Goal: Task Accomplishment & Management: Complete application form

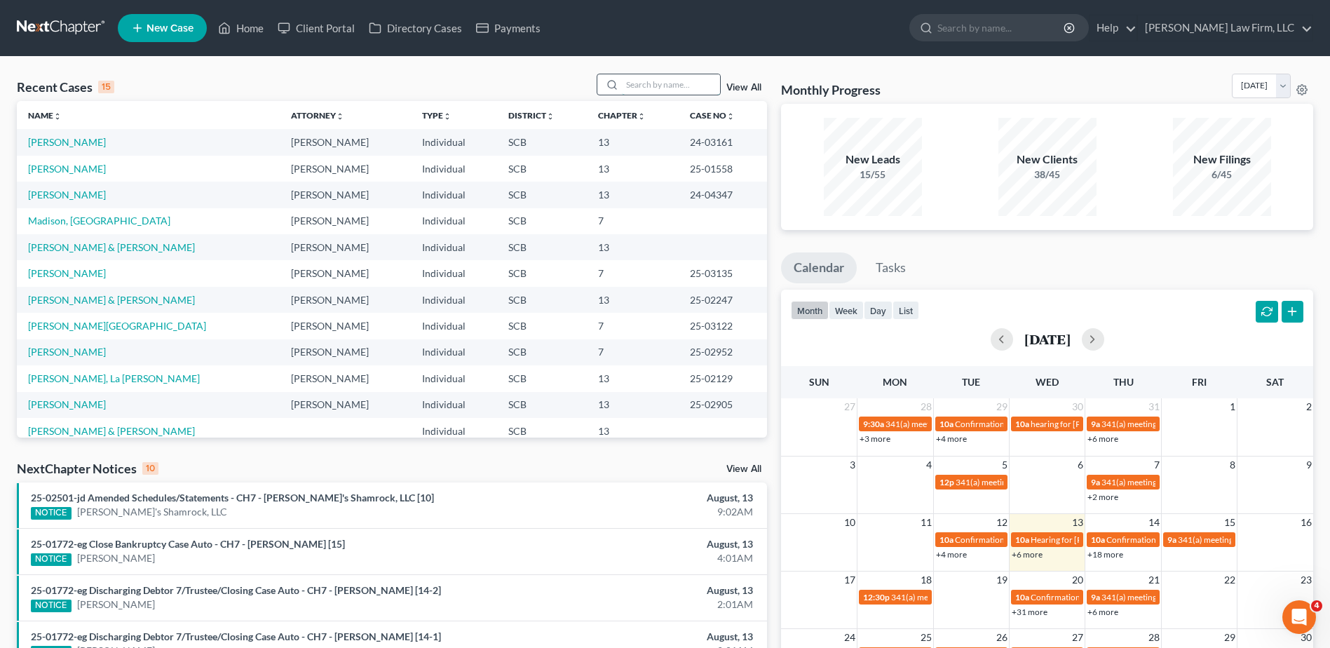
click at [653, 84] on input "search" at bounding box center [671, 84] width 98 height 20
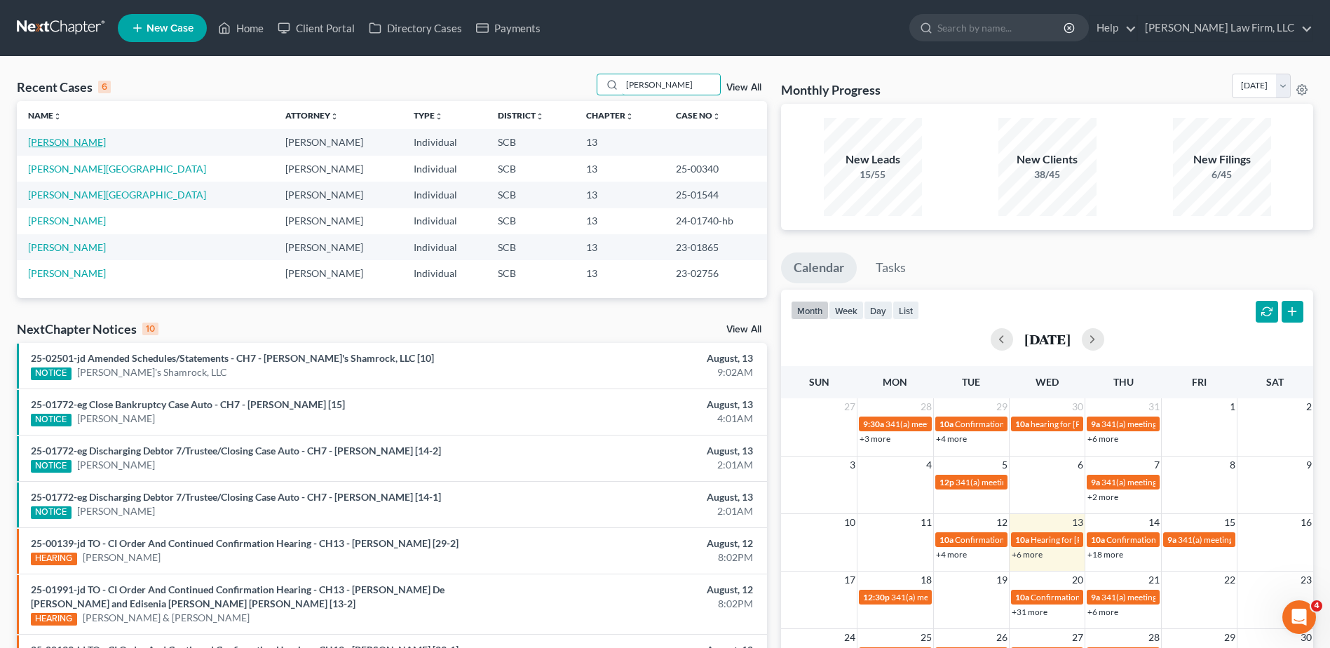
type input "[PERSON_NAME]"
click at [88, 137] on link "[PERSON_NAME]" at bounding box center [67, 142] width 78 height 12
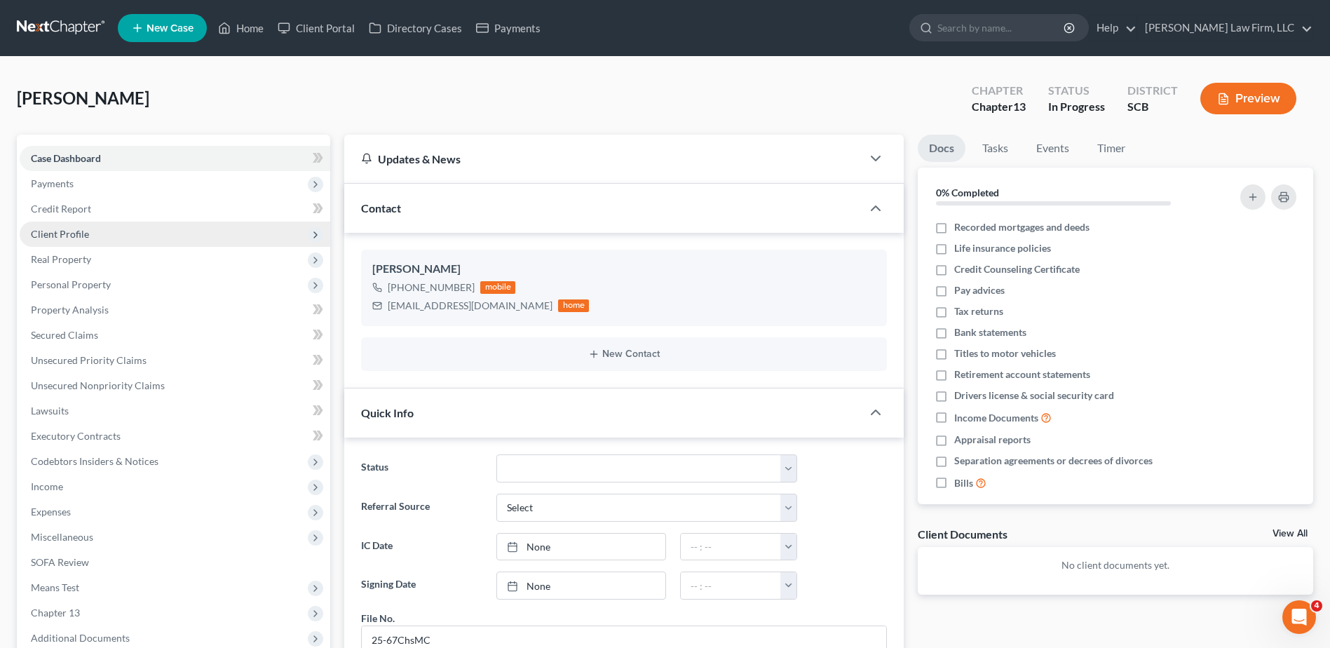
click at [94, 236] on span "Client Profile" at bounding box center [175, 234] width 311 height 25
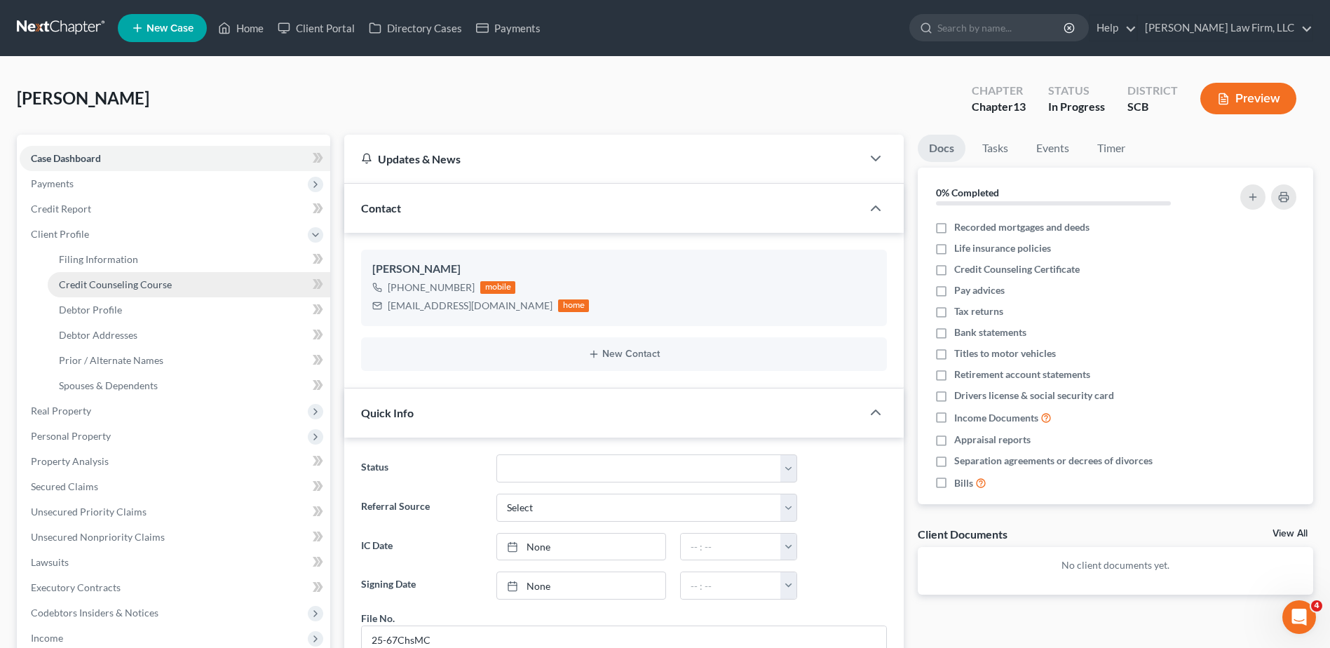
click at [97, 280] on span "Credit Counseling Course" at bounding box center [115, 284] width 113 height 12
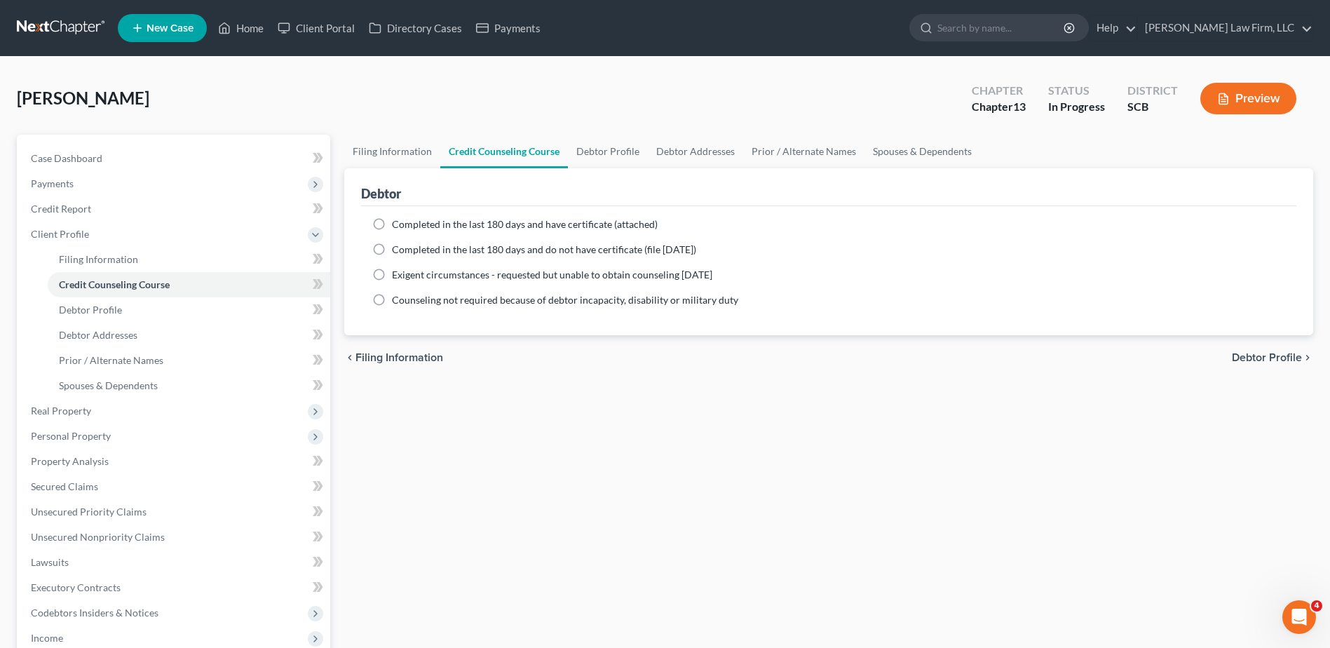
click at [392, 222] on label "Completed in the last 180 days and have certificate (attached)" at bounding box center [525, 224] width 266 height 14
click at [398, 222] on input "Completed in the last 180 days and have certificate (attached)" at bounding box center [402, 221] width 9 height 9
radio input "true"
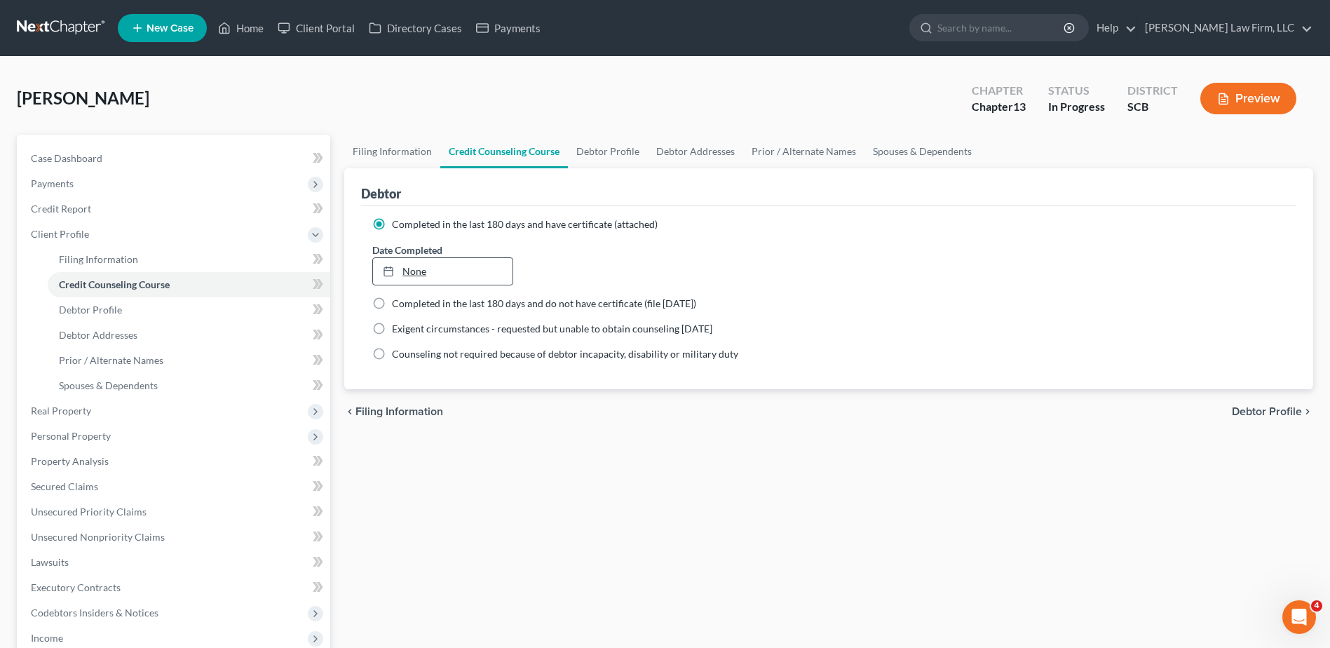
click at [425, 279] on link "None" at bounding box center [442, 271] width 139 height 27
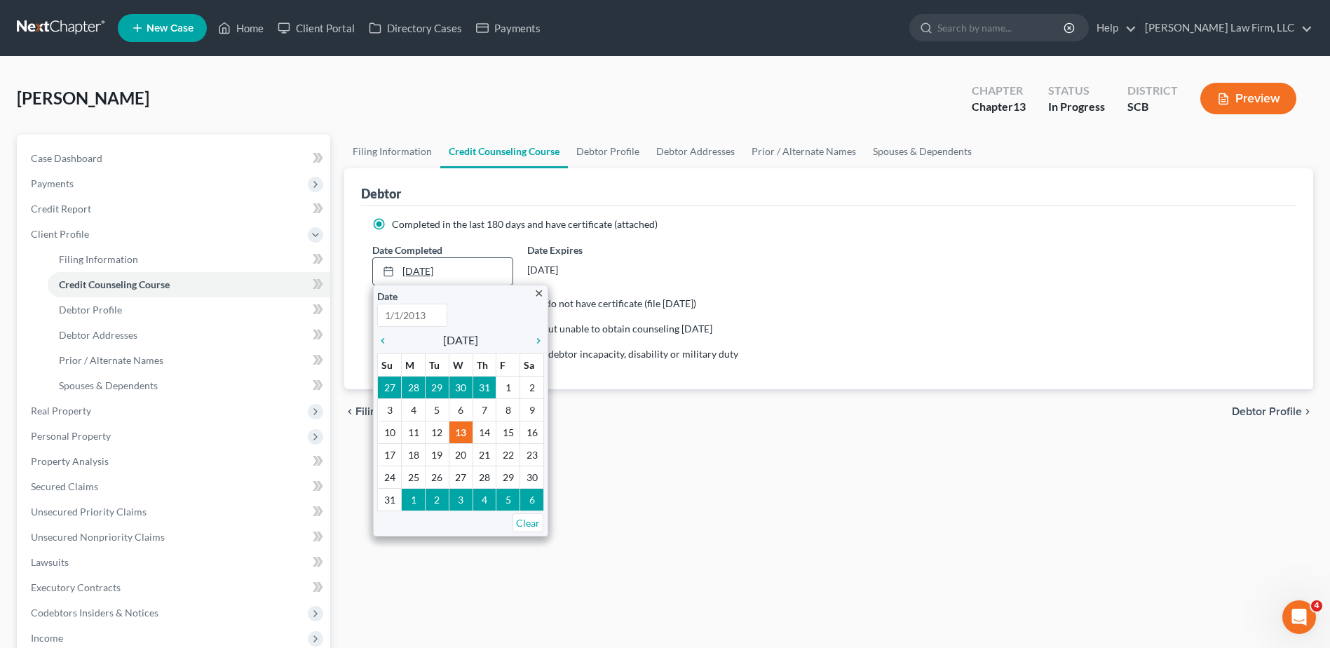
type input "[DATE]"
click at [380, 344] on icon "chevron_left" at bounding box center [386, 340] width 18 height 11
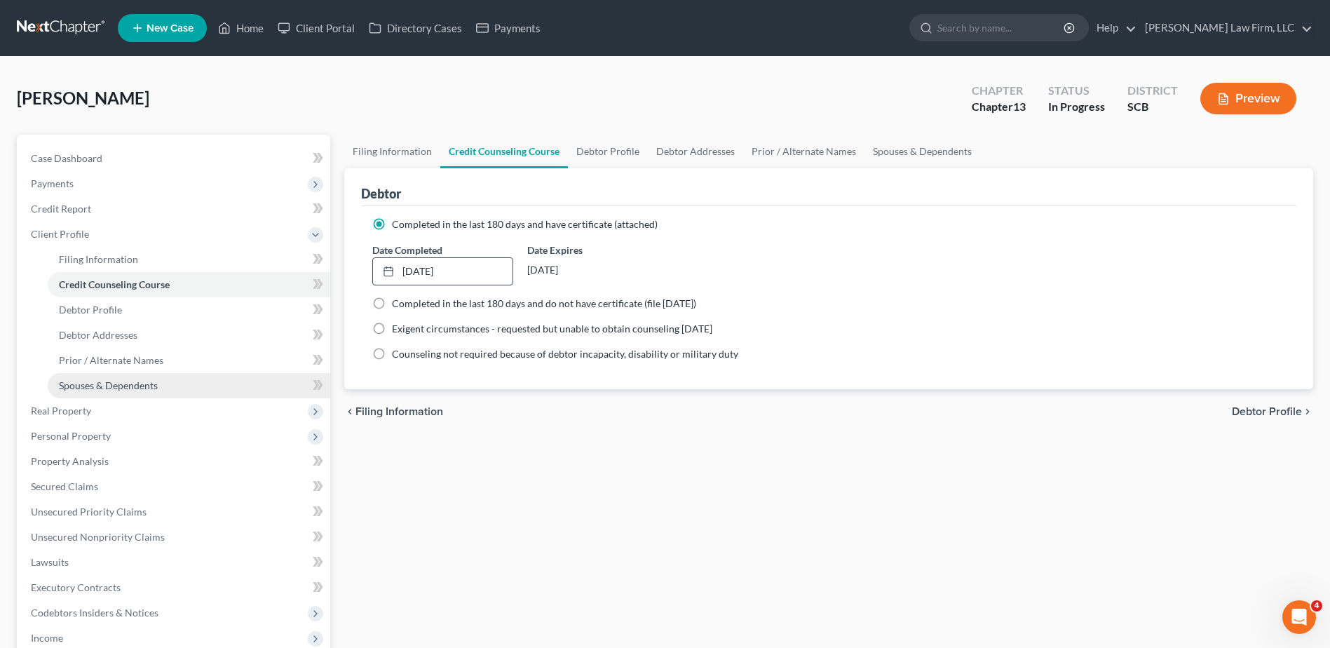
click at [116, 381] on span "Spouses & Dependents" at bounding box center [108, 385] width 99 height 12
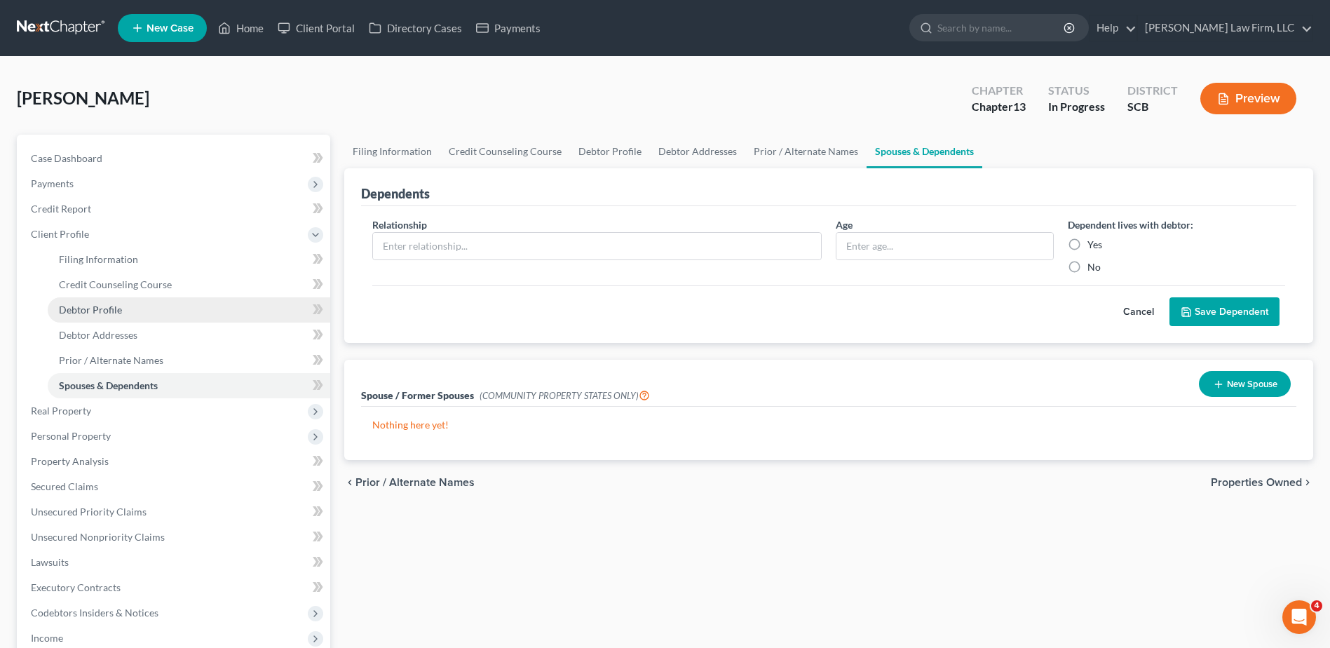
click at [84, 315] on span "Debtor Profile" at bounding box center [90, 310] width 63 height 12
select select "0"
select select "1"
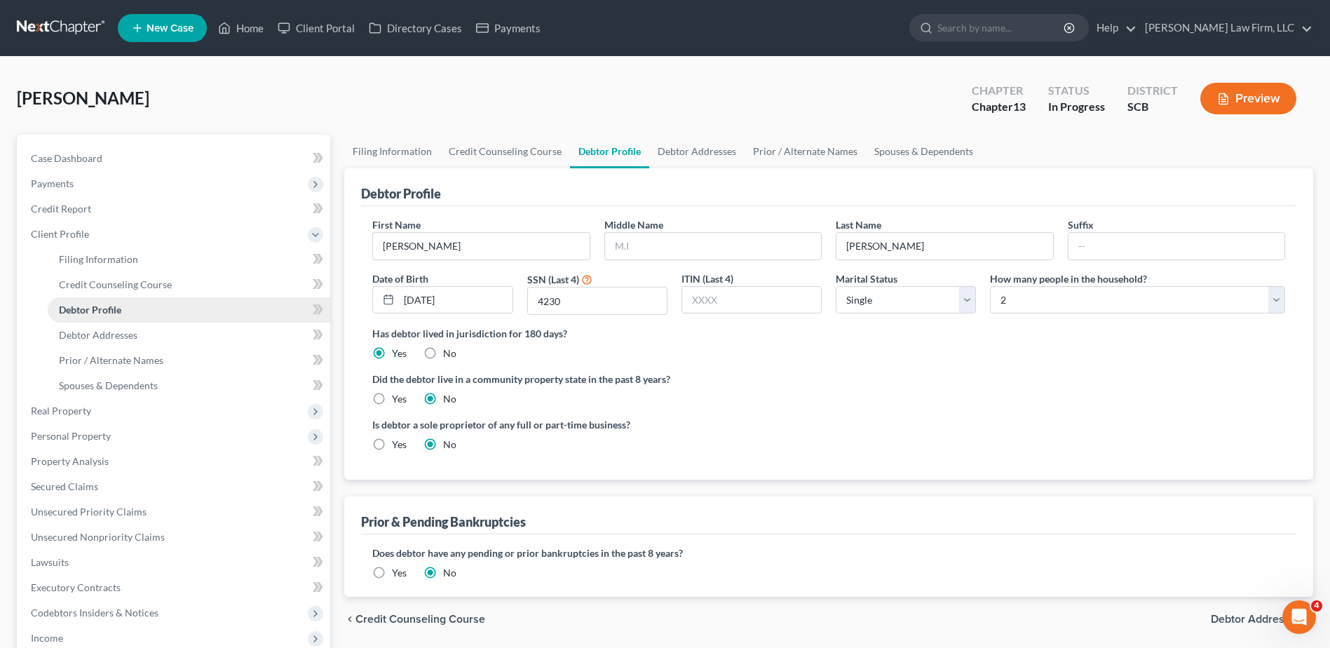
radio input "true"
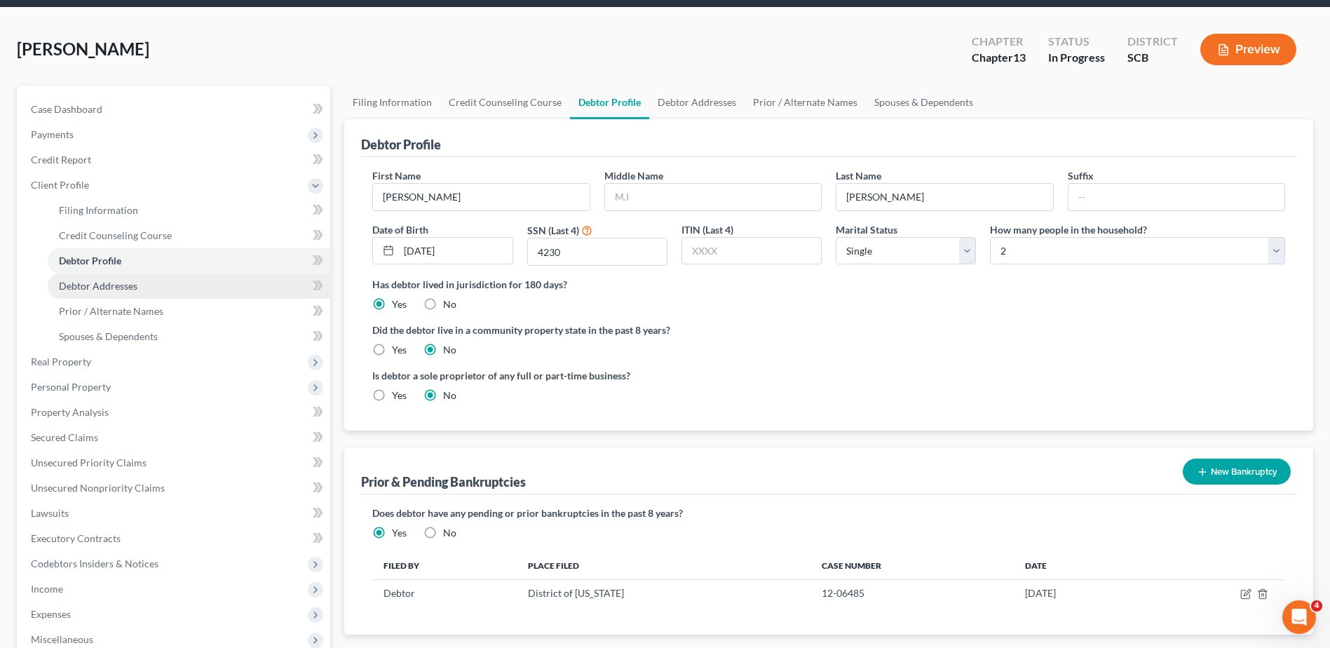
scroll to position [140, 0]
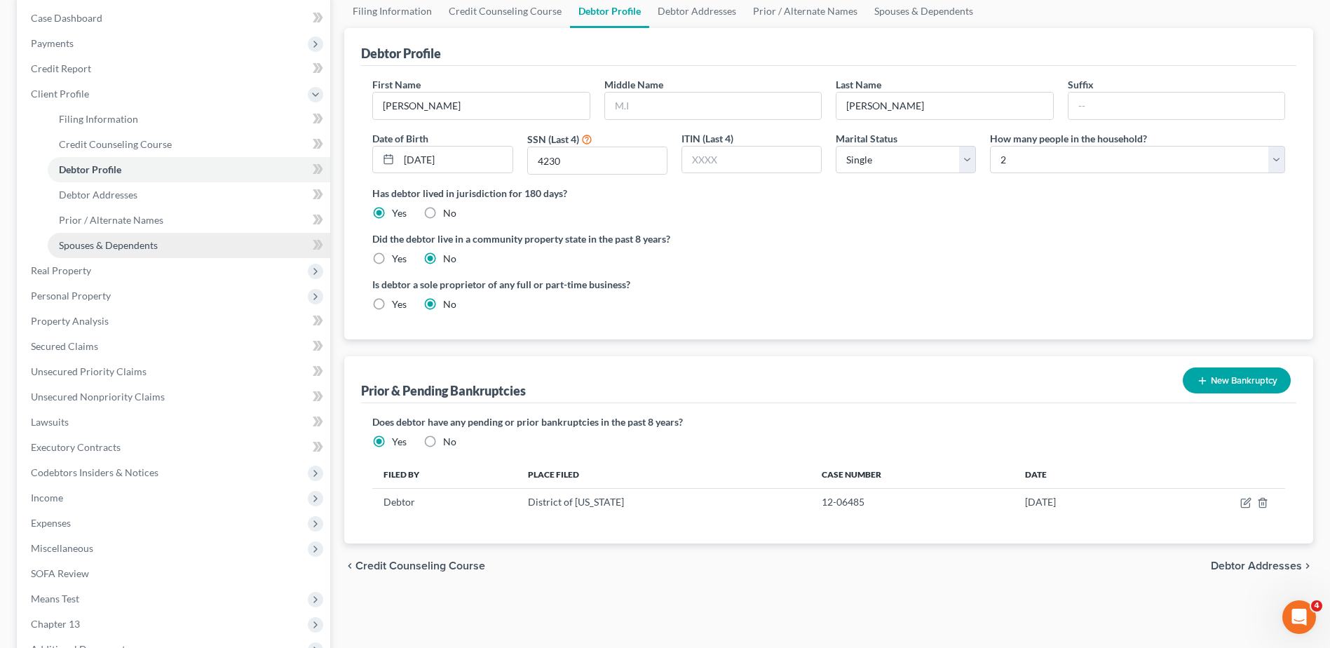
click at [113, 241] on span "Spouses & Dependents" at bounding box center [108, 245] width 99 height 12
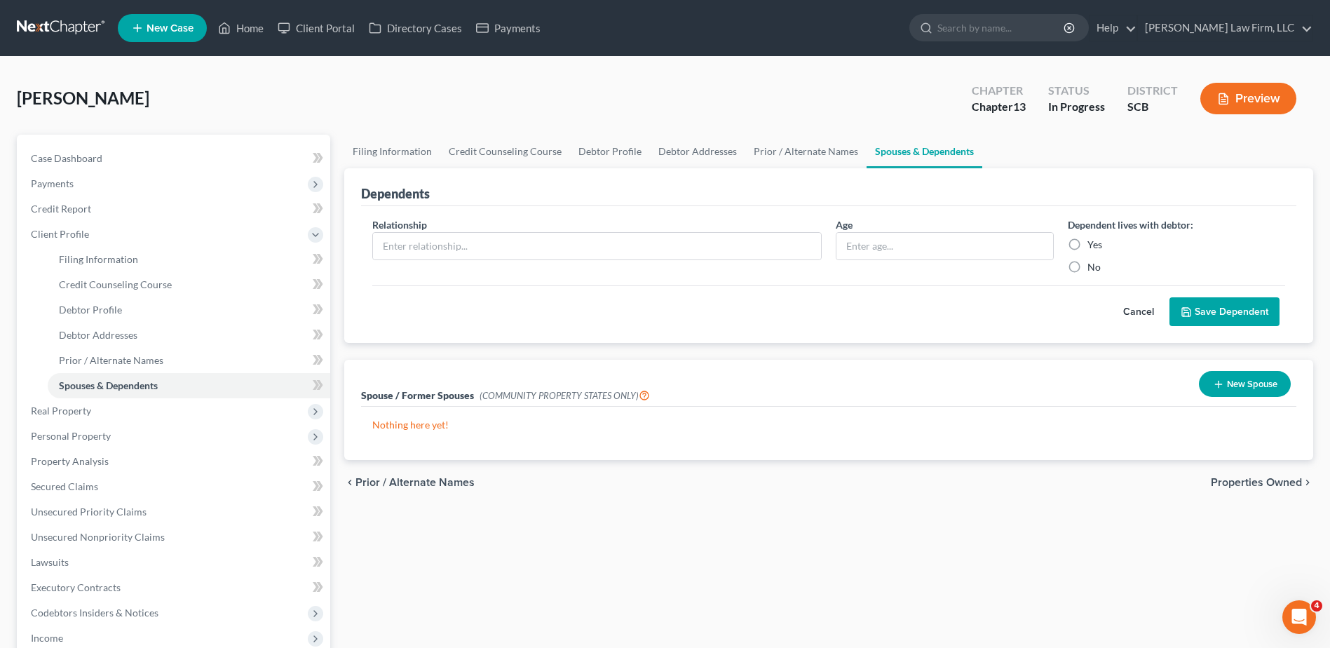
click at [1154, 314] on button "Cancel" at bounding box center [1139, 312] width 62 height 28
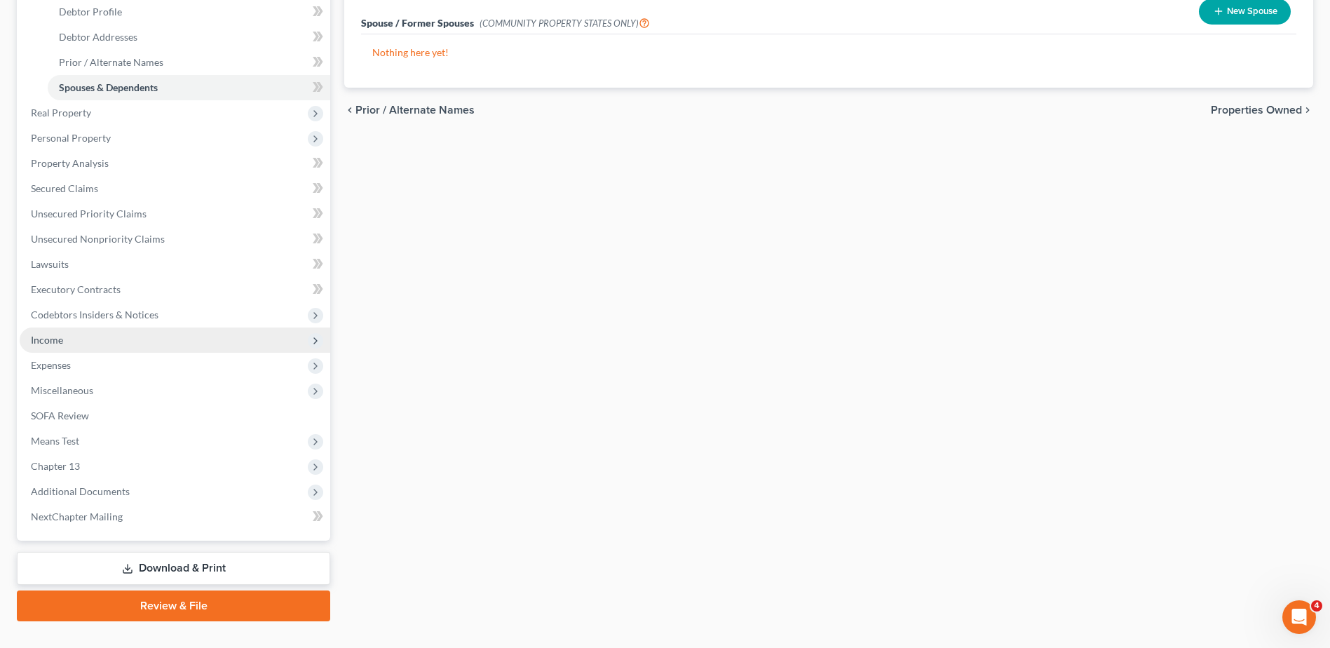
scroll to position [325, 0]
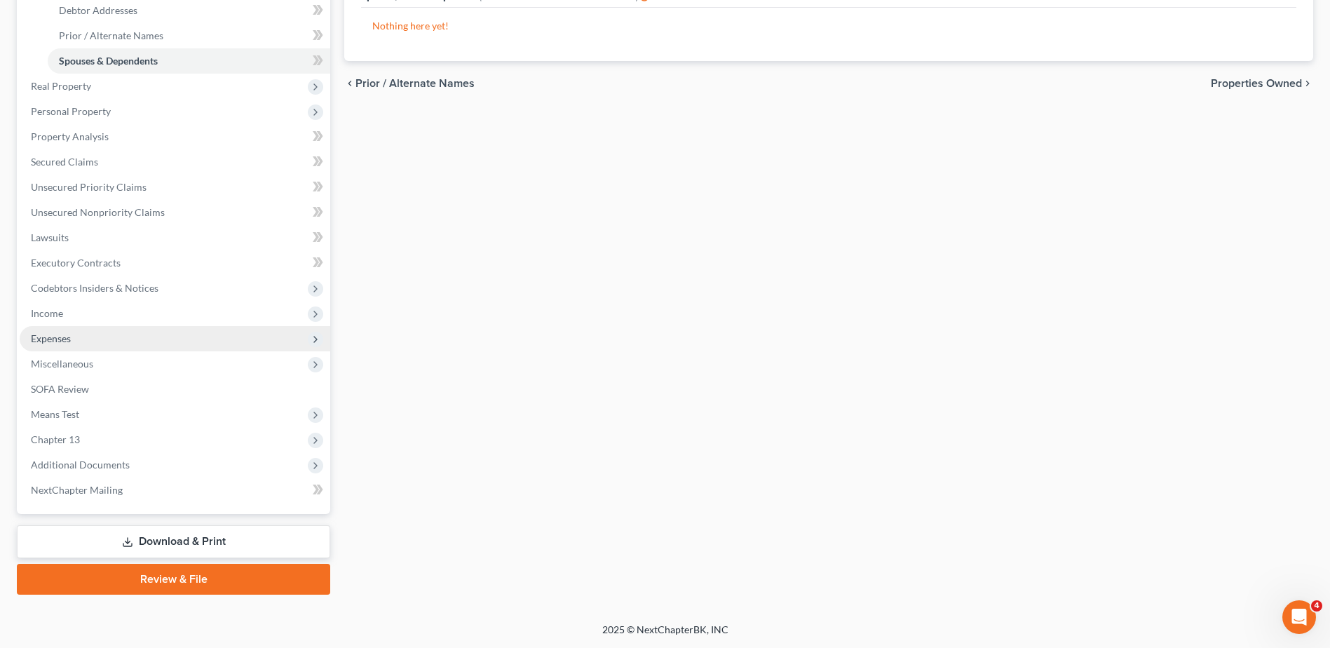
click at [208, 341] on span "Expenses" at bounding box center [175, 338] width 311 height 25
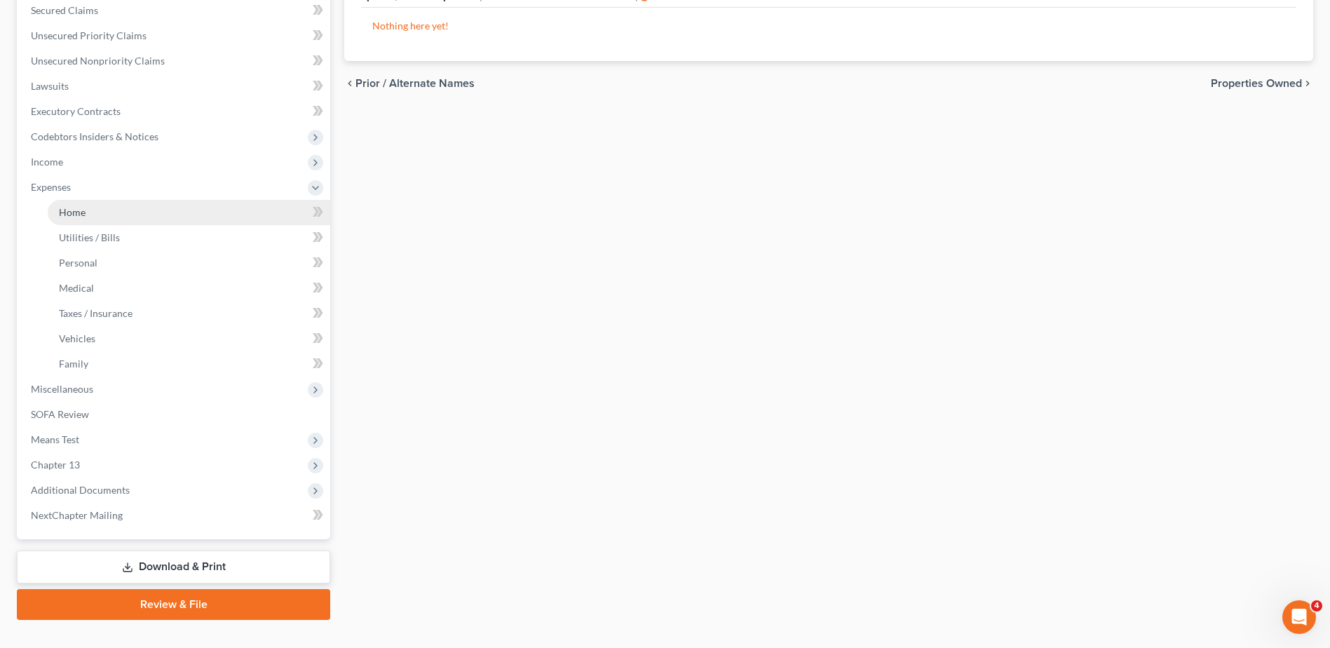
click at [103, 220] on link "Home" at bounding box center [189, 212] width 283 height 25
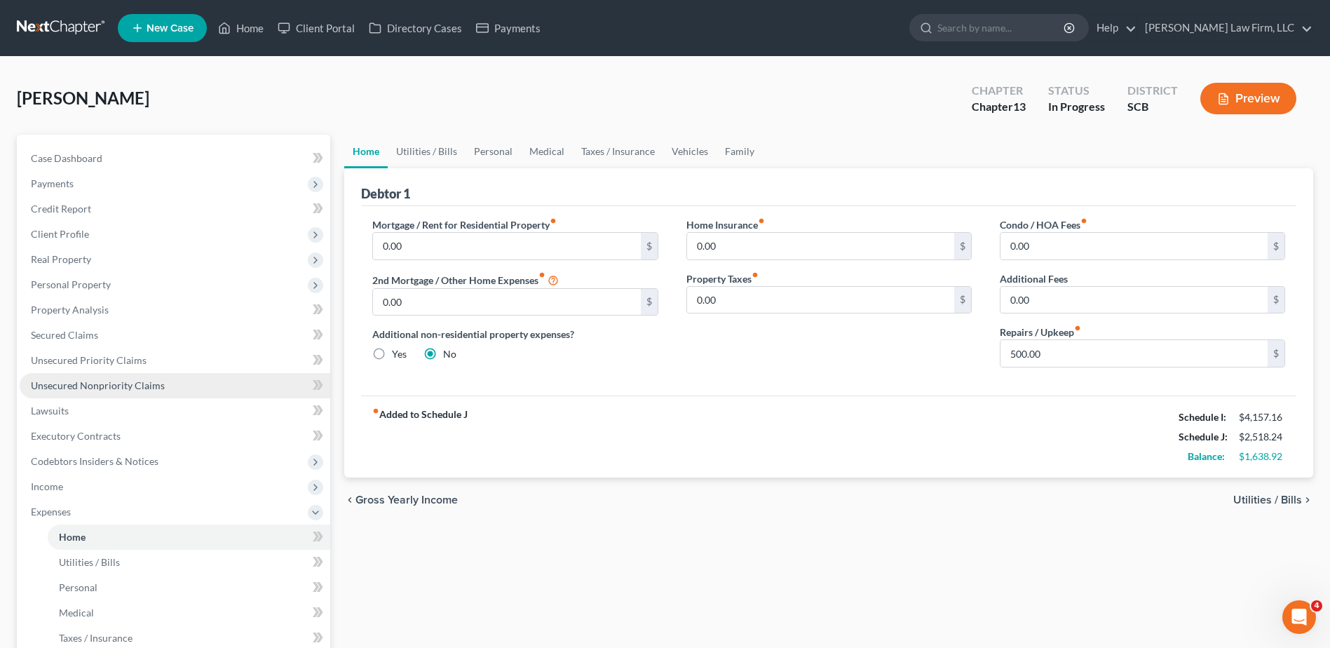
click at [87, 383] on span "Unsecured Nonpriority Claims" at bounding box center [98, 385] width 134 height 12
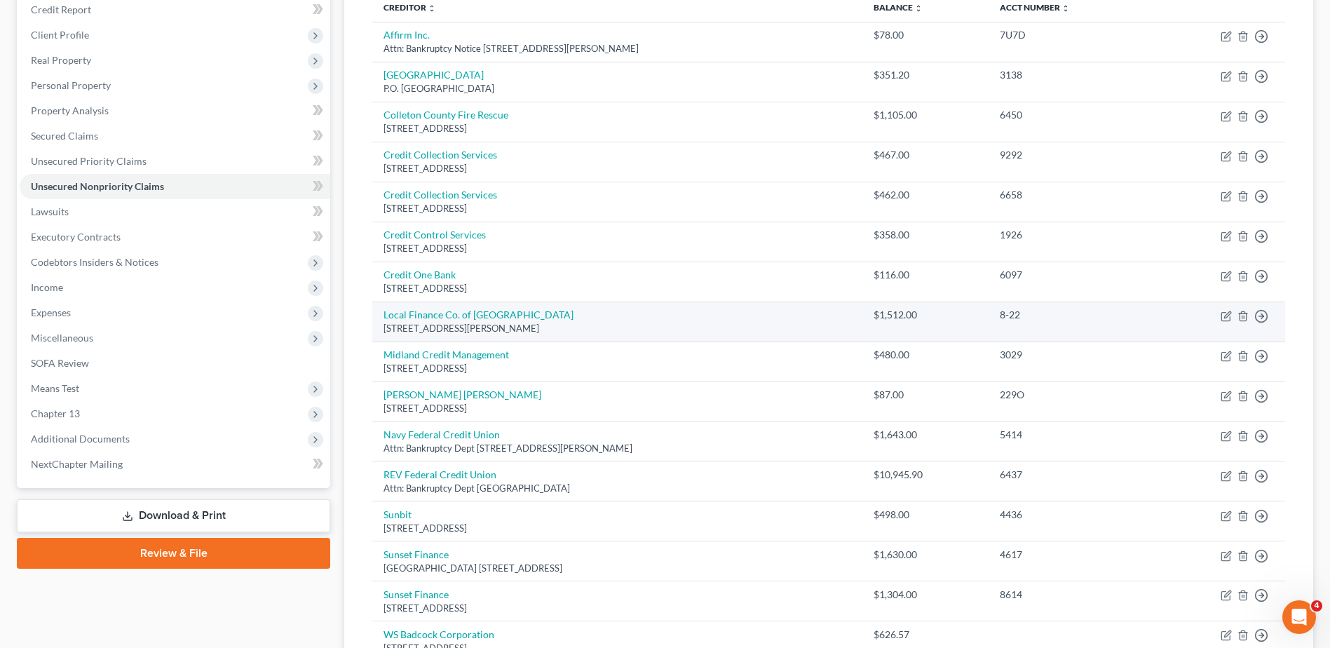
scroll to position [70, 0]
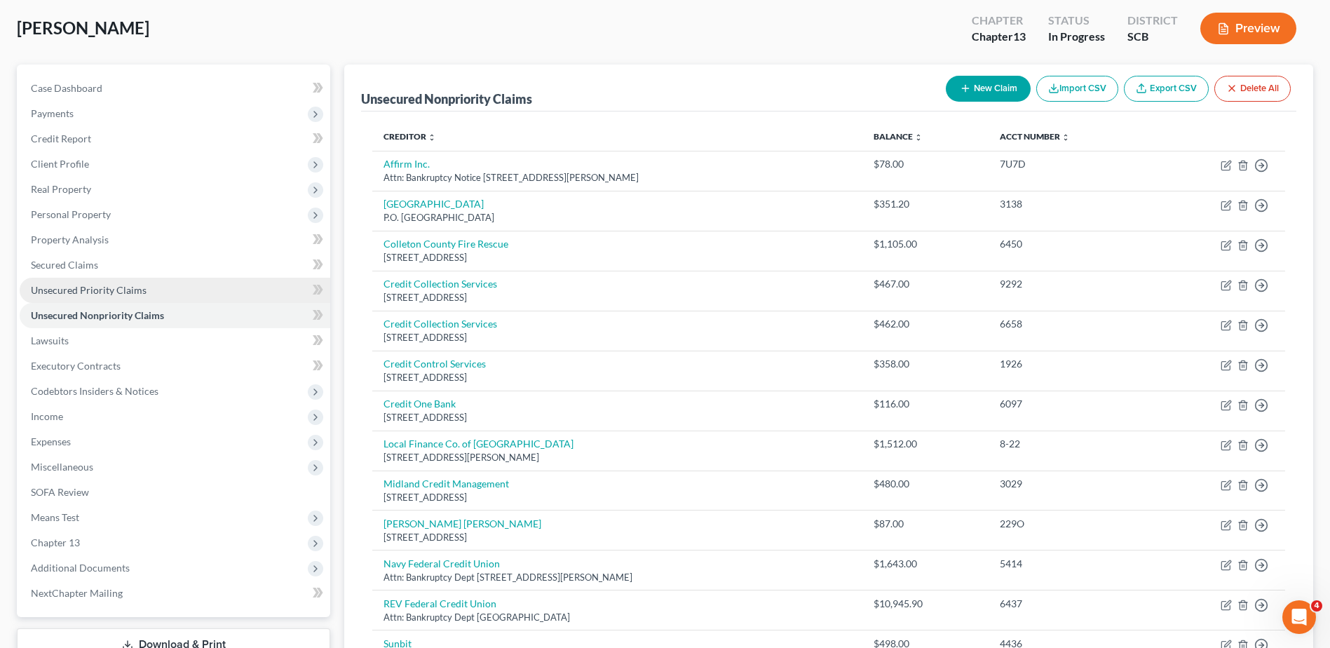
click at [171, 283] on link "Unsecured Priority Claims" at bounding box center [175, 290] width 311 height 25
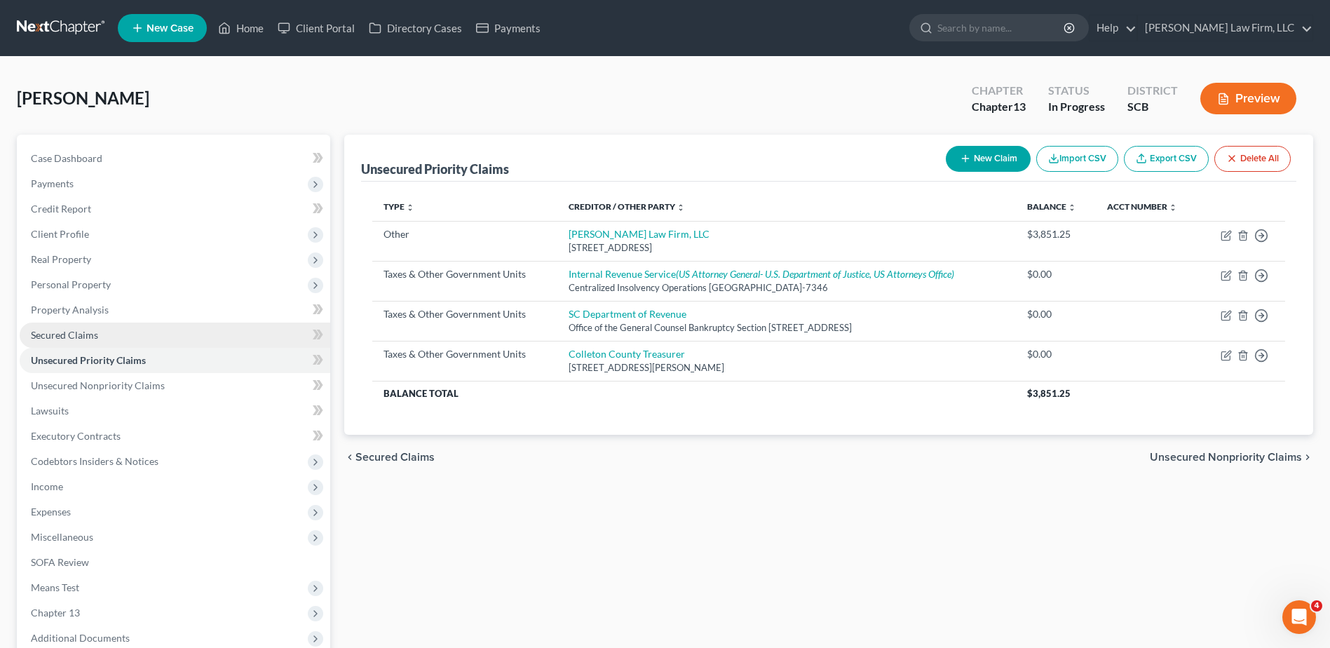
click at [128, 333] on link "Secured Claims" at bounding box center [175, 335] width 311 height 25
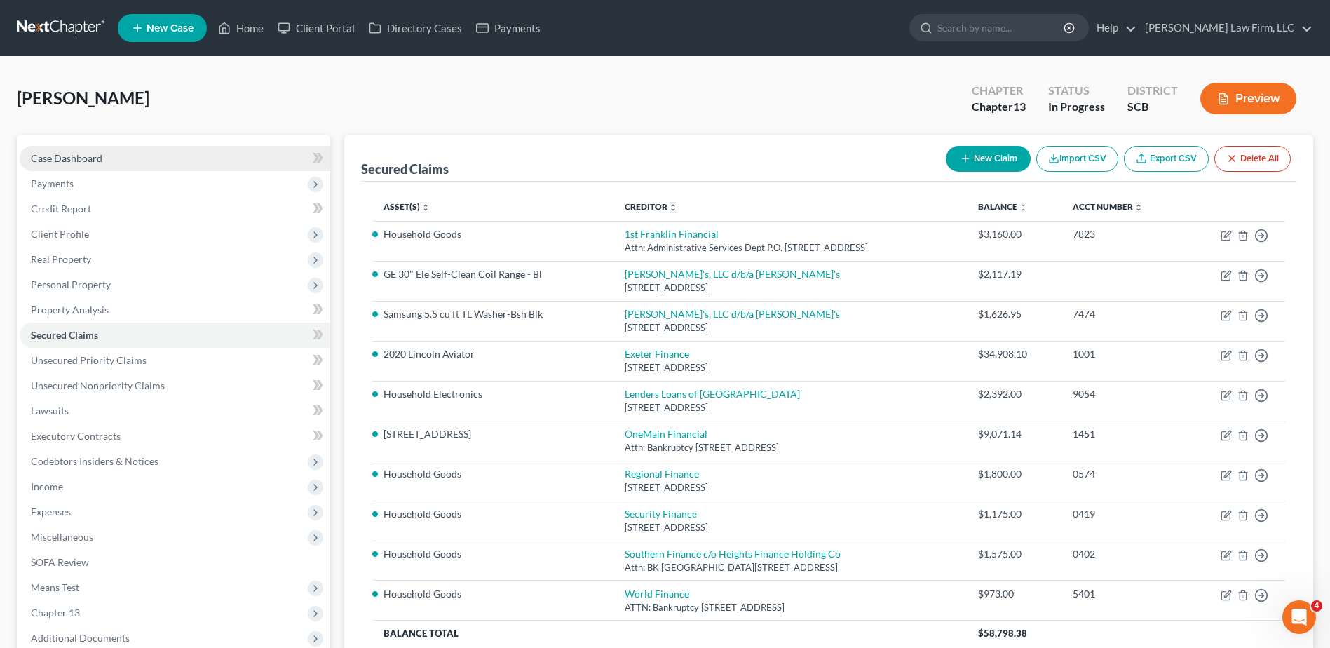
click at [137, 163] on link "Case Dashboard" at bounding box center [175, 158] width 311 height 25
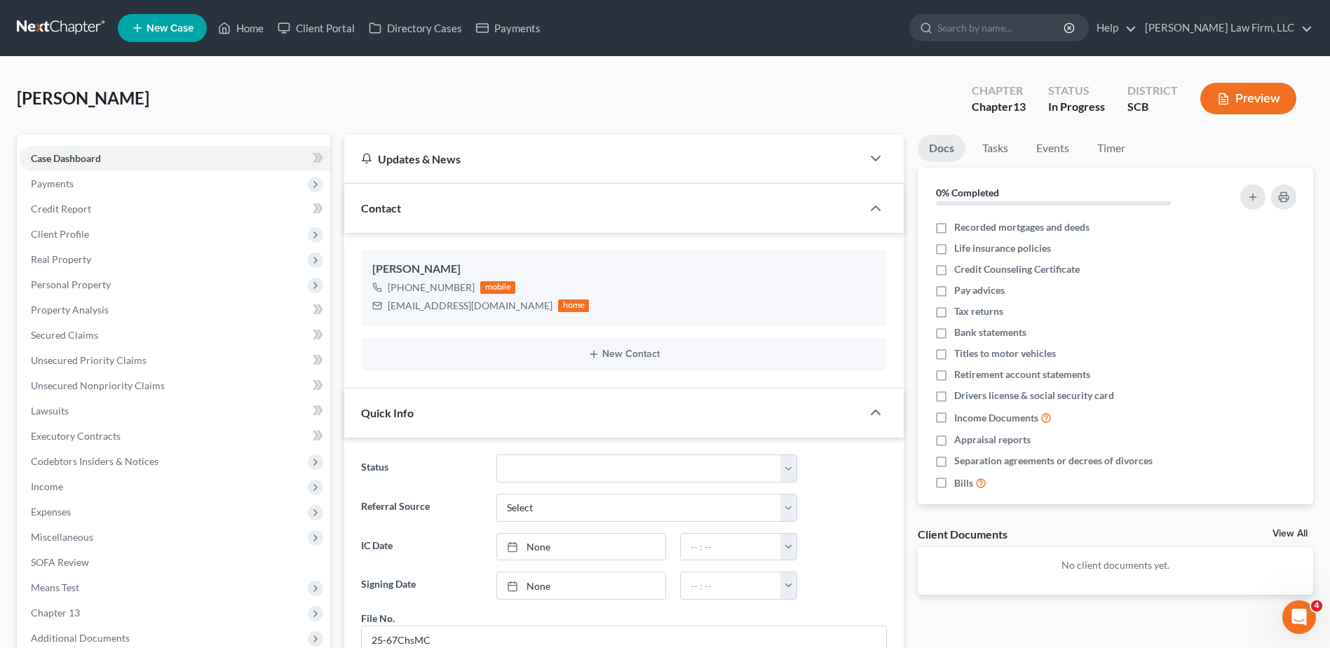
scroll to position [631, 0]
click at [235, 32] on link "Home" at bounding box center [241, 27] width 60 height 25
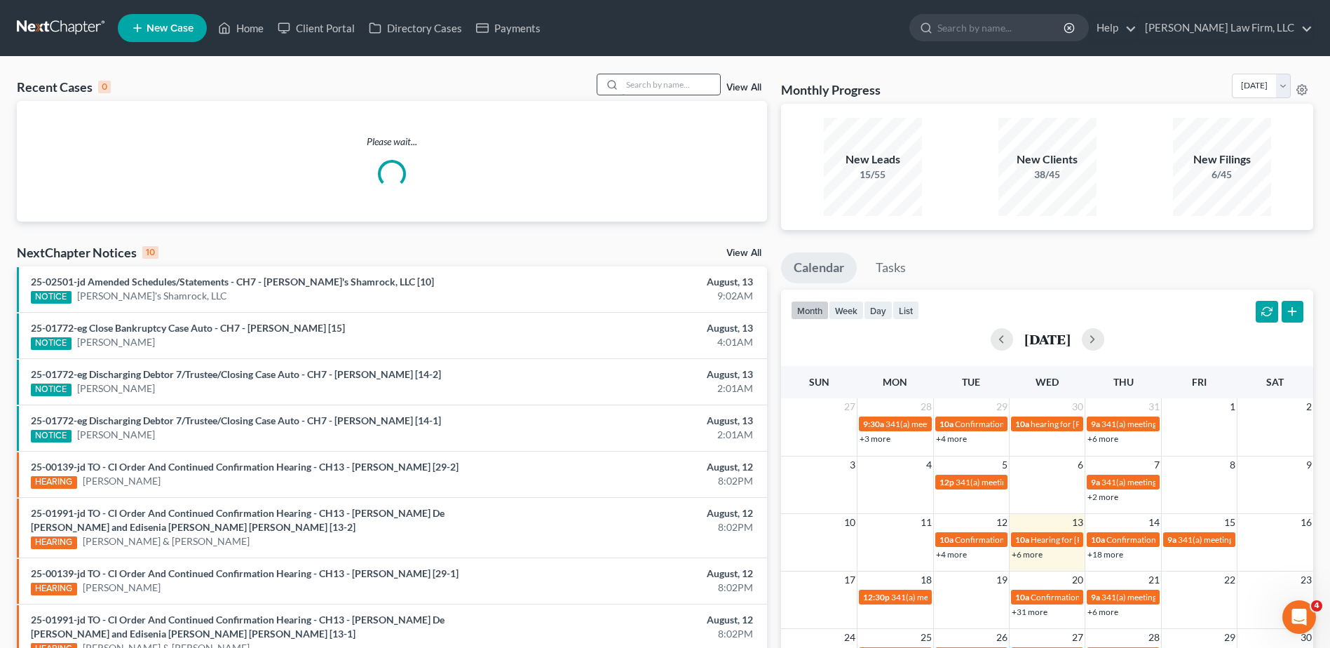
click at [667, 79] on input "search" at bounding box center [671, 84] width 98 height 20
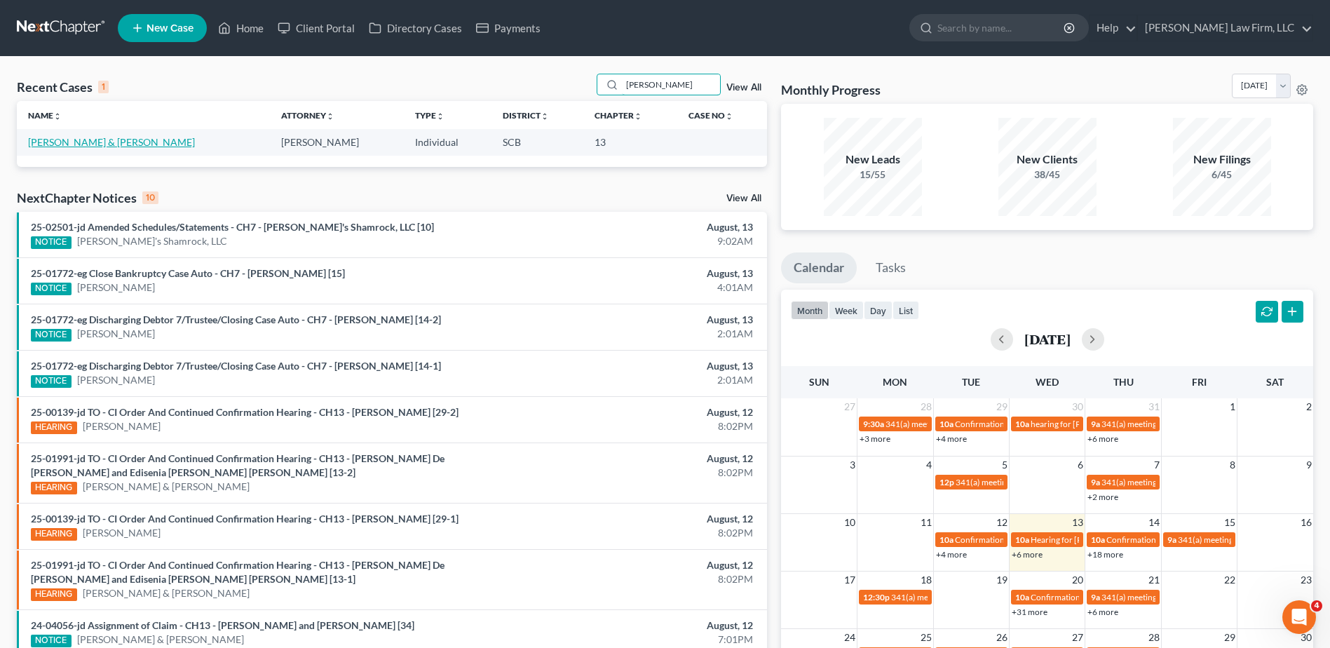
type input "[PERSON_NAME]"
click at [97, 139] on link "[PERSON_NAME] & [PERSON_NAME]" at bounding box center [111, 142] width 167 height 12
select select "1"
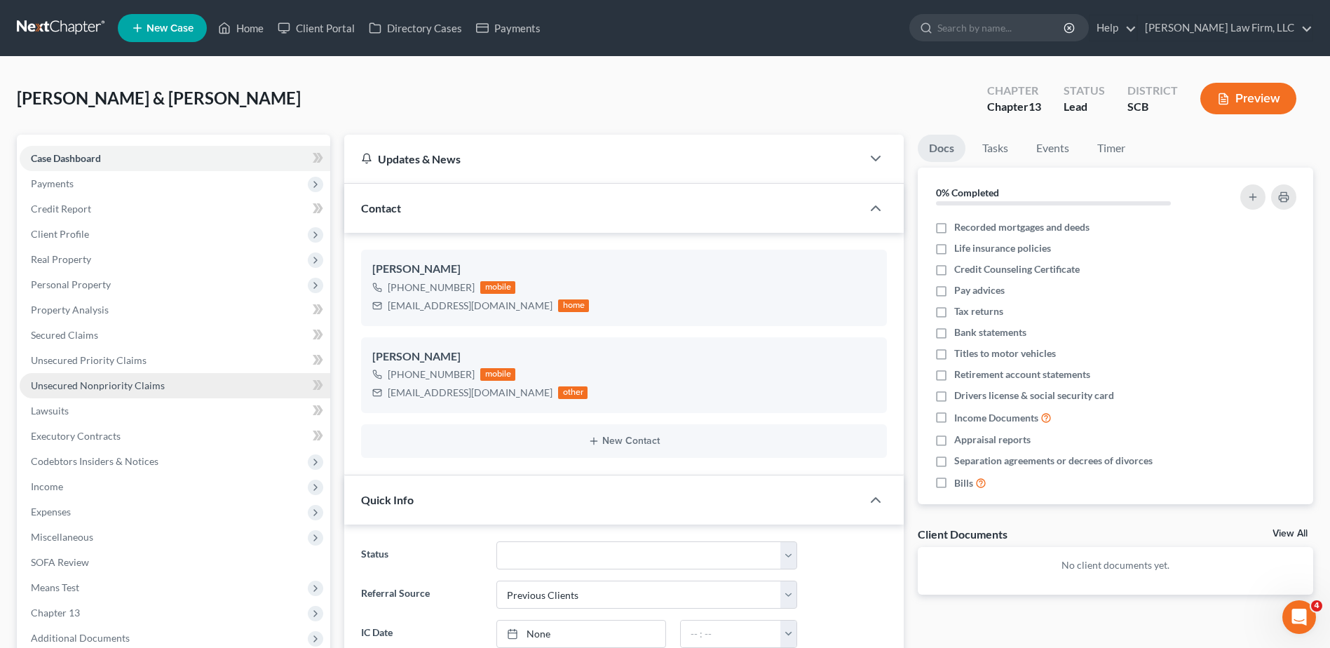
click at [188, 386] on link "Unsecured Nonpriority Claims" at bounding box center [175, 385] width 311 height 25
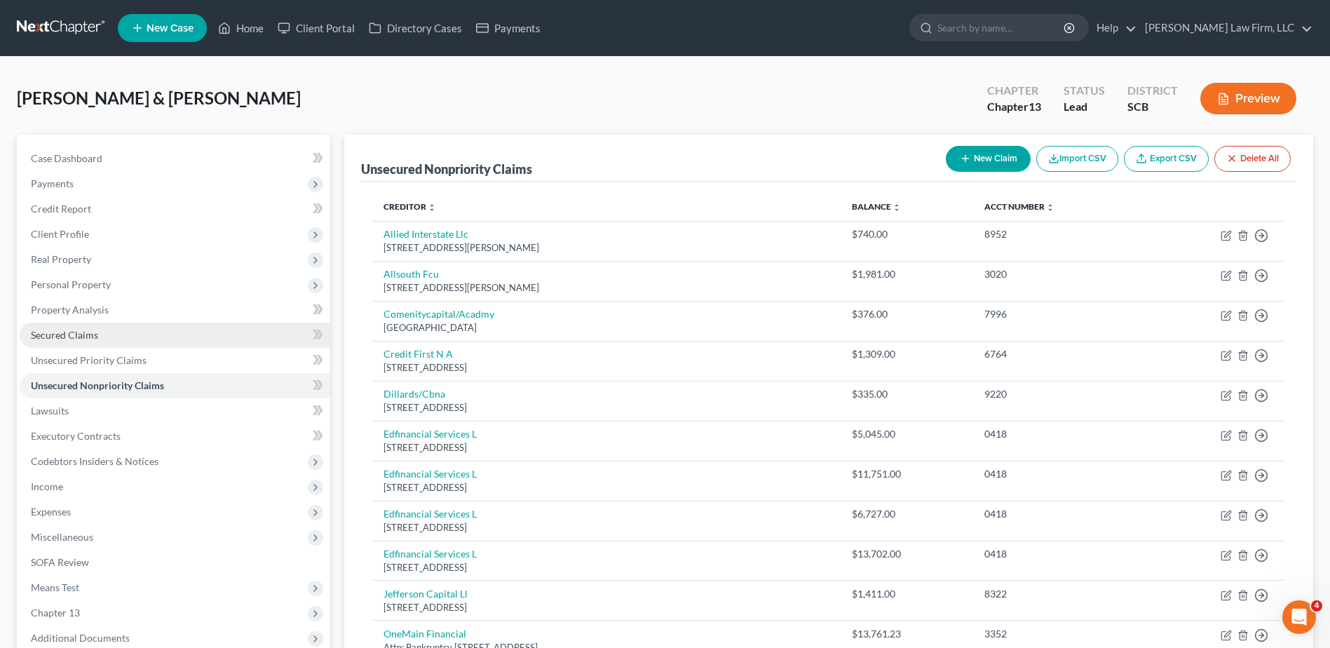
click at [166, 335] on link "Secured Claims" at bounding box center [175, 335] width 311 height 25
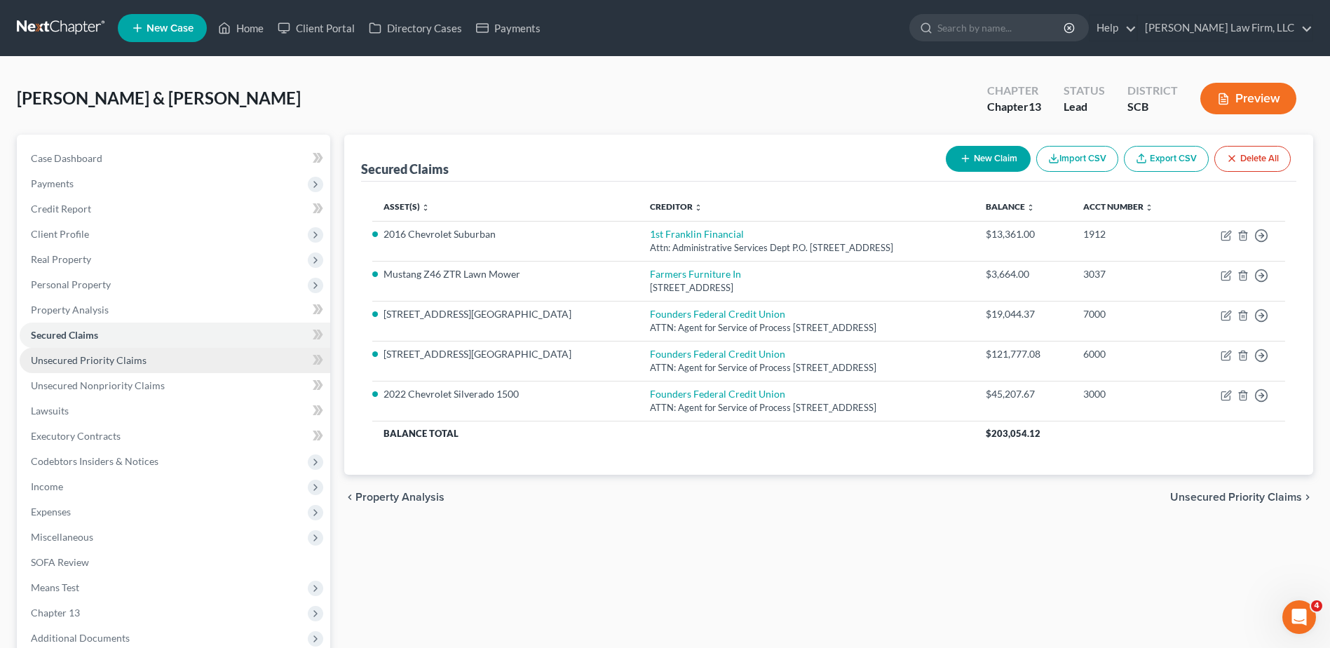
click at [128, 364] on span "Unsecured Priority Claims" at bounding box center [89, 360] width 116 height 12
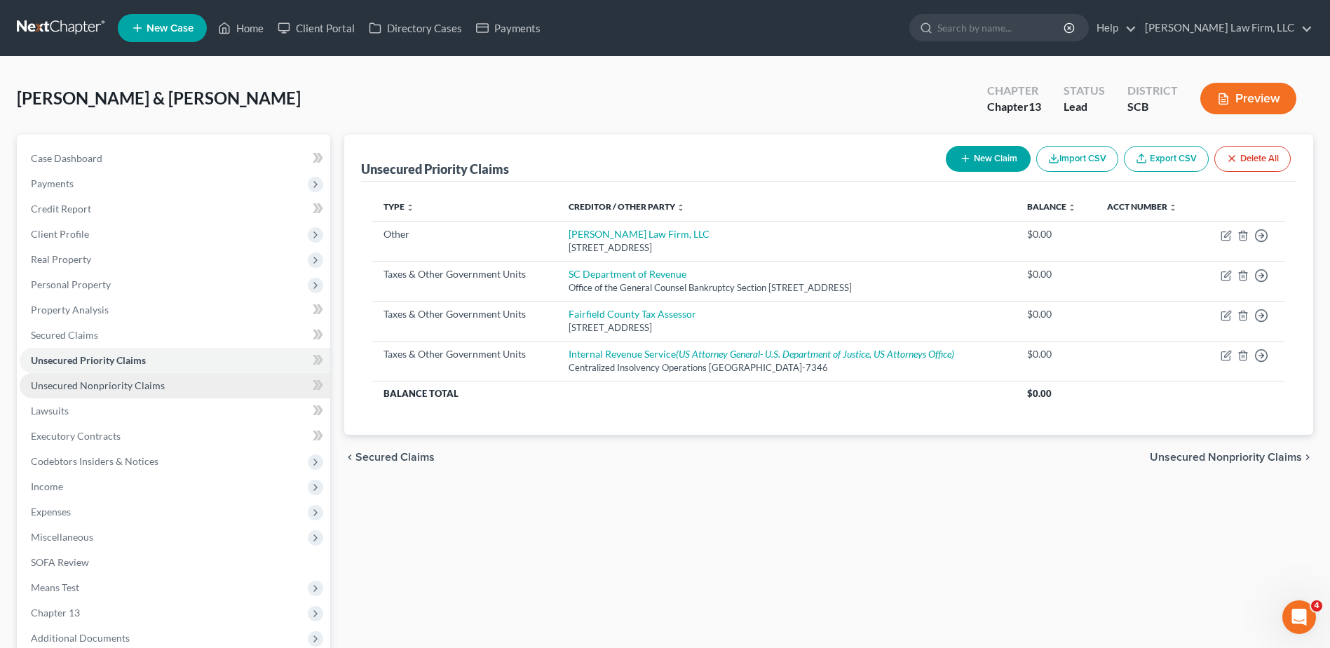
click at [120, 391] on span "Unsecured Nonpriority Claims" at bounding box center [98, 385] width 134 height 12
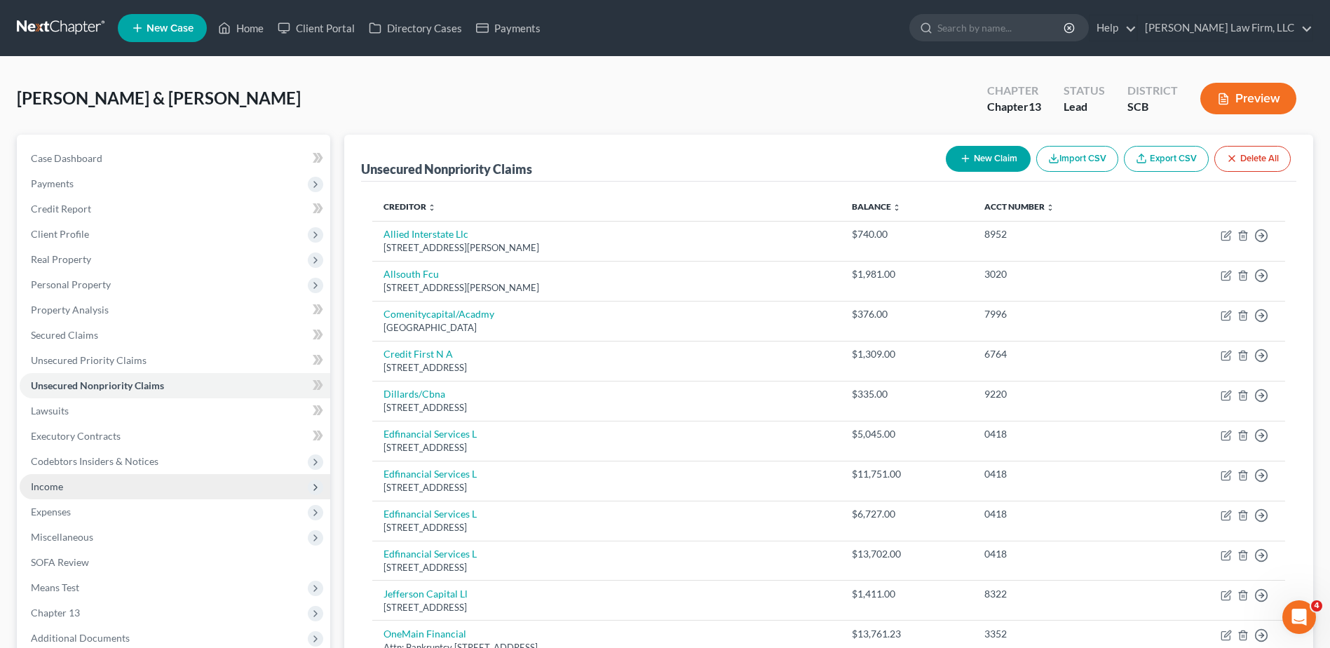
click at [79, 486] on span "Income" at bounding box center [175, 486] width 311 height 25
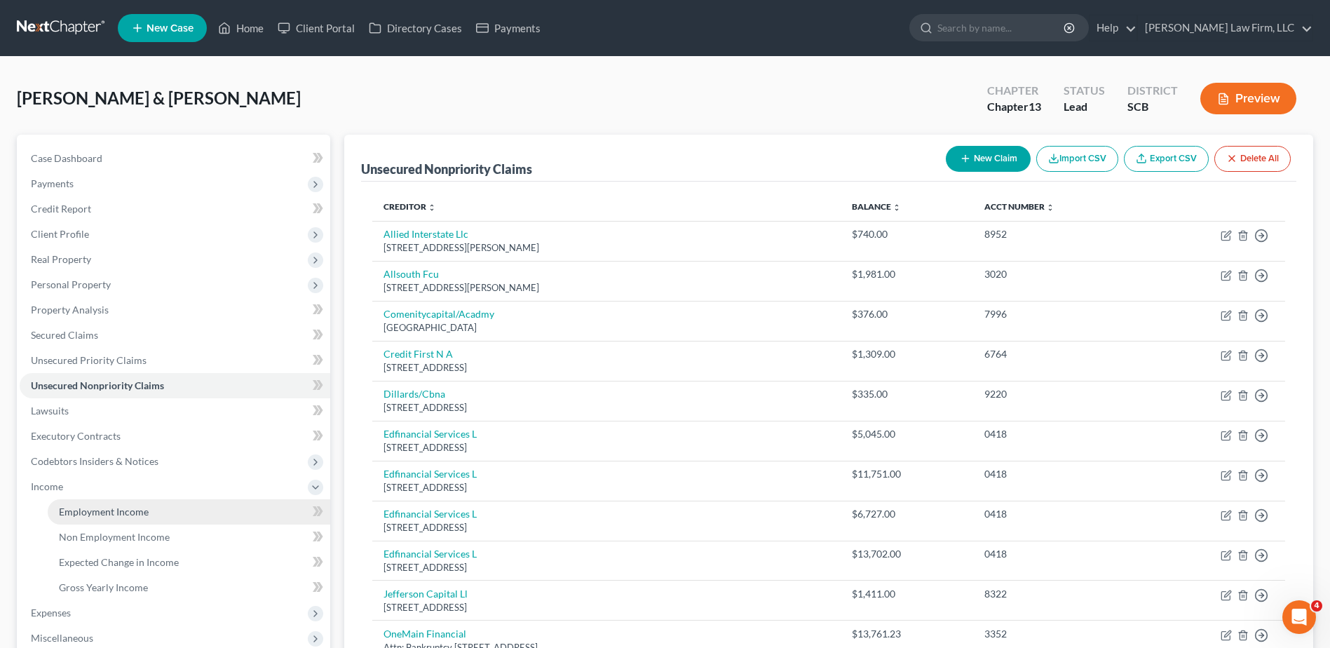
click at [76, 508] on span "Employment Income" at bounding box center [104, 512] width 90 height 12
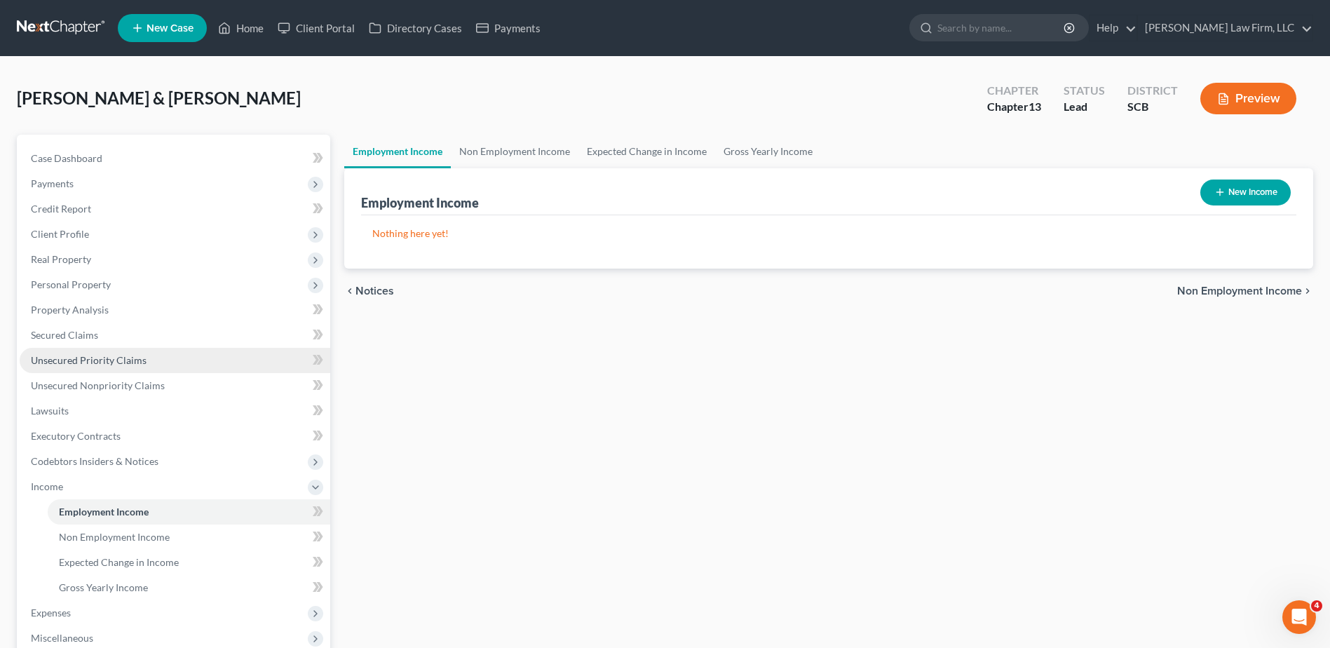
click at [100, 359] on span "Unsecured Priority Claims" at bounding box center [89, 360] width 116 height 12
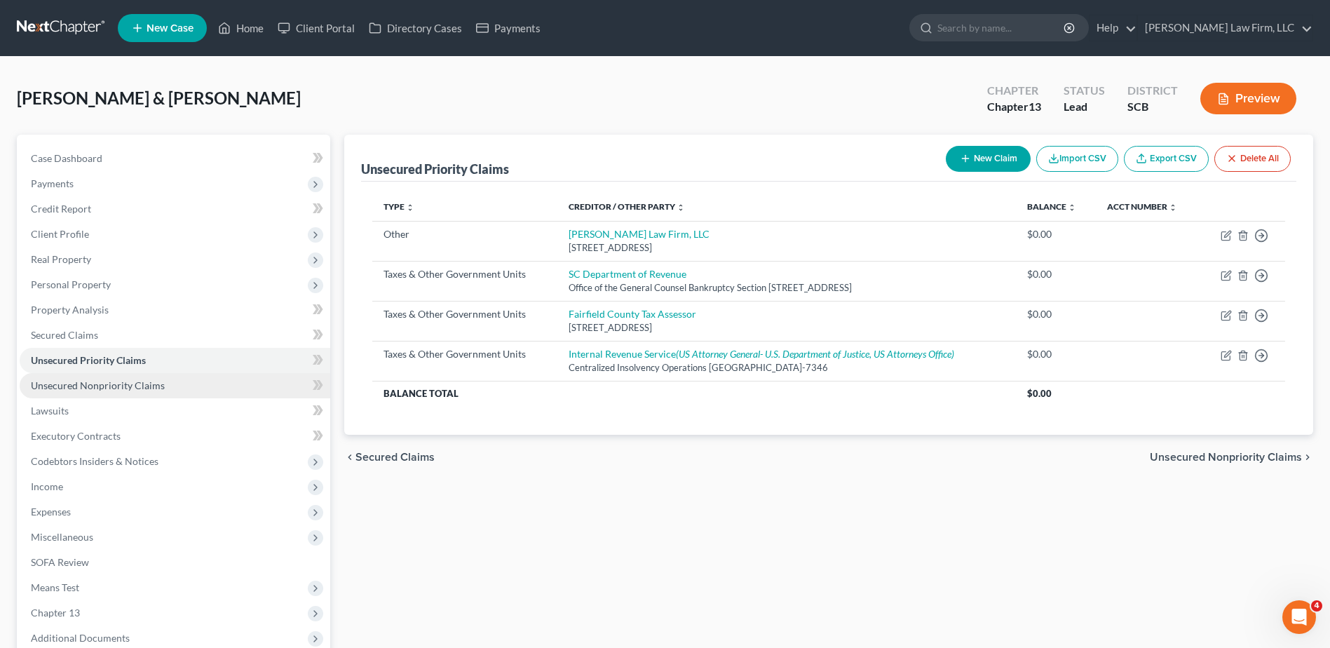
click at [97, 381] on span "Unsecured Nonpriority Claims" at bounding box center [98, 385] width 134 height 12
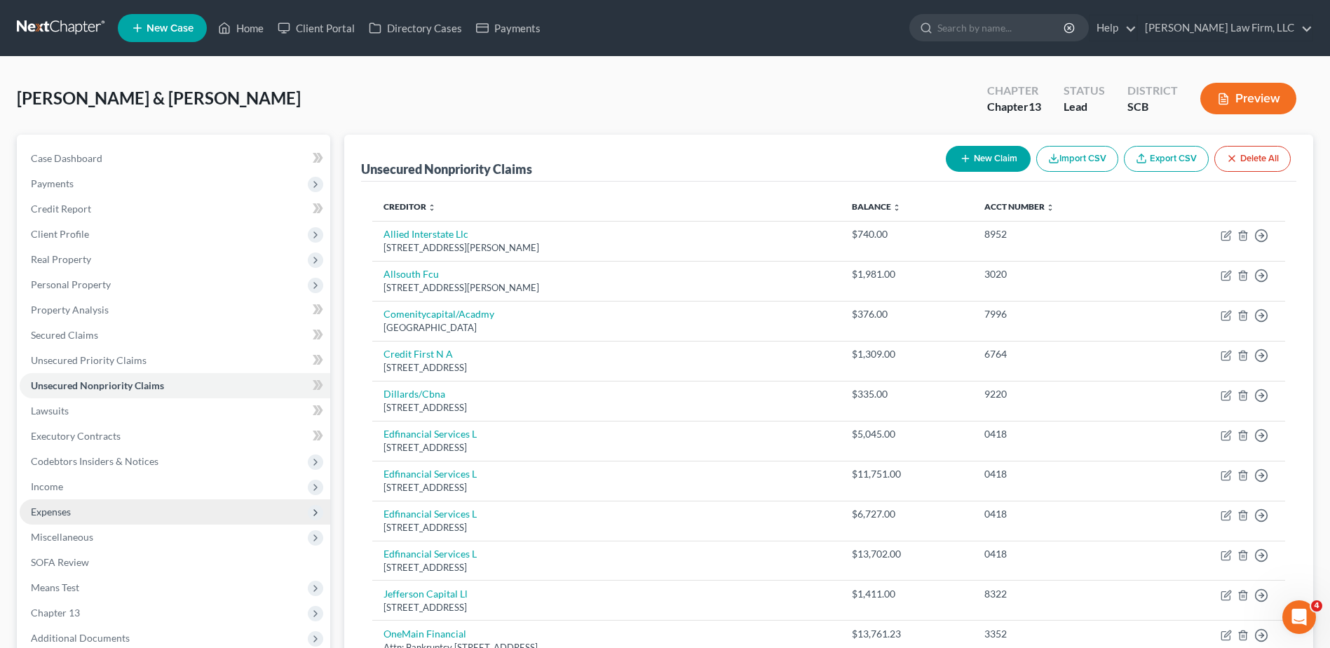
click at [134, 510] on span "Expenses" at bounding box center [175, 511] width 311 height 25
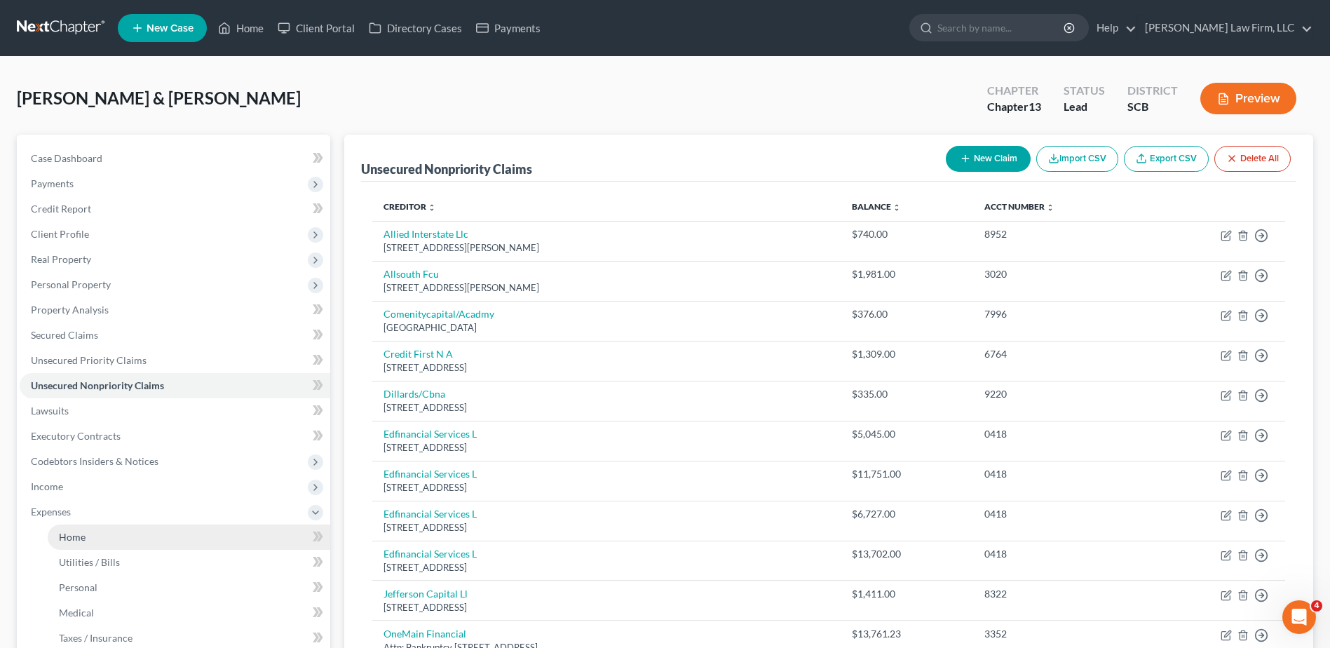
click at [114, 531] on link "Home" at bounding box center [189, 536] width 283 height 25
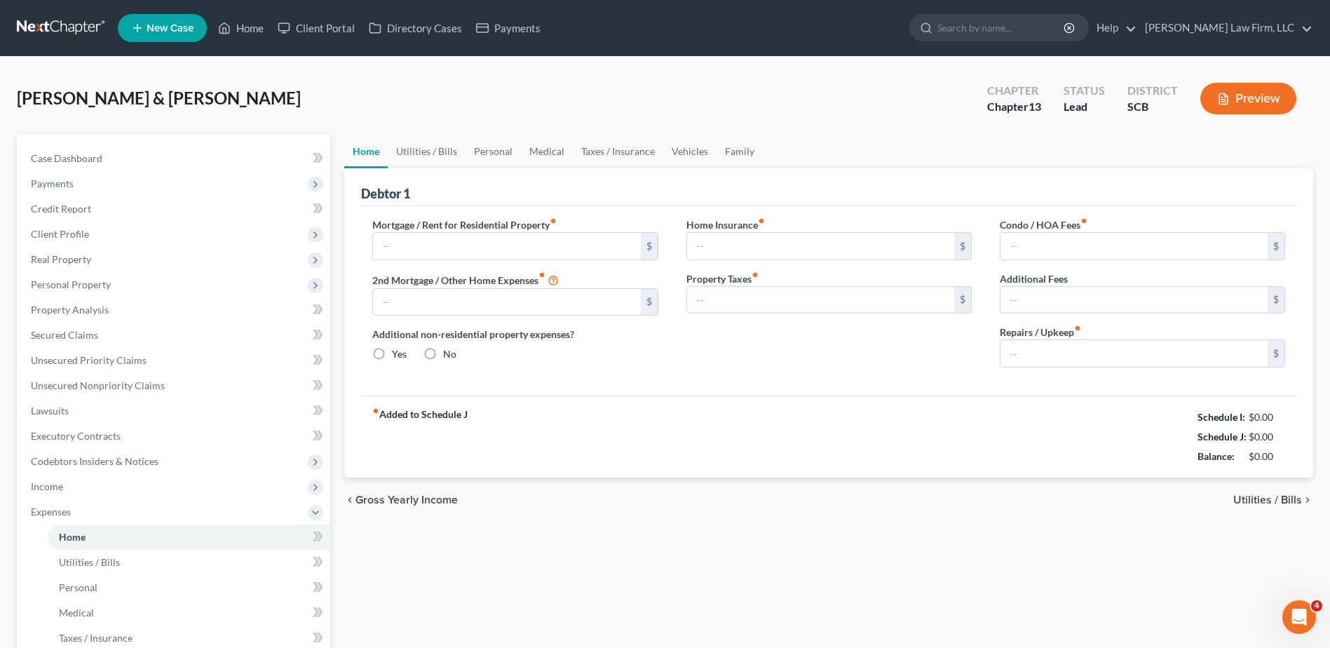
type input "0.00"
radio input "true"
type input "0.00"
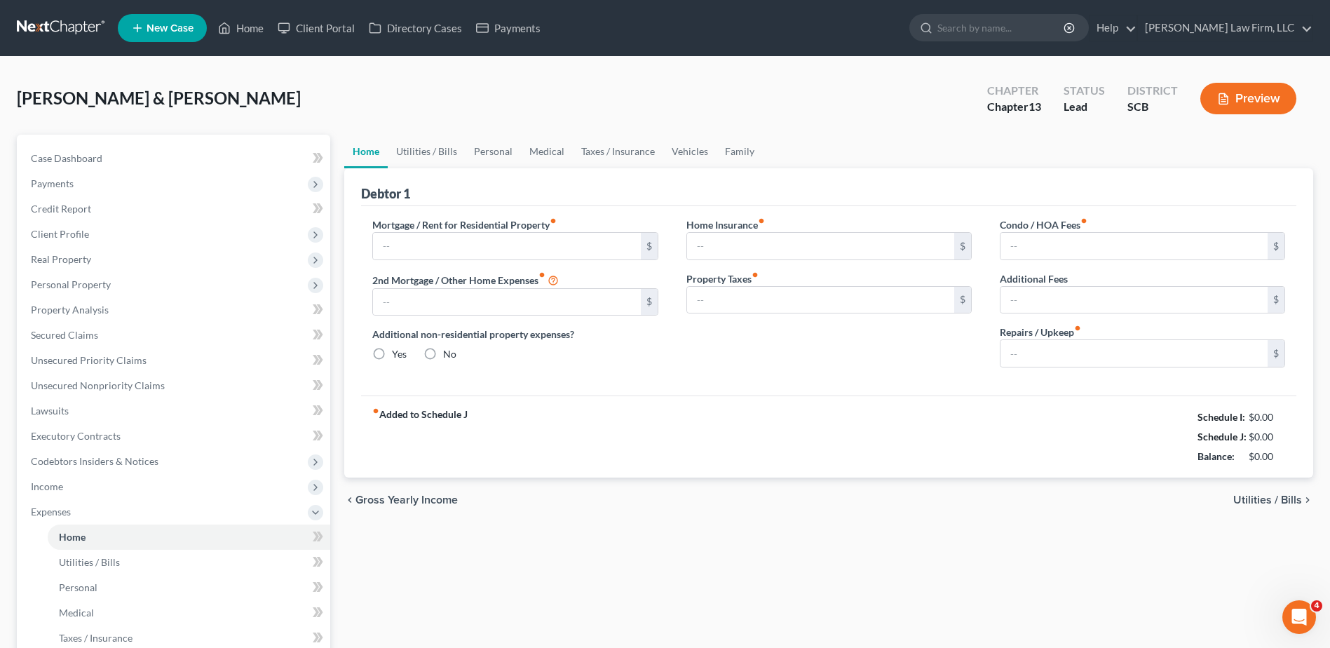
type input "0.00"
click at [455, 255] on input "text" at bounding box center [506, 246] width 267 height 27
type input "1,511.00"
click at [466, 314] on input "0.00" at bounding box center [506, 302] width 267 height 27
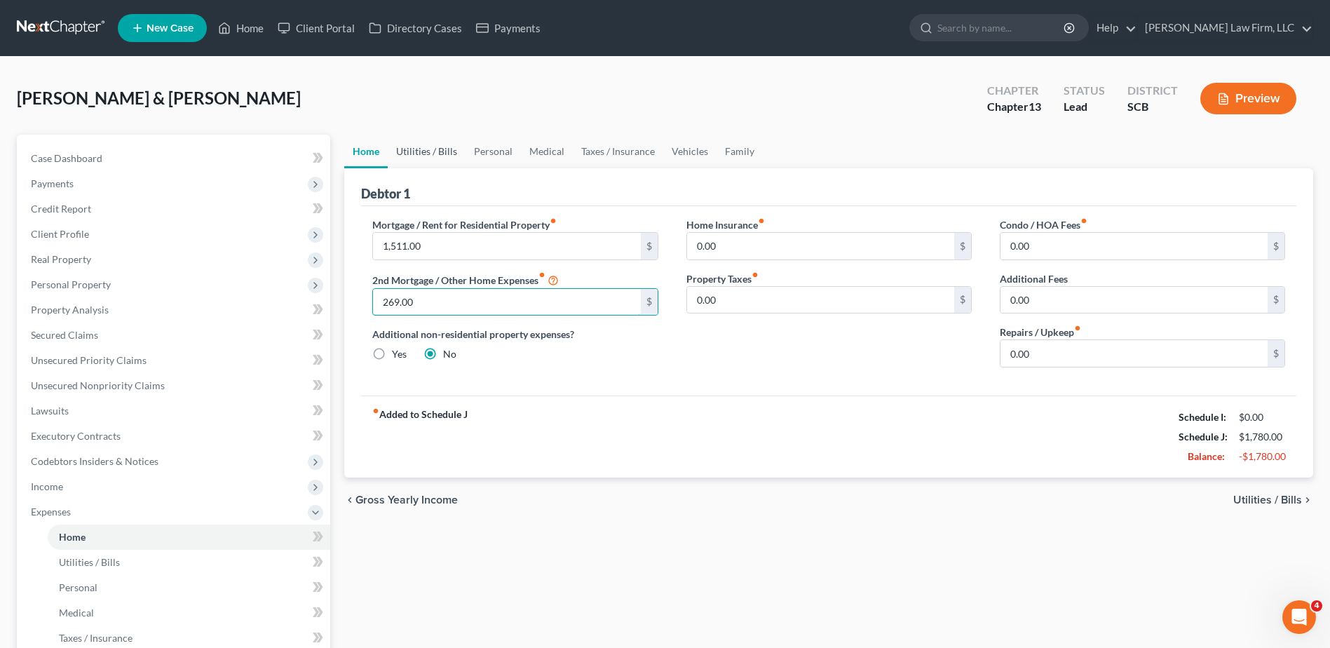
type input "269.00"
click at [428, 155] on link "Utilities / Bills" at bounding box center [427, 152] width 78 height 34
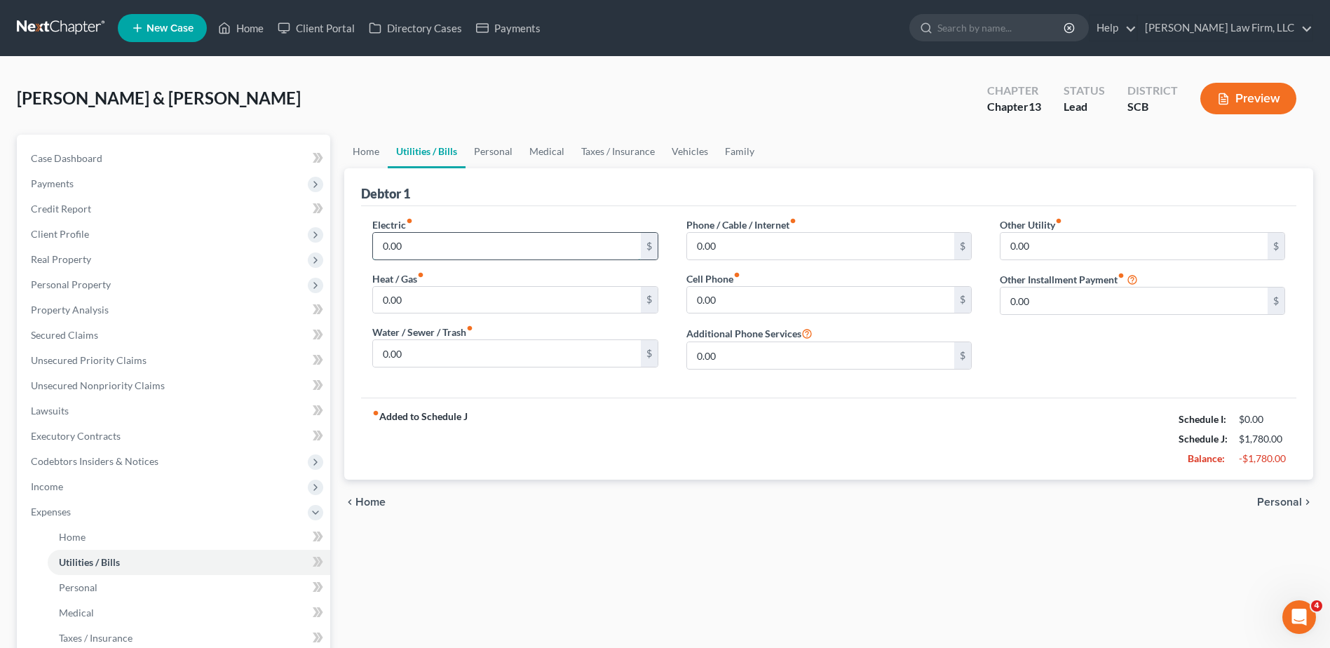
click at [407, 240] on input "0.00" at bounding box center [506, 246] width 267 height 27
type input "298.00"
type input "115.00"
type input "262.00"
click at [507, 158] on link "Personal" at bounding box center [493, 152] width 55 height 34
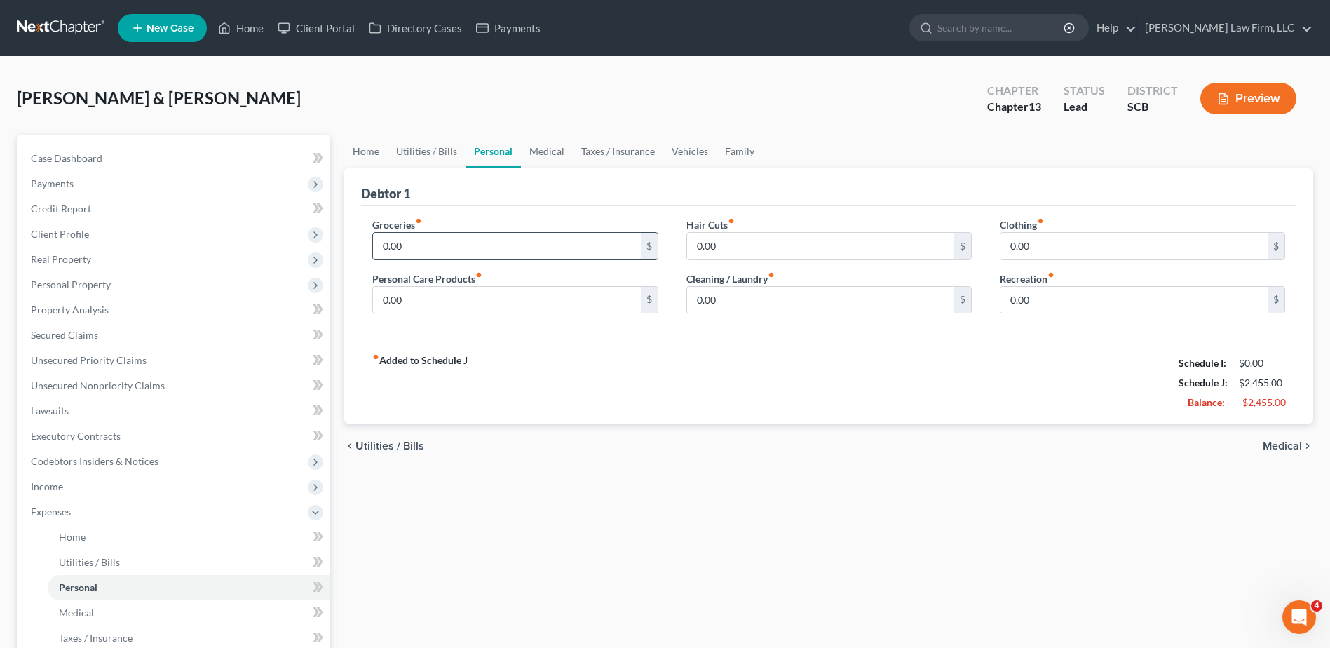
click at [475, 238] on input "0.00" at bounding box center [506, 246] width 267 height 27
type input "536.00"
type input "80.00"
click at [430, 297] on input "0.00" at bounding box center [506, 300] width 267 height 27
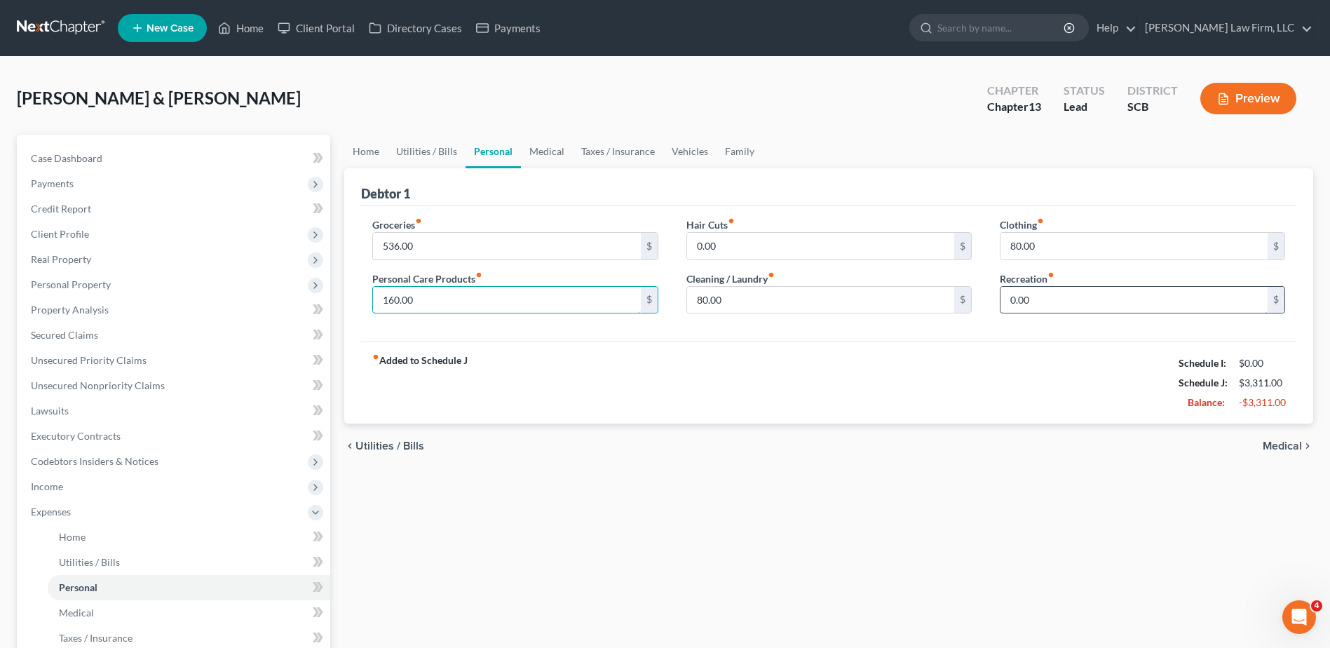
type input "160.00"
click at [1083, 304] on input "0.00" at bounding box center [1134, 300] width 267 height 27
type input "100.00"
click at [545, 158] on link "Medical" at bounding box center [547, 152] width 52 height 34
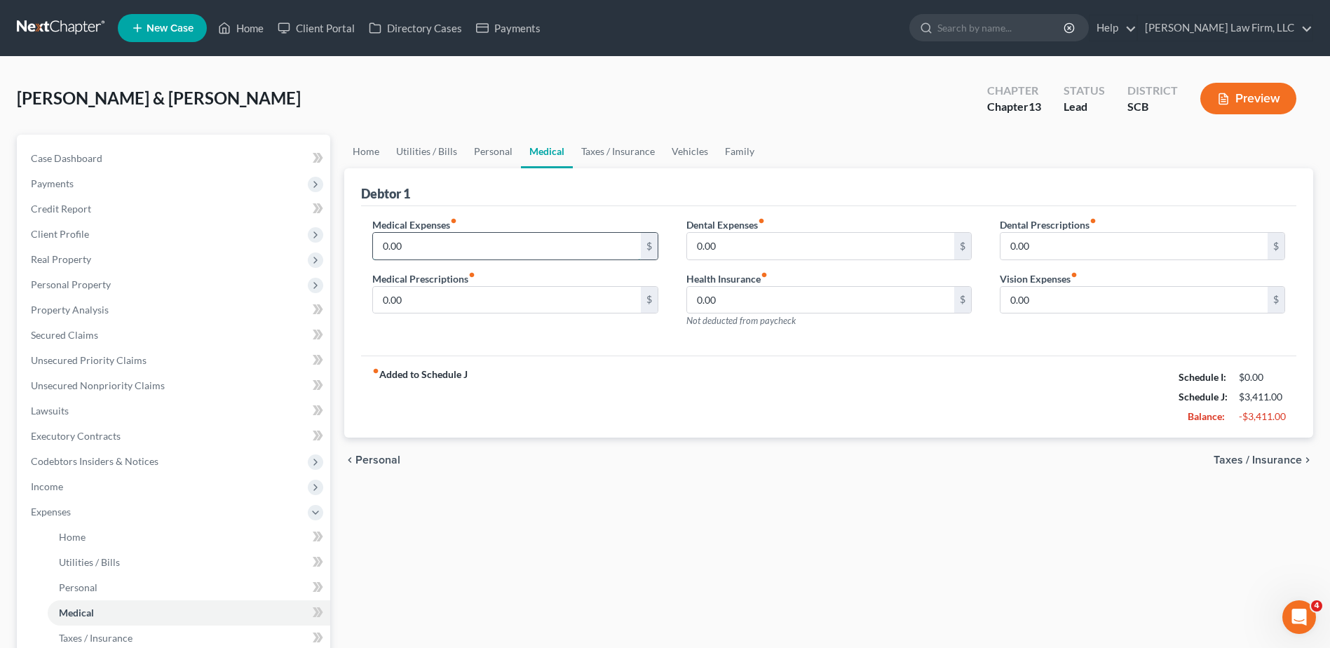
click at [501, 233] on input "0.00" at bounding box center [506, 246] width 267 height 27
click at [672, 156] on link "Vehicles" at bounding box center [689, 152] width 53 height 34
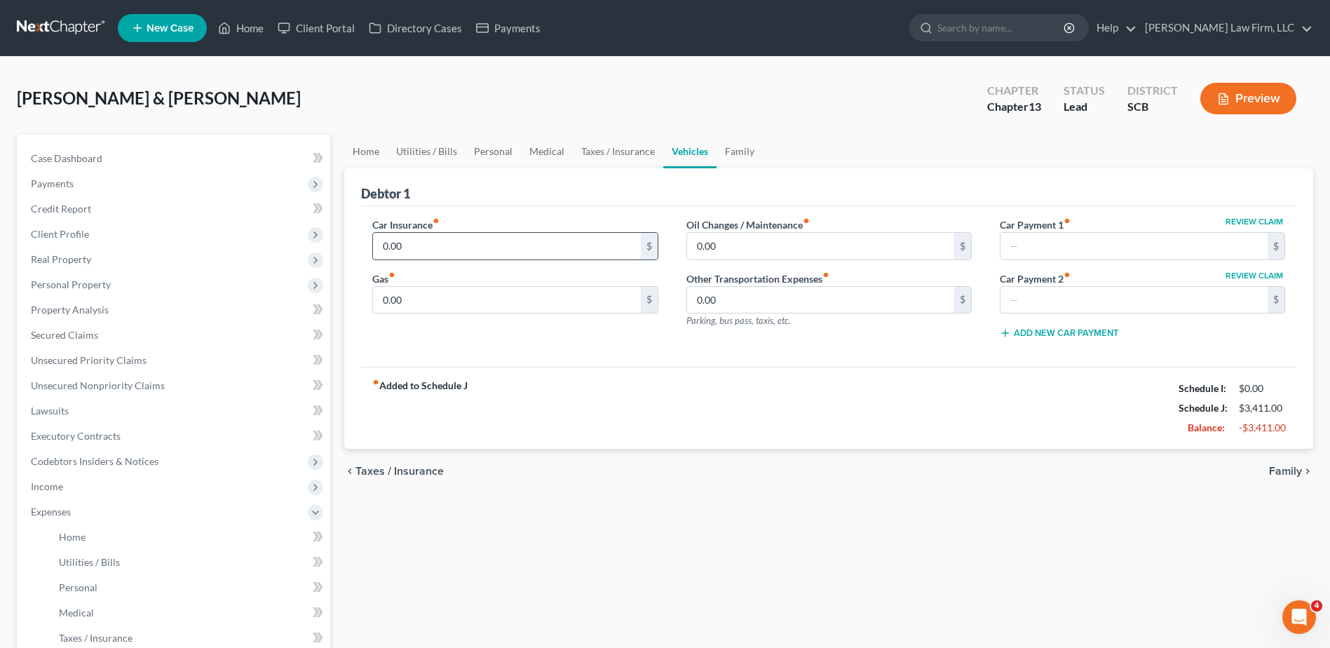
click at [547, 245] on input "0.00" at bounding box center [506, 246] width 267 height 27
type input "549.00"
type input "360.00"
click at [731, 156] on link "Family" at bounding box center [740, 152] width 46 height 34
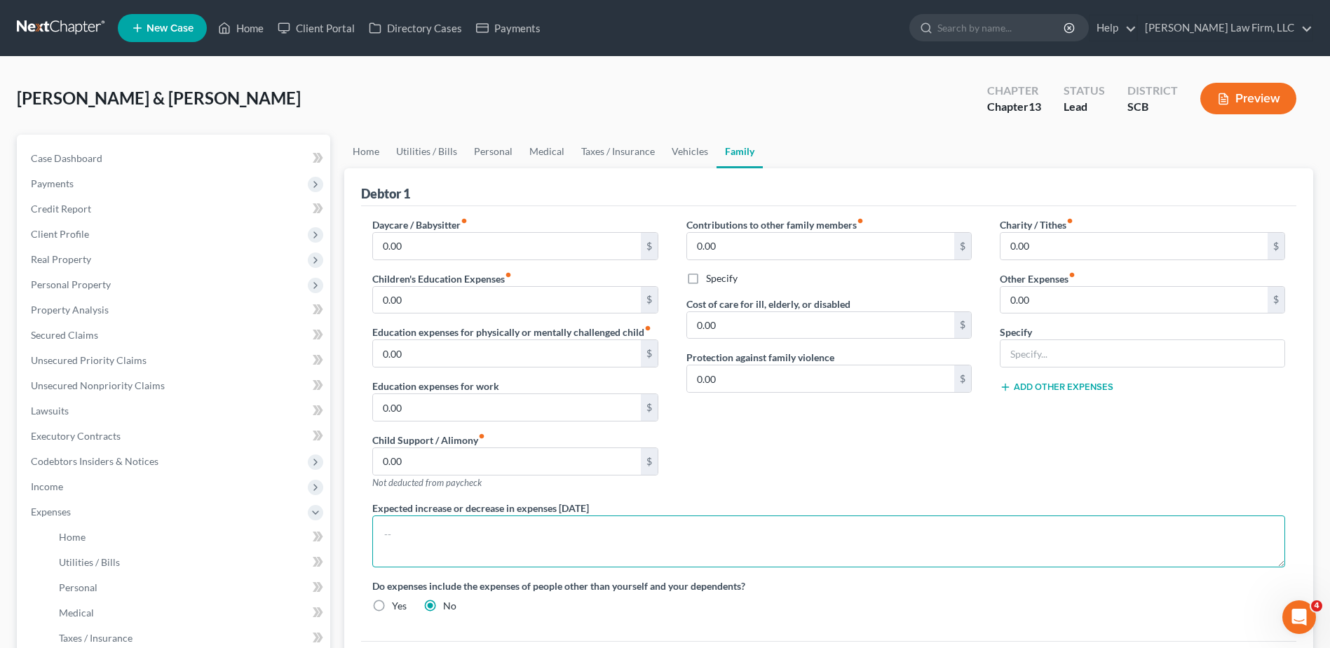
click at [530, 527] on textarea at bounding box center [828, 541] width 913 height 52
type textarea "The debtors do not anticipate an increase or decrease in their expenditures of …"
click at [377, 147] on link "Home" at bounding box center [365, 152] width 43 height 34
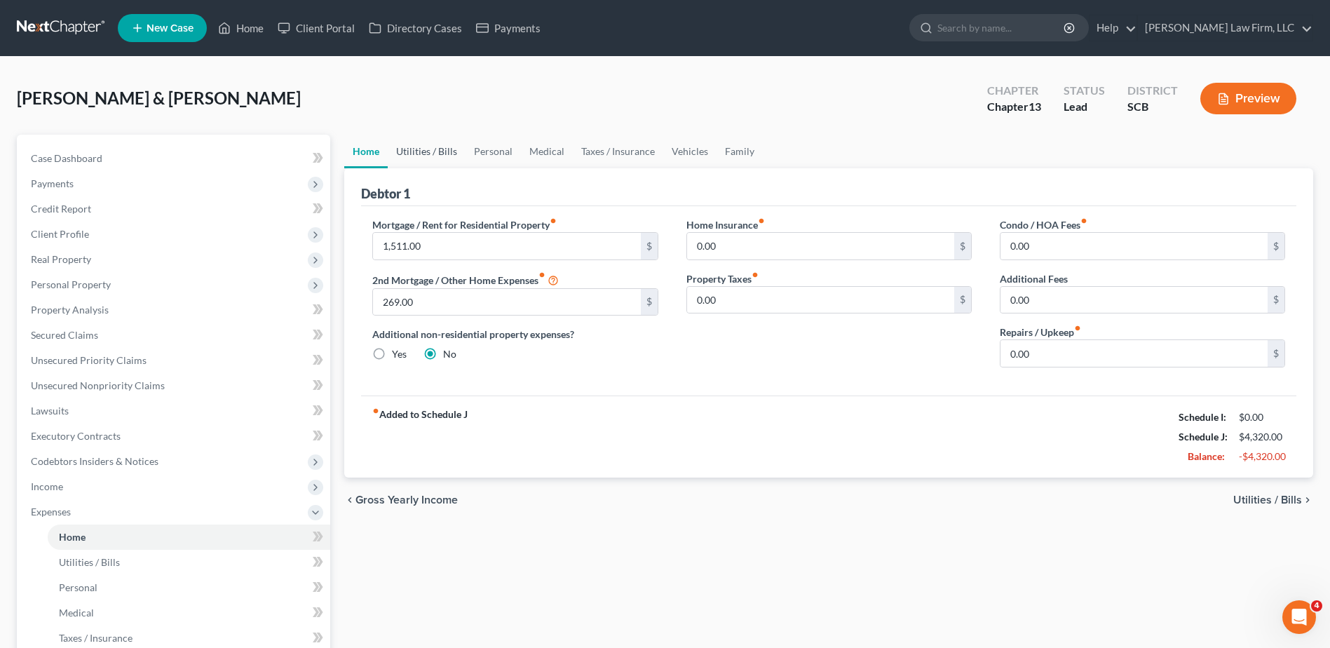
click at [419, 154] on link "Utilities / Bills" at bounding box center [427, 152] width 78 height 34
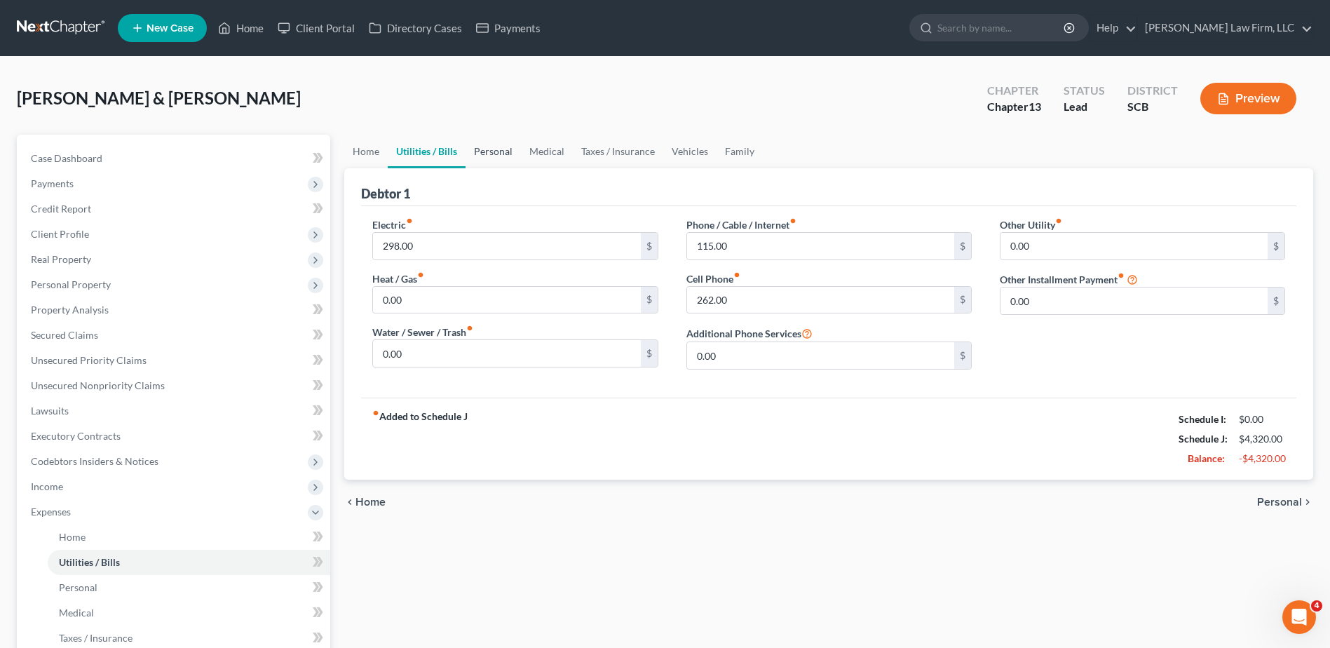
click at [485, 154] on link "Personal" at bounding box center [493, 152] width 55 height 34
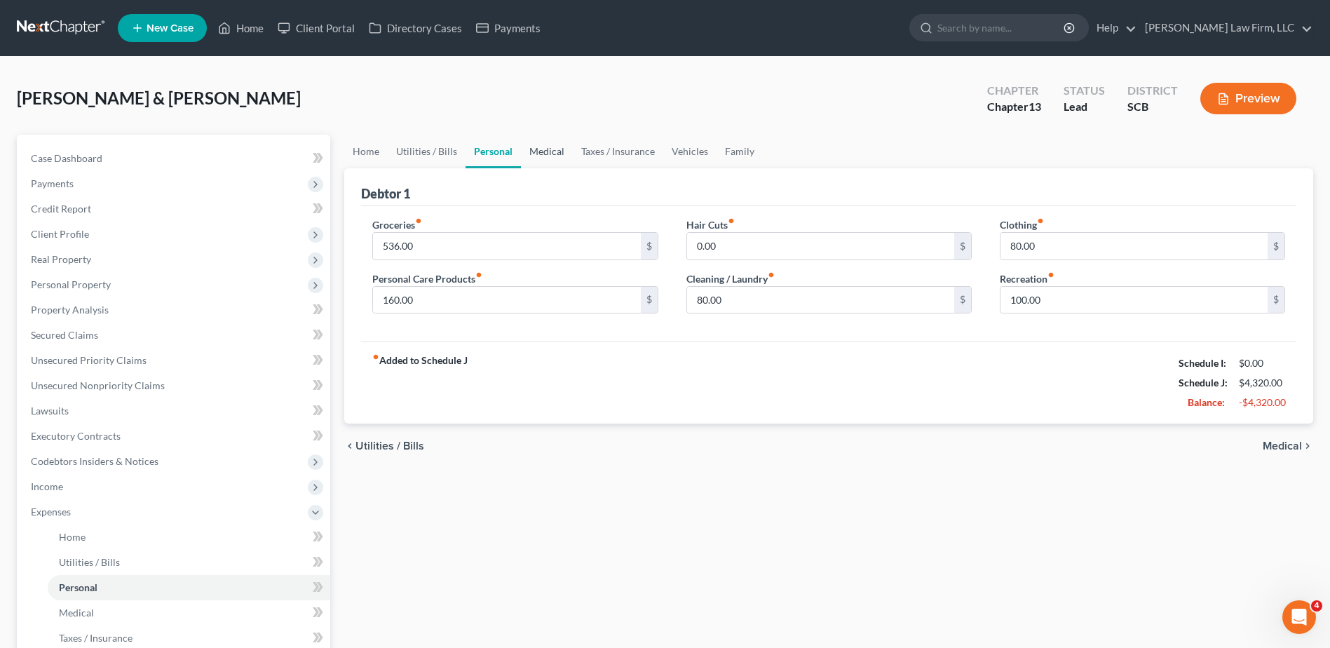
click at [553, 156] on link "Medical" at bounding box center [547, 152] width 52 height 34
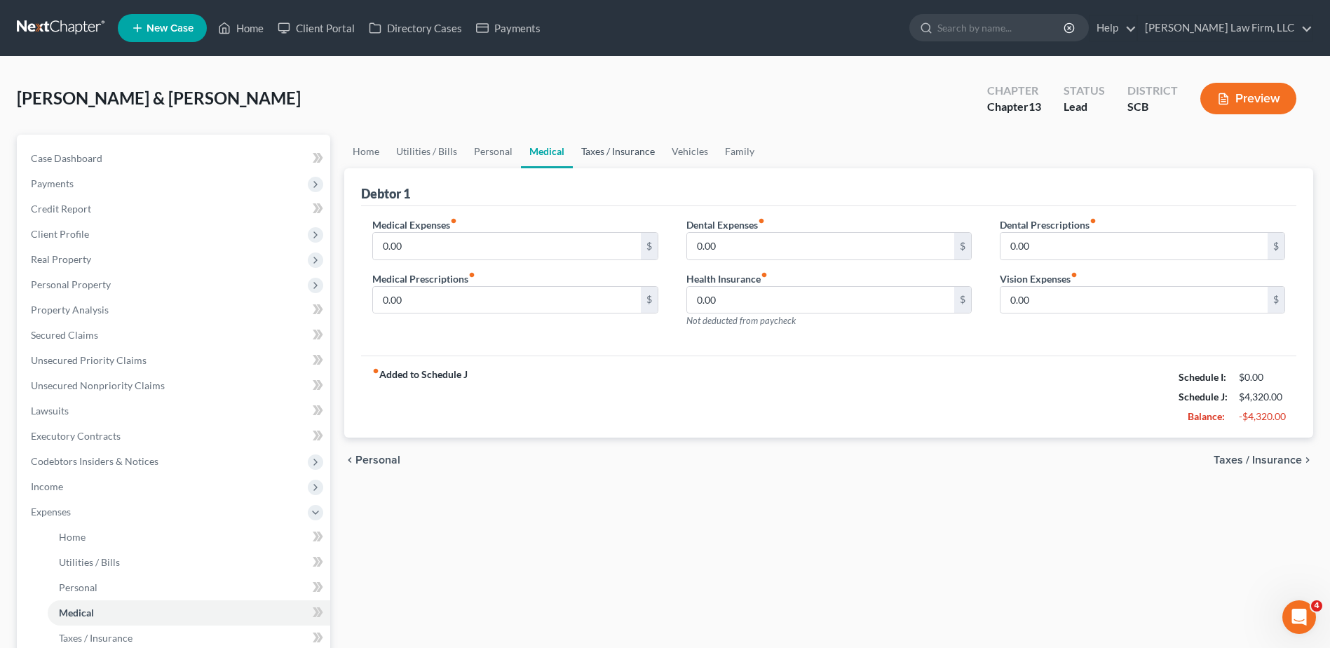
click at [611, 154] on link "Taxes / Insurance" at bounding box center [618, 152] width 90 height 34
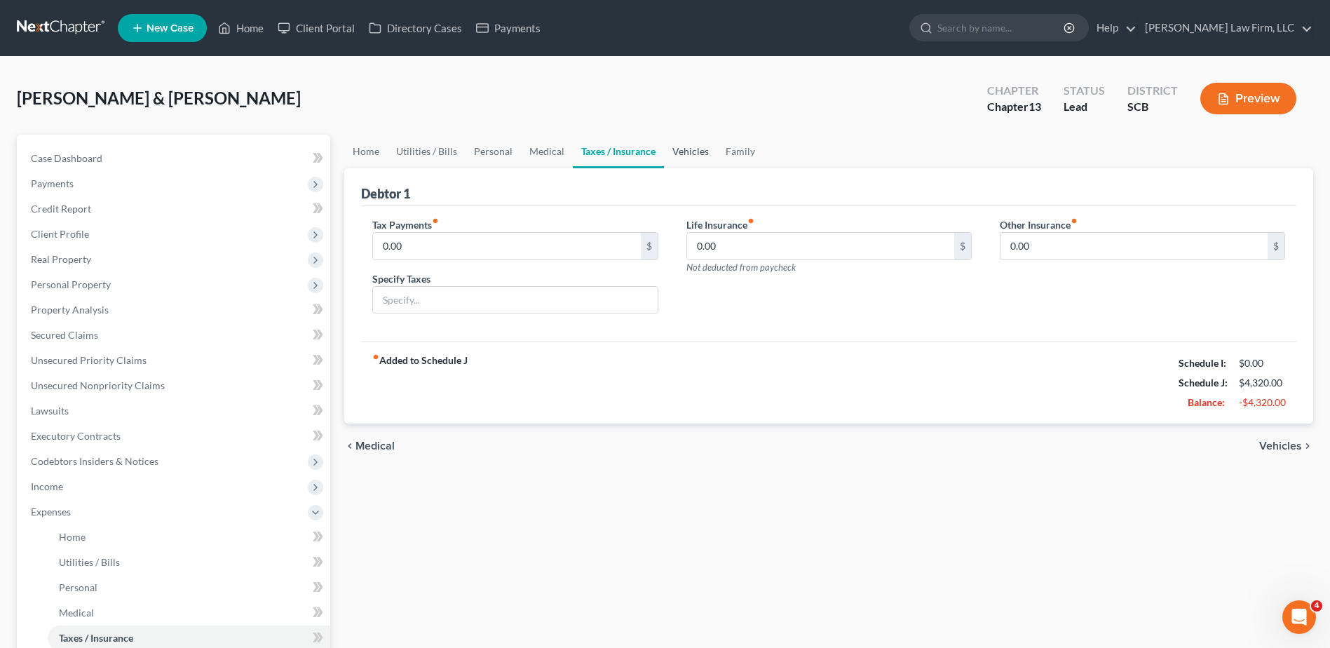
click at [690, 151] on link "Vehicles" at bounding box center [690, 152] width 53 height 34
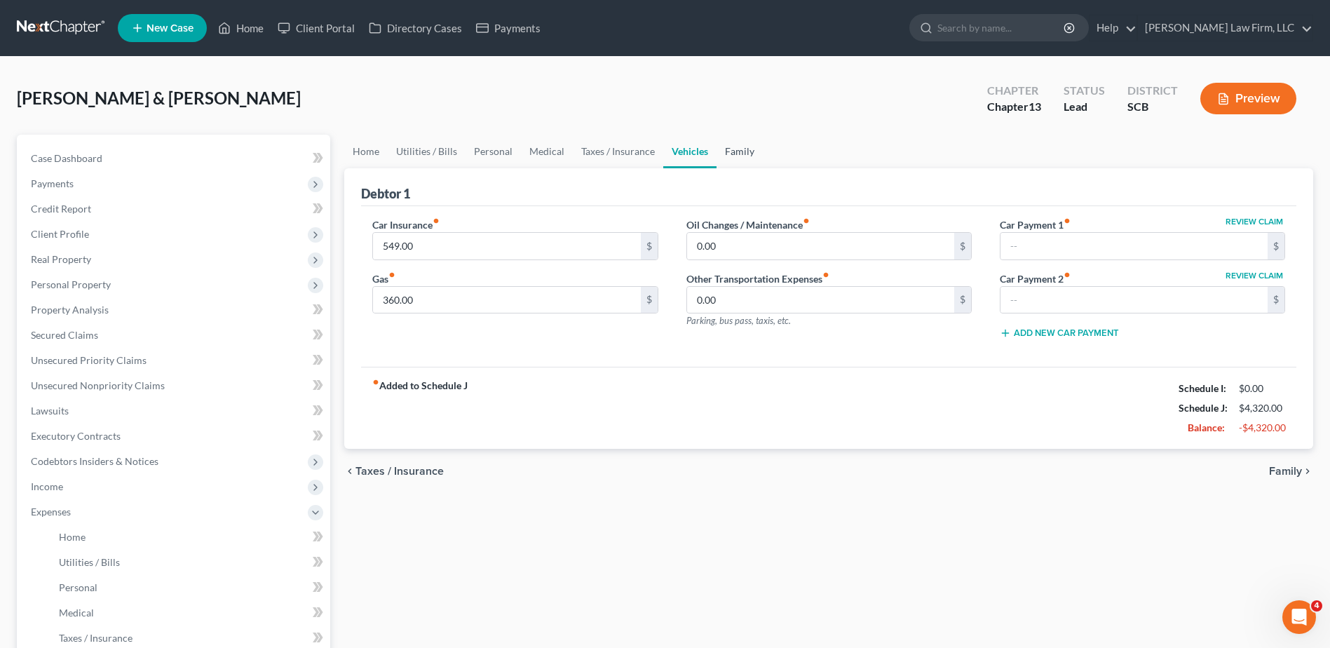
click at [733, 149] on link "Family" at bounding box center [740, 152] width 46 height 34
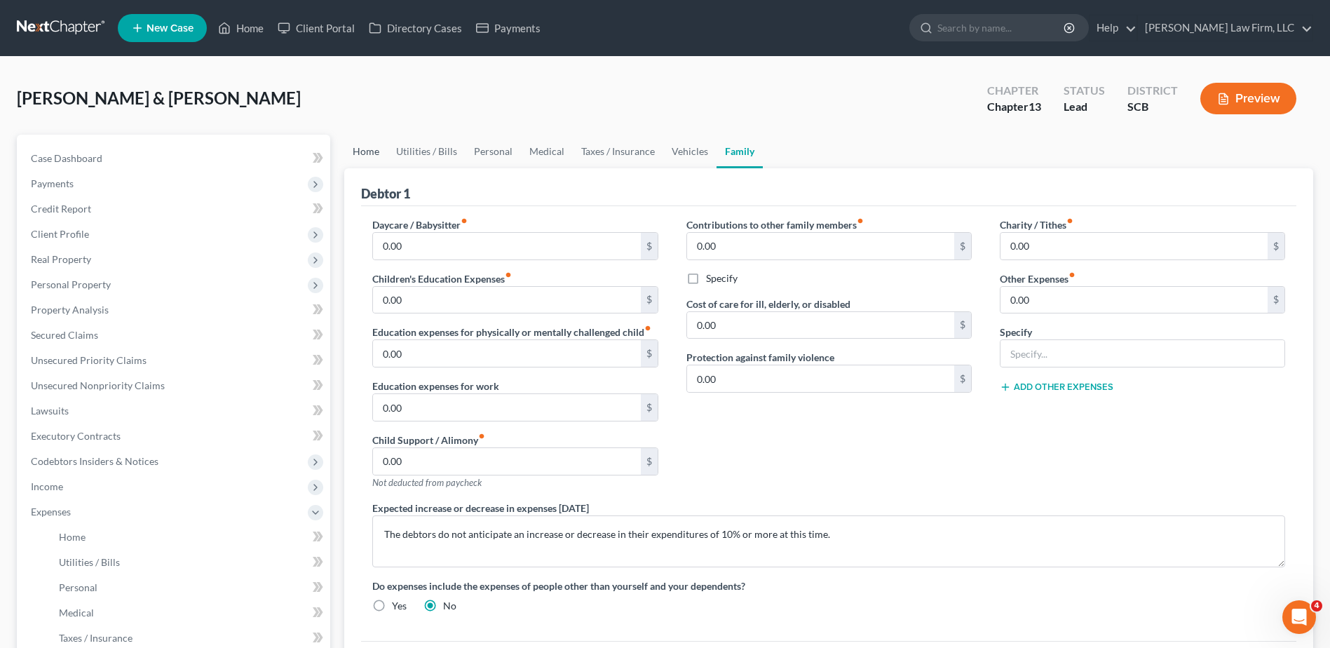
click at [358, 151] on link "Home" at bounding box center [365, 152] width 43 height 34
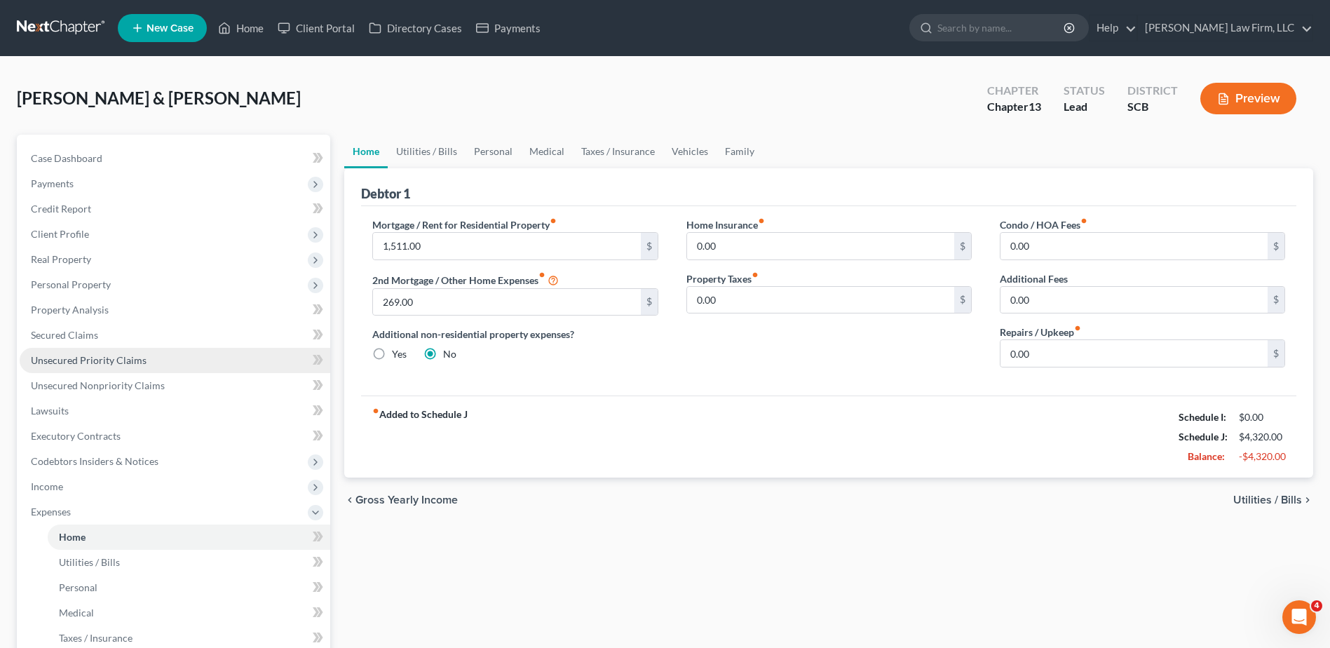
click at [153, 358] on link "Unsecured Priority Claims" at bounding box center [175, 360] width 311 height 25
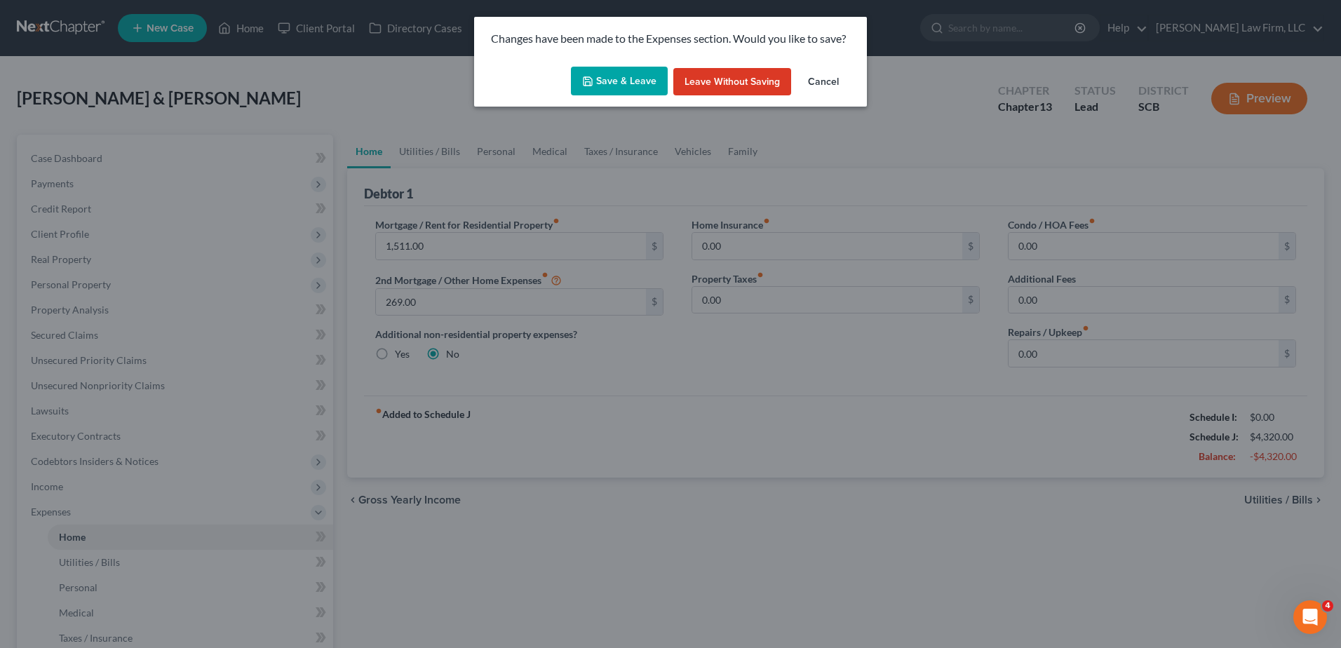
click at [639, 79] on button "Save & Leave" at bounding box center [619, 81] width 97 height 29
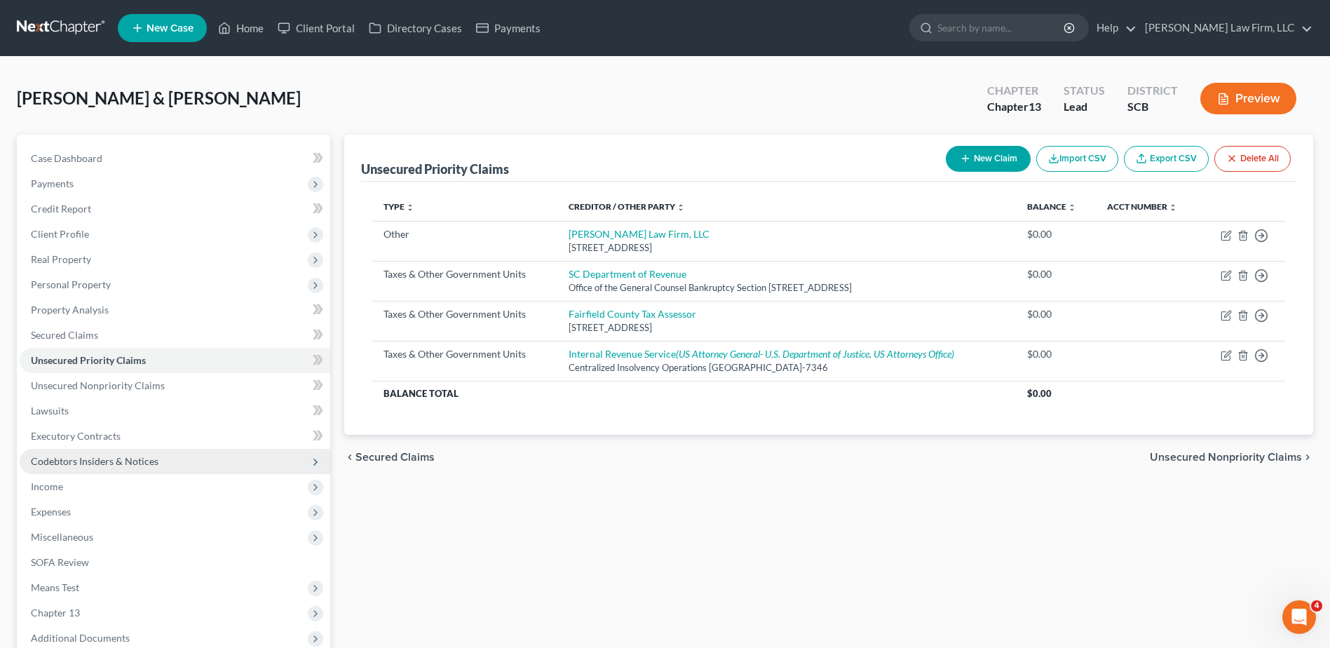
click at [141, 463] on span "Codebtors Insiders & Notices" at bounding box center [95, 461] width 128 height 12
click at [126, 429] on link "Executory Contracts" at bounding box center [175, 436] width 311 height 25
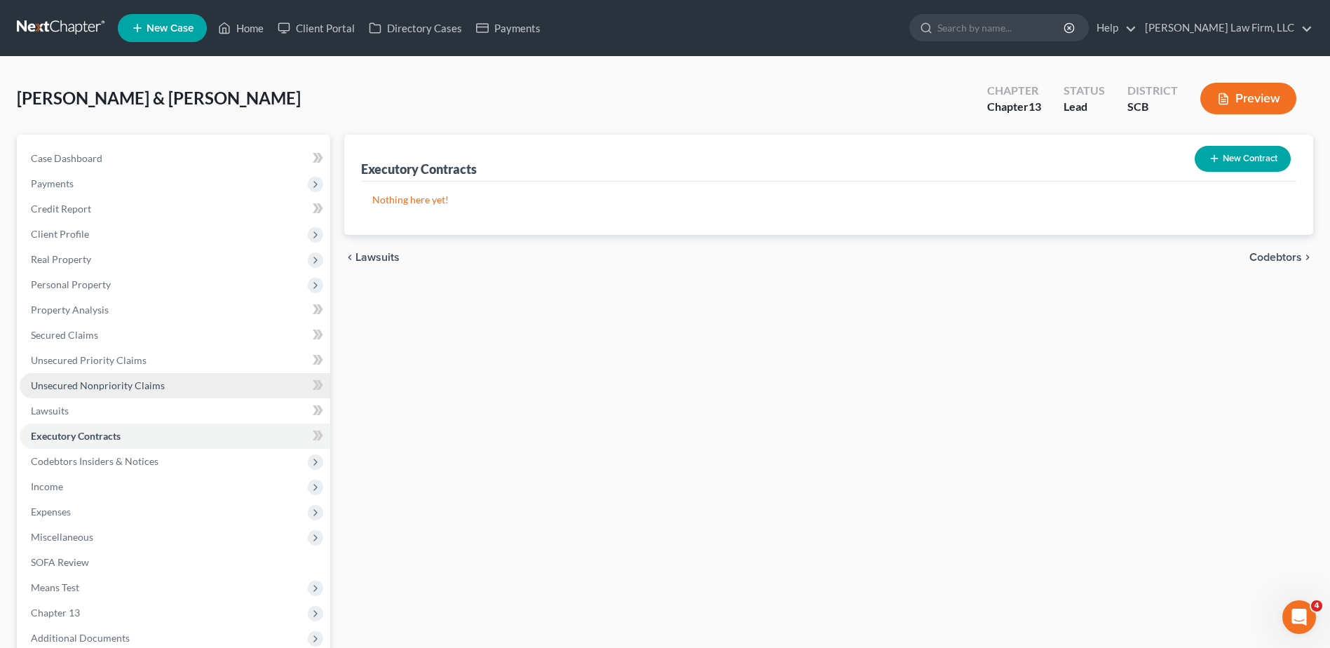
click at [143, 384] on span "Unsecured Nonpriority Claims" at bounding box center [98, 385] width 134 height 12
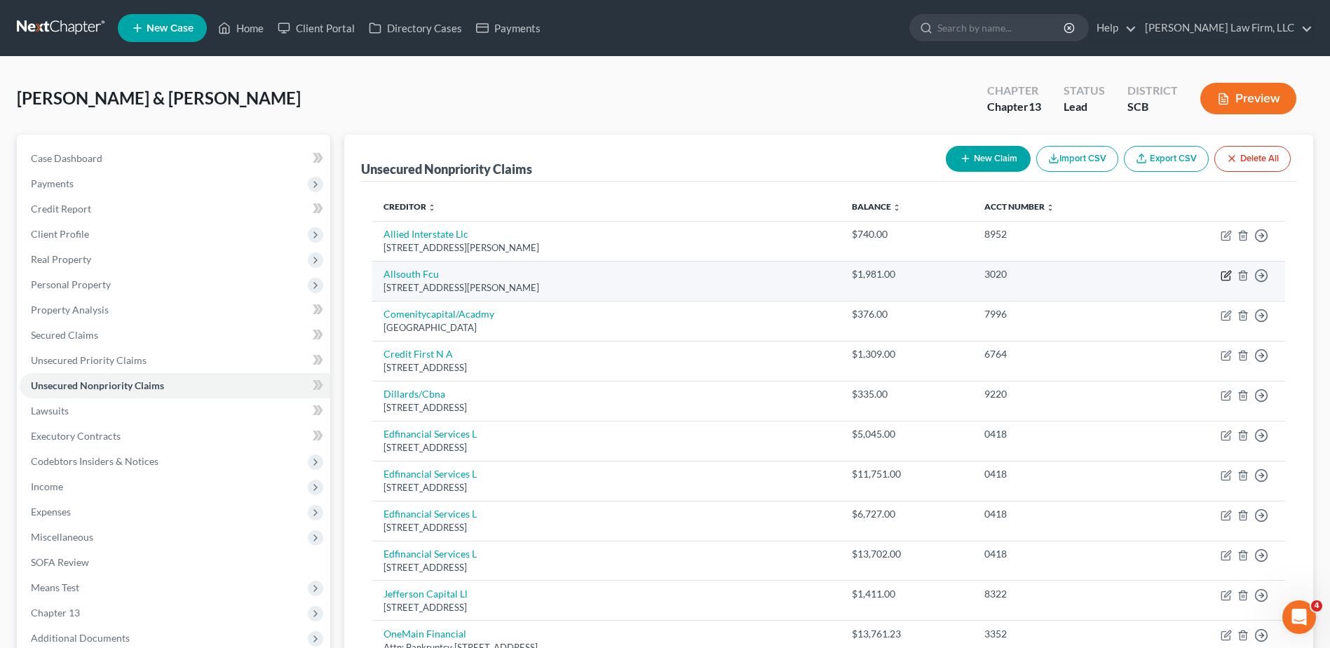
click at [1224, 273] on icon "button" at bounding box center [1226, 275] width 11 height 11
select select "42"
select select "2"
select select "1"
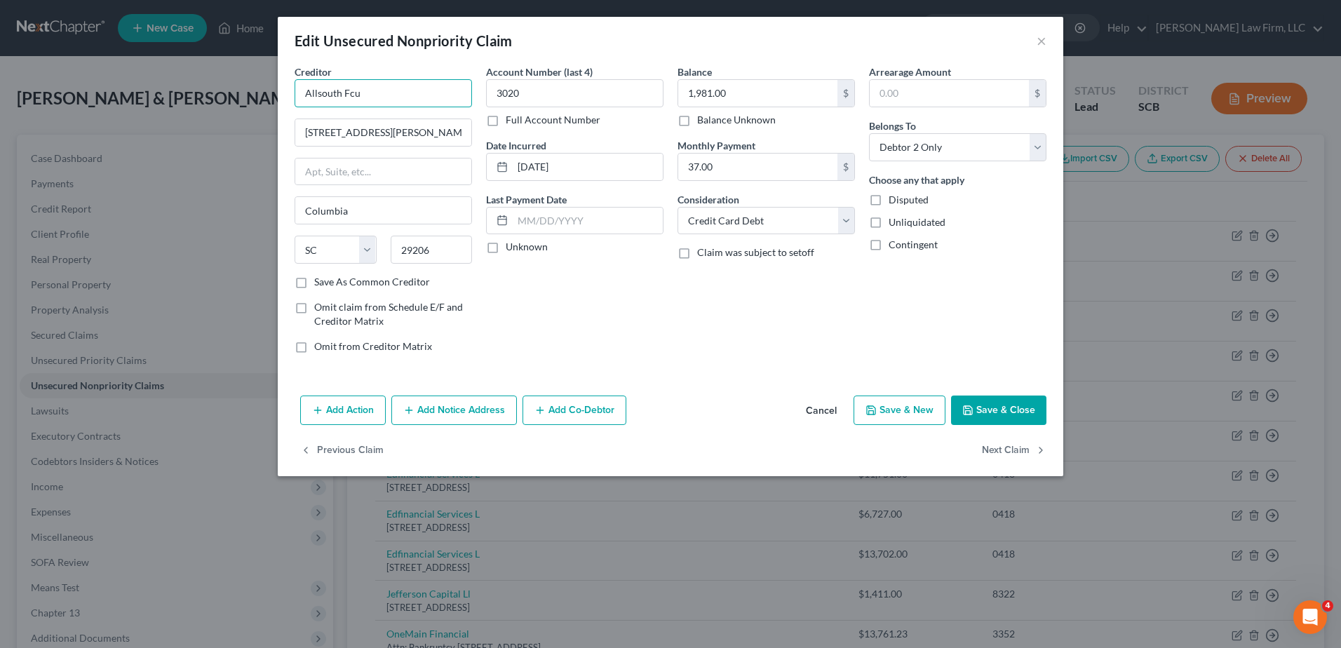
click at [375, 93] on input "Allsouth Fcu" at bounding box center [382, 93] width 177 height 28
click at [382, 118] on div "AllSouth Federal Credit Union" at bounding box center [379, 118] width 146 height 14
type input "AllSouth Federal Credit Union"
type input "[STREET_ADDRESS]"
type input "29201"
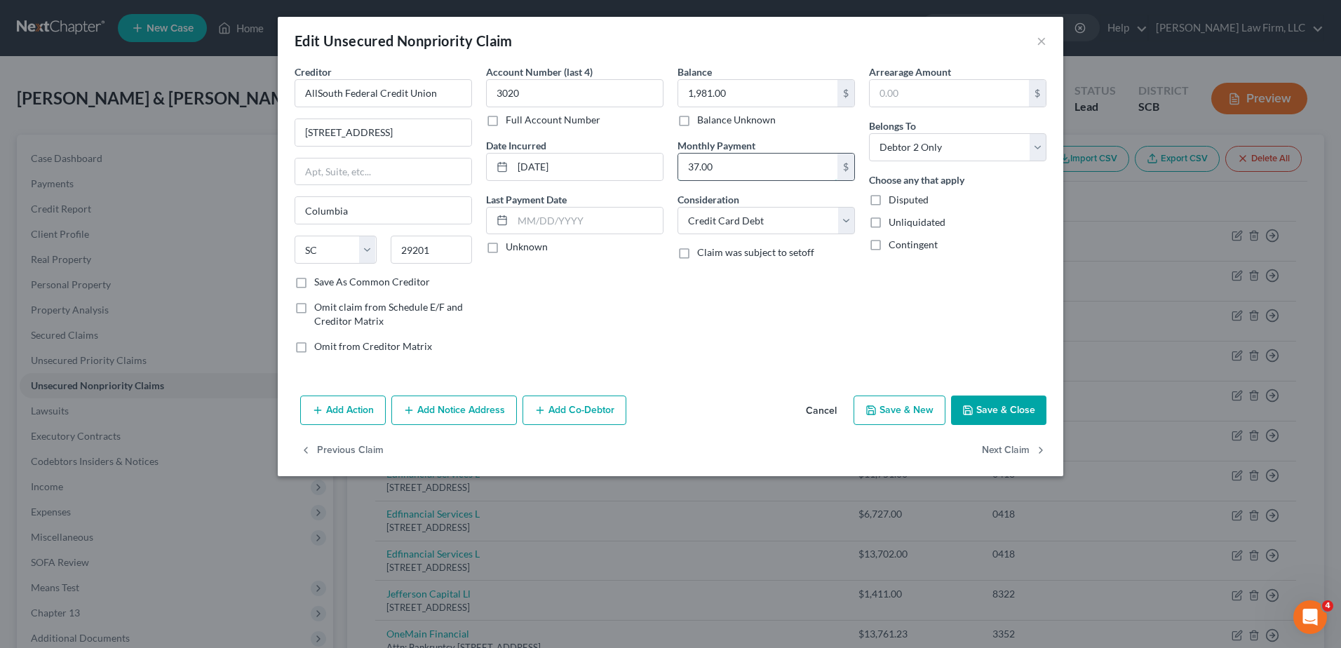
click at [764, 173] on input "37.00" at bounding box center [757, 167] width 159 height 27
click at [977, 409] on button "Save & Close" at bounding box center [998, 409] width 95 height 29
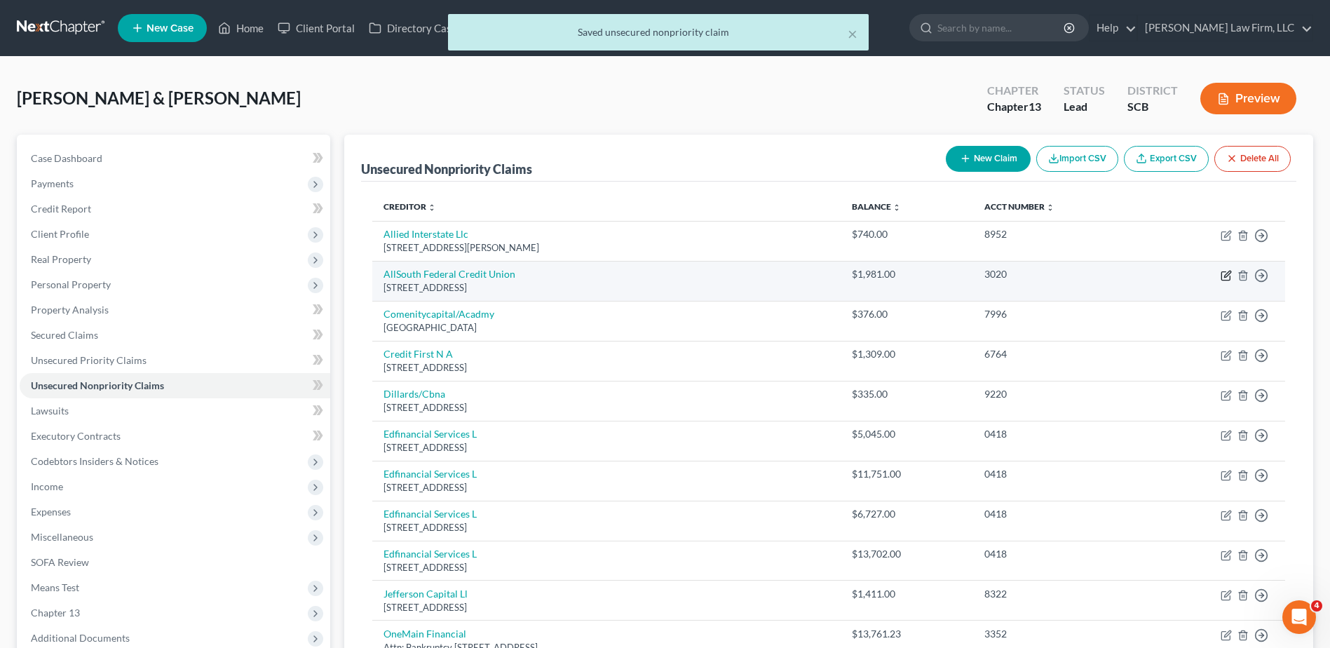
click at [1225, 277] on icon "button" at bounding box center [1227, 274] width 6 height 6
select select "42"
select select "2"
select select "1"
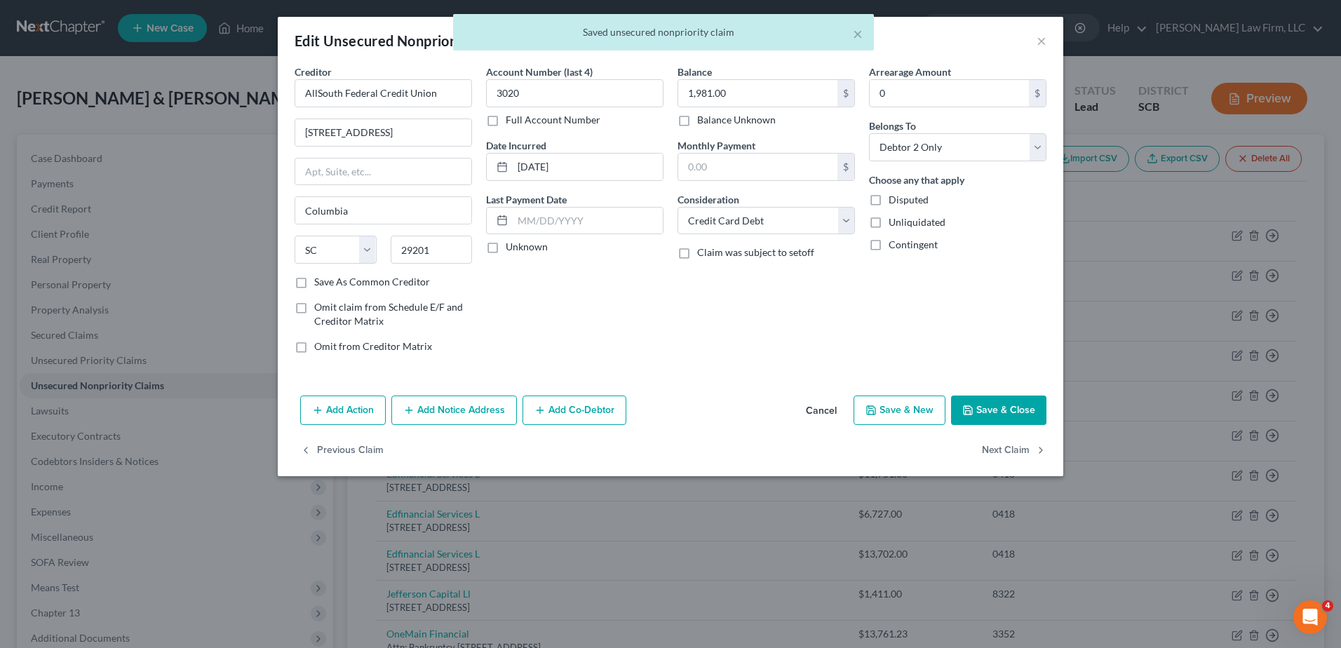
click at [1027, 414] on button "Save & Close" at bounding box center [998, 409] width 95 height 29
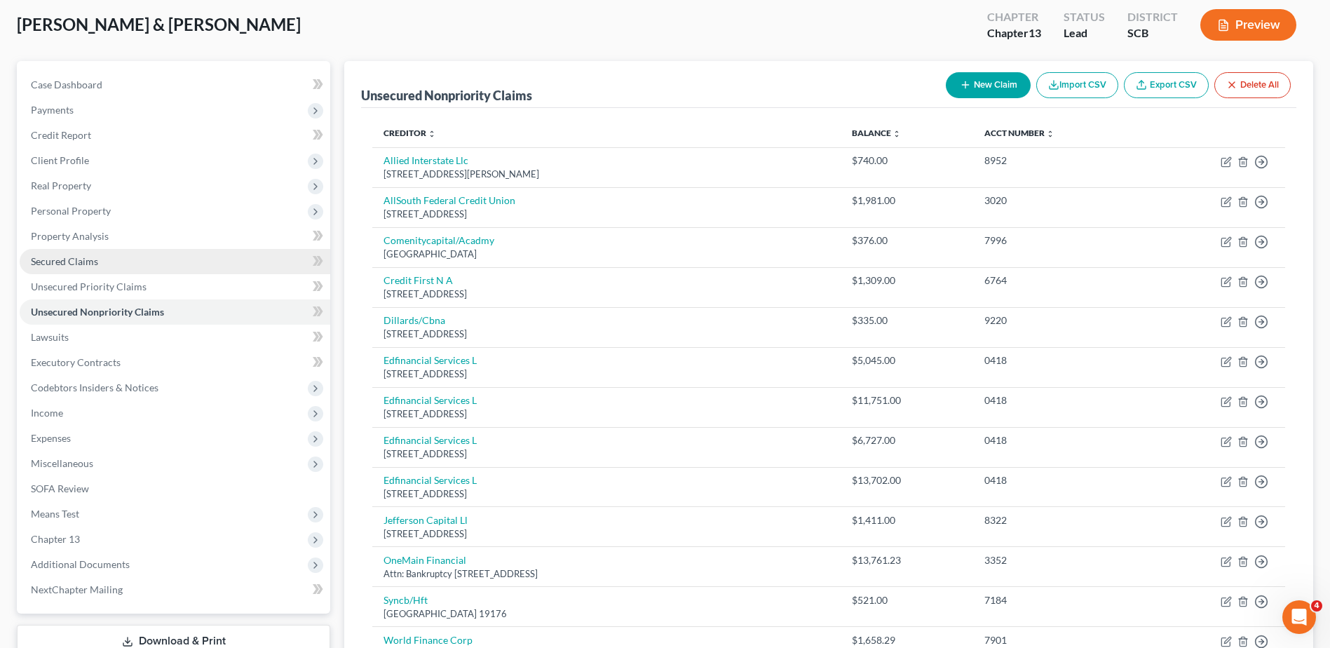
click at [87, 258] on span "Secured Claims" at bounding box center [64, 261] width 67 height 12
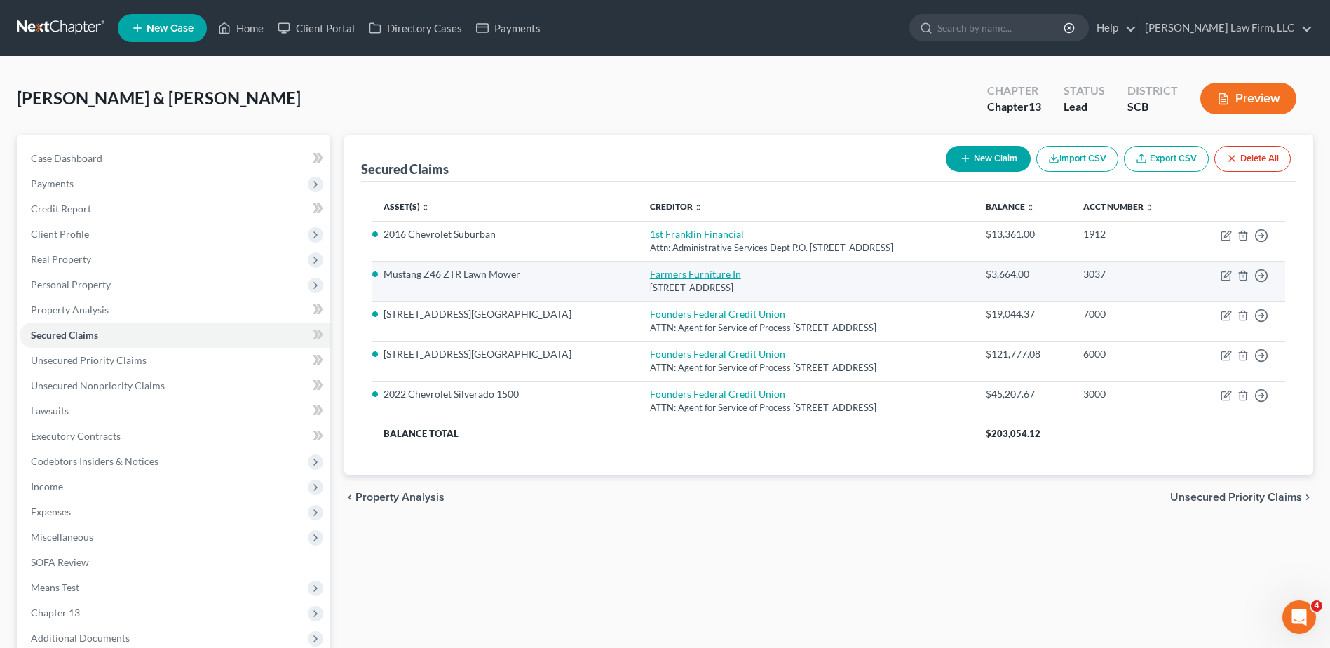
click at [655, 272] on link "Farmers Furniture In" at bounding box center [695, 274] width 91 height 12
select select "10"
select select "0"
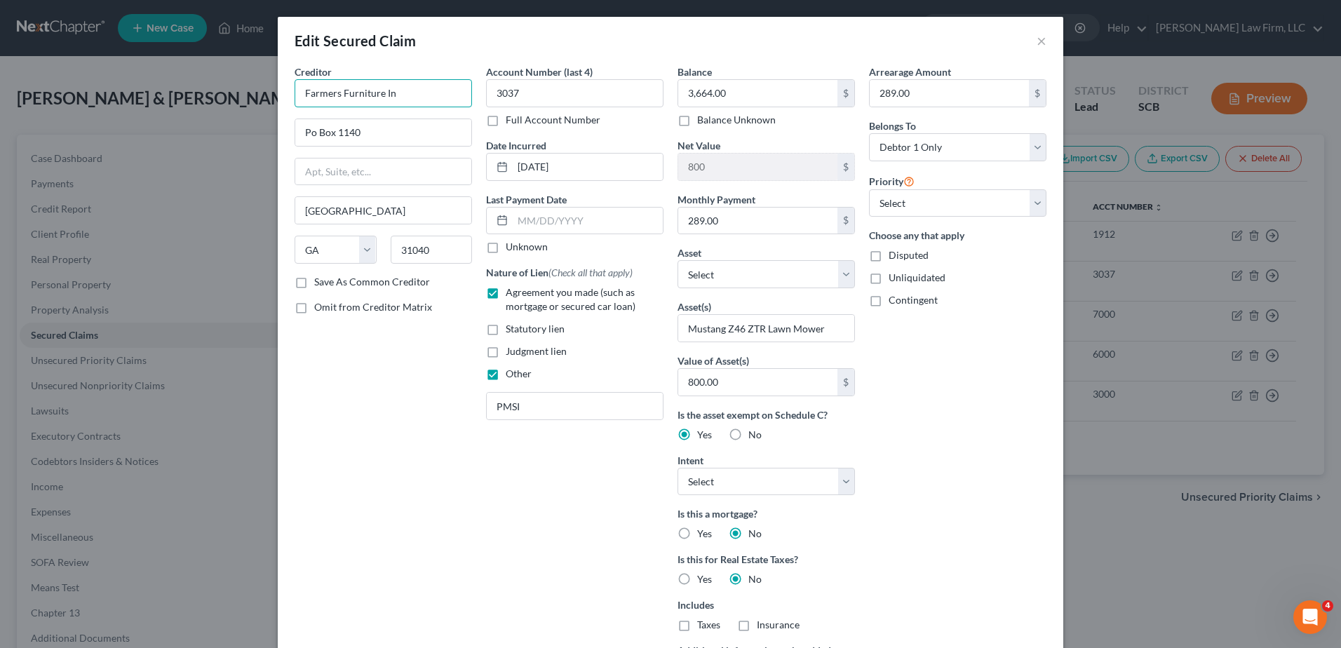
click at [430, 101] on input "Farmers Furniture In" at bounding box center [382, 93] width 177 height 28
click at [383, 93] on input "Farmers Furniture" at bounding box center [382, 93] width 177 height 28
type input "Farmers Furniture"
click at [386, 137] on div "Attn: Bankruptcy [STREET_ADDRESS]" at bounding box center [379, 131] width 146 height 12
type input "Attn: Bankruptcy"
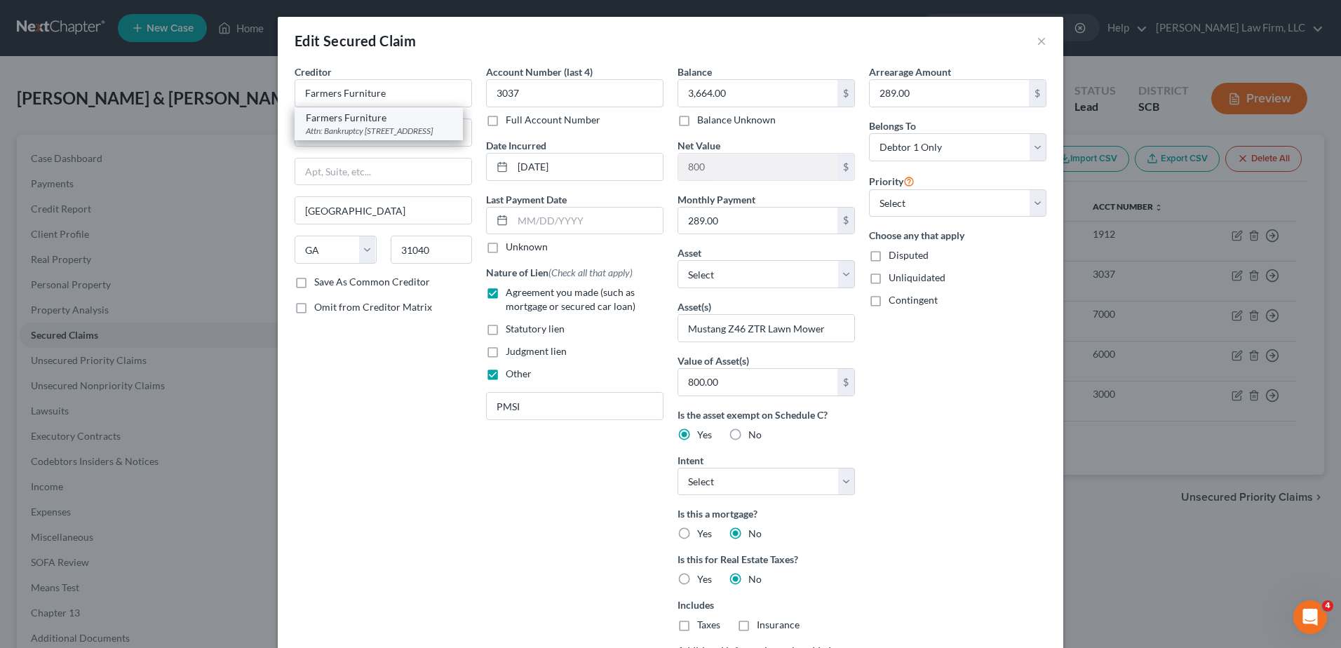
type input "PO Box 1140"
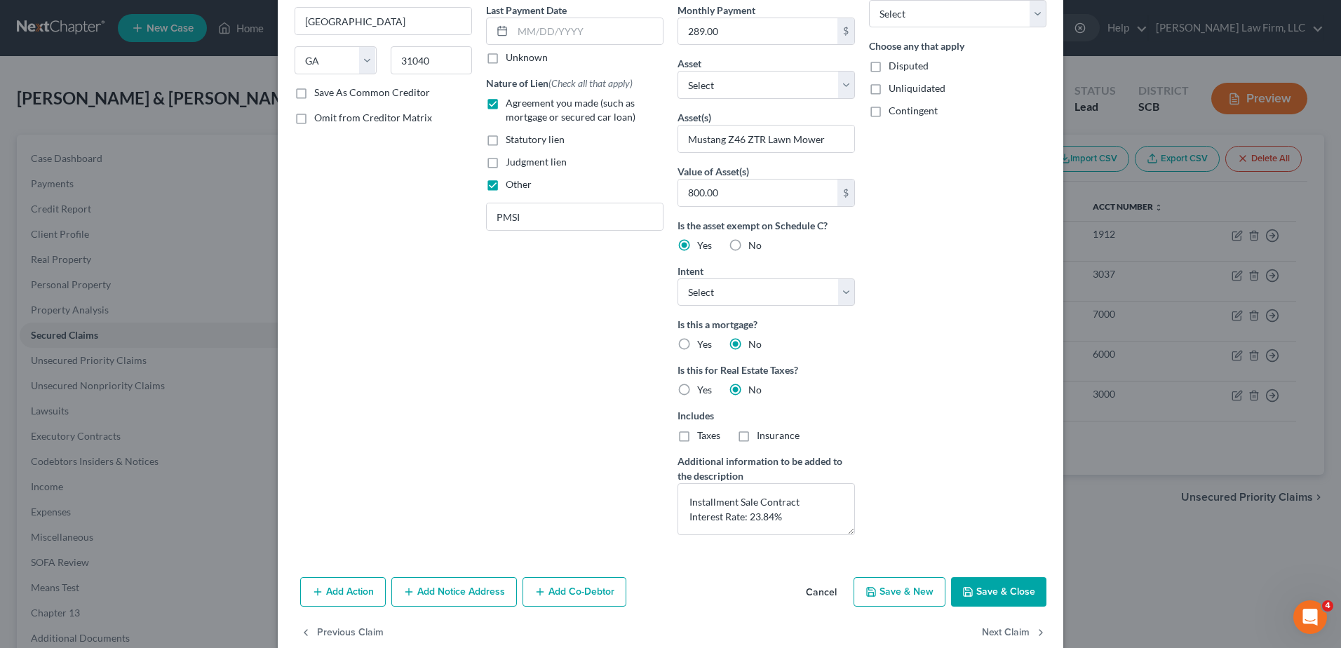
scroll to position [217, 0]
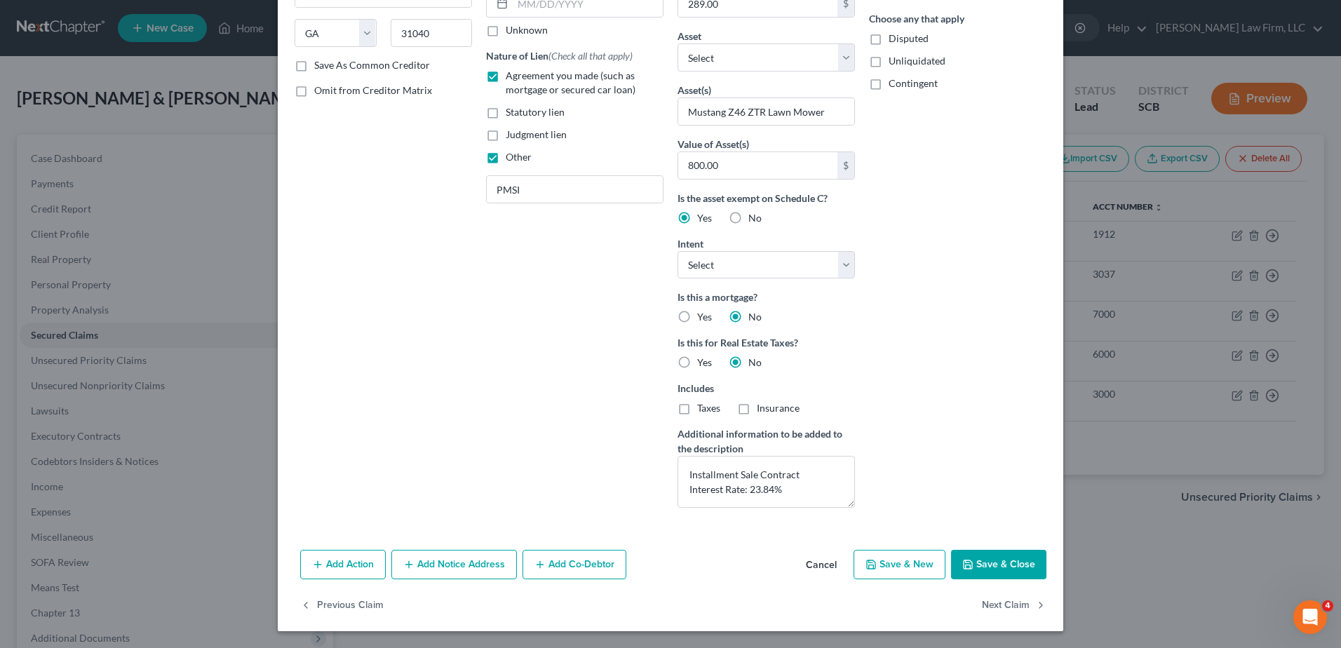
click at [998, 555] on button "Save & Close" at bounding box center [998, 564] width 95 height 29
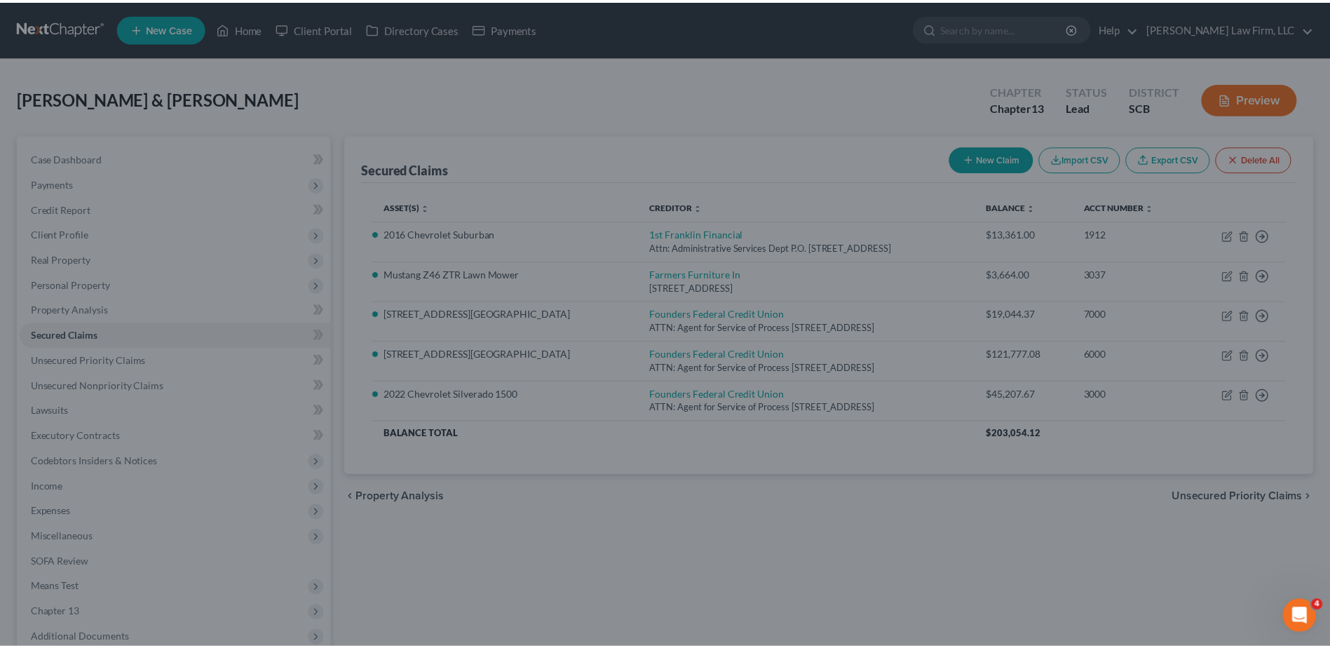
scroll to position [63, 0]
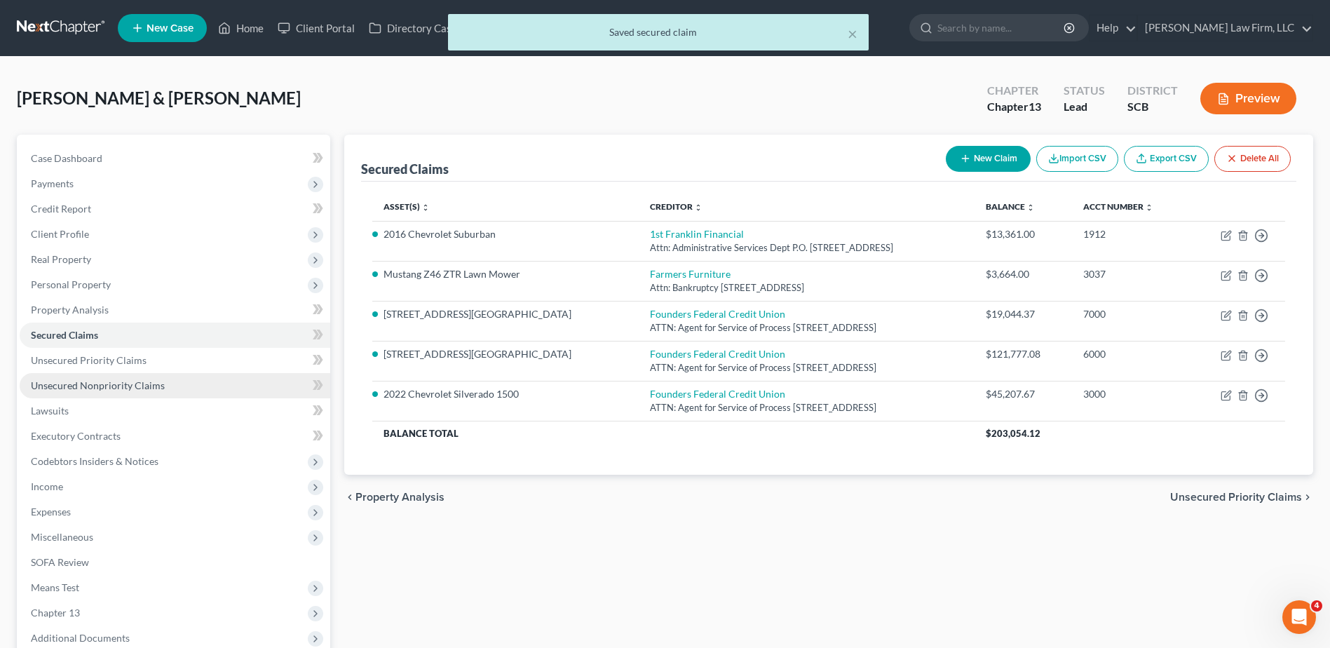
click at [144, 381] on span "Unsecured Nonpriority Claims" at bounding box center [98, 385] width 134 height 12
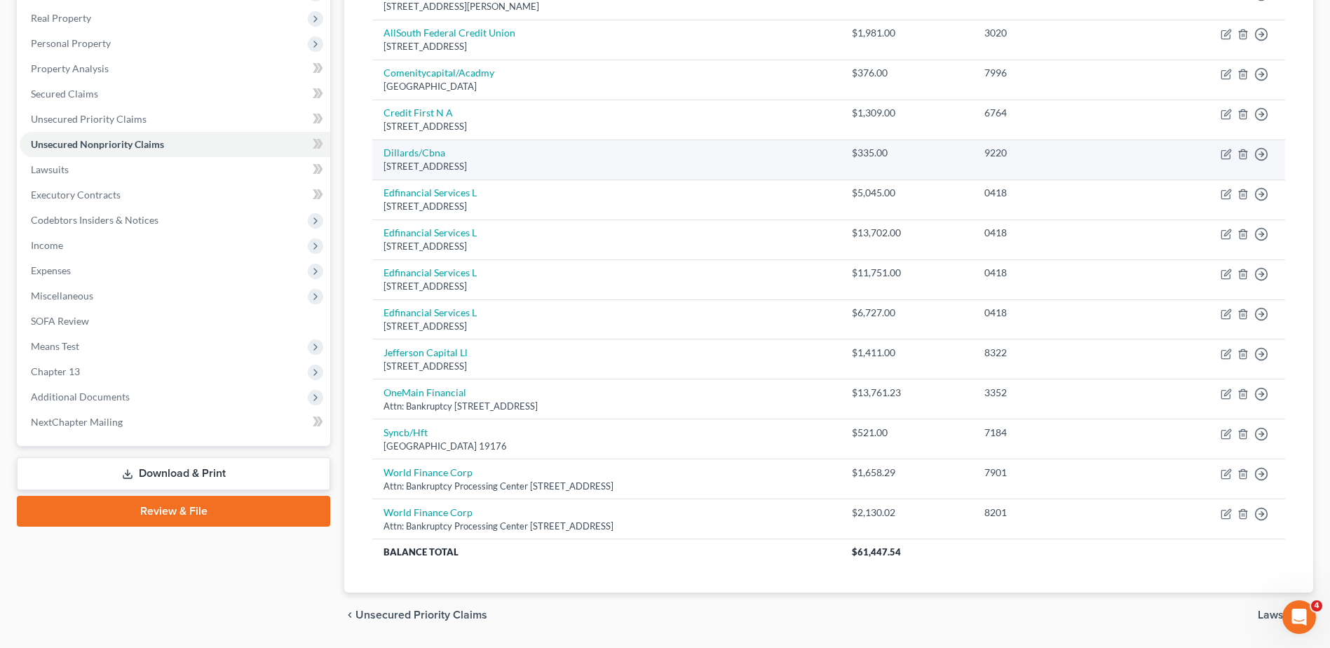
scroll to position [280, 0]
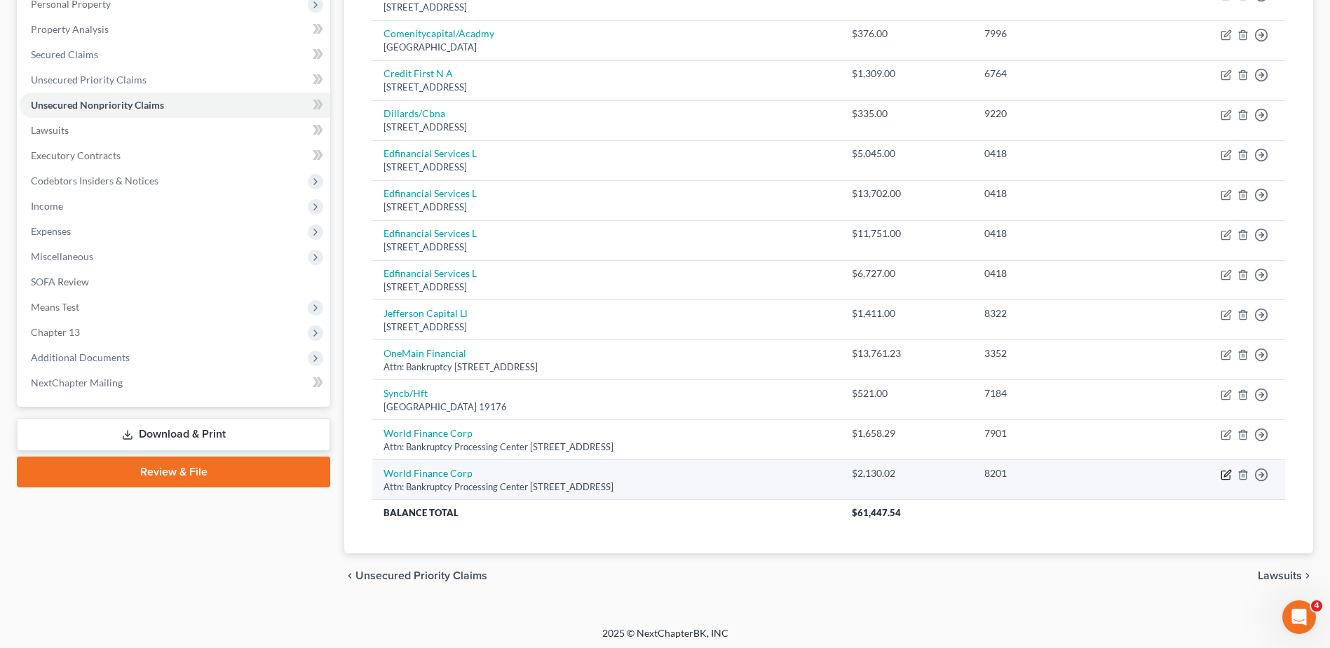
click at [1225, 474] on icon "button" at bounding box center [1227, 473] width 6 height 6
select select "42"
select select "10"
select select "1"
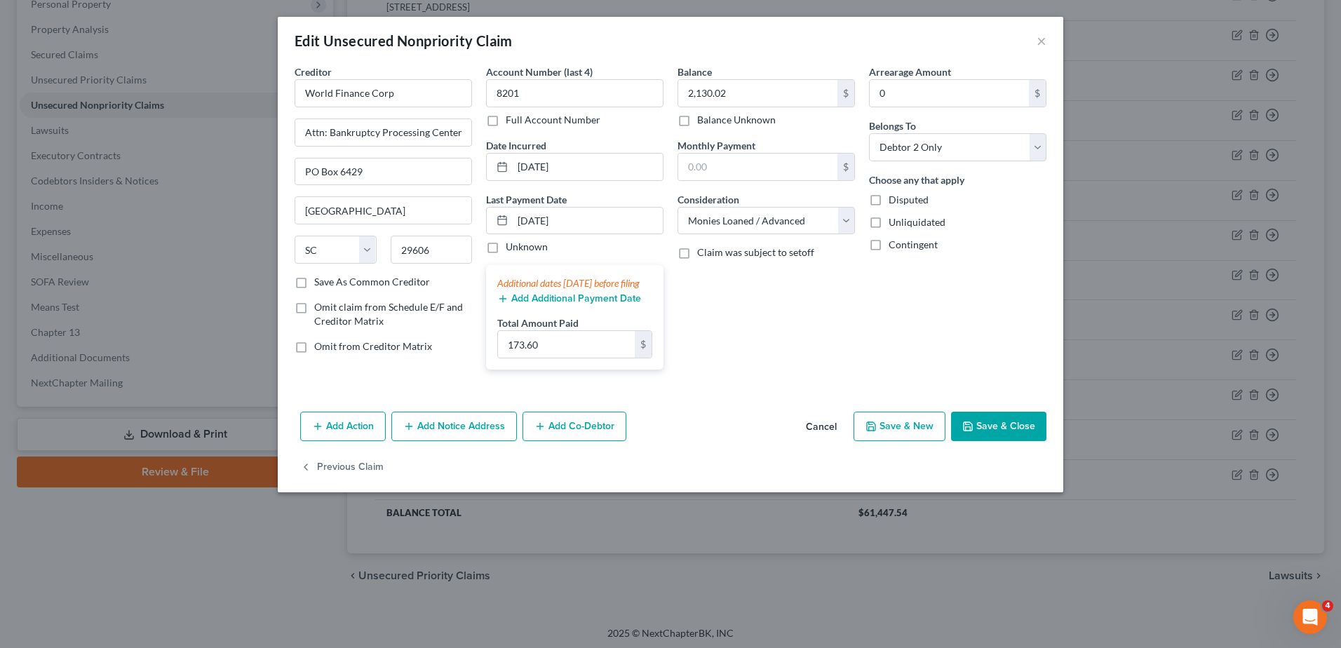
click at [996, 440] on button "Save & Close" at bounding box center [998, 426] width 95 height 29
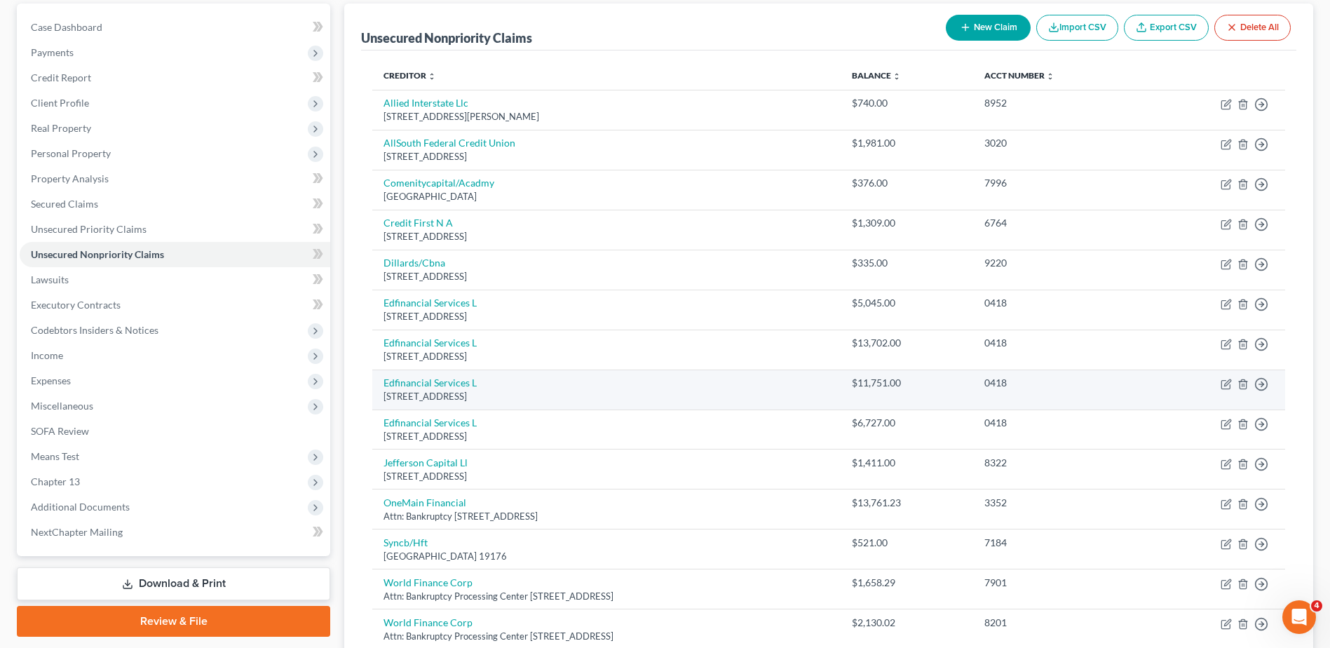
scroll to position [0, 0]
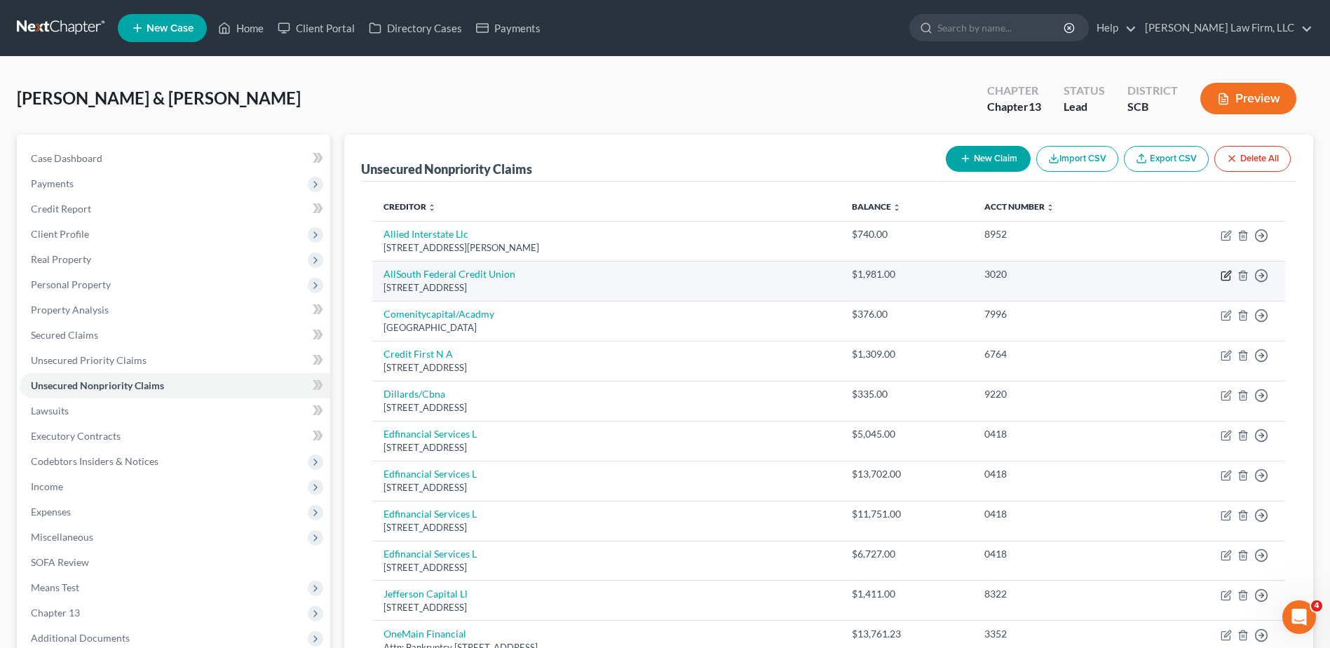
click at [1221, 277] on icon "button" at bounding box center [1226, 275] width 11 height 11
select select "42"
select select "2"
select select "1"
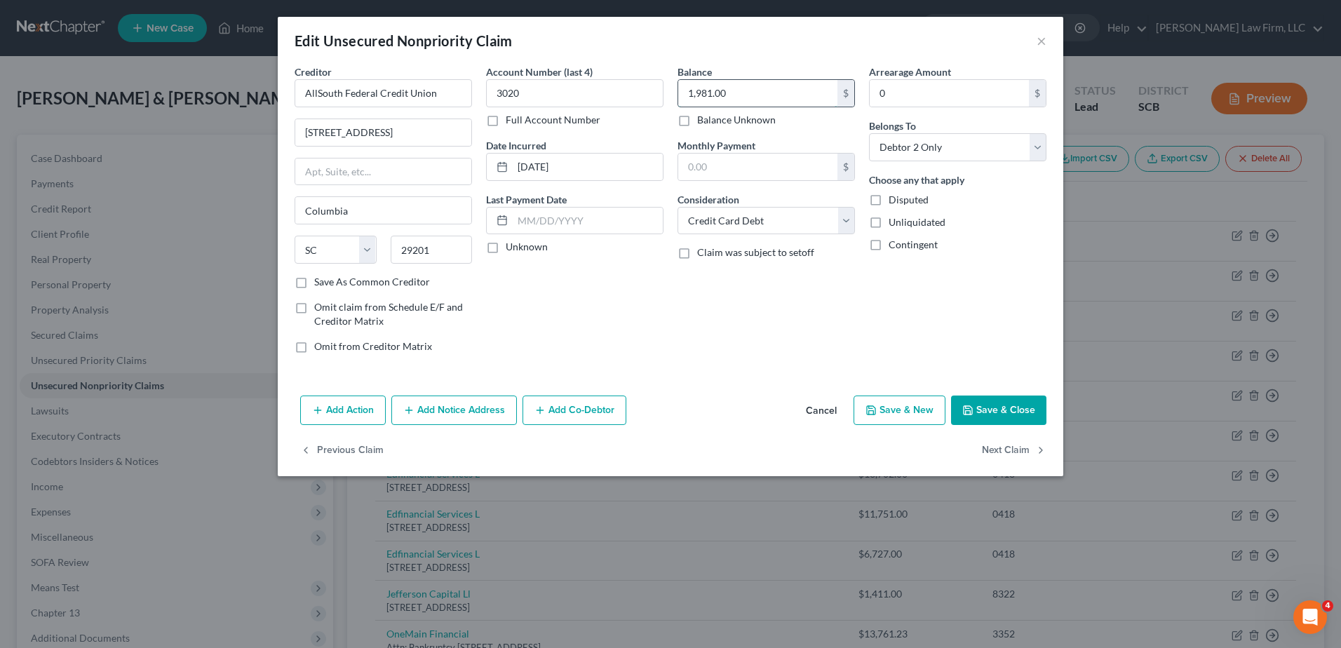
click at [800, 93] on input "1,981.00" at bounding box center [757, 93] width 159 height 27
type input "2,002.87"
click at [780, 223] on select "Select Cable / Satellite Services Collection Agency Credit Card Debt Debt Couns…" at bounding box center [765, 221] width 177 height 28
select select "10"
click at [677, 207] on select "Select Cable / Satellite Services Collection Agency Credit Card Debt Debt Couns…" at bounding box center [765, 221] width 177 height 28
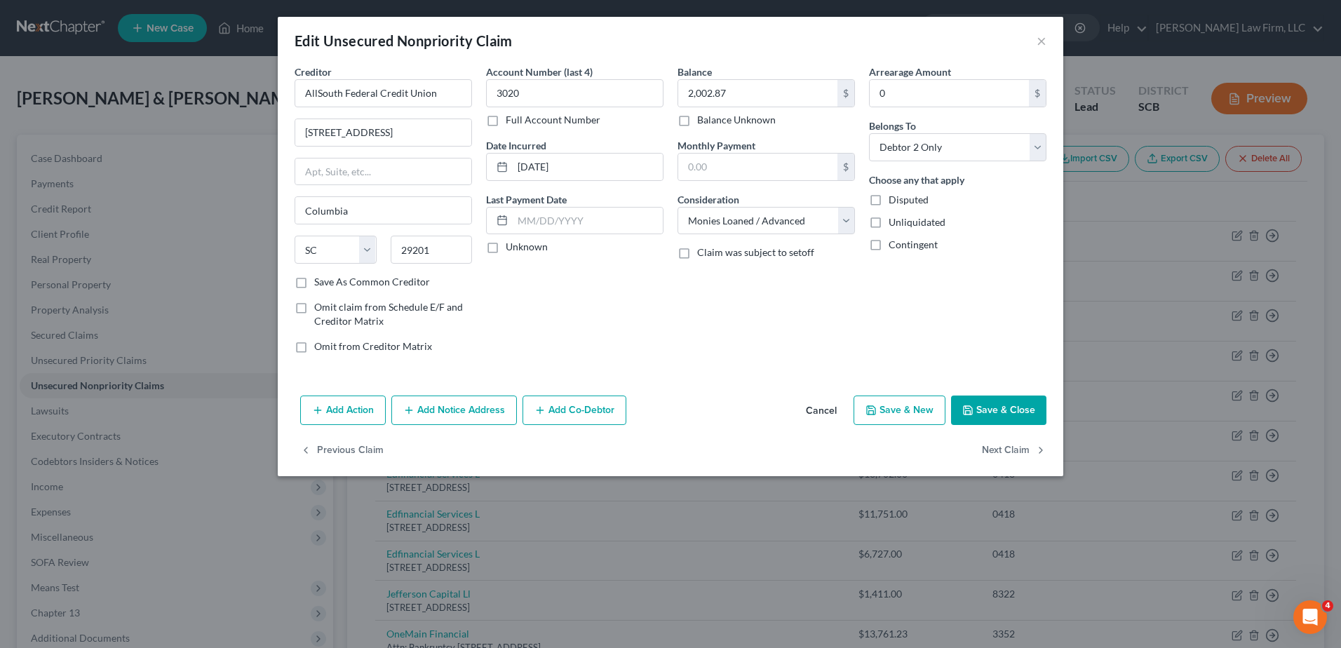
click at [975, 412] on button "Save & Close" at bounding box center [998, 409] width 95 height 29
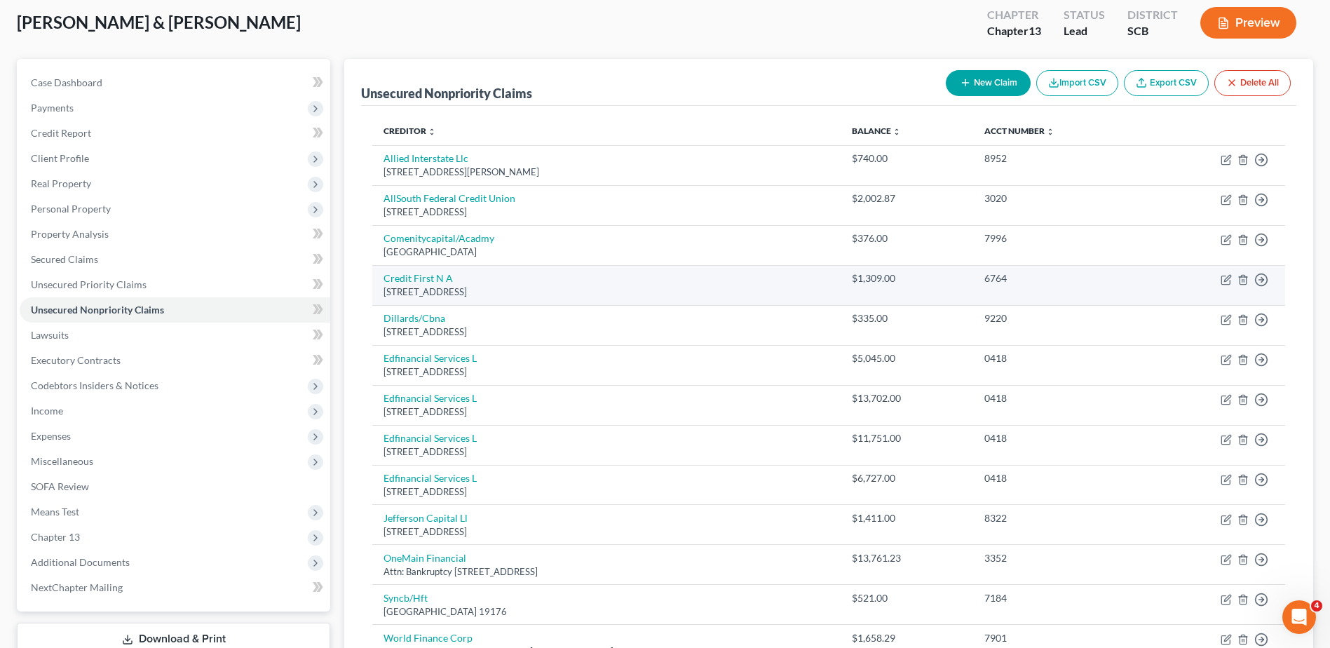
scroll to position [70, 0]
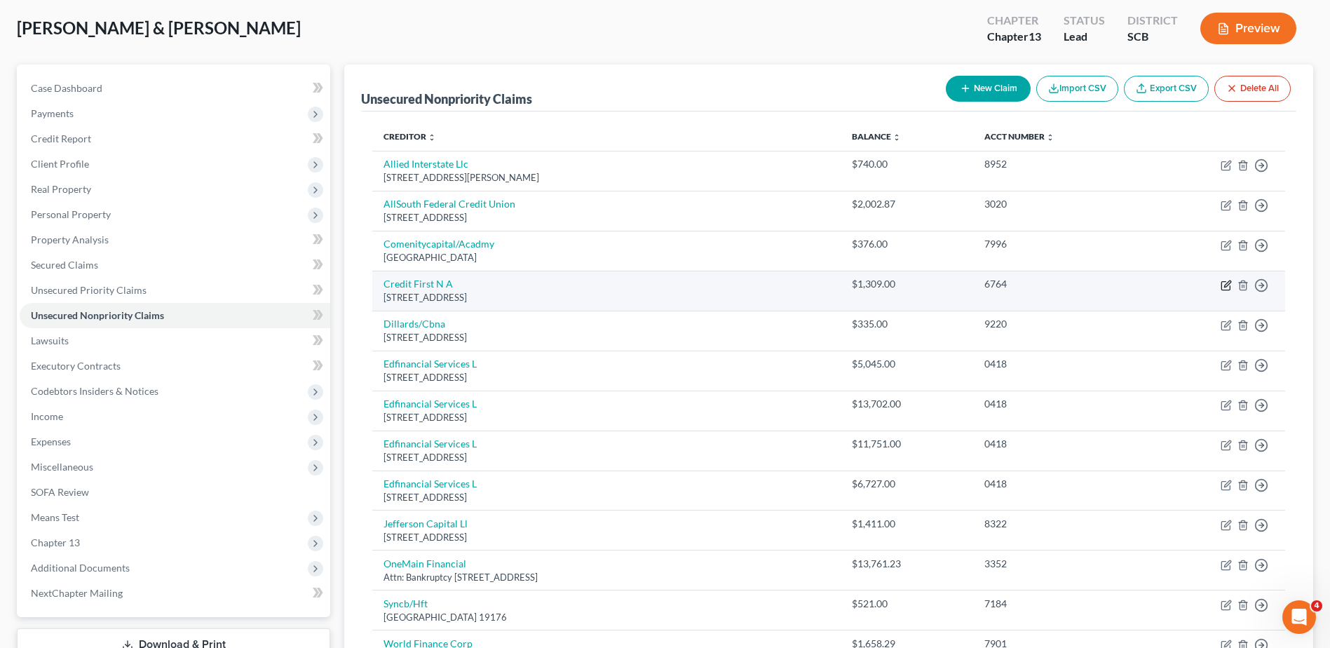
click at [1223, 285] on icon "button" at bounding box center [1226, 285] width 11 height 11
select select "36"
select select "2"
select select "0"
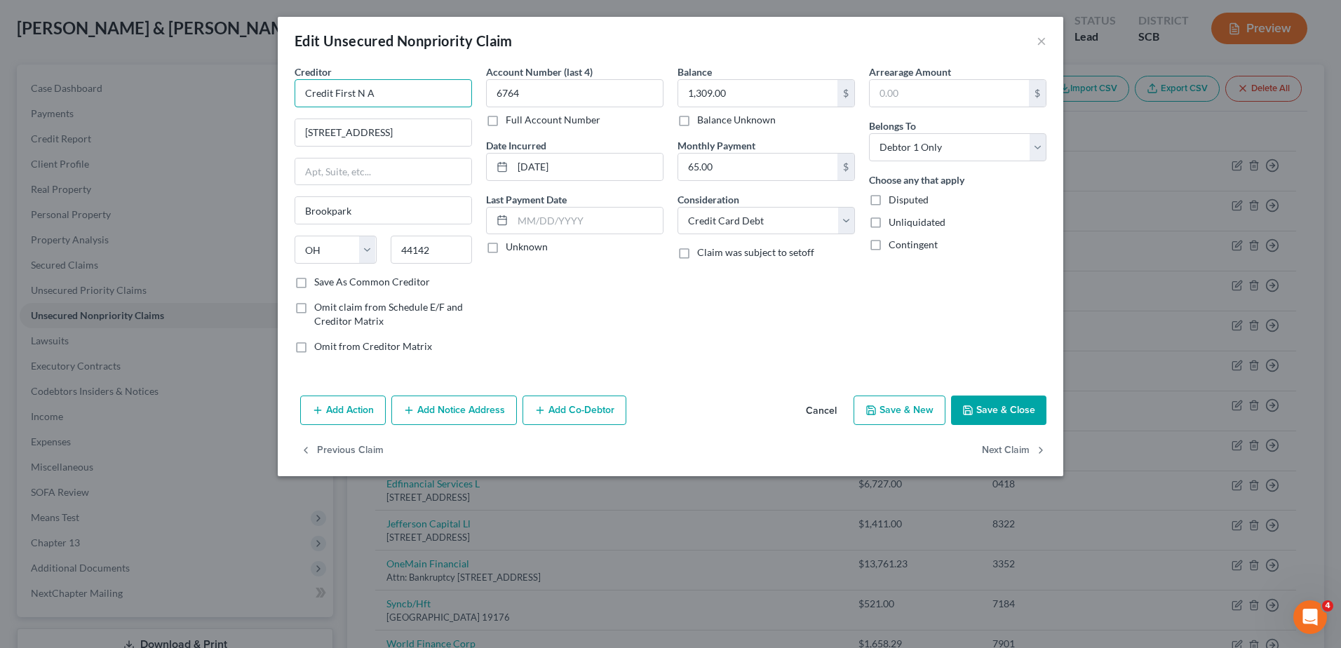
click at [411, 97] on input "Credit First N A" at bounding box center [382, 93] width 177 height 28
type input "Credit First"
click at [405, 127] on div "[GEOGRAPHIC_DATA]" at bounding box center [379, 131] width 146 height 12
type input "PO Box 81315"
type input "[GEOGRAPHIC_DATA]"
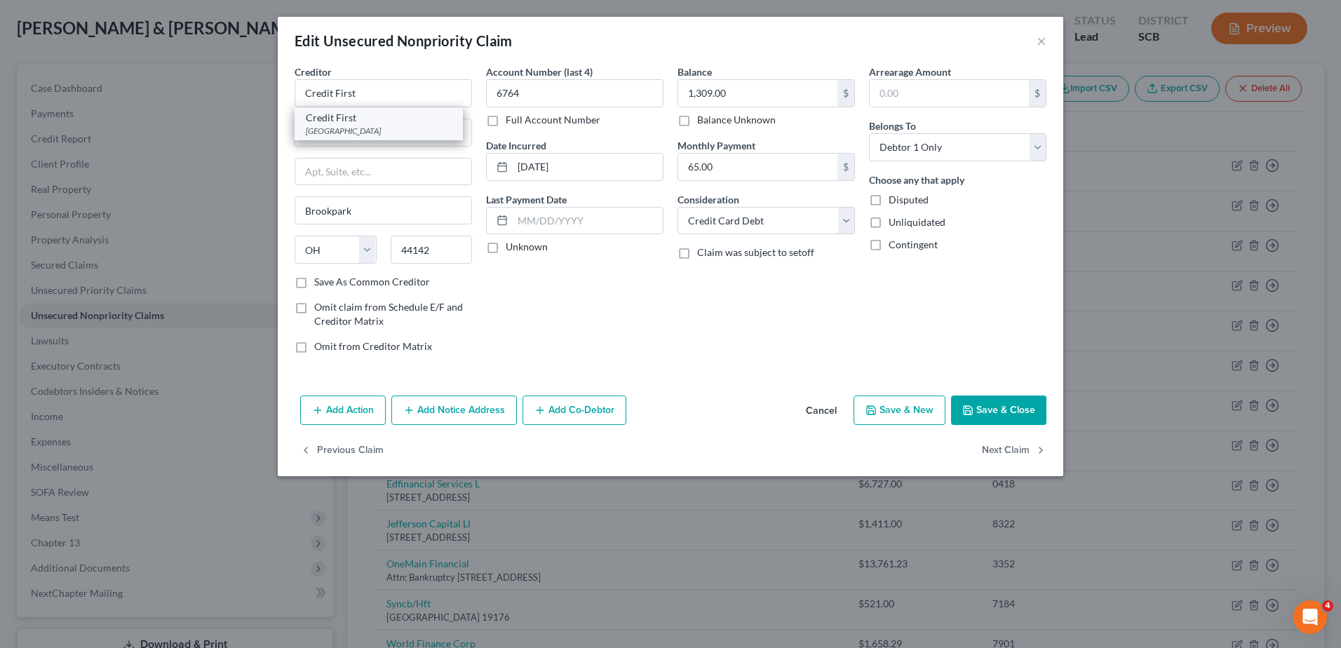
type input "44181"
click at [907, 95] on input "text" at bounding box center [948, 93] width 159 height 27
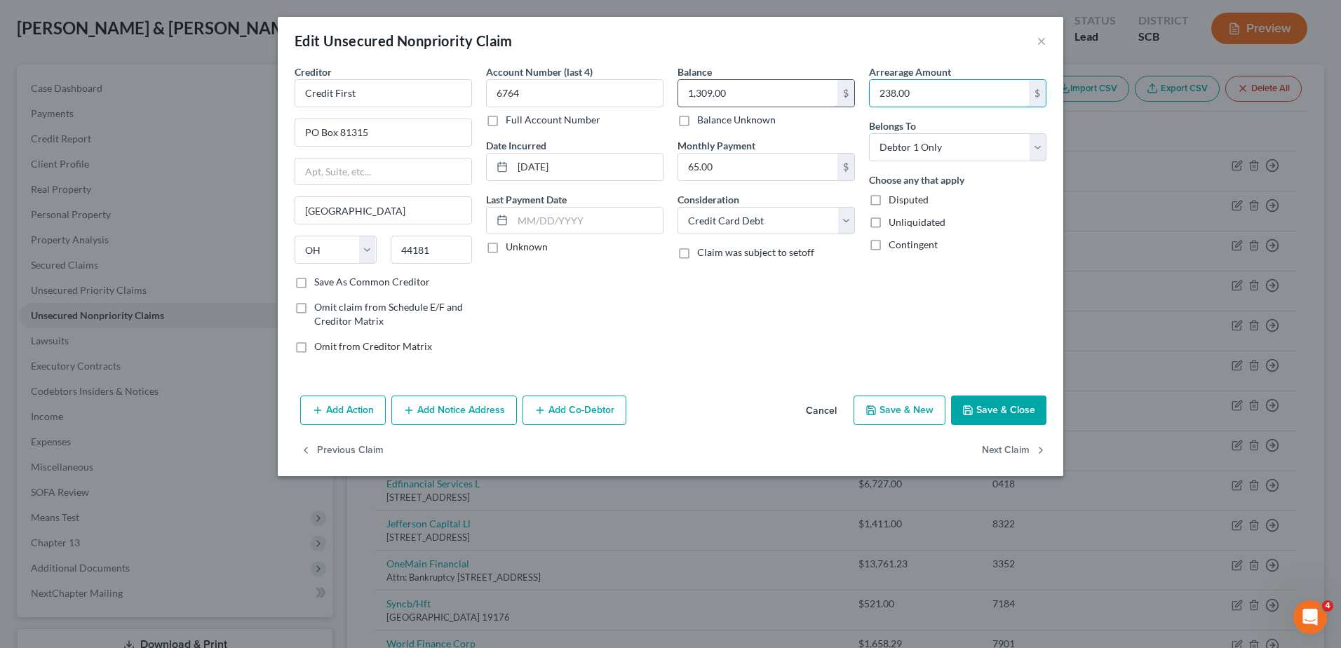
type input "238.00"
click at [772, 98] on input "1,309.00" at bounding box center [757, 93] width 159 height 27
type input "1,166.00"
click at [919, 100] on input "238.00" at bounding box center [948, 93] width 159 height 27
click at [968, 93] on input "238.00" at bounding box center [948, 93] width 159 height 27
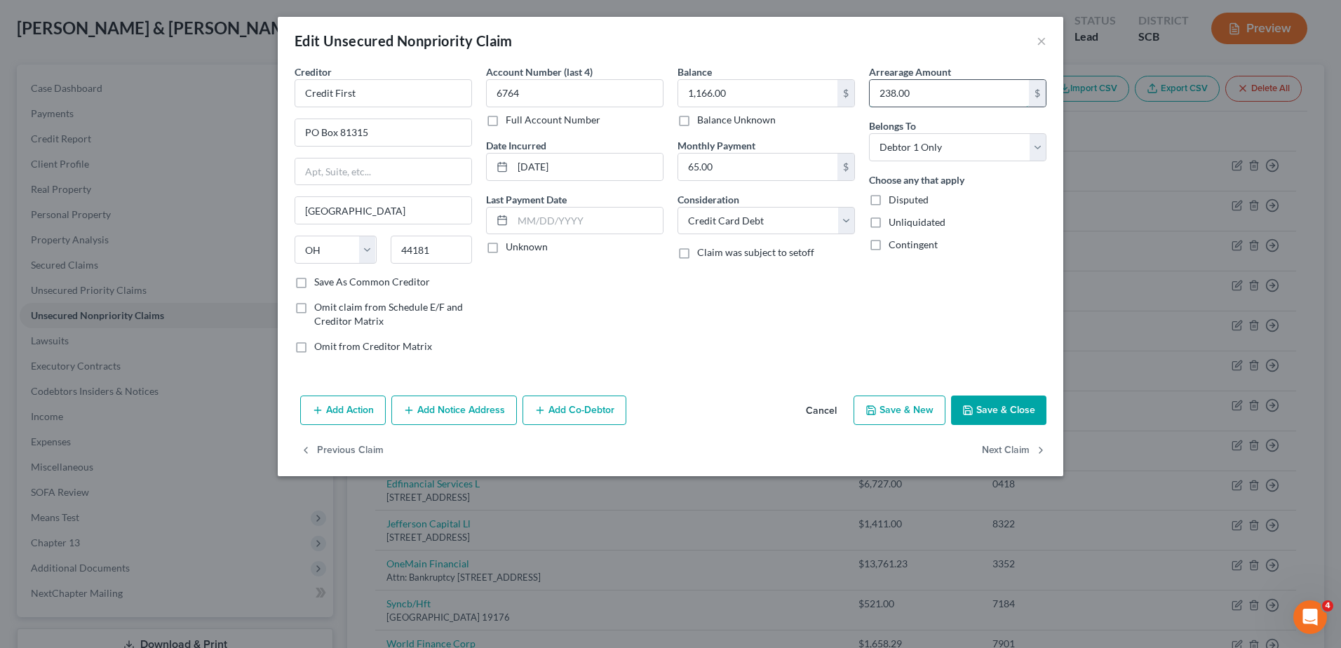
click at [968, 93] on input "238.00" at bounding box center [948, 93] width 159 height 27
type input "476.00"
click at [1005, 409] on button "Save & Close" at bounding box center [998, 409] width 95 height 29
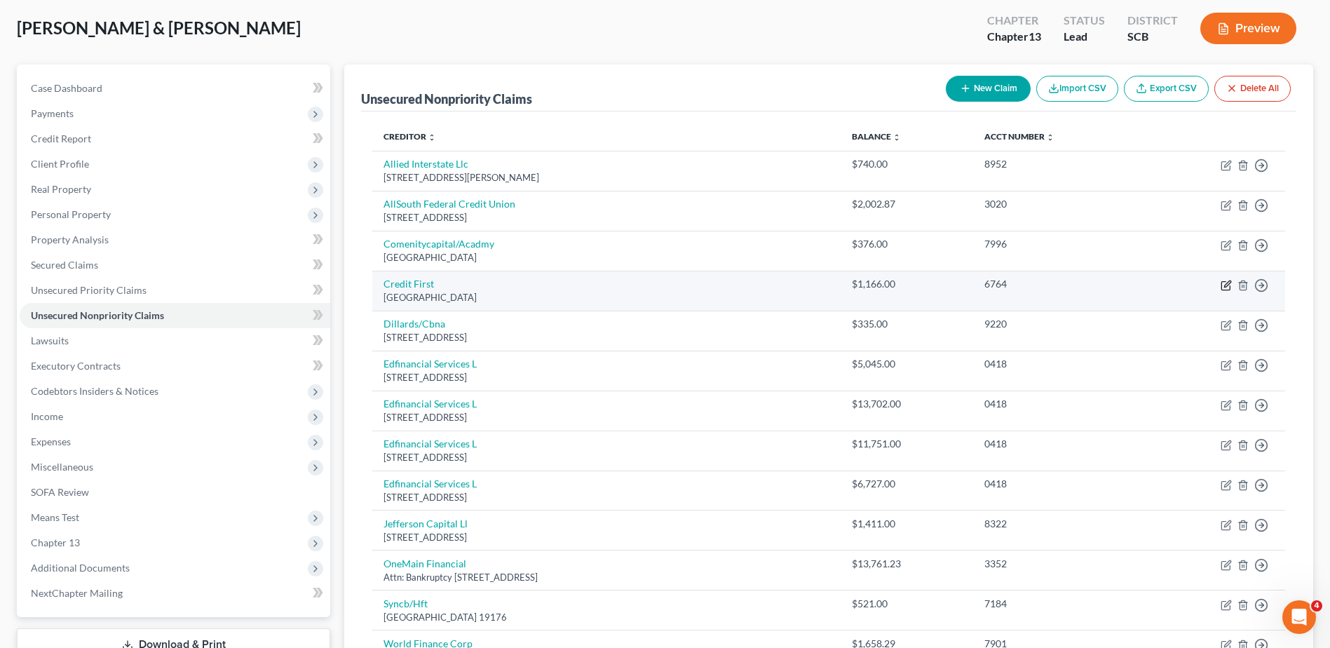
click at [1223, 285] on icon "button" at bounding box center [1226, 285] width 11 height 11
select select "36"
select select "2"
select select "0"
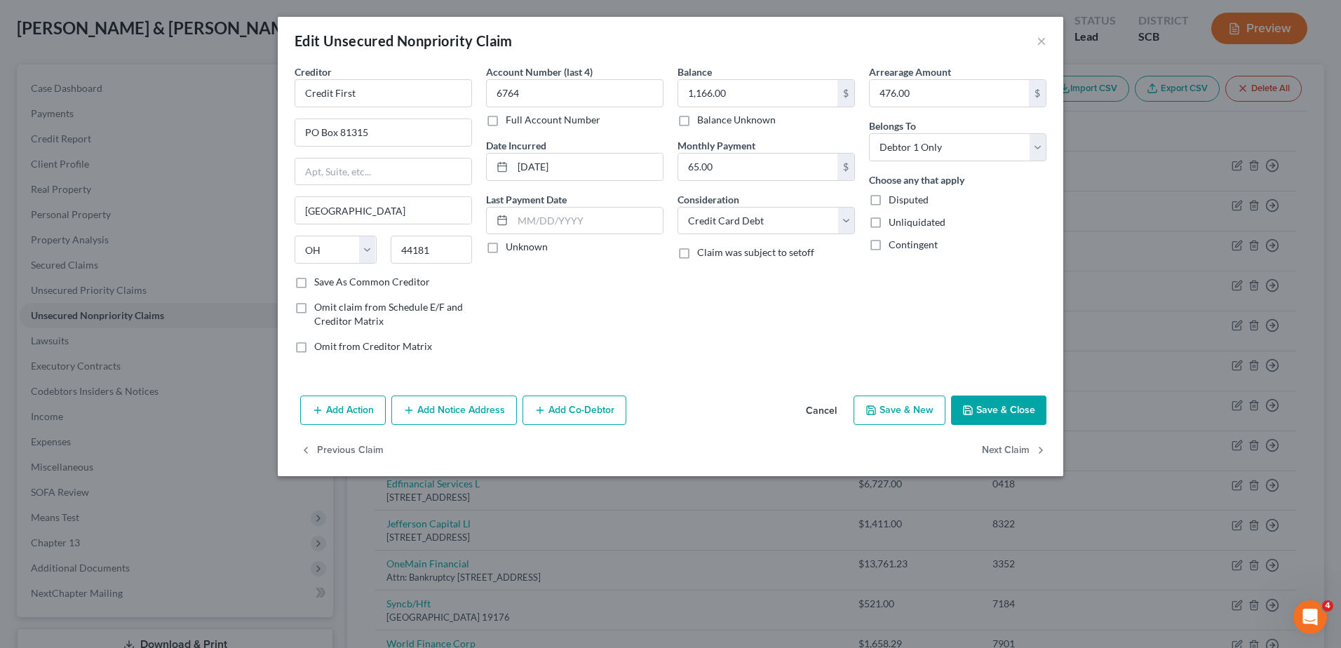
click at [431, 414] on button "Add Notice Address" at bounding box center [454, 409] width 126 height 29
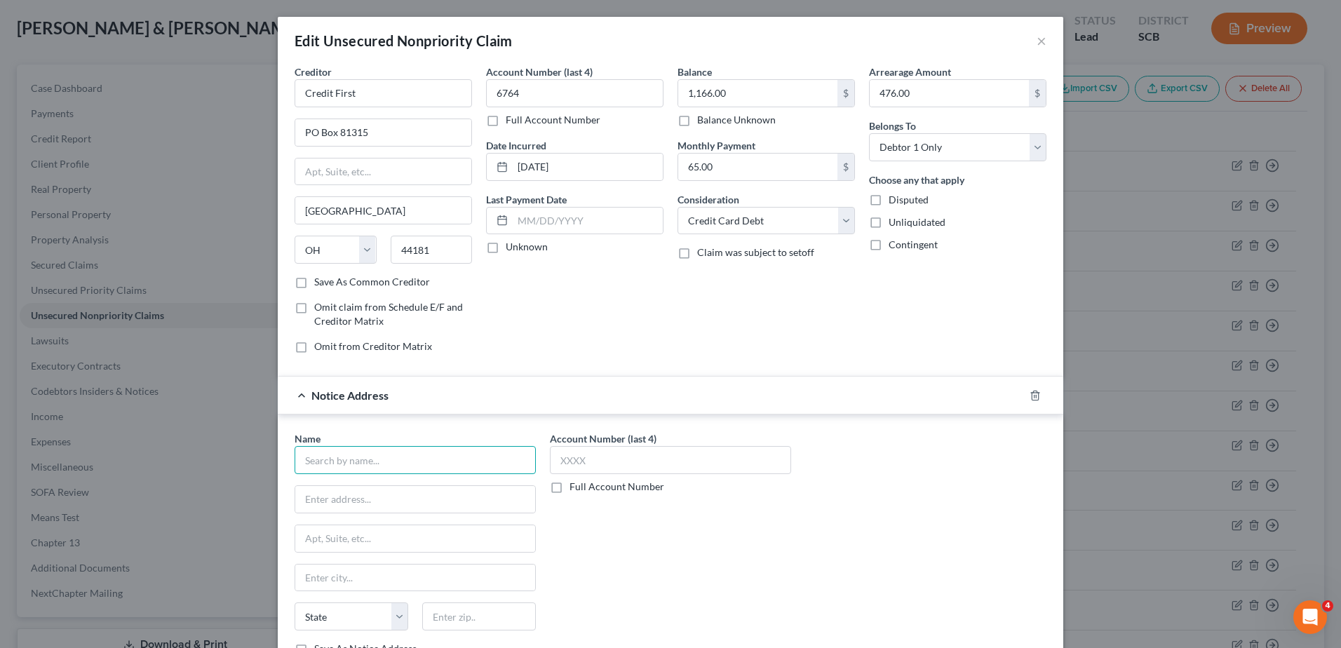
click at [383, 461] on input "text" at bounding box center [414, 460] width 241 height 28
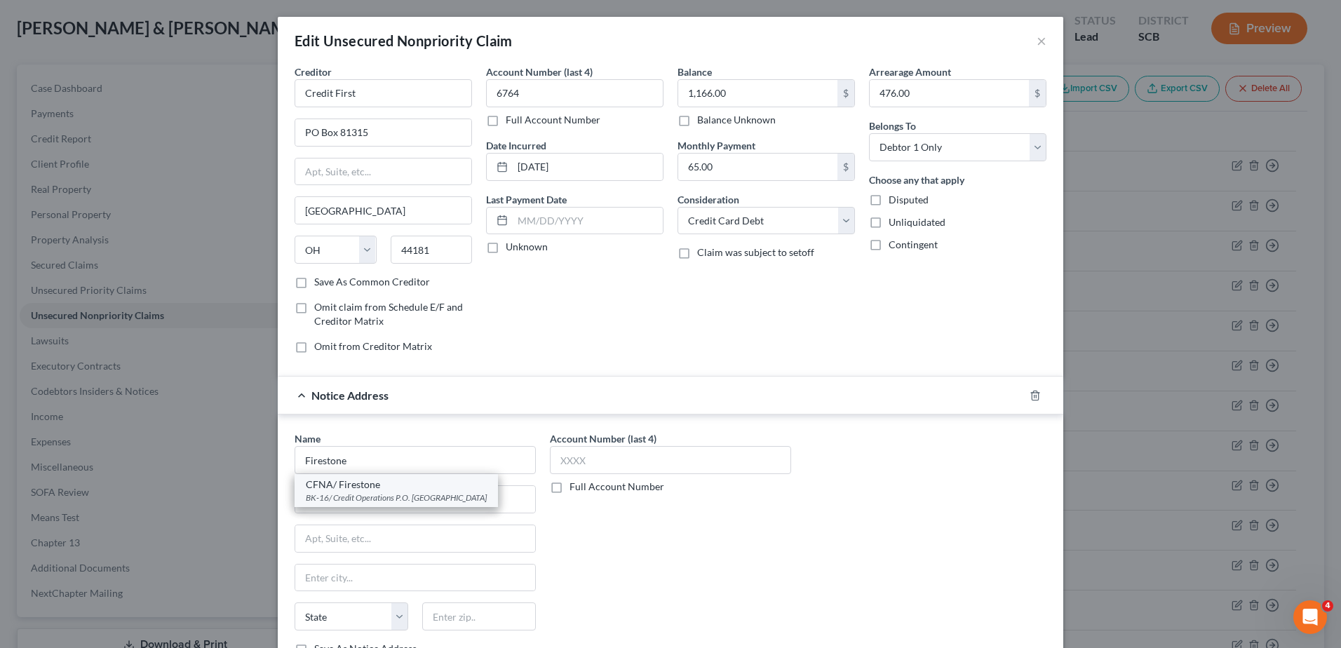
click at [413, 497] on div "BK-16/ Credit Operations P.O. [GEOGRAPHIC_DATA]" at bounding box center [396, 498] width 181 height 12
type input "CFNA/ Firestone"
type input "BK-16/ Credit Operations"
type input "P.O. Box 81410"
type input "[GEOGRAPHIC_DATA]"
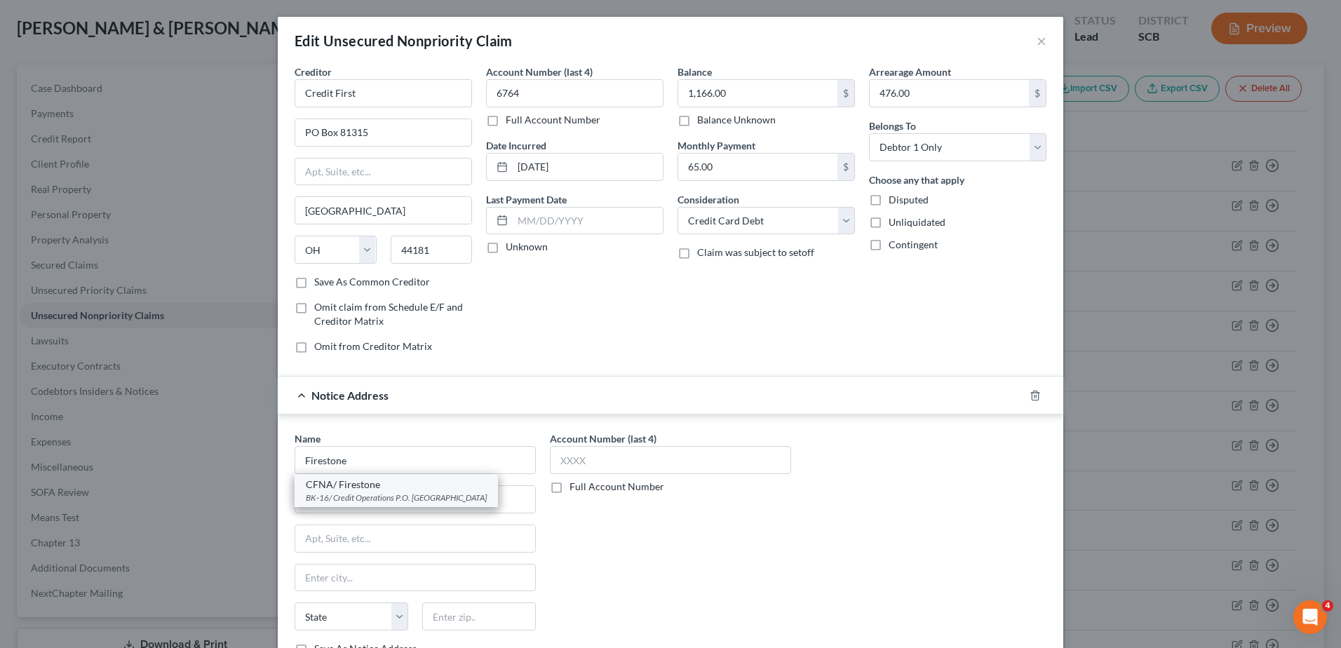
select select "36"
type input "44181"
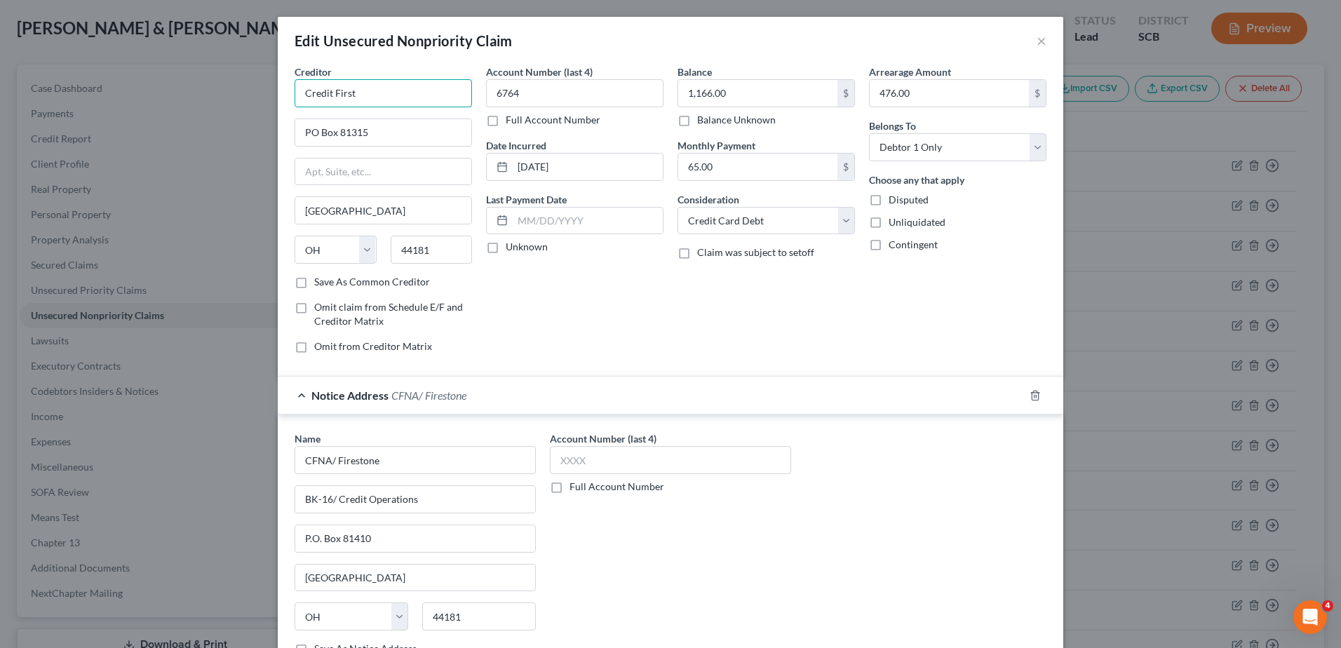
click at [375, 95] on input "Credit First" at bounding box center [382, 93] width 177 height 28
click at [373, 123] on div "CFNA/ Firestone" at bounding box center [387, 118] width 162 height 14
type input "CFNA/ Firestone"
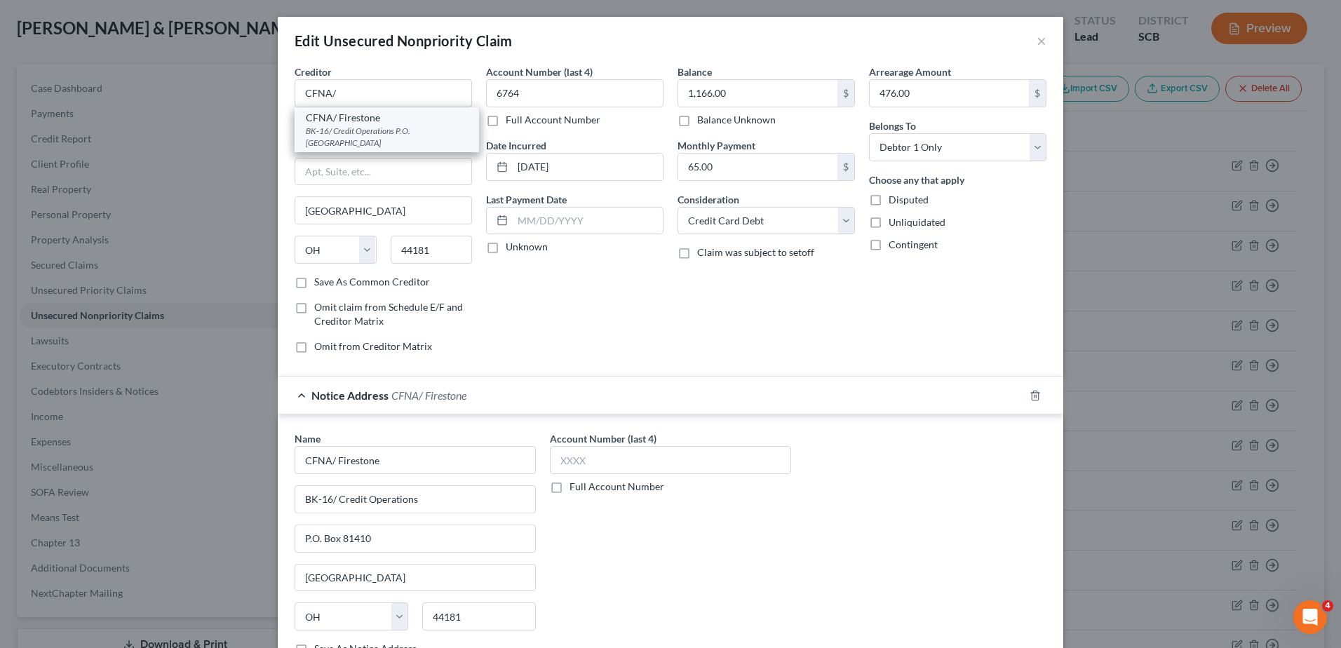
type input "BK-16/ Credit Operations"
type input "P.O. Box 81410"
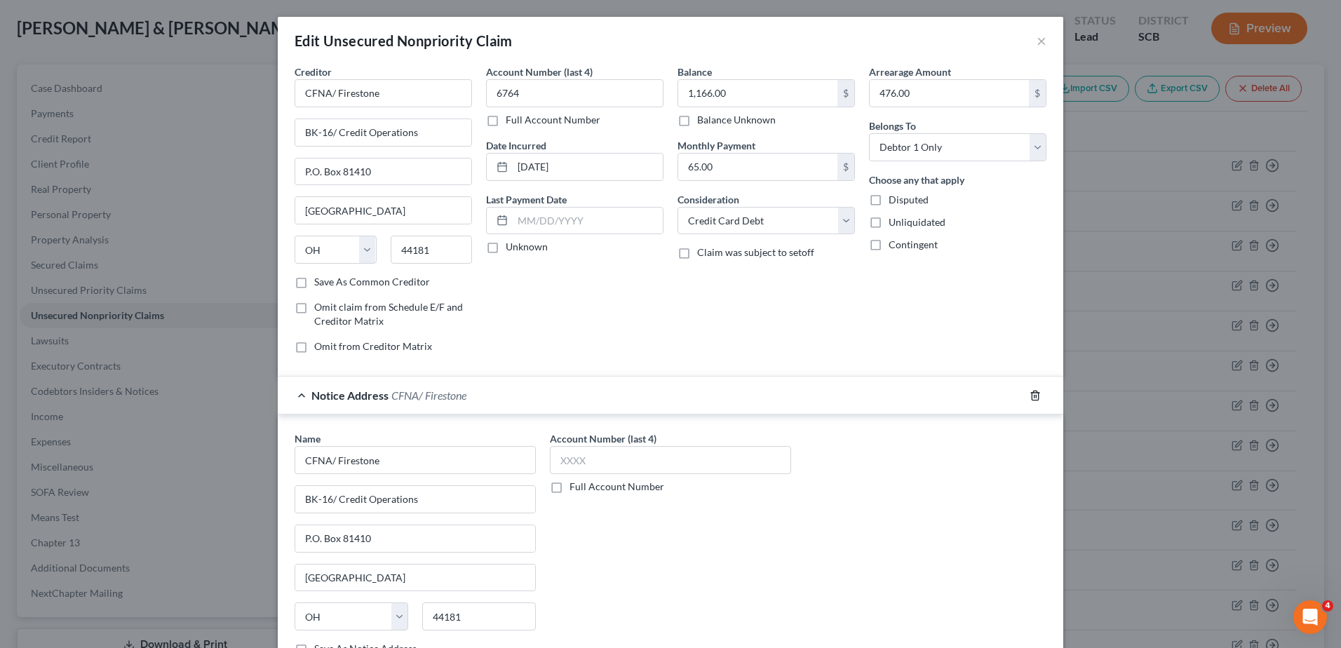
click at [1030, 397] on icon "button" at bounding box center [1034, 395] width 11 height 11
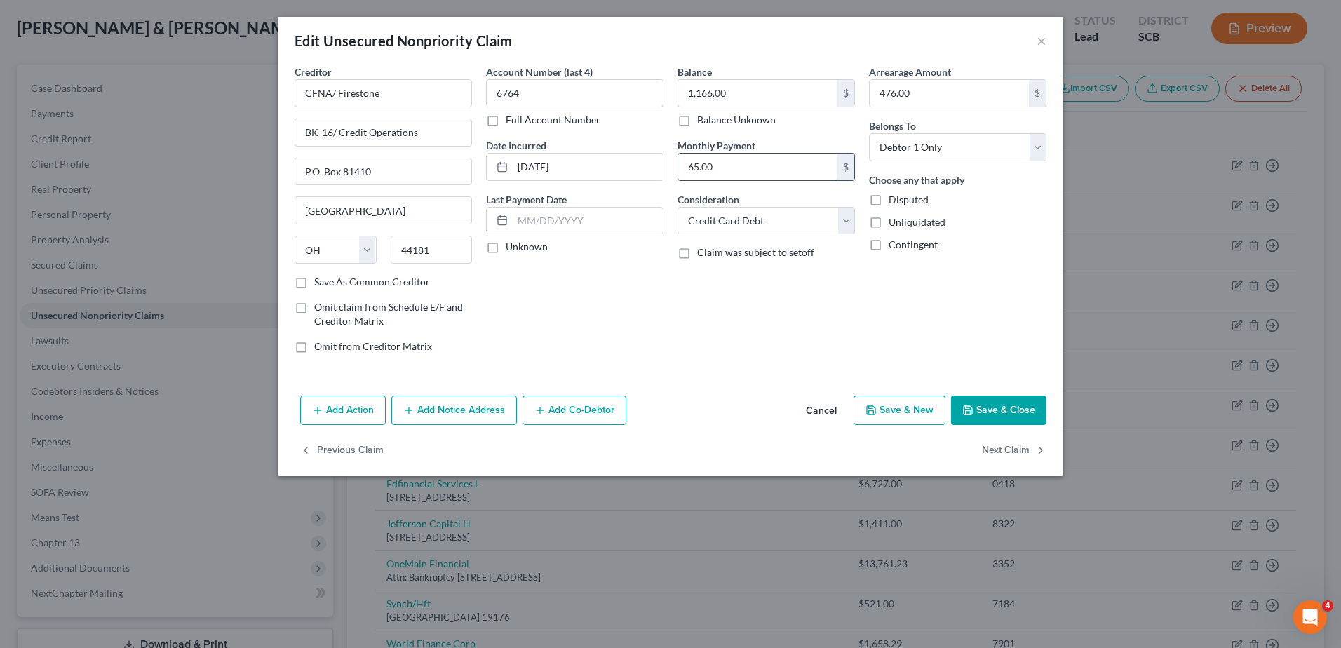
click at [754, 161] on input "65.00" at bounding box center [757, 167] width 159 height 27
click at [937, 99] on input "476.00" at bounding box center [948, 93] width 159 height 27
type input "238.00"
click at [1013, 414] on button "Save & Close" at bounding box center [998, 409] width 95 height 29
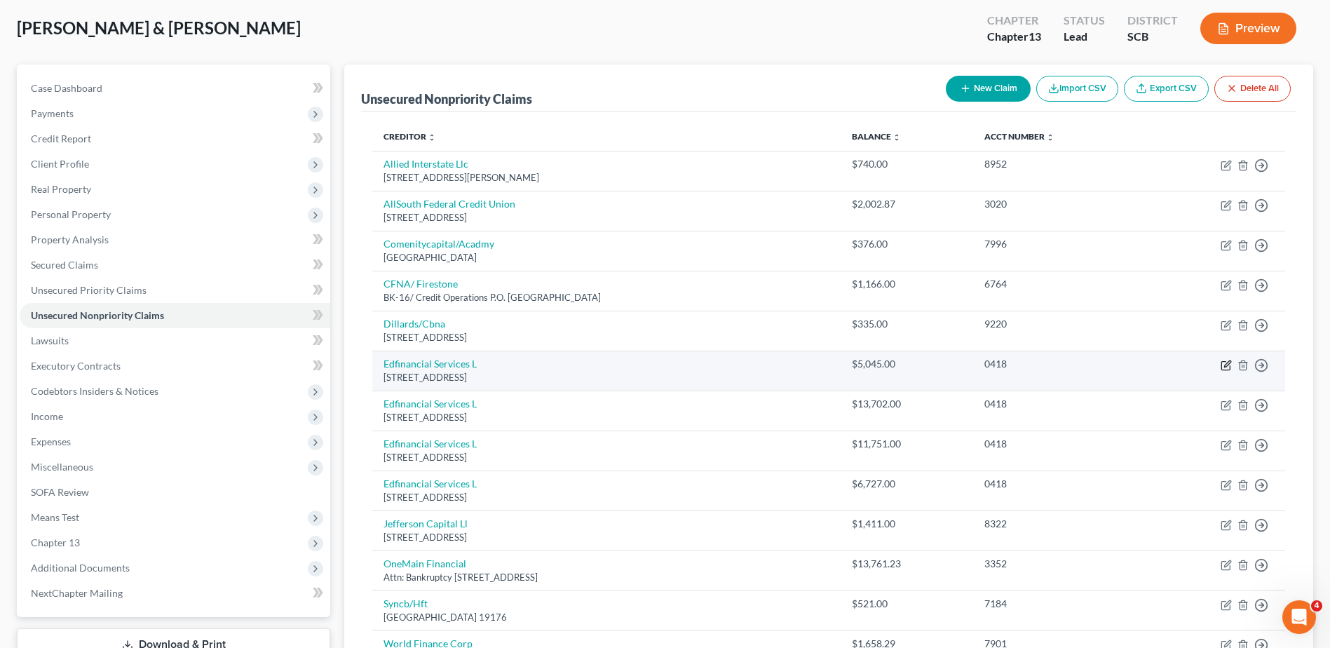
click at [1224, 365] on icon "button" at bounding box center [1226, 365] width 11 height 11
select select "44"
select select "17"
select select "1"
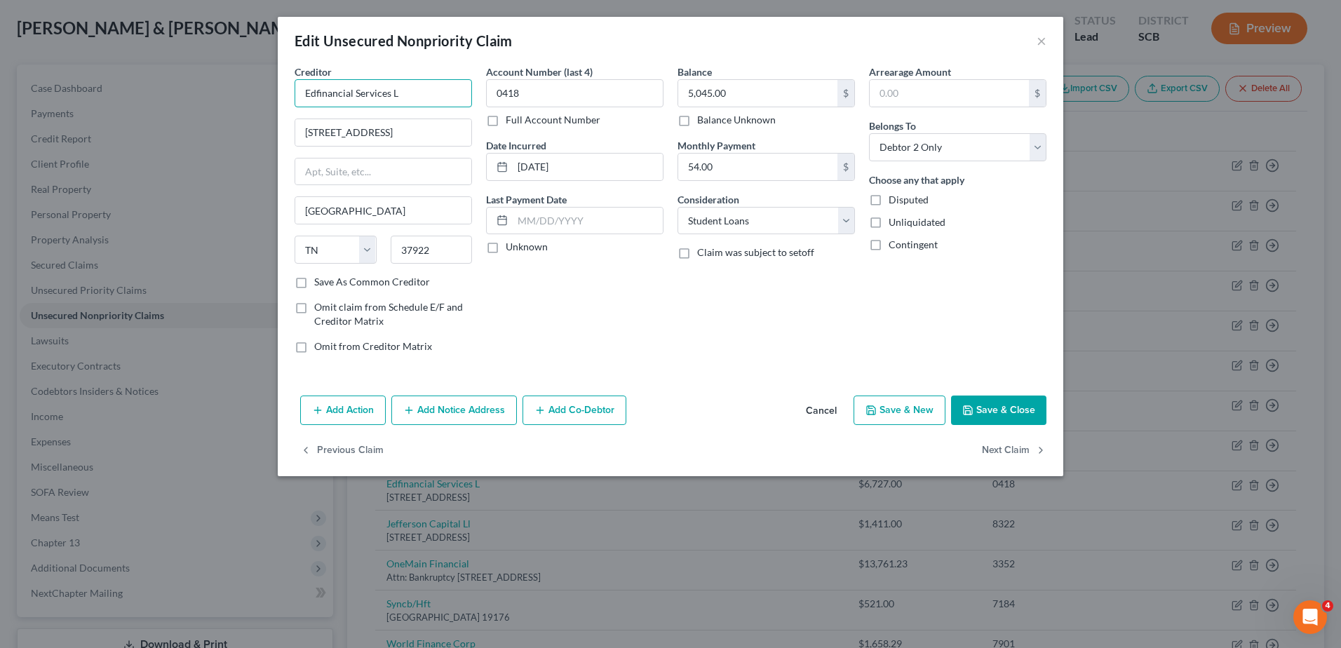
click at [431, 102] on input "Edfinancial Services L" at bounding box center [382, 93] width 177 height 28
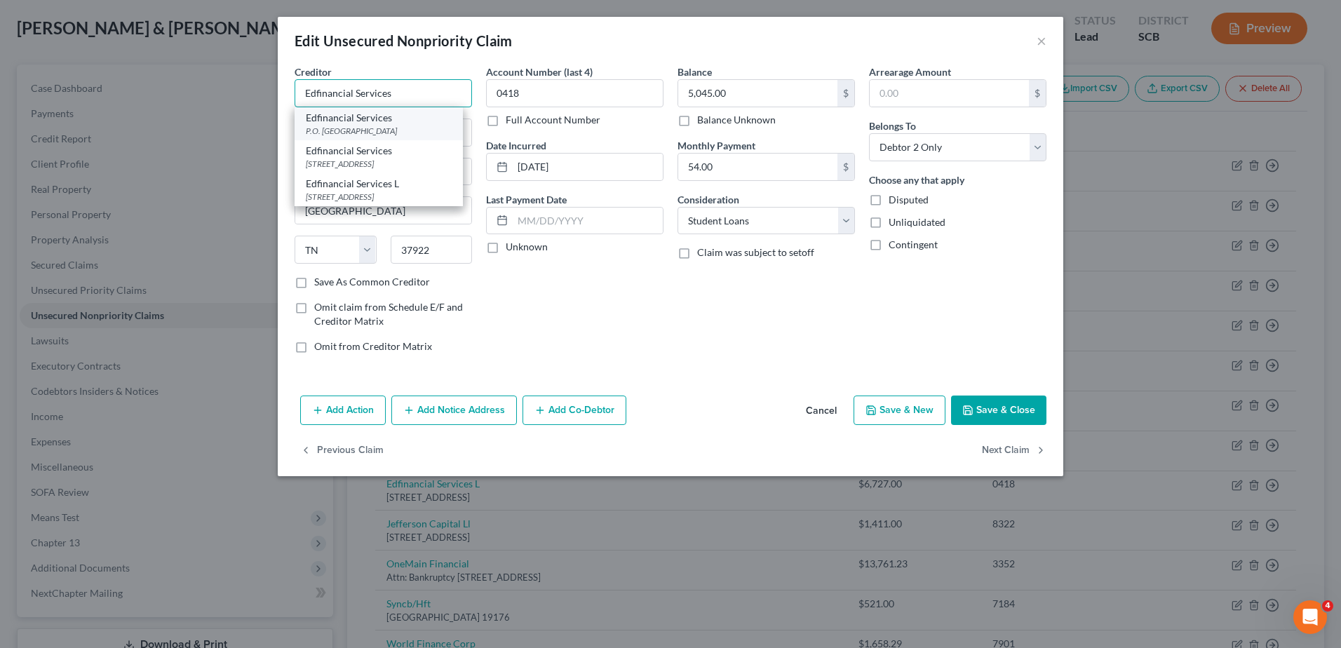
type input "Edfinancial Services"
click at [434, 135] on div "P.O. [GEOGRAPHIC_DATA]" at bounding box center [379, 131] width 146 height 12
type input "P.O. Box 36008"
type input "37930"
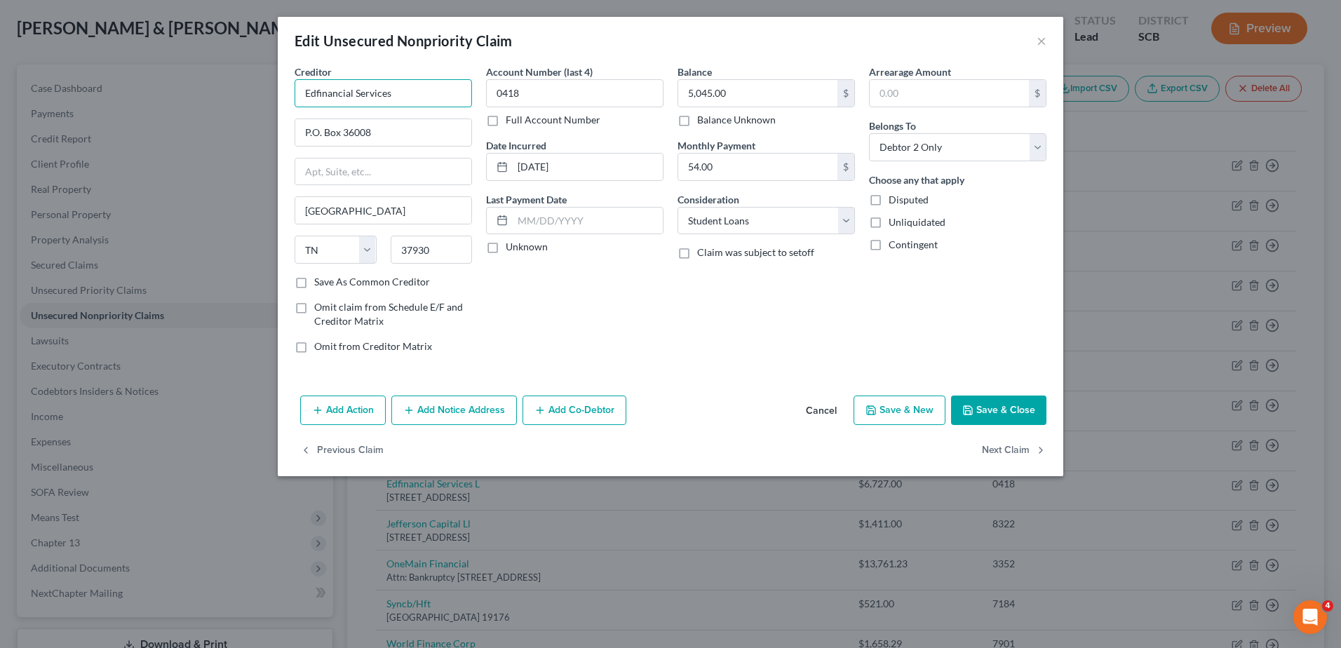
click at [318, 94] on input "Edfinancial Services" at bounding box center [382, 93] width 177 height 28
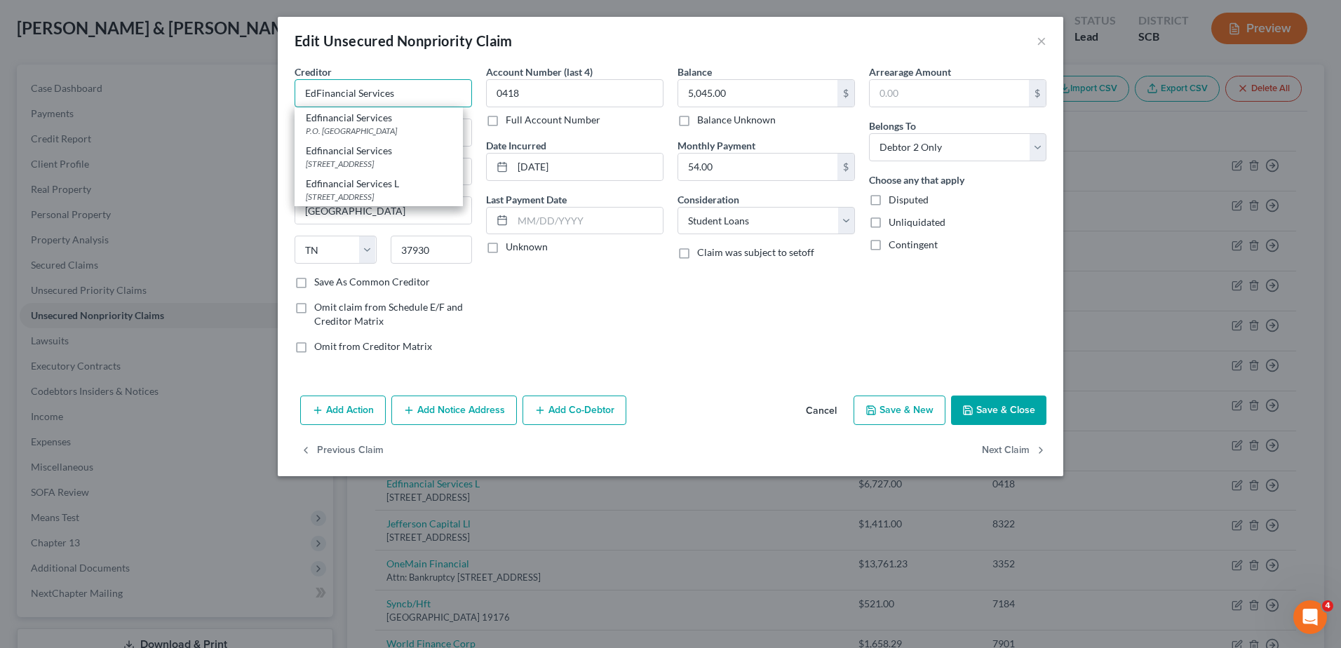
click at [397, 88] on input "EdFinancial Services" at bounding box center [382, 93] width 177 height 28
click at [431, 133] on div "P.O. [GEOGRAPHIC_DATA]" at bounding box center [379, 131] width 146 height 12
type input "Edfinancial Services"
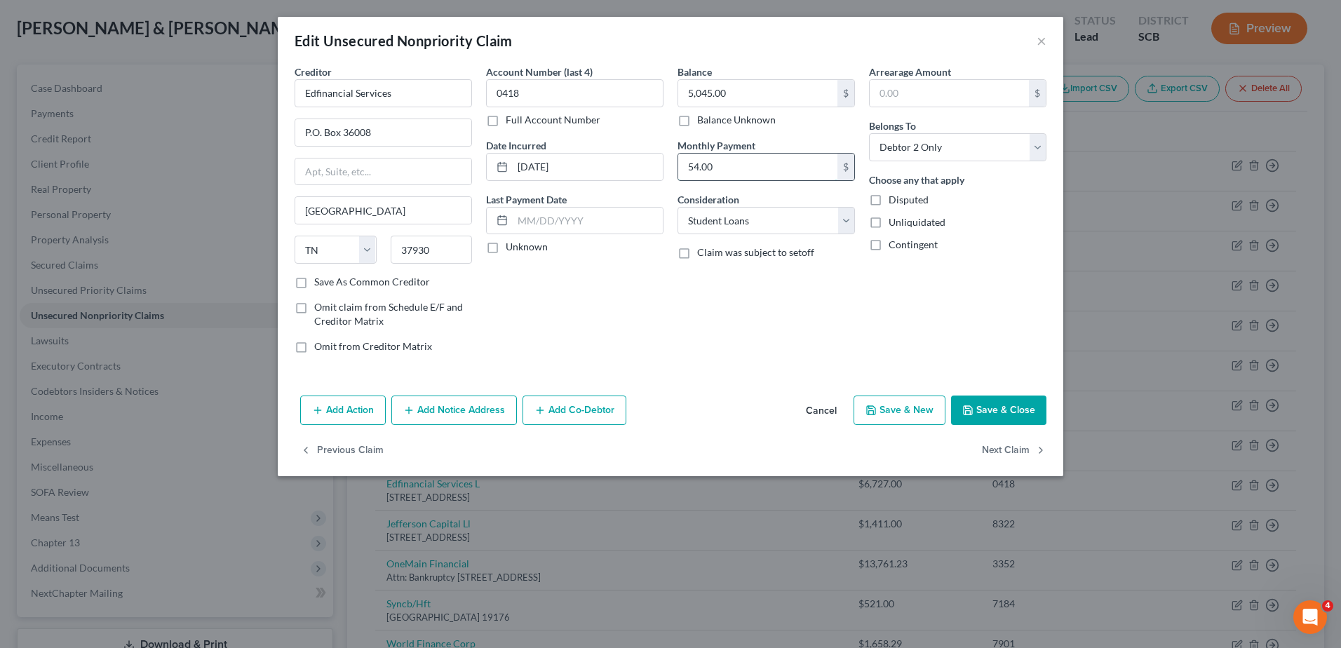
click at [780, 173] on input "54.00" at bounding box center [757, 167] width 159 height 27
click at [796, 93] on input "5,045.00" at bounding box center [757, 93] width 159 height 27
type input "5,016.94"
type input "383.81"
click at [745, 165] on input "54.00" at bounding box center [757, 167] width 159 height 27
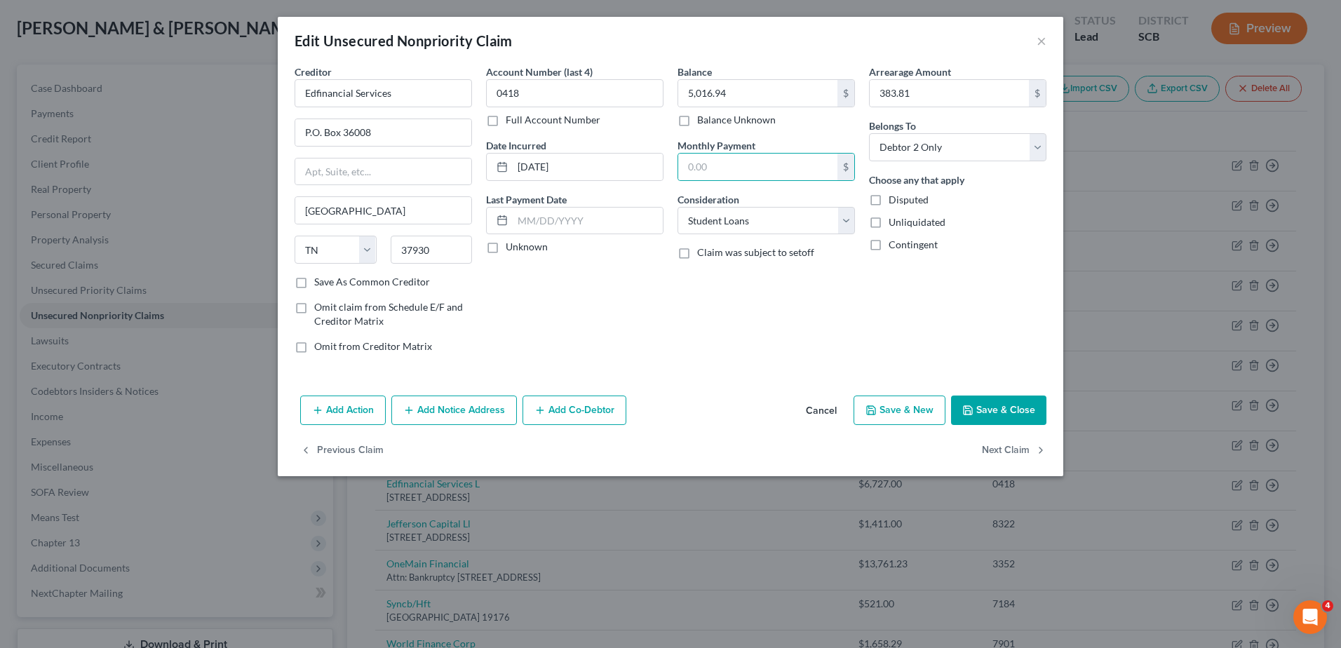
click at [984, 412] on button "Save & Close" at bounding box center [998, 409] width 95 height 29
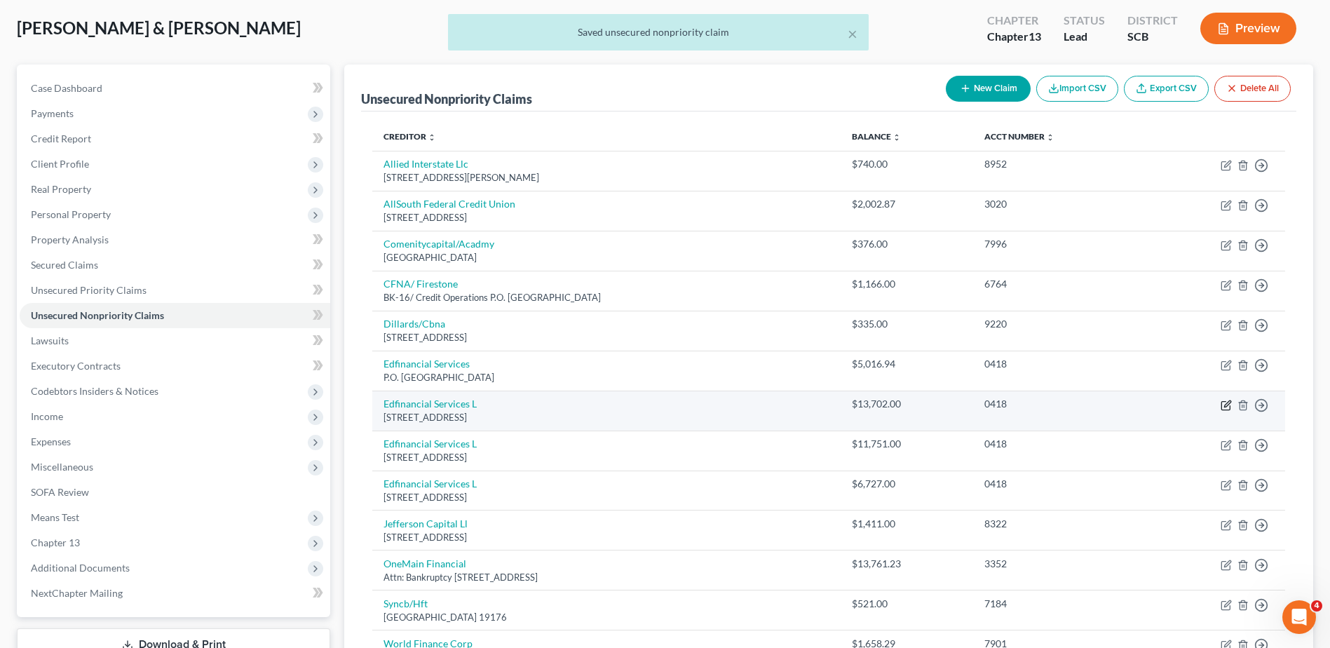
click at [1225, 405] on icon "button" at bounding box center [1227, 403] width 6 height 6
select select "44"
select select "17"
select select "1"
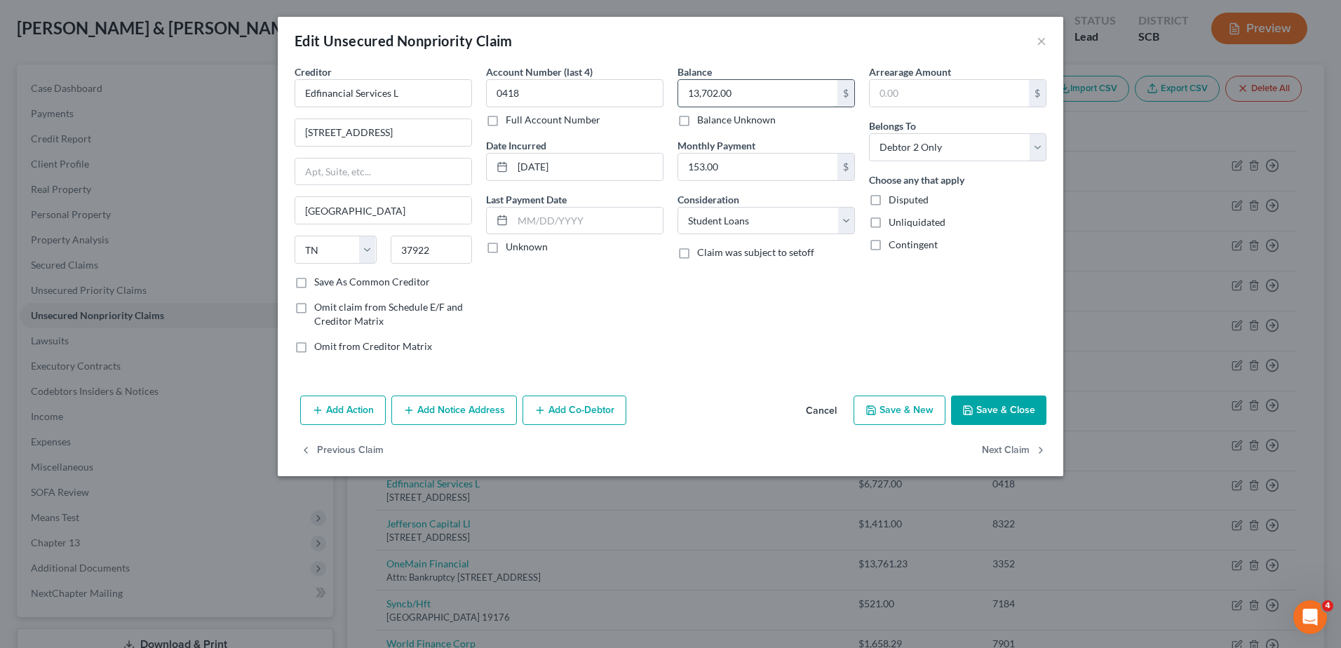
click at [754, 92] on input "13,702.00" at bounding box center [757, 93] width 159 height 27
type input "13,616.07"
type input "1,074.78"
click at [1006, 292] on div "Arrearage Amount 1,074.78 $ Belongs To * Select Debtor 1 Only Debtor 2 Only Deb…" at bounding box center [957, 215] width 191 height 300
click at [994, 412] on button "Save & Close" at bounding box center [998, 409] width 95 height 29
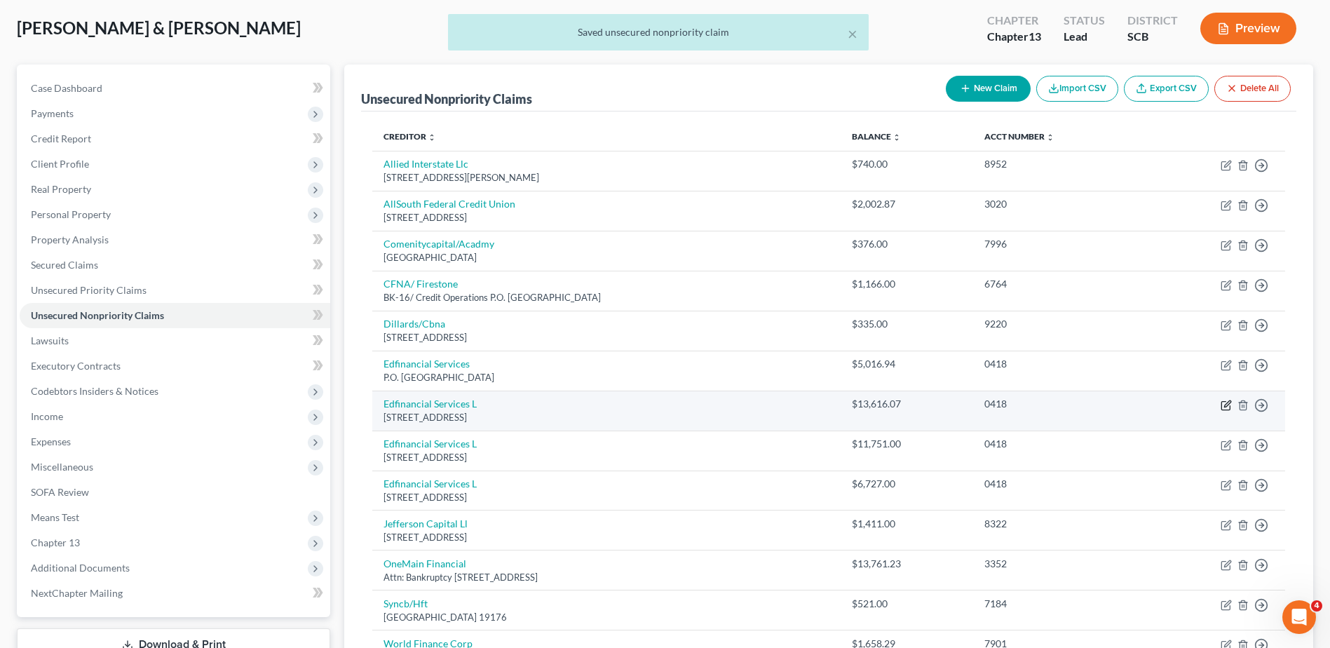
click at [1227, 407] on icon "button" at bounding box center [1226, 405] width 11 height 11
select select "44"
select select "17"
select select "1"
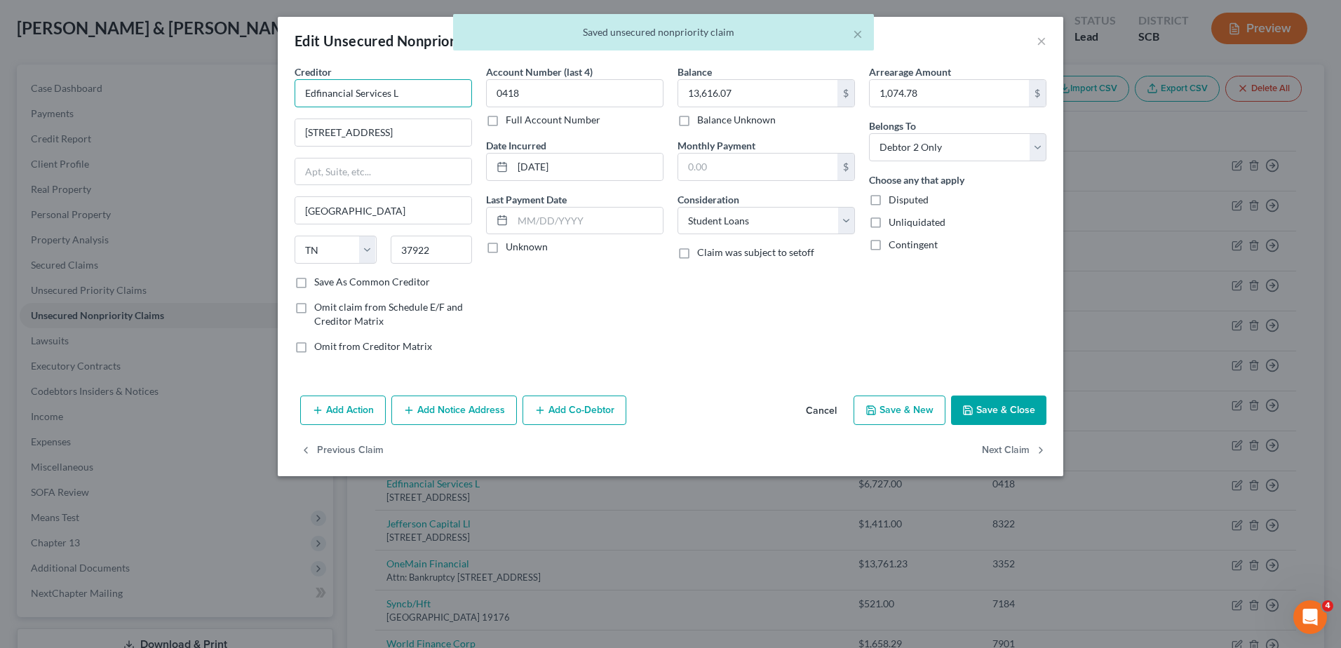
click at [414, 93] on input "Edfinancial Services L" at bounding box center [382, 93] width 177 height 28
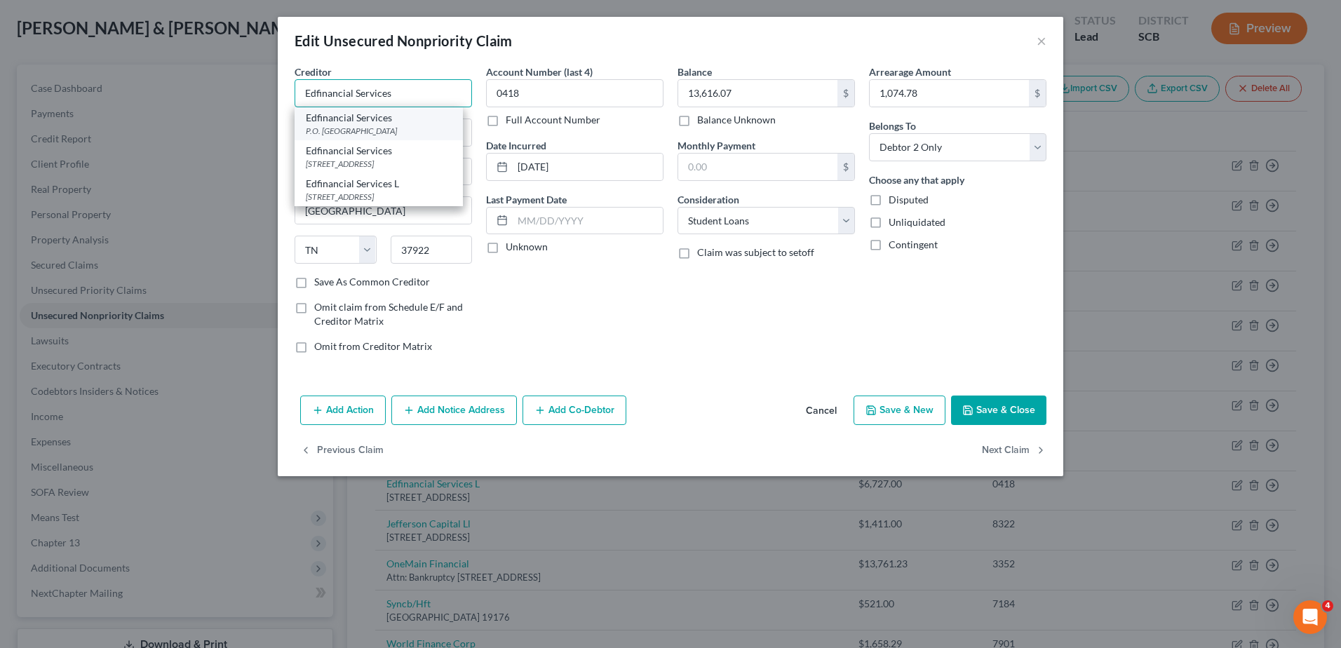
type input "Edfinancial Services"
click at [412, 133] on div "P.O. [GEOGRAPHIC_DATA]" at bounding box center [379, 131] width 146 height 12
type input "P.O. Box 36008"
type input "37930"
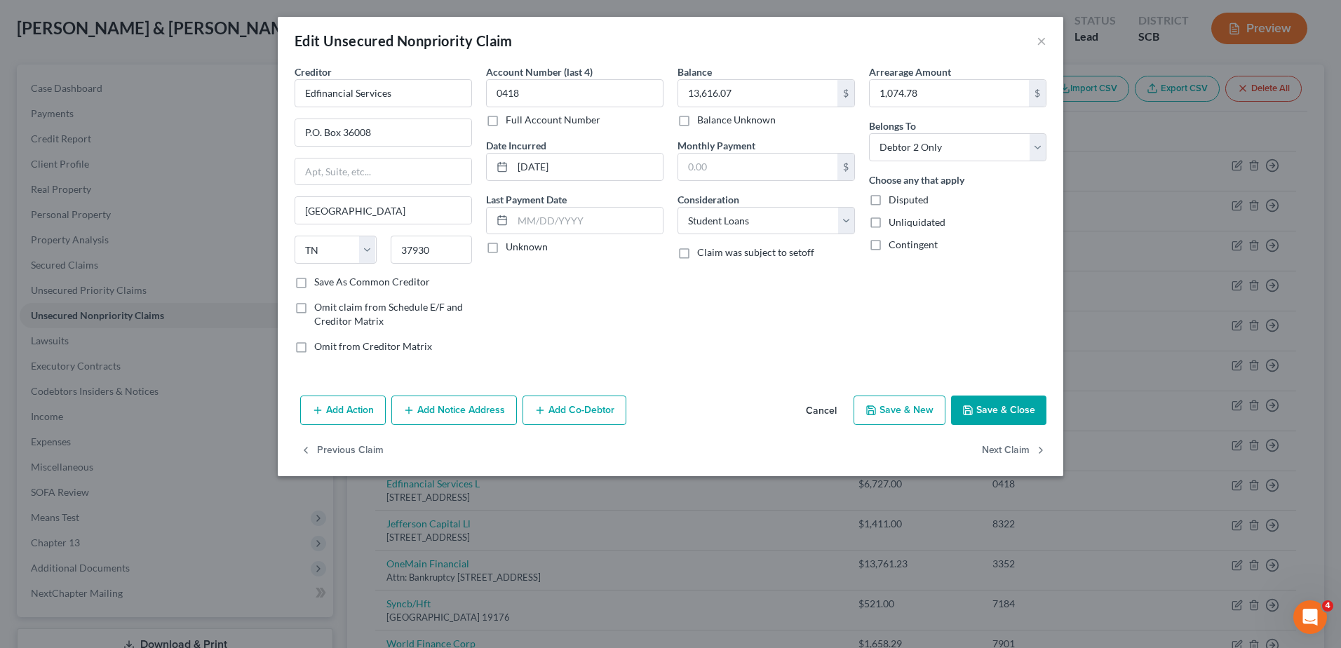
click at [989, 407] on button "Save & Close" at bounding box center [998, 409] width 95 height 29
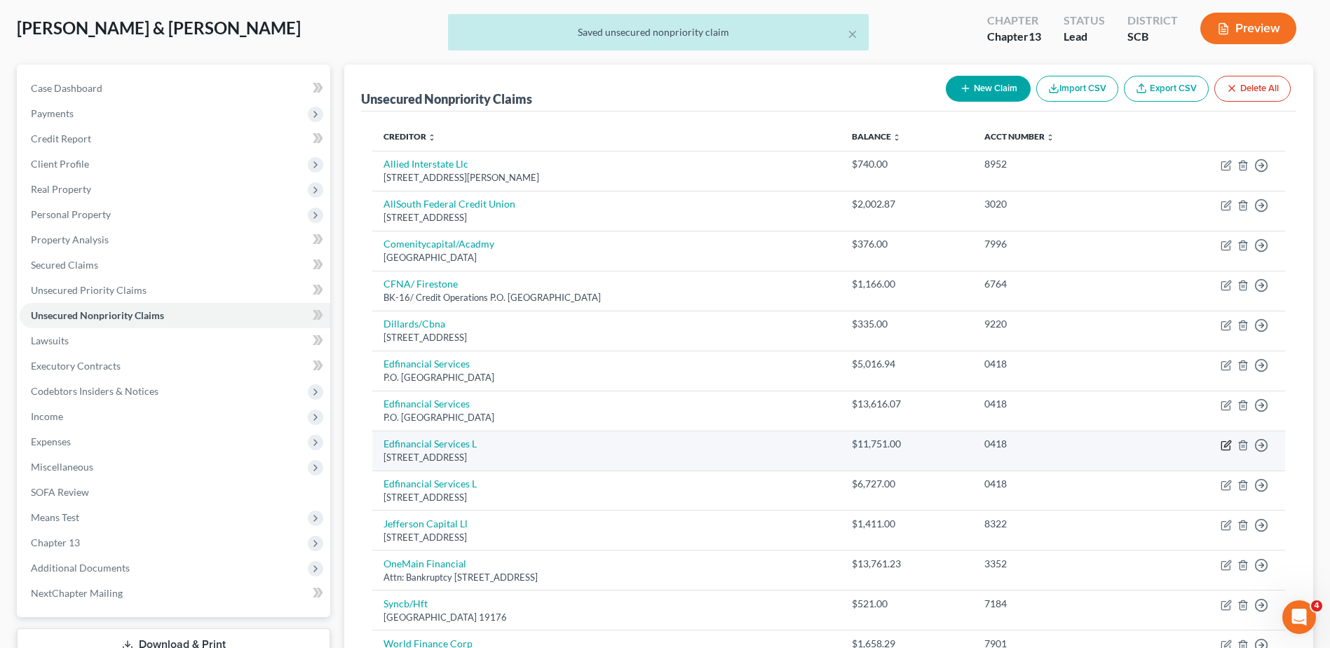
click at [1228, 444] on icon "button" at bounding box center [1226, 445] width 11 height 11
select select "44"
select select "17"
select select "1"
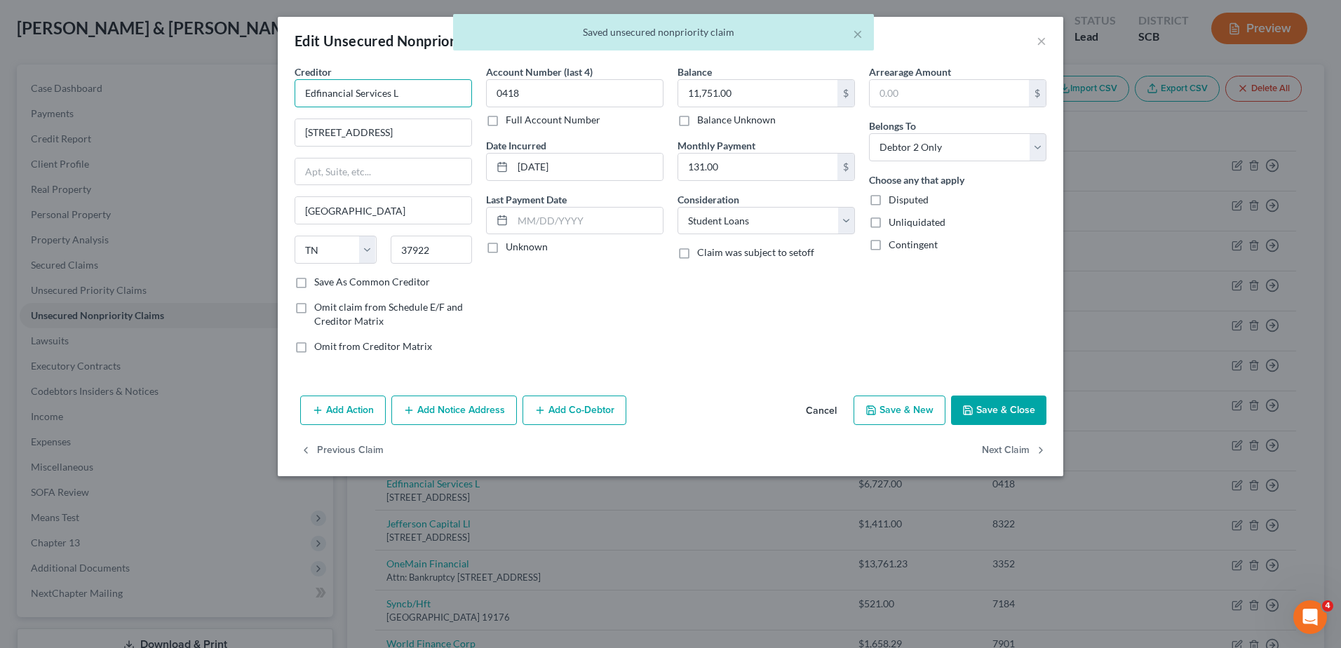
click at [424, 89] on input "Edfinancial Services L" at bounding box center [382, 93] width 177 height 28
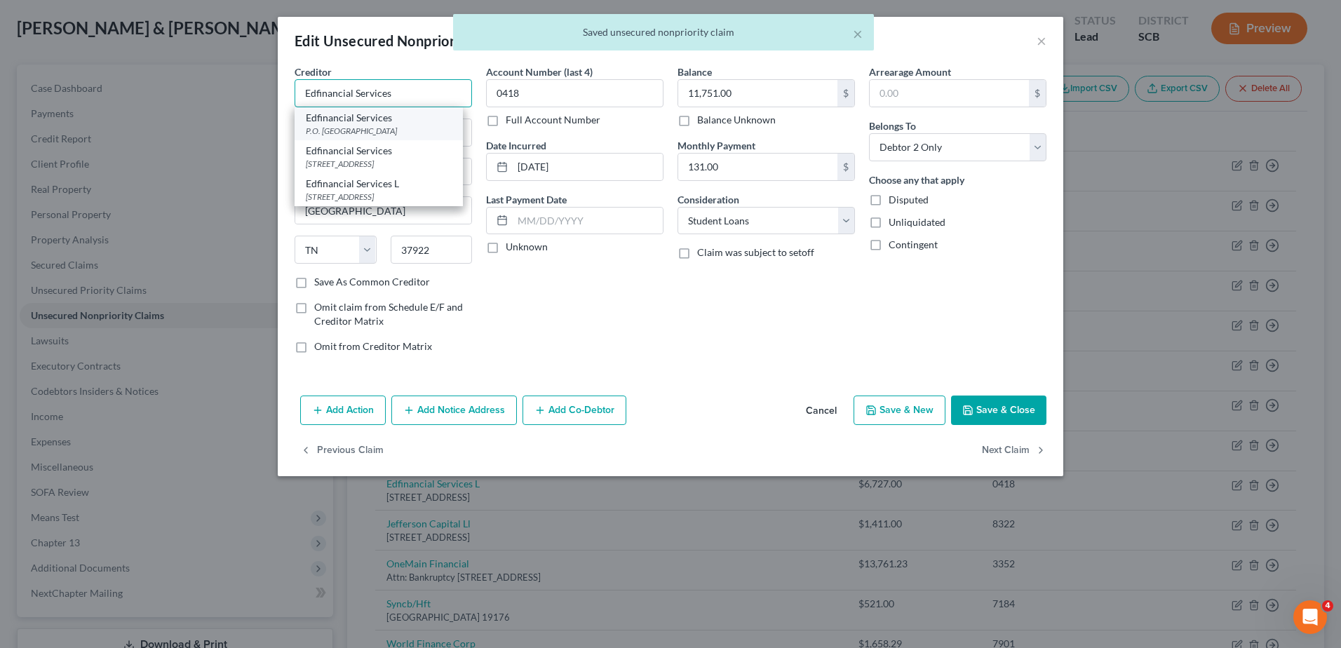
type input "Edfinancial Services"
click at [424, 136] on div "P.O. [GEOGRAPHIC_DATA]" at bounding box center [379, 131] width 146 height 12
type input "P.O. Box 36008"
type input "37930"
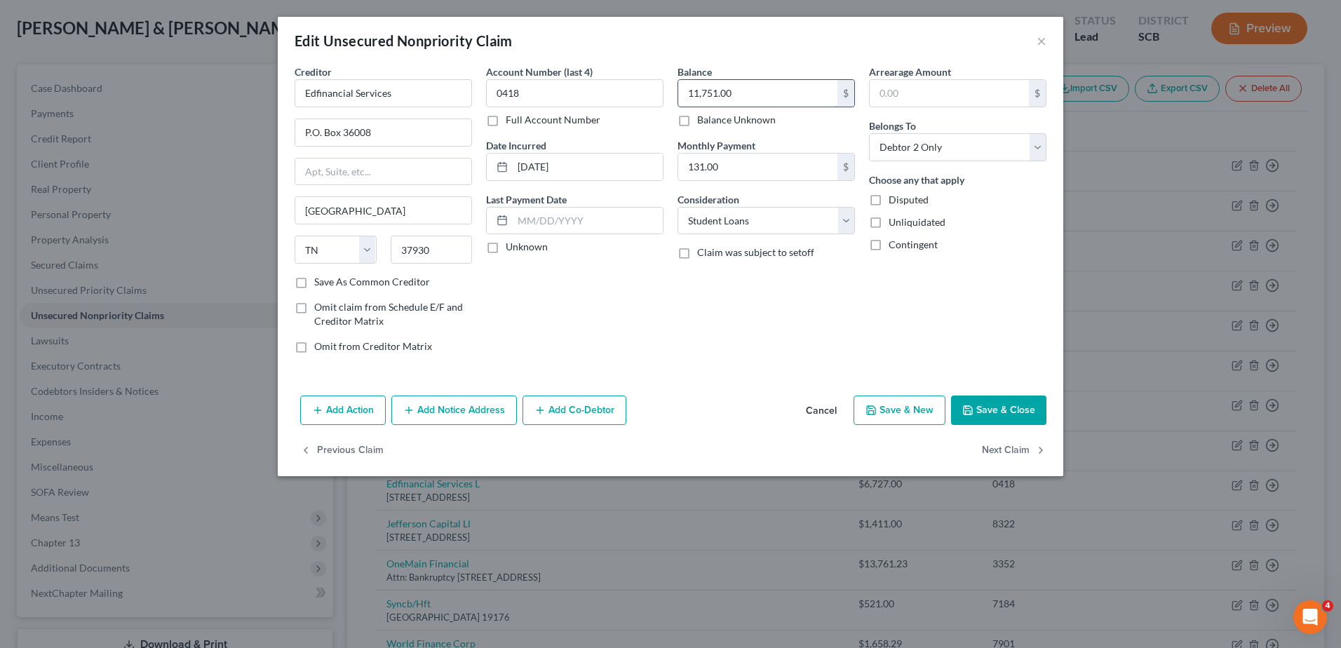
click at [741, 97] on input "11,751.00" at bounding box center [757, 93] width 159 height 27
type input "11,677.83"
type input "921.76"
click at [984, 409] on button "Save & Close" at bounding box center [998, 409] width 95 height 29
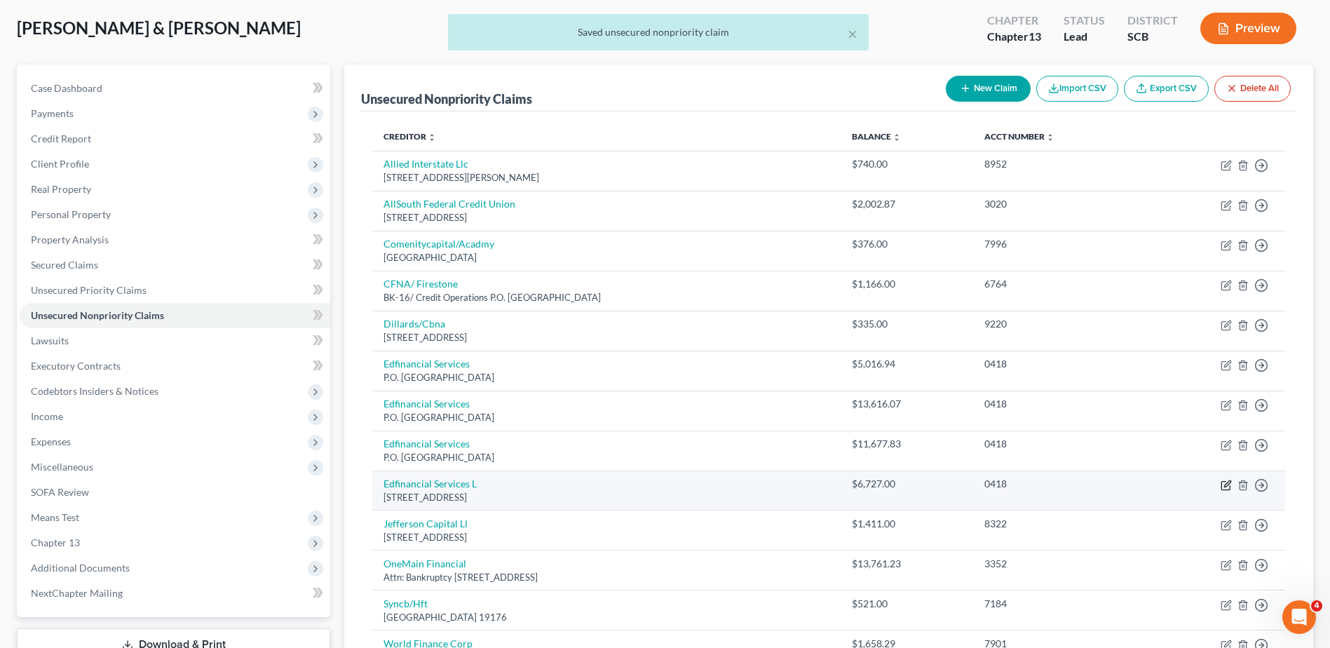
click at [1224, 485] on icon "button" at bounding box center [1226, 485] width 11 height 11
select select "44"
select select "17"
select select "1"
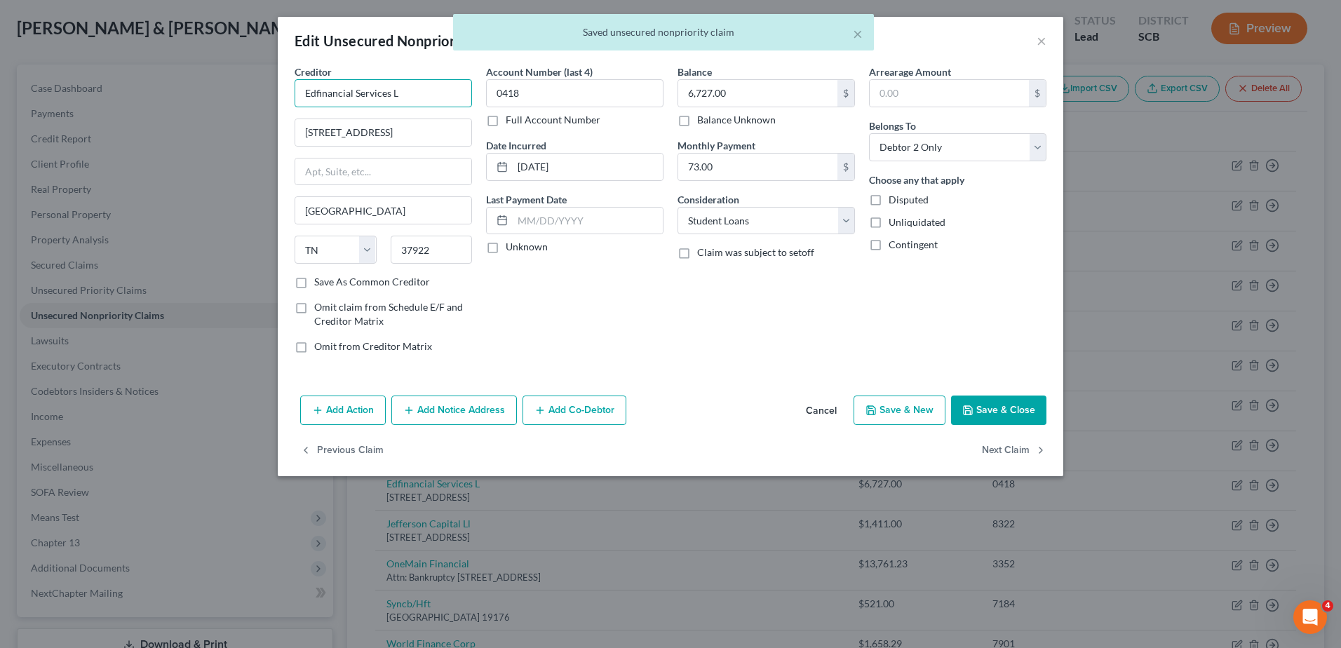
click at [431, 93] on input "Edfinancial Services L" at bounding box center [382, 93] width 177 height 28
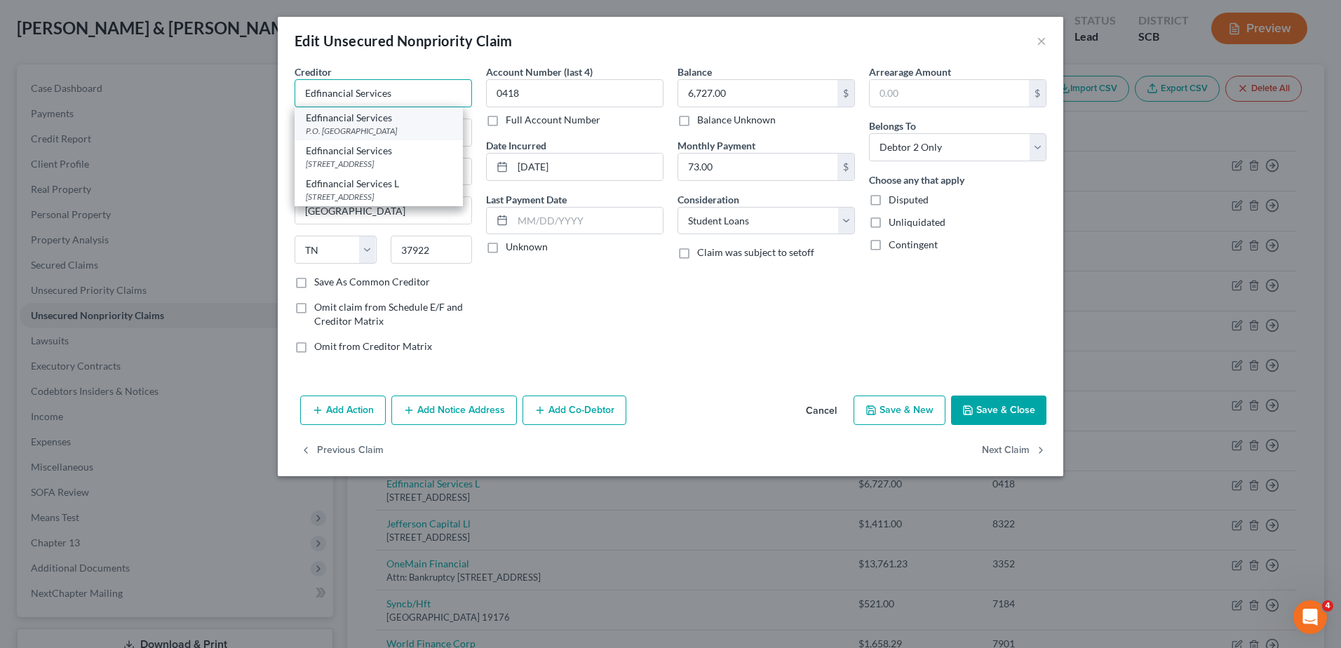
type input "Edfinancial Services"
click at [413, 133] on div "P.O. [GEOGRAPHIC_DATA]" at bounding box center [379, 131] width 146 height 12
type input "P.O. Box 36008"
type input "37930"
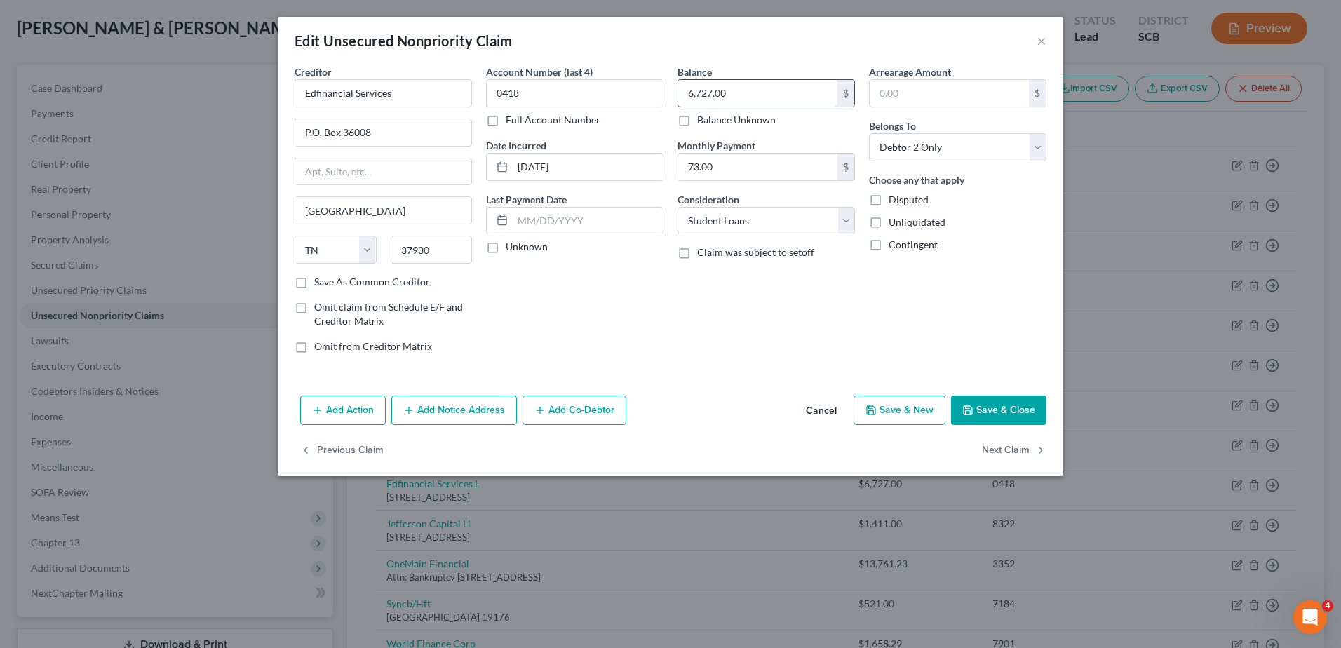
click at [799, 98] on input "6,727.00" at bounding box center [757, 93] width 159 height 27
type input "6,689.29"
type input "511.70"
click at [1005, 412] on button "Save & Close" at bounding box center [998, 409] width 95 height 29
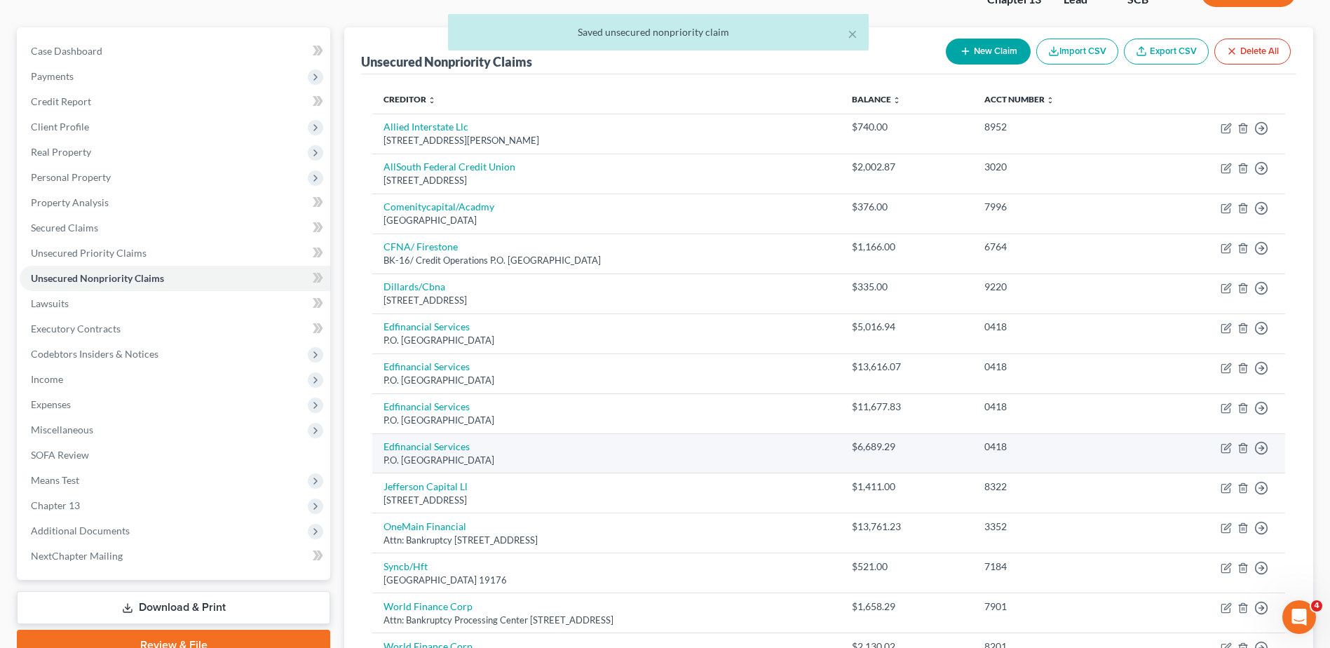
scroll to position [140, 0]
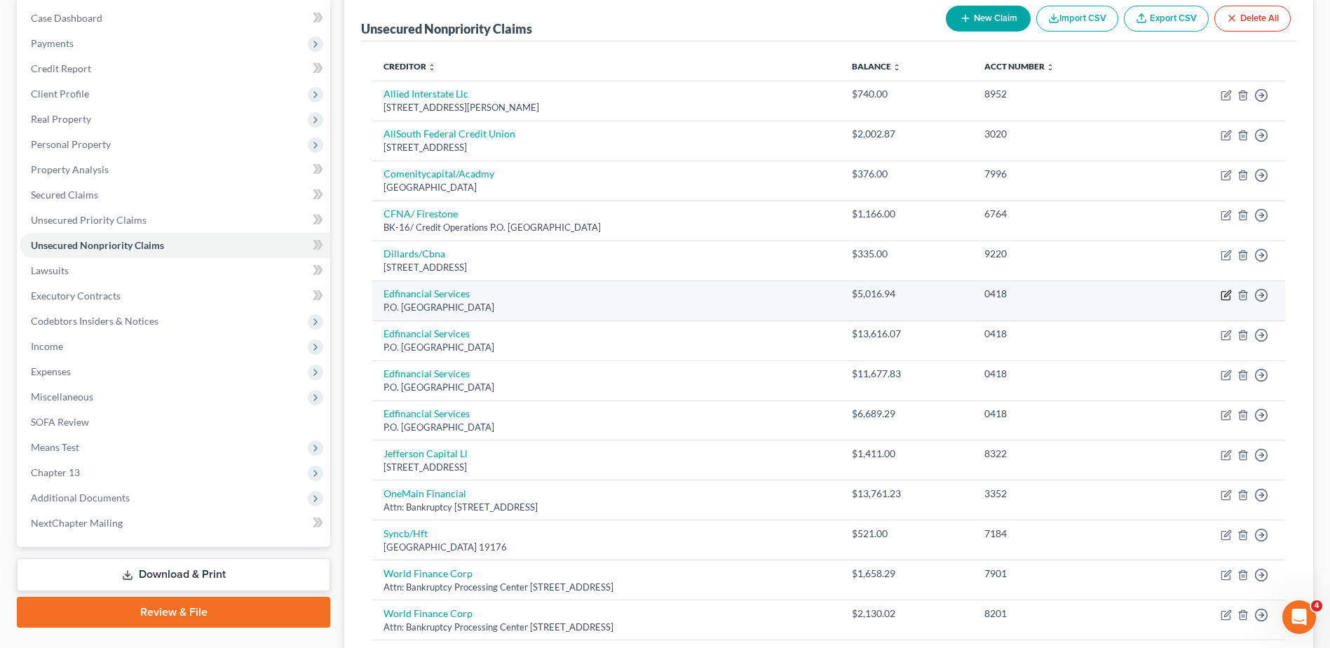
click at [1228, 291] on icon "button" at bounding box center [1226, 295] width 11 height 11
select select "44"
select select "17"
select select "1"
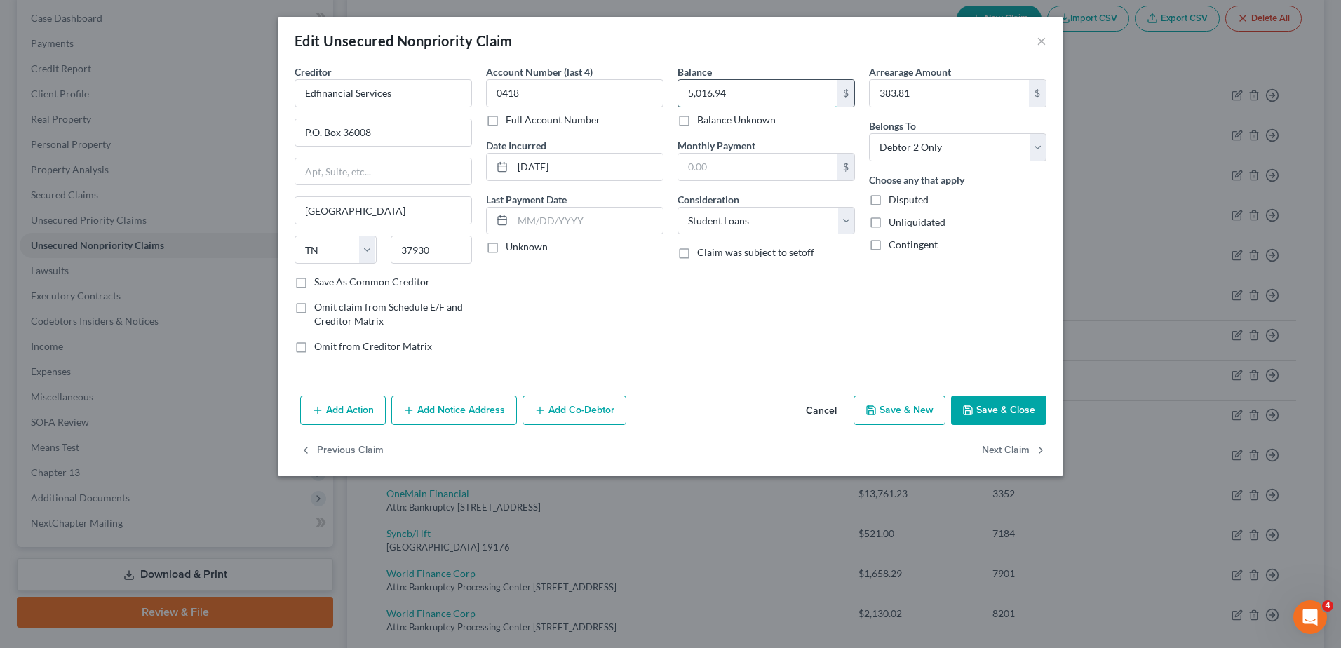
click at [771, 95] on input "5,016.94" at bounding box center [757, 93] width 159 height 27
type input "5,041.40"
click at [903, 92] on input "383.81" at bounding box center [948, 93] width 159 height 27
type input "483.64"
click at [1006, 408] on button "Save & Close" at bounding box center [998, 409] width 95 height 29
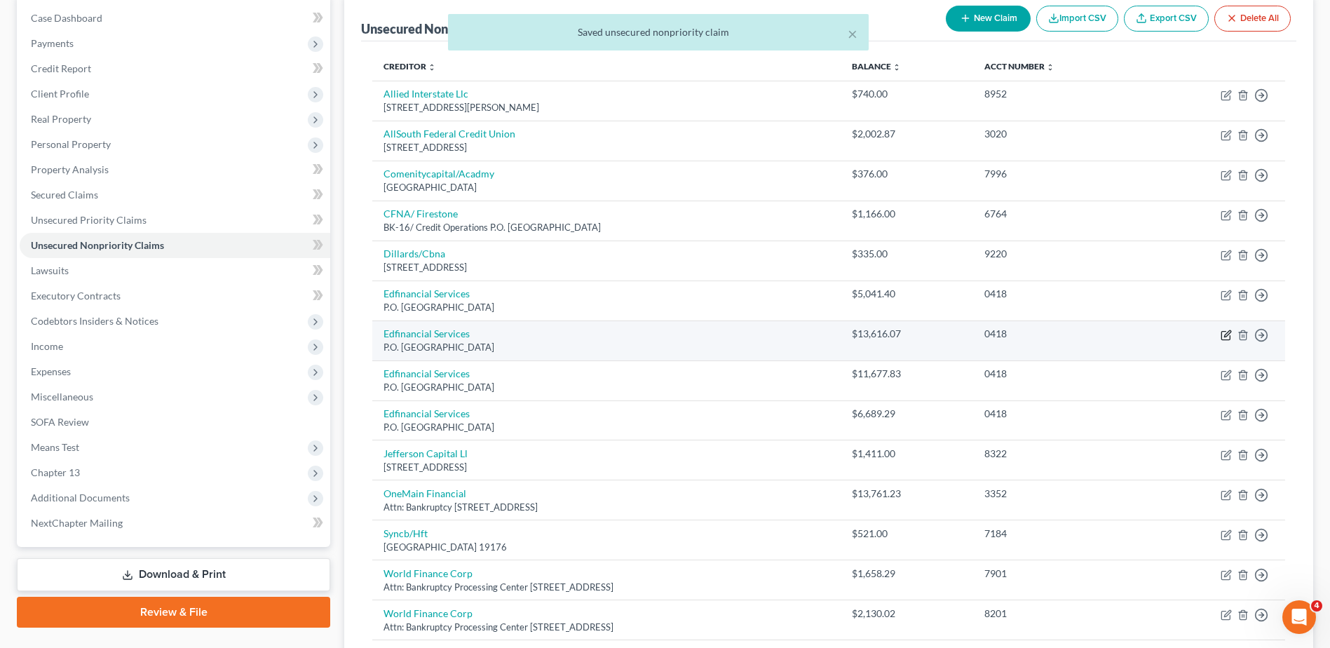
click at [1224, 334] on icon "button" at bounding box center [1226, 335] width 11 height 11
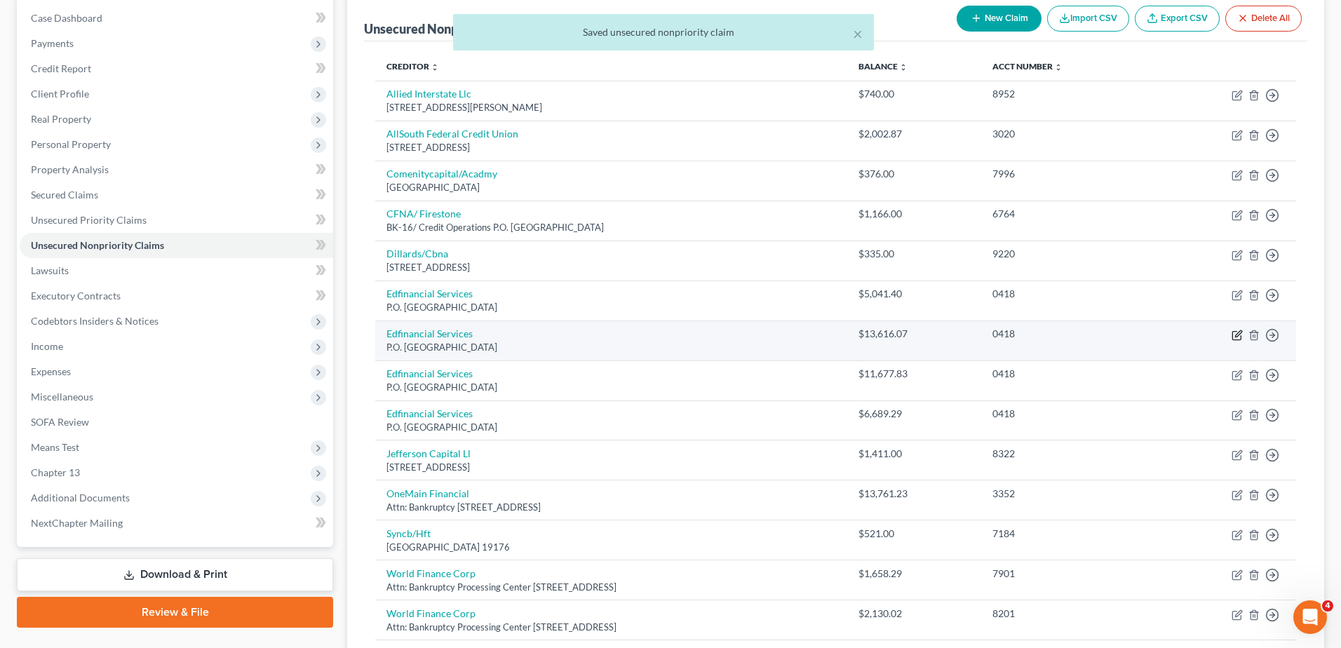
select select "44"
select select "17"
select select "1"
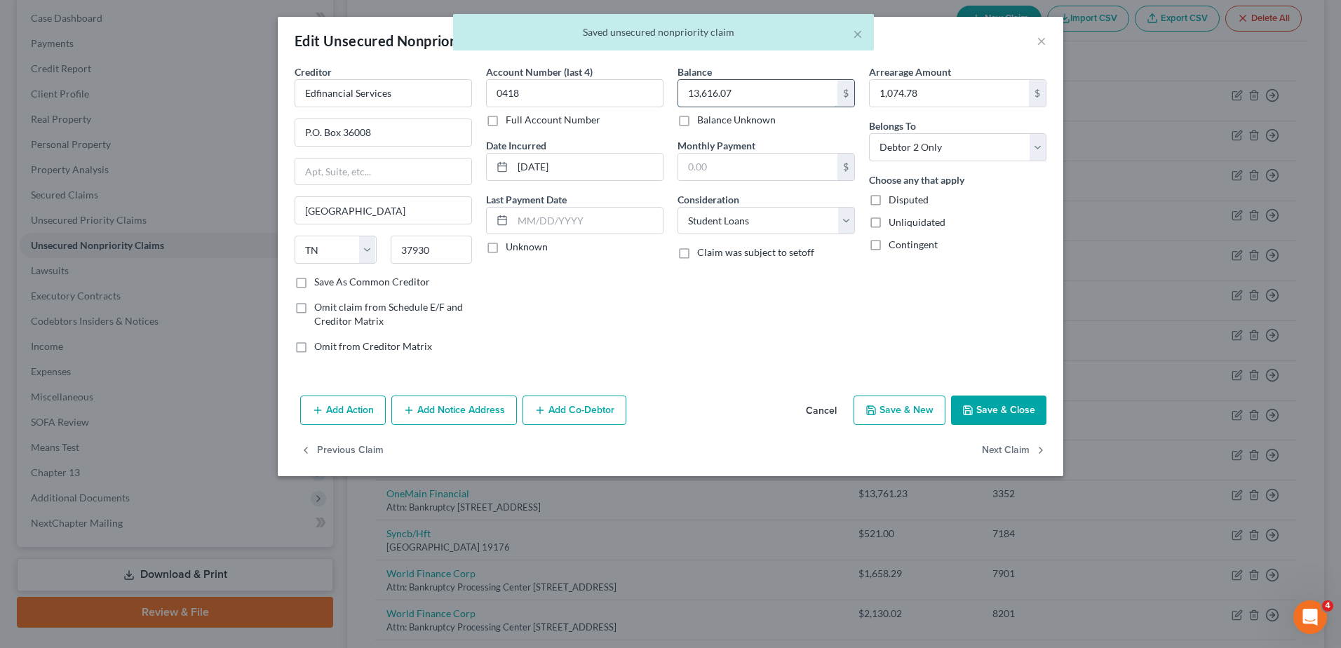
click at [753, 94] on input "13,616.07" at bounding box center [757, 93] width 159 height 27
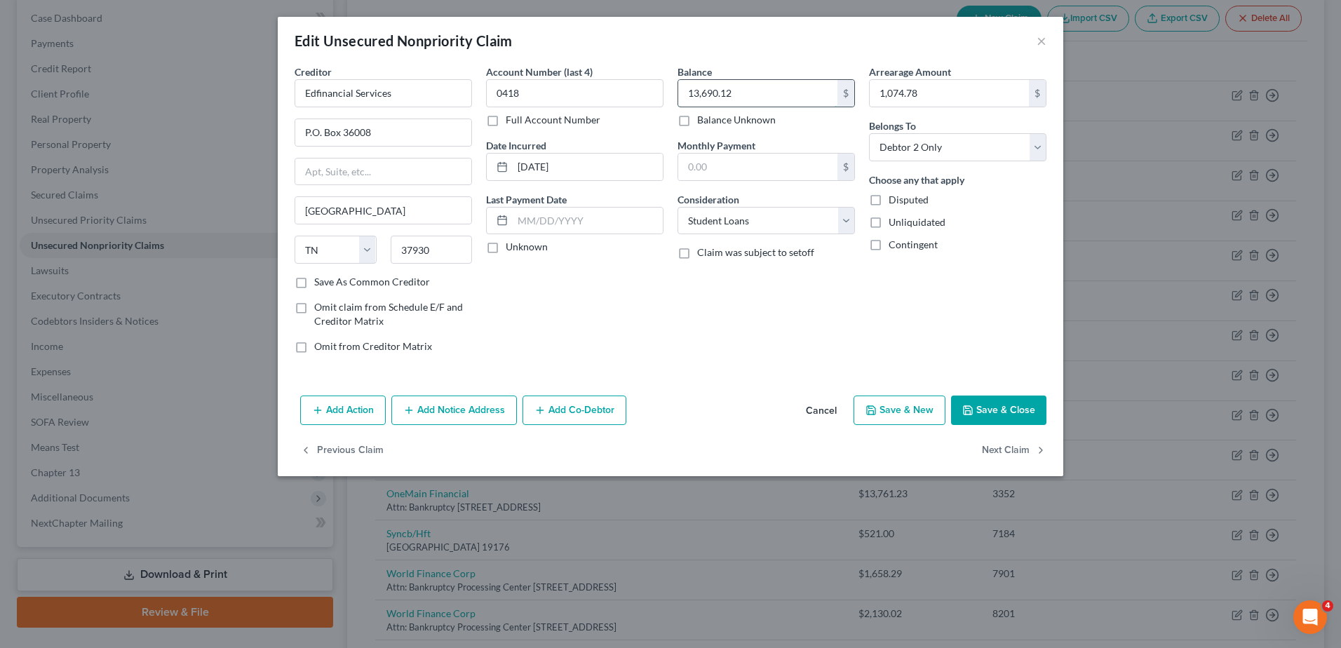
type input "13,690.12"
type input "1,228.32"
click at [982, 407] on button "Save & Close" at bounding box center [998, 409] width 95 height 29
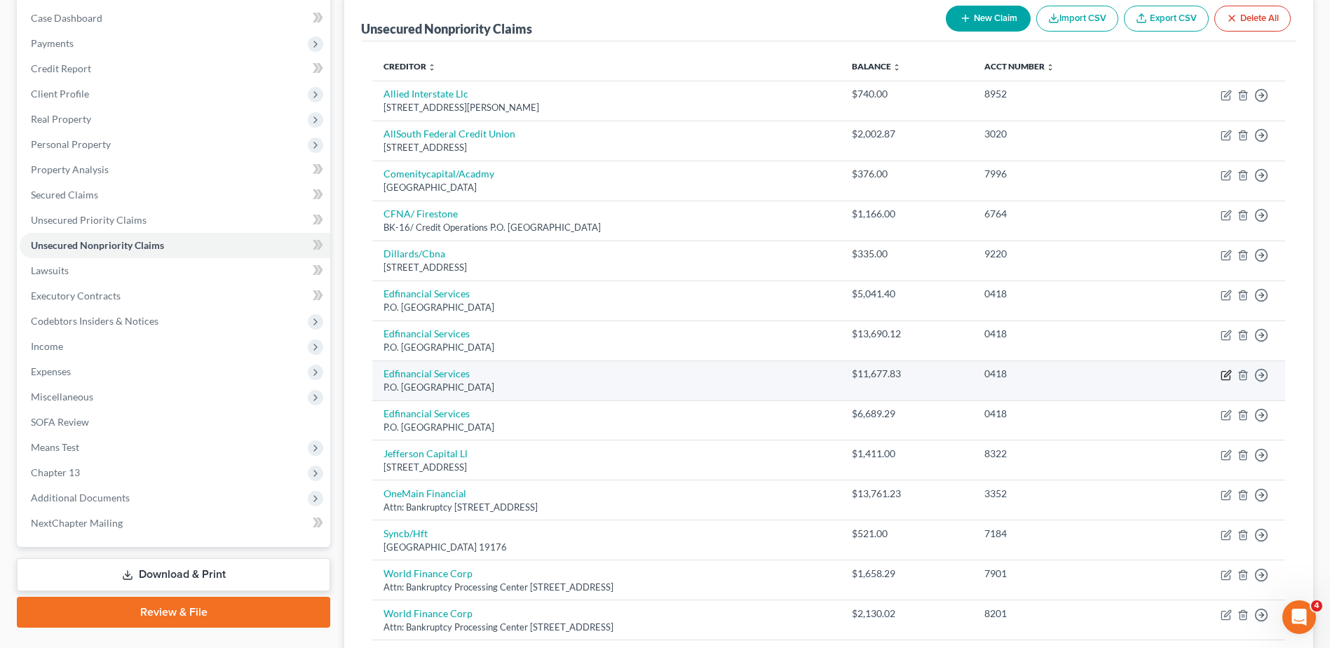
click at [1226, 375] on icon "button" at bounding box center [1226, 375] width 11 height 11
select select "44"
select select "17"
select select "1"
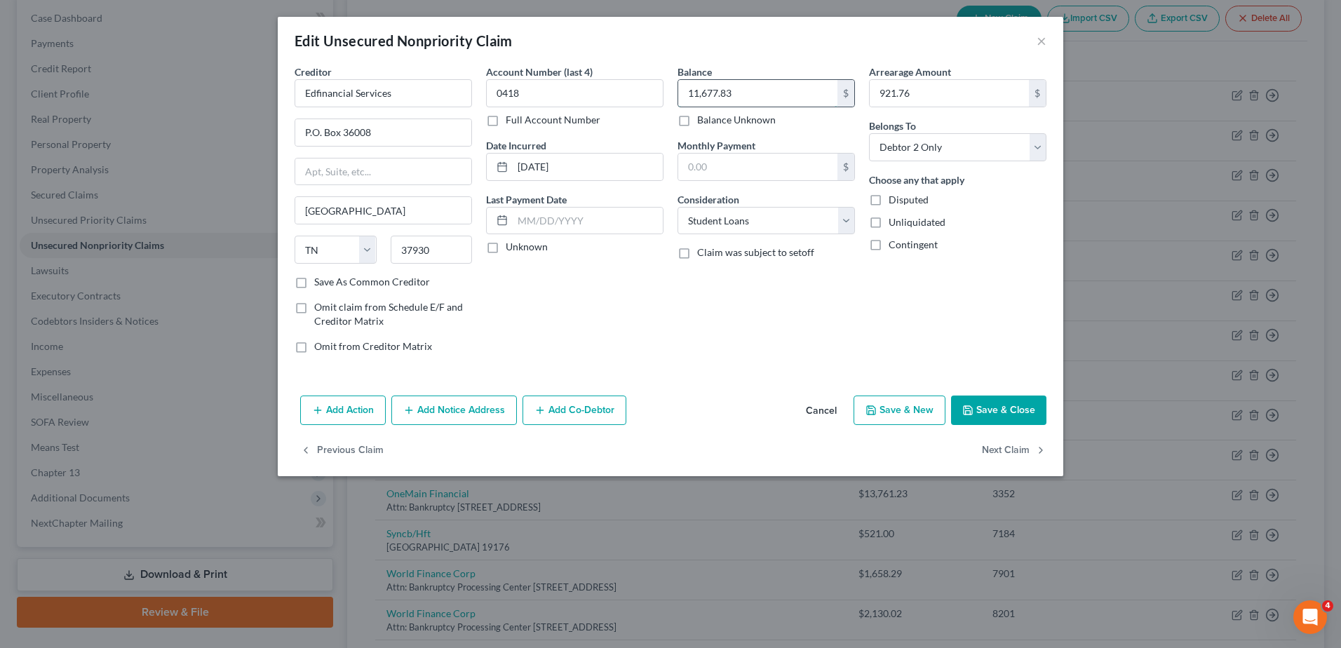
click at [764, 90] on input "11,677.83" at bounding box center [757, 93] width 159 height 27
type input "11,741.45"
type input "1,053.44"
click at [980, 405] on button "Save & Close" at bounding box center [998, 409] width 95 height 29
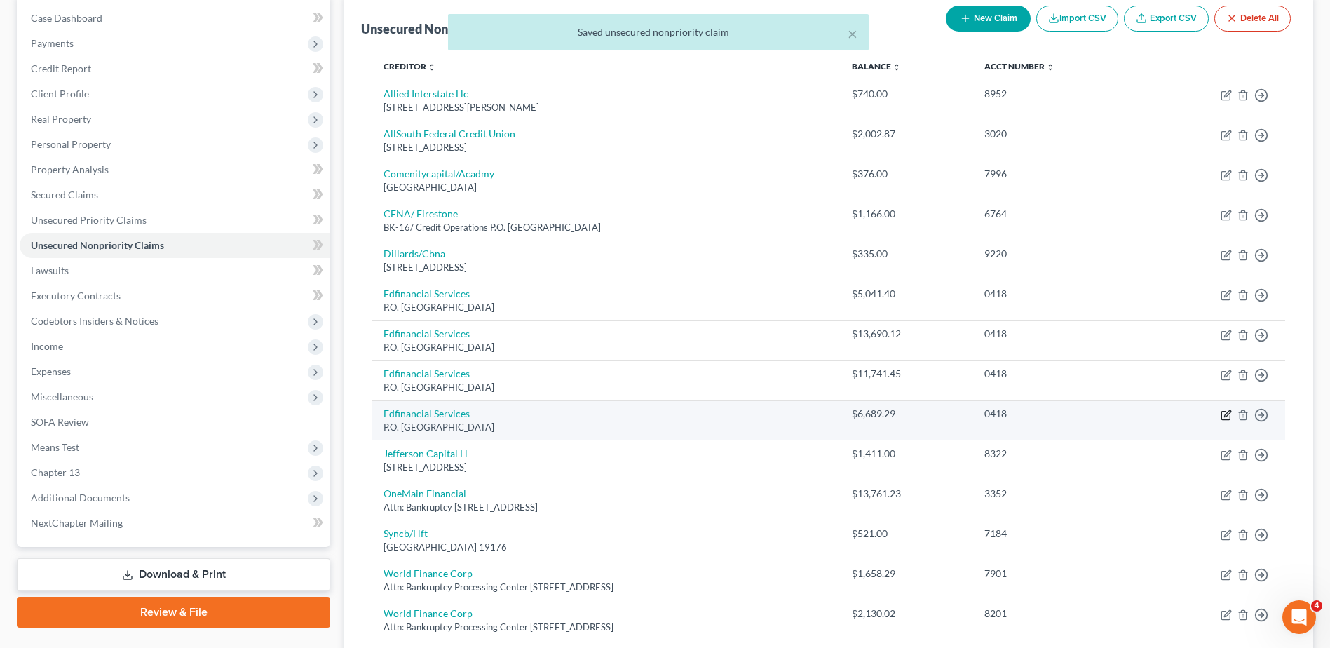
click at [1224, 417] on icon "button" at bounding box center [1226, 414] width 11 height 11
select select "44"
select select "17"
select select "1"
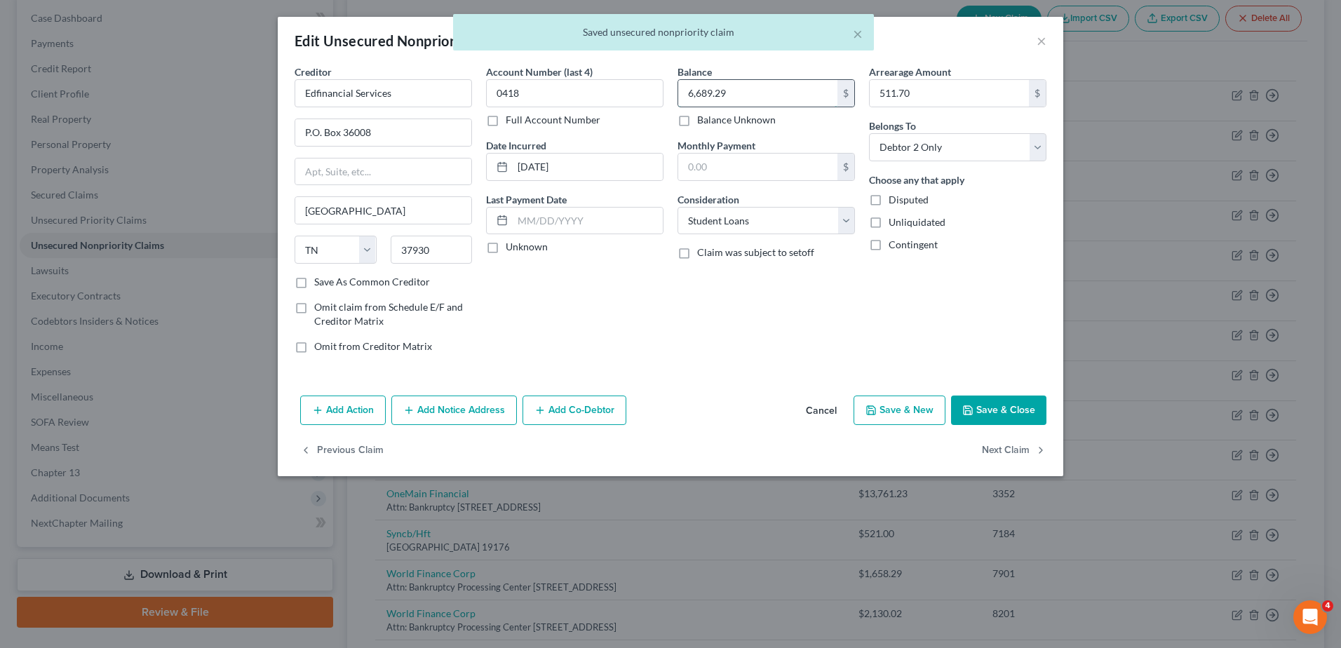
click at [752, 97] on input "6,689.29" at bounding box center [757, 93] width 159 height 27
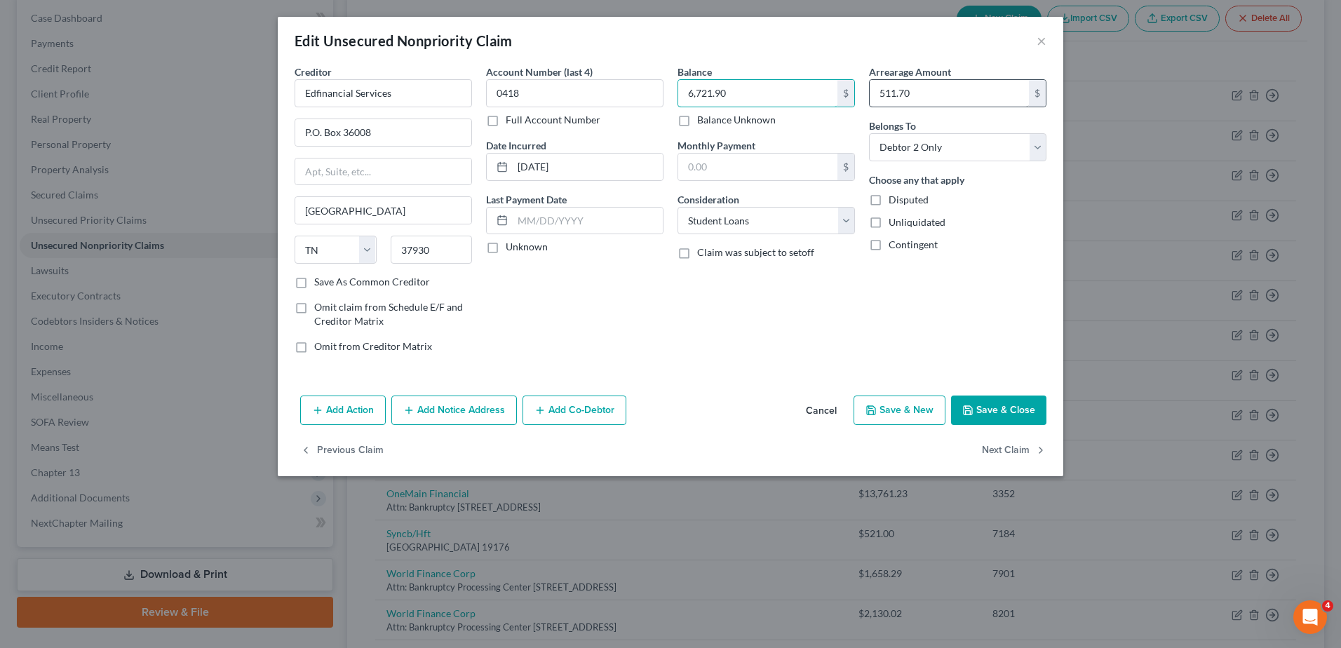
type input "6,721.90"
click at [883, 92] on input "511.70" at bounding box center [948, 93] width 159 height 27
type input "584.80"
click at [989, 402] on button "Save & Close" at bounding box center [998, 409] width 95 height 29
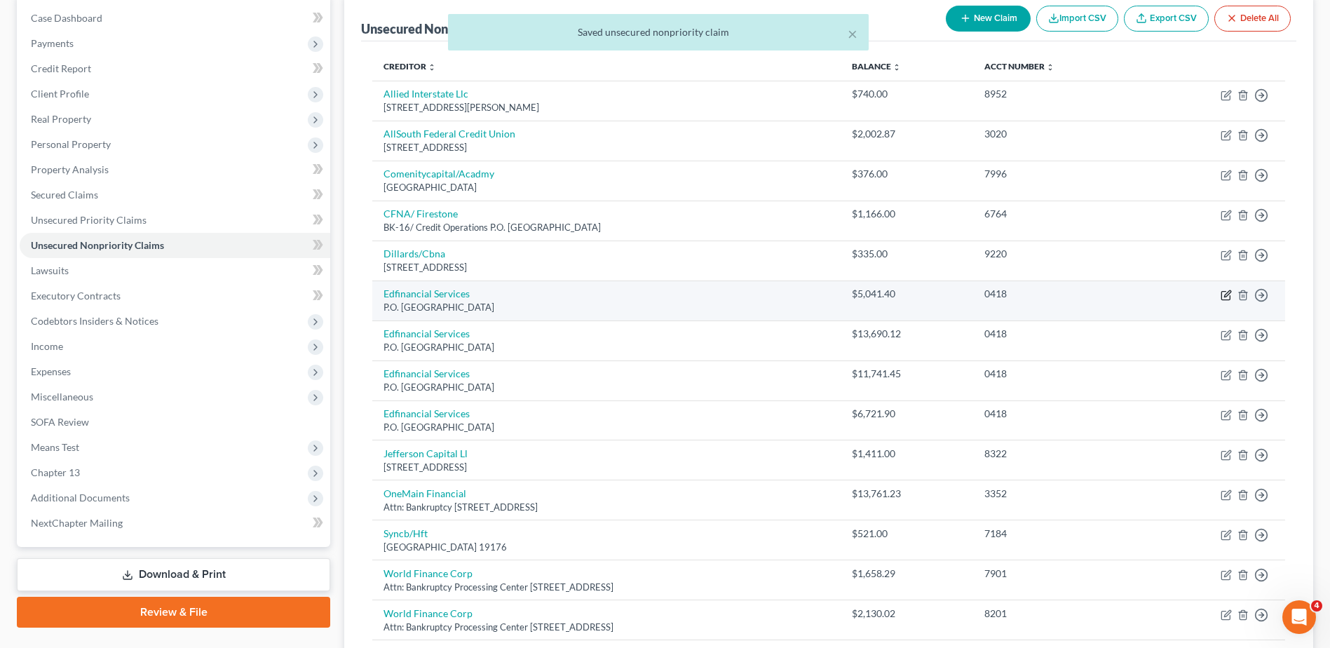
click at [1223, 295] on icon "button" at bounding box center [1226, 295] width 11 height 11
select select "44"
select select "17"
select select "1"
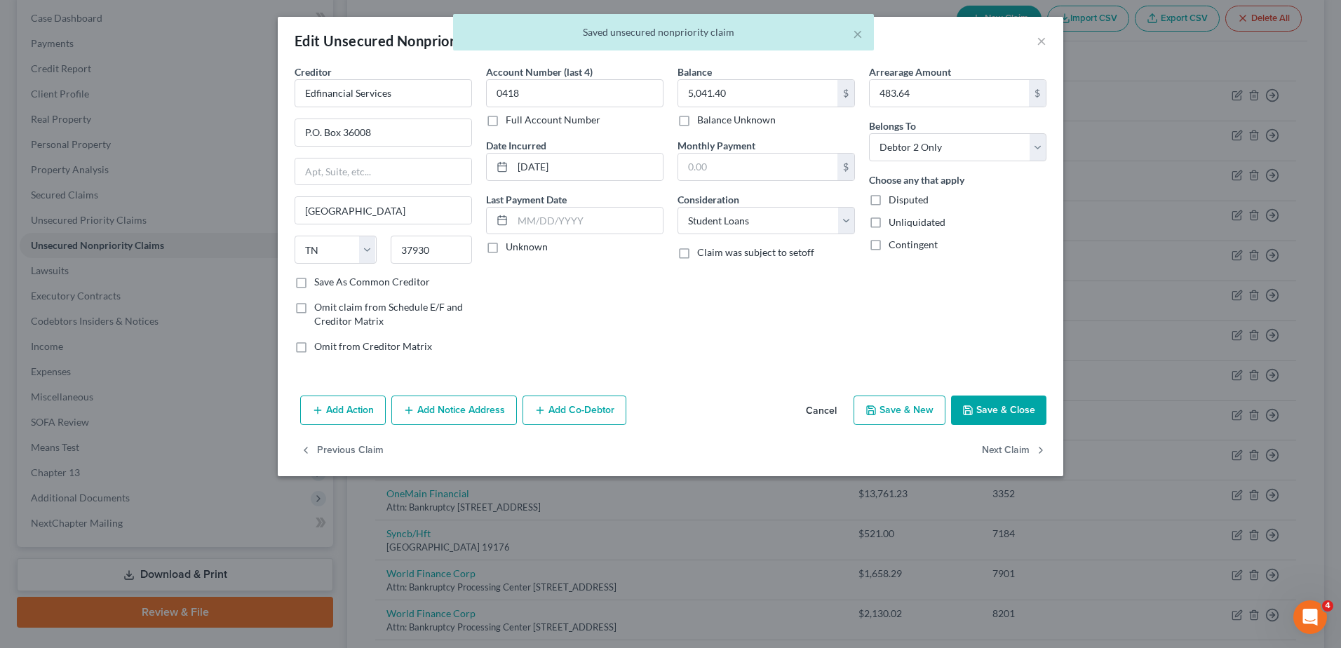
click at [1003, 402] on button "Save & Close" at bounding box center [998, 409] width 95 height 29
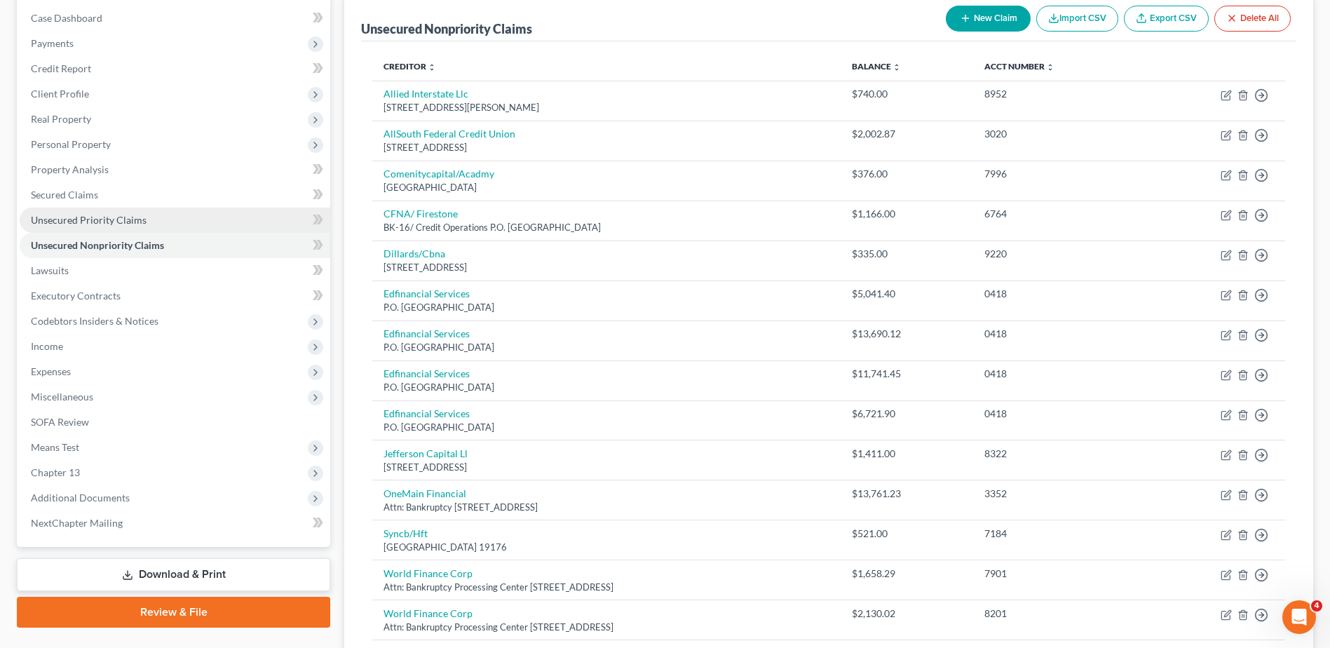
click at [107, 212] on link "Unsecured Priority Claims" at bounding box center [175, 220] width 311 height 25
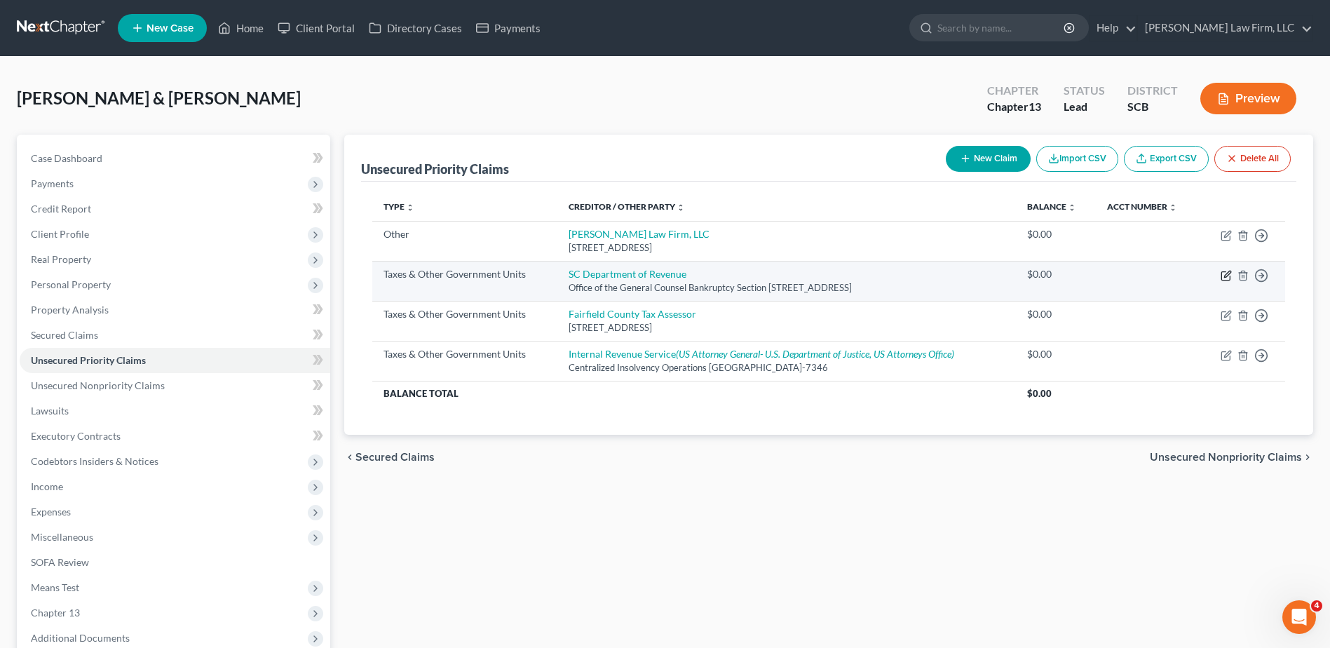
click at [1221, 276] on icon "button" at bounding box center [1225, 276] width 8 height 8
select select "2"
select select "42"
select select "2"
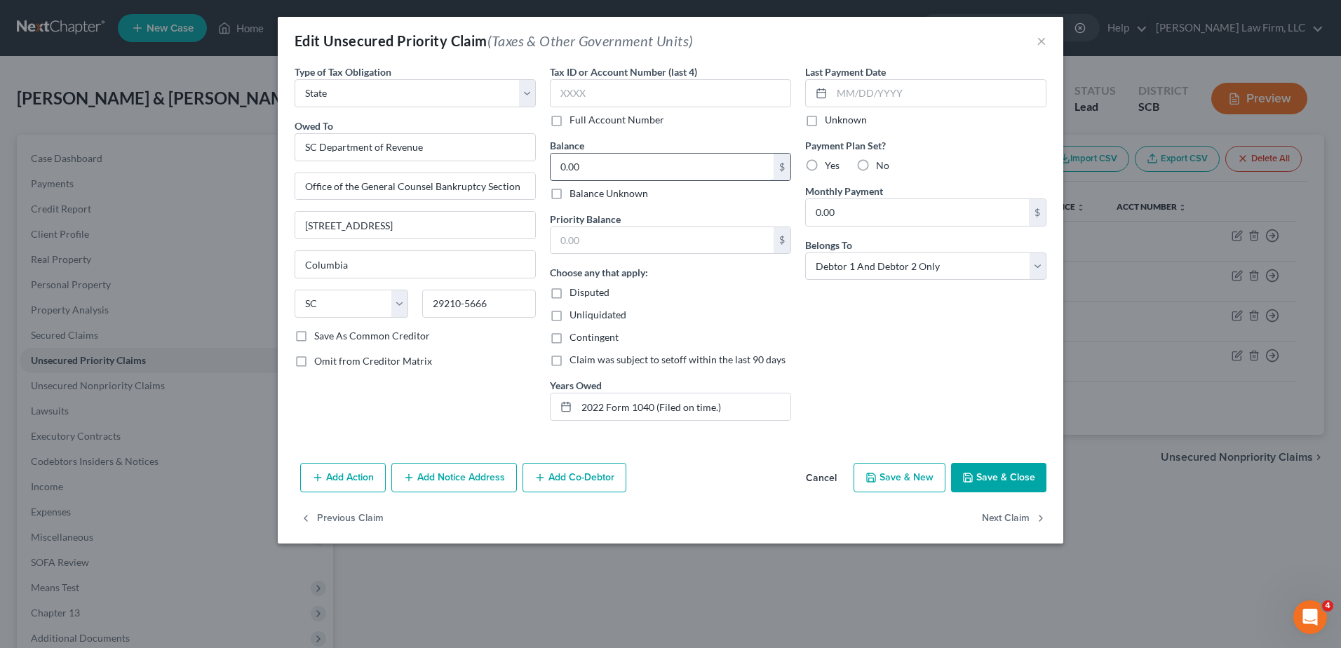
click at [584, 179] on input "0.00" at bounding box center [661, 167] width 223 height 27
type input "4,635.00"
click at [1005, 480] on button "Save & Close" at bounding box center [998, 477] width 95 height 29
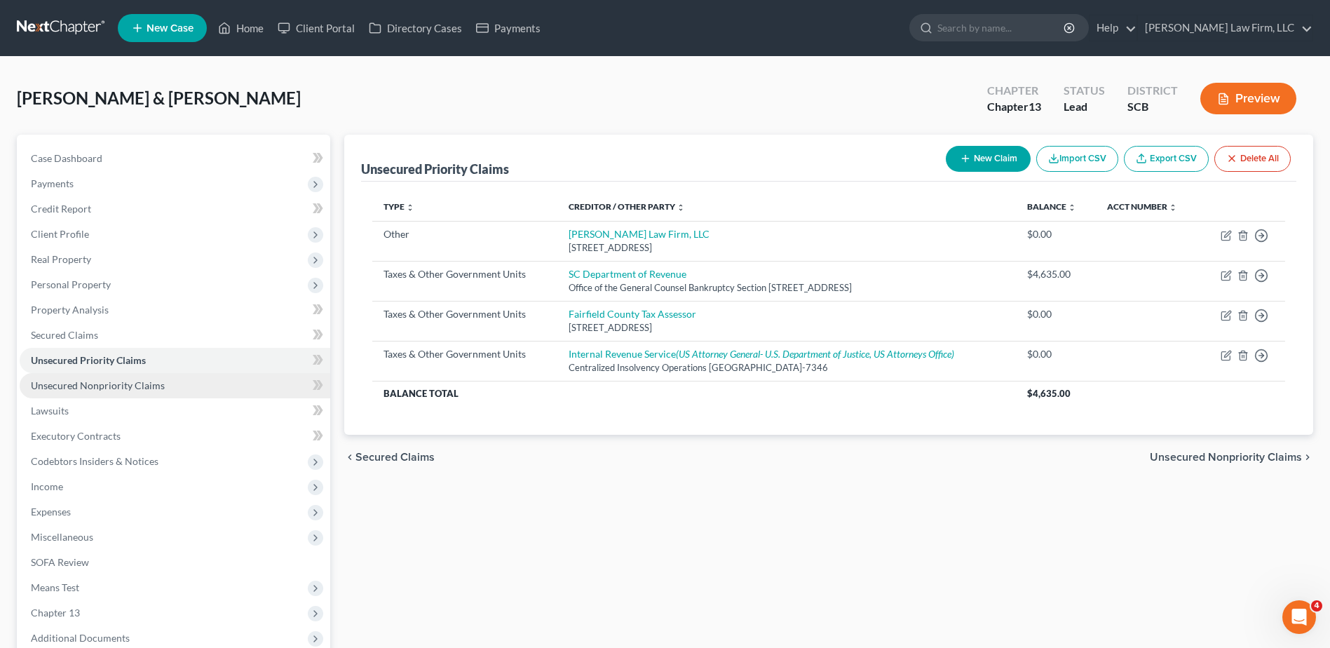
click at [165, 377] on link "Unsecured Nonpriority Claims" at bounding box center [175, 385] width 311 height 25
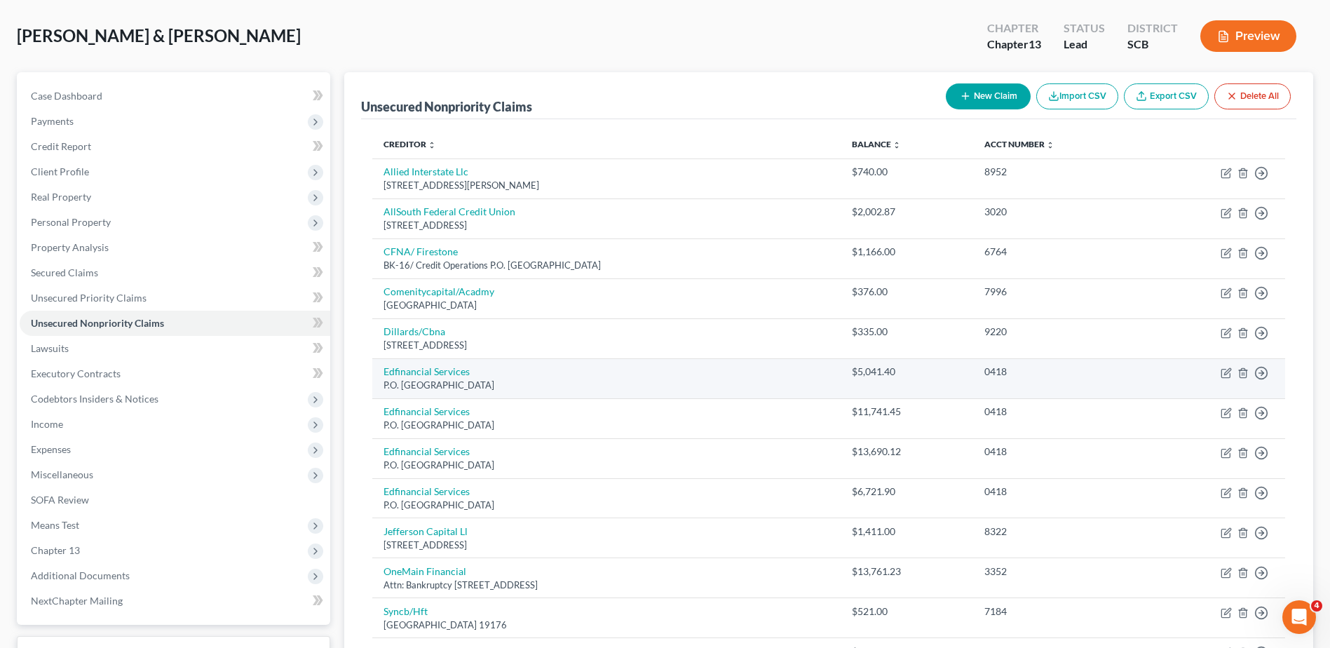
scroll to position [140, 0]
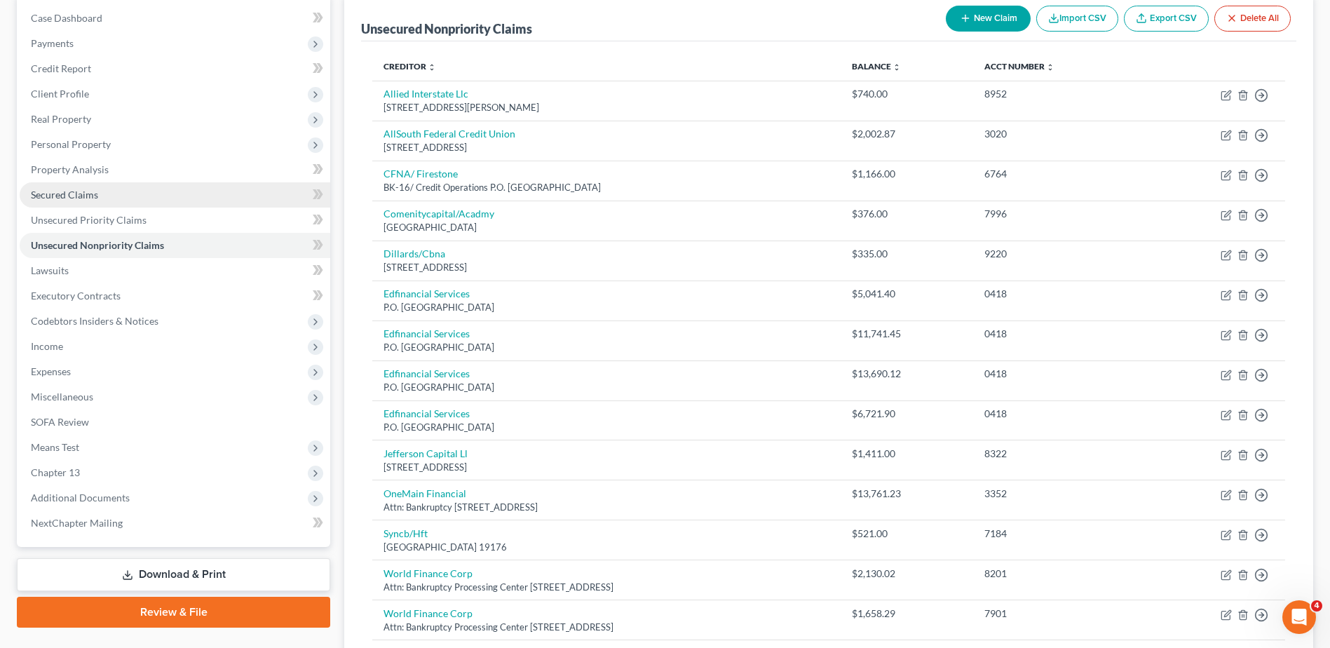
click at [120, 194] on link "Secured Claims" at bounding box center [175, 194] width 311 height 25
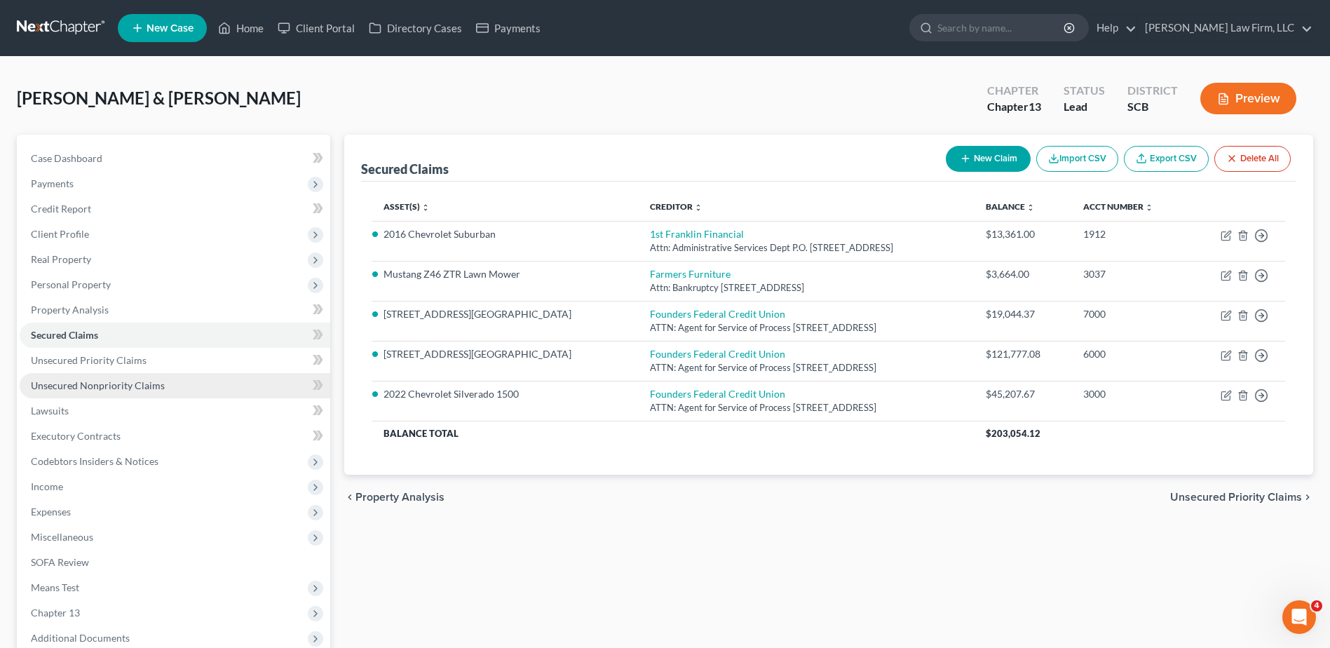
click at [140, 392] on link "Unsecured Nonpriority Claims" at bounding box center [175, 385] width 311 height 25
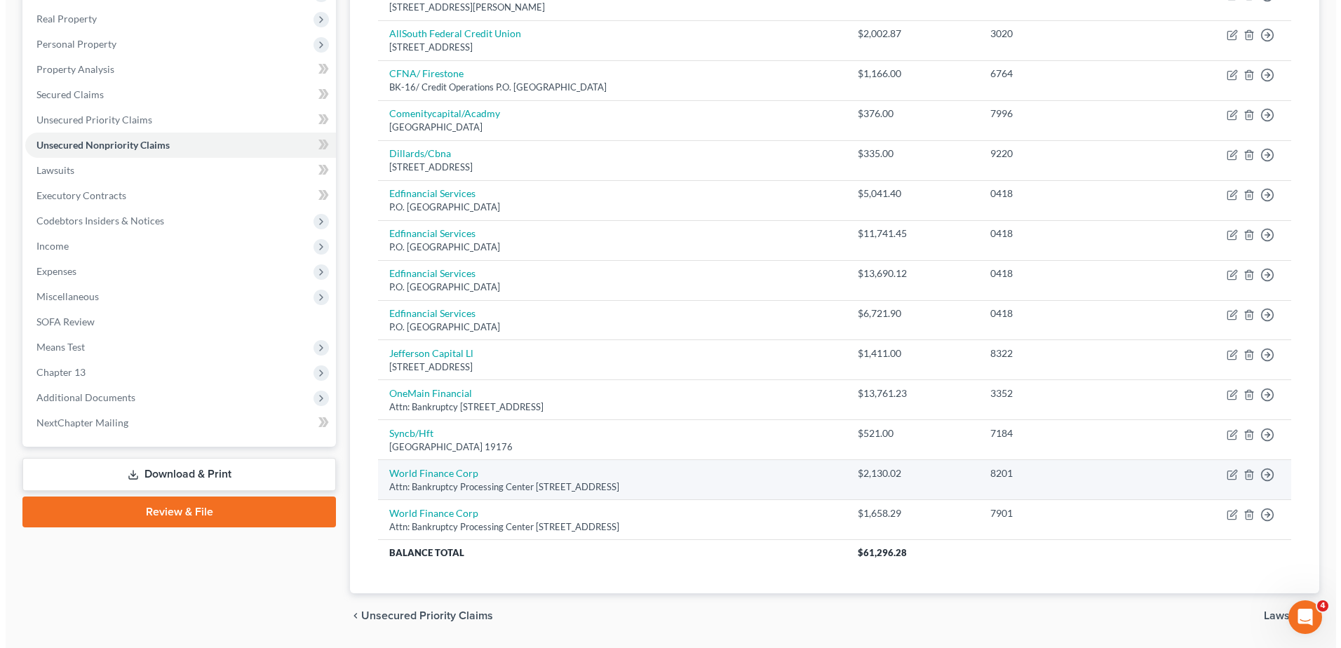
scroll to position [210, 0]
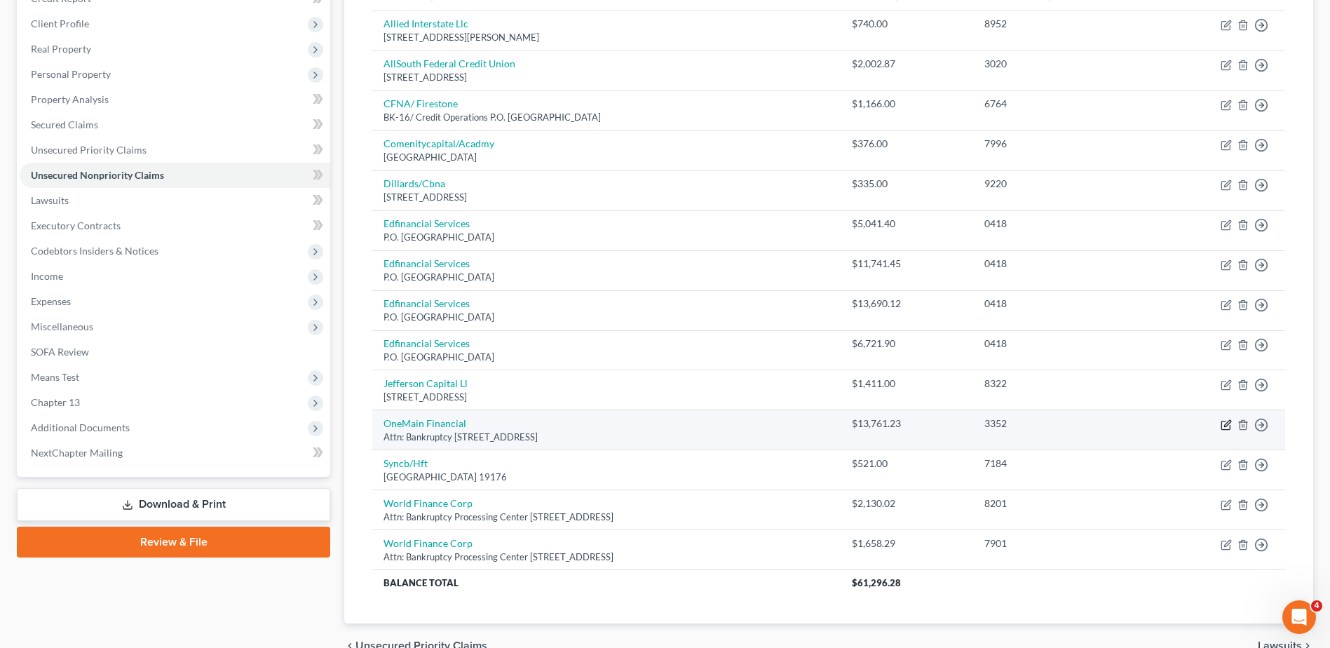
click at [1224, 427] on icon "button" at bounding box center [1226, 424] width 11 height 11
select select "15"
select select "10"
select select "0"
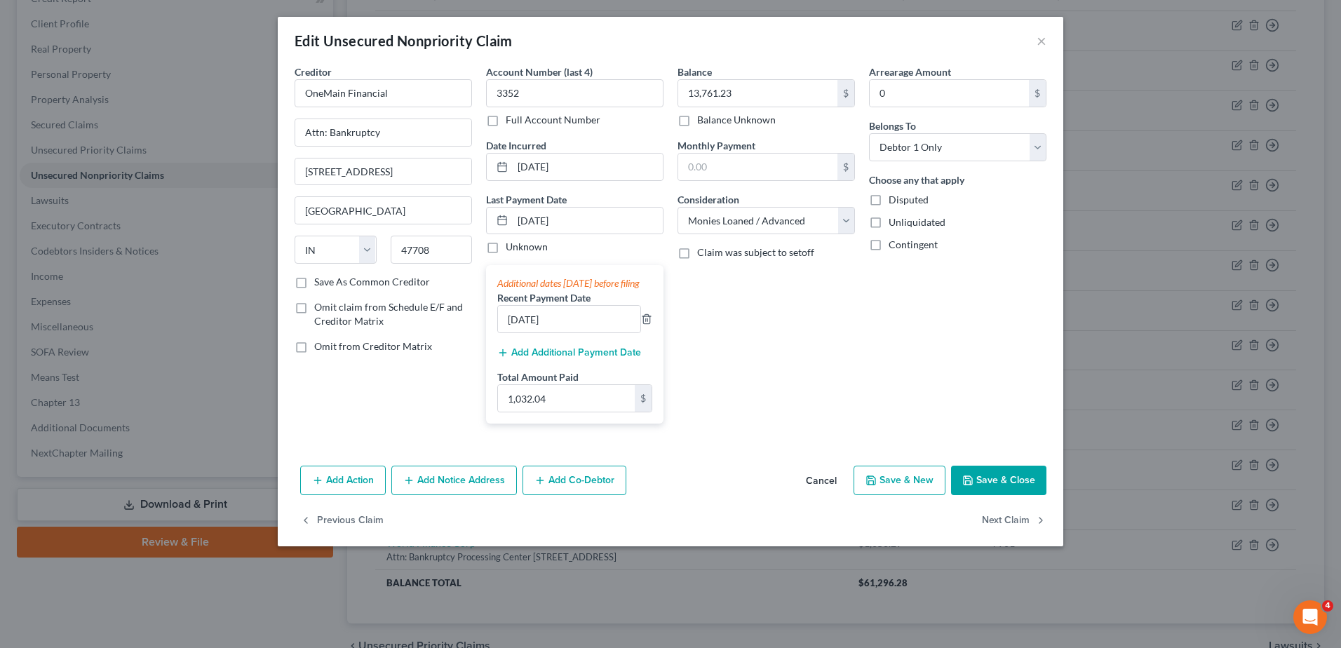
click at [1033, 495] on button "Save & Close" at bounding box center [998, 480] width 95 height 29
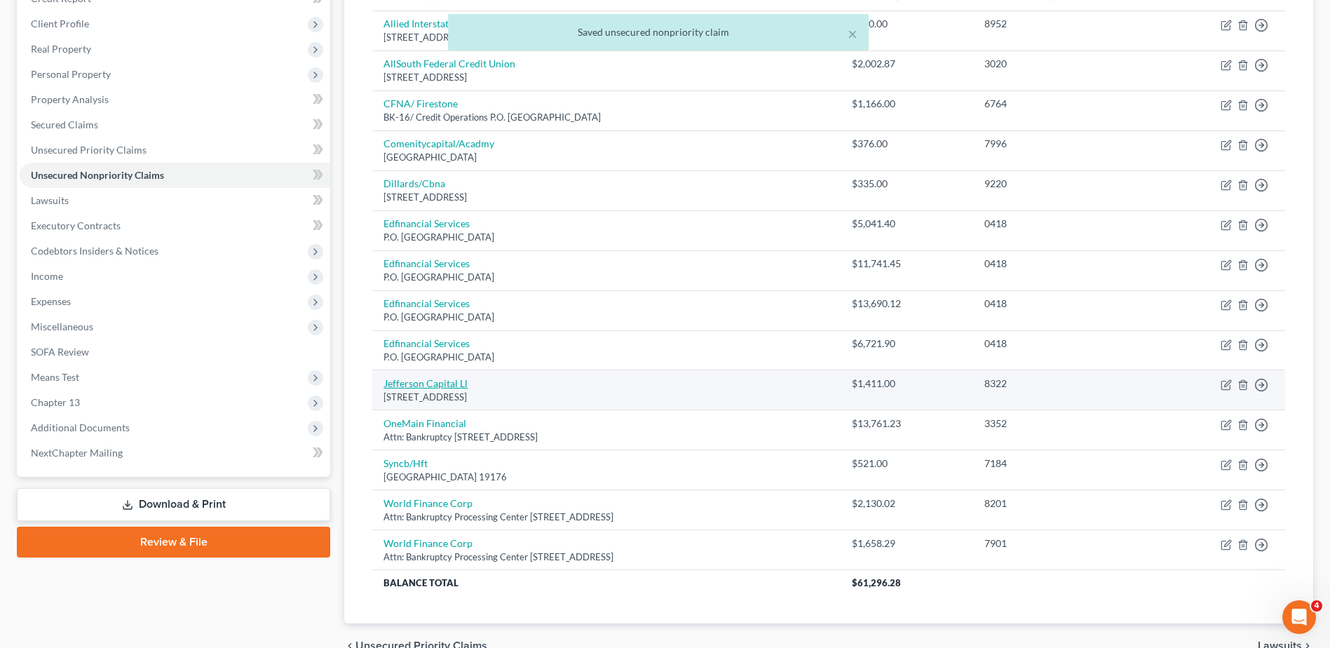
click at [454, 389] on link "Jefferson Capital Ll" at bounding box center [426, 383] width 84 height 12
select select "24"
select select "1"
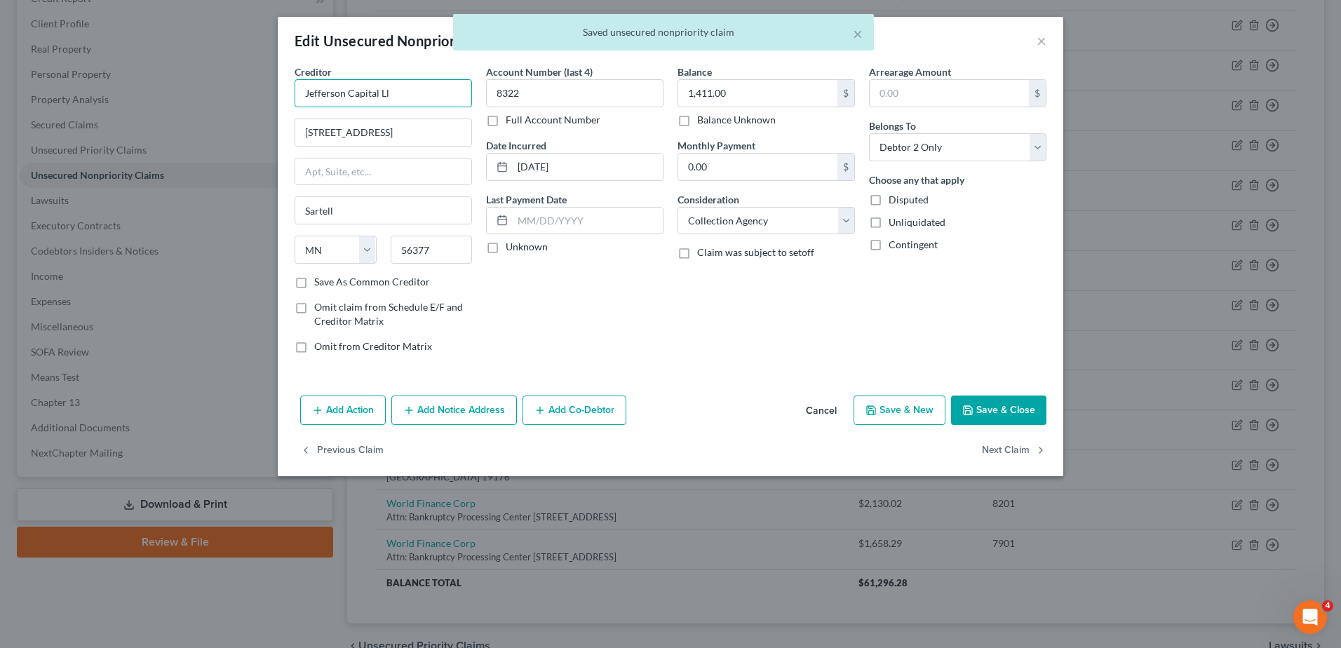
click at [390, 93] on input "Jefferson Capital Ll" at bounding box center [382, 93] width 177 height 28
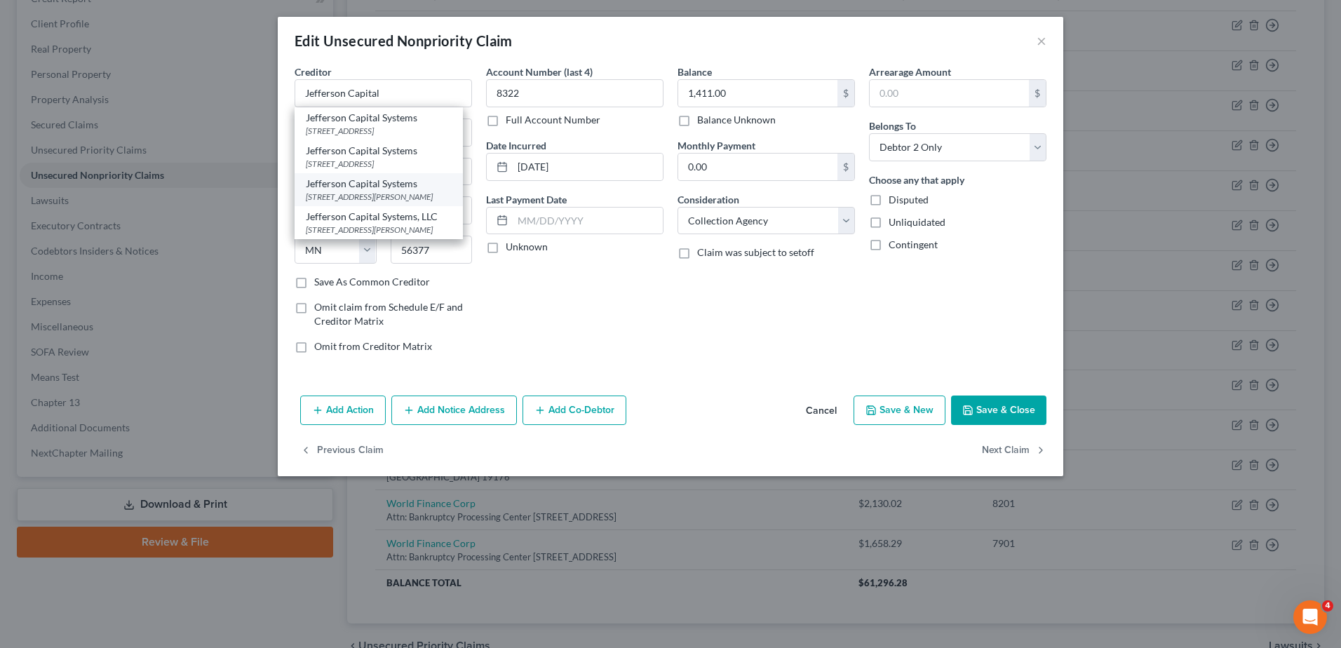
click at [402, 191] on div "[STREET_ADDRESS][PERSON_NAME]" at bounding box center [379, 197] width 146 height 12
type input "Jefferson Capital Systems"
type input "[STREET_ADDRESS][PERSON_NAME]"
type input "Saint Cloud"
type input "56303"
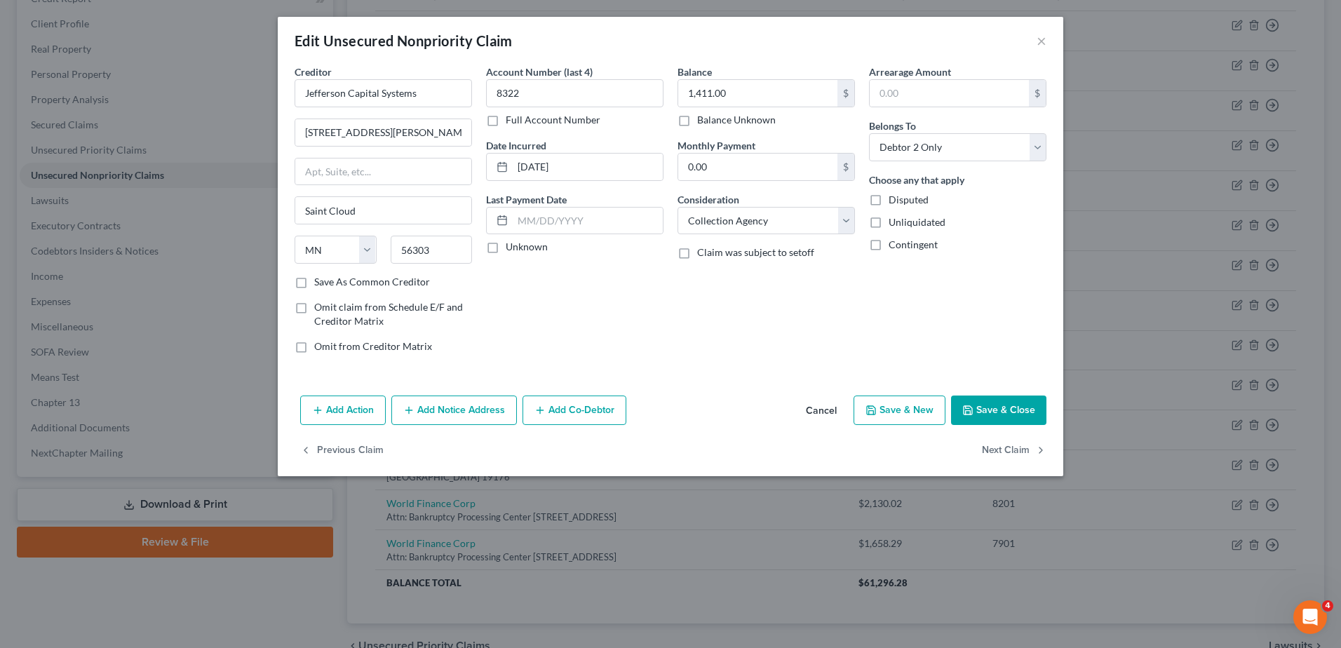
click at [986, 407] on button "Save & Close" at bounding box center [998, 409] width 95 height 29
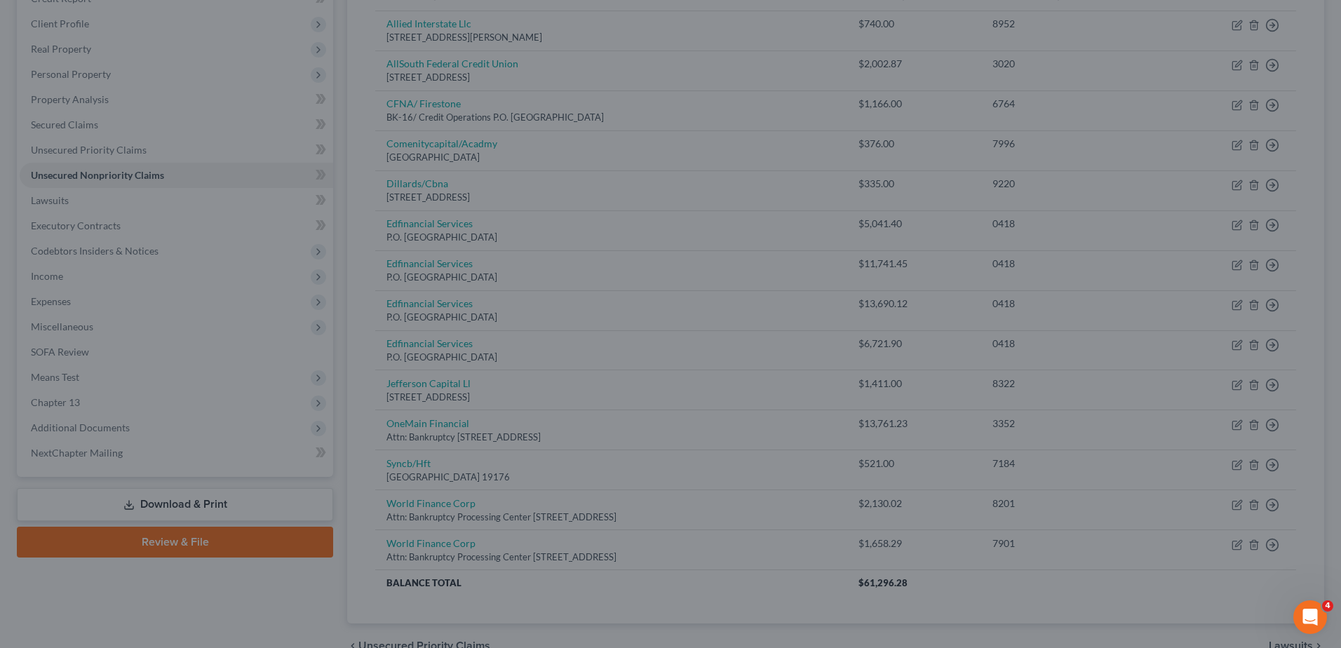
type input "0"
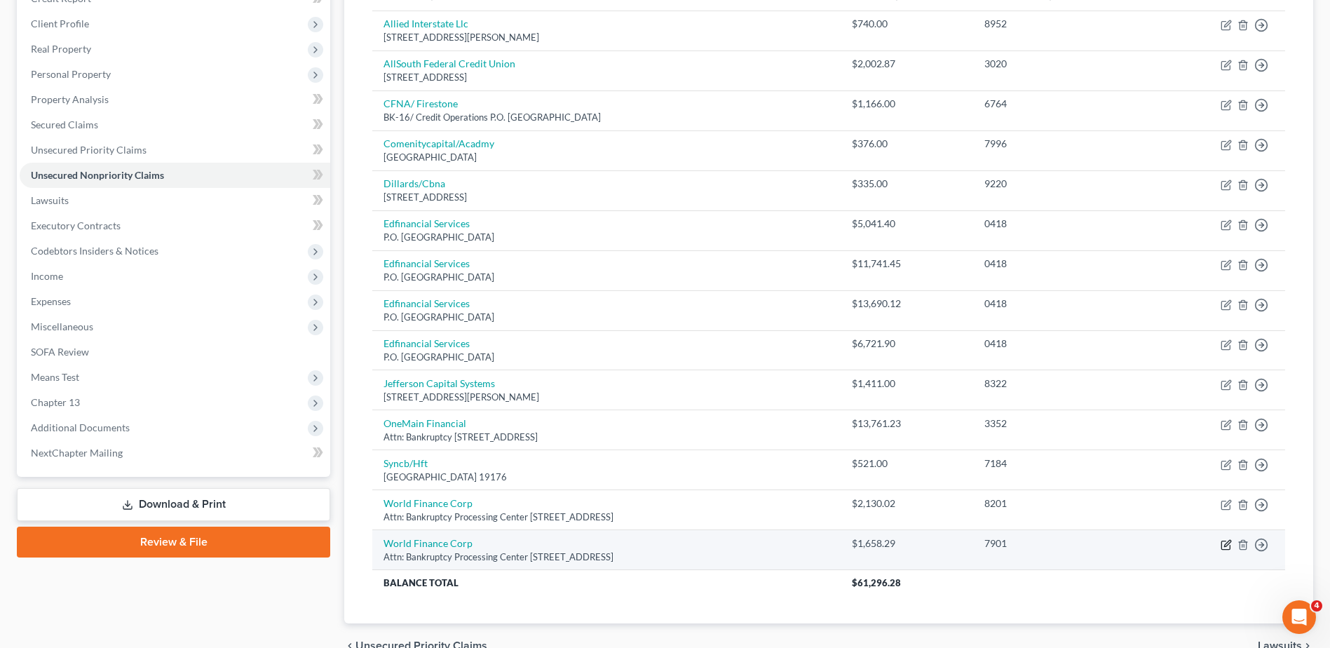
click at [1229, 541] on icon "button" at bounding box center [1226, 544] width 11 height 11
select select "42"
select select "10"
select select "1"
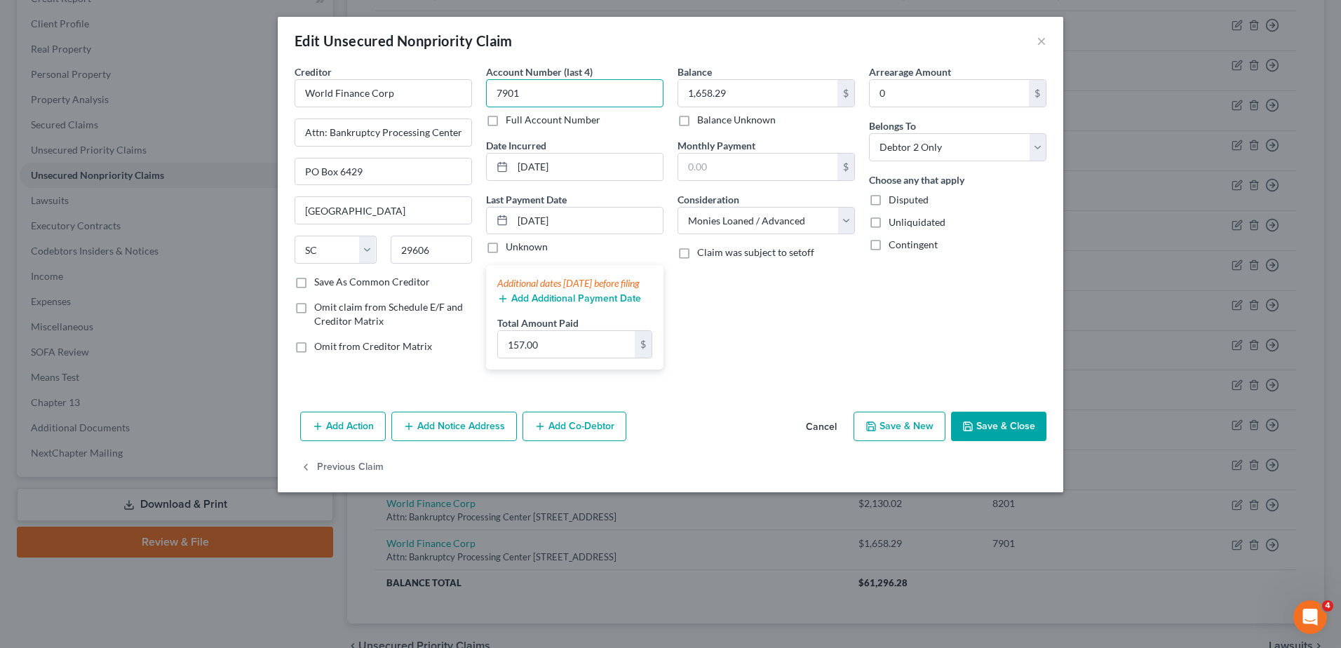
click at [581, 97] on input "7901" at bounding box center [574, 93] width 177 height 28
click at [582, 97] on input "7901" at bounding box center [574, 93] width 177 height 28
type input "8179"
click at [806, 93] on input "1,658.29" at bounding box center [757, 93] width 159 height 27
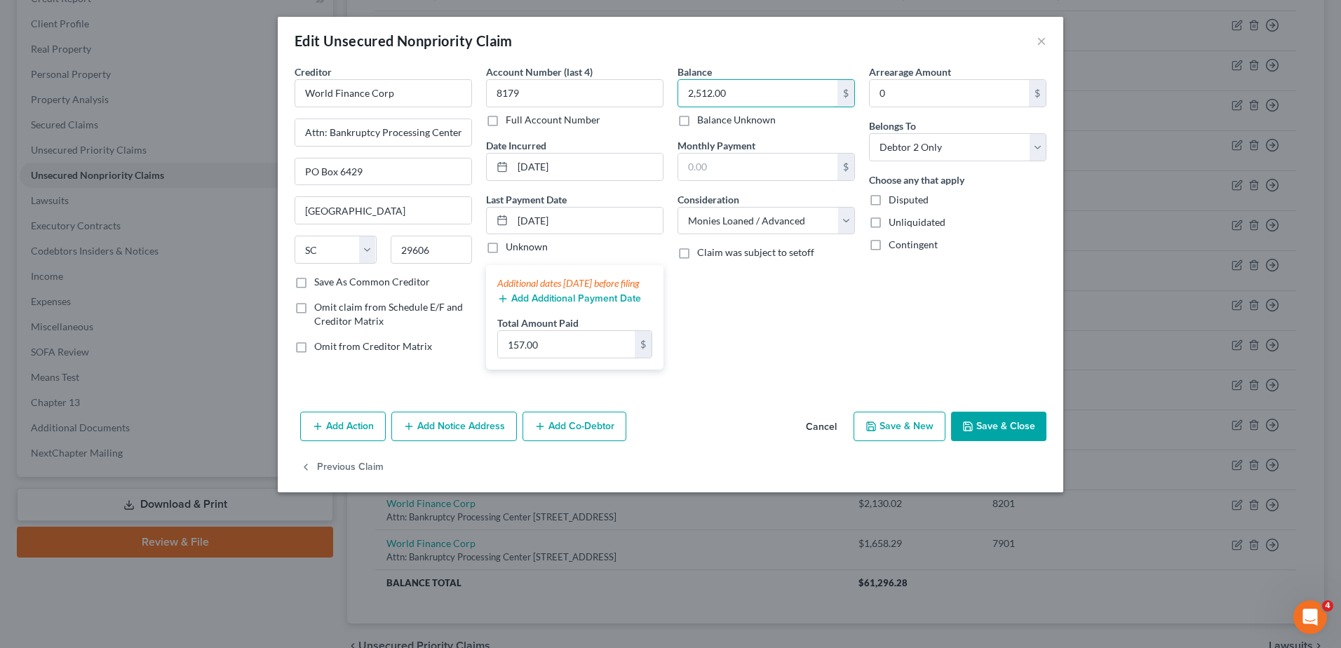
type input "2,512.00"
click at [992, 440] on button "Save & Close" at bounding box center [998, 426] width 95 height 29
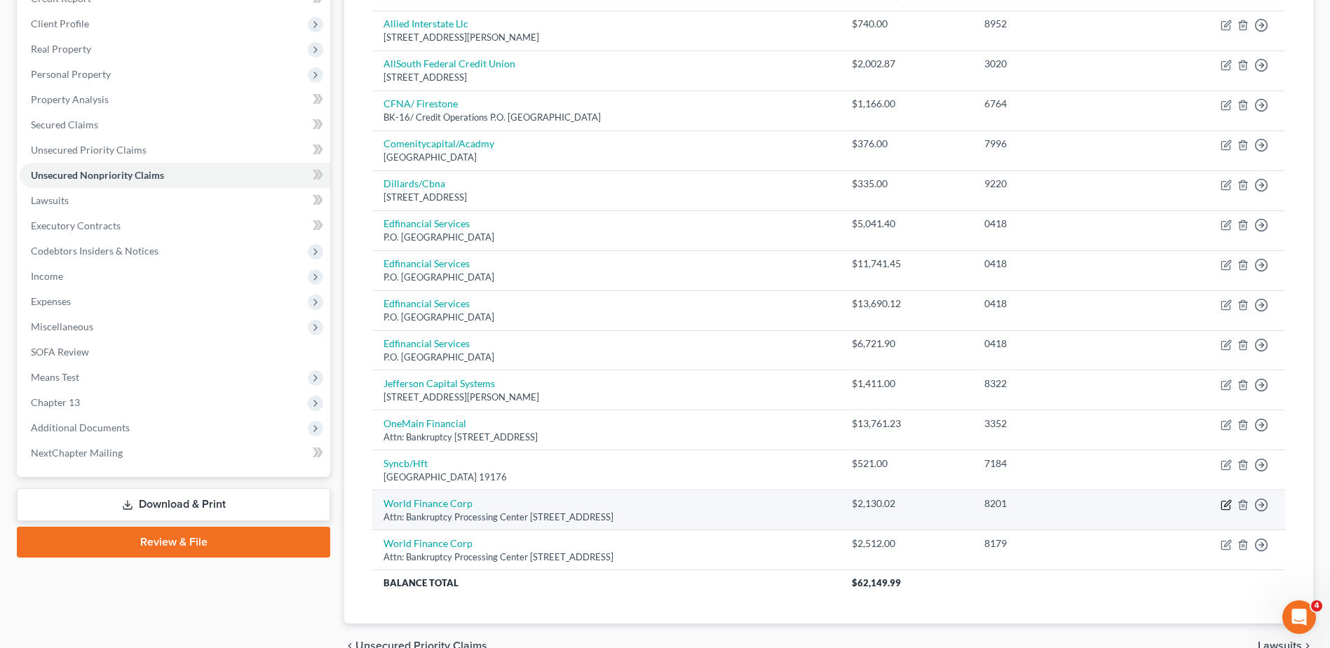
click at [1224, 508] on icon "button" at bounding box center [1226, 504] width 11 height 11
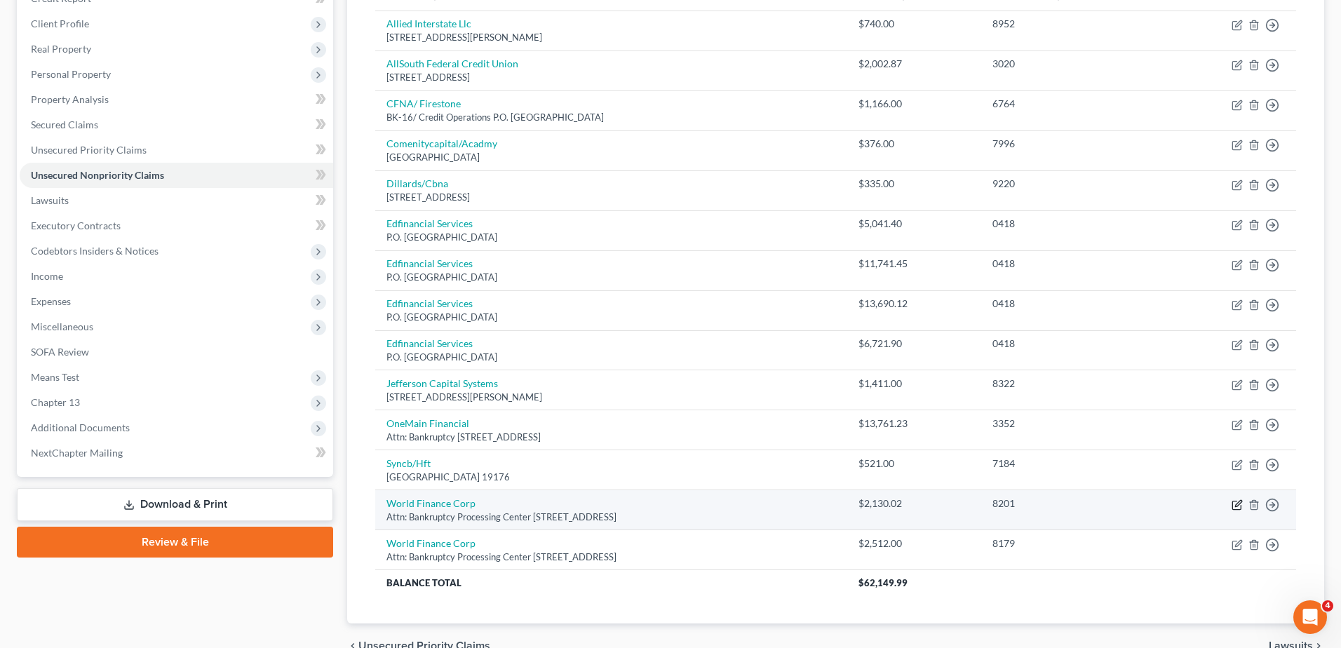
select select "42"
select select "10"
select select "1"
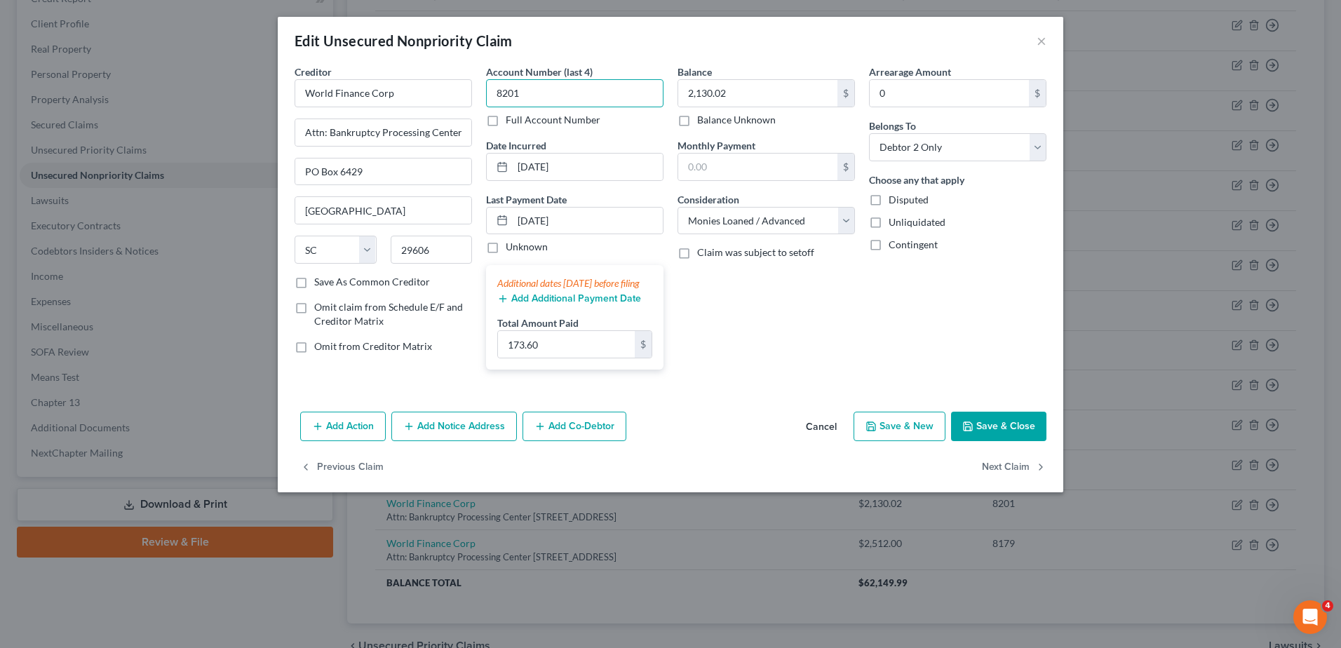
click at [574, 95] on input "8201" at bounding box center [574, 93] width 177 height 28
type input "8182"
click at [766, 93] on input "2,130.02" at bounding box center [757, 93] width 159 height 27
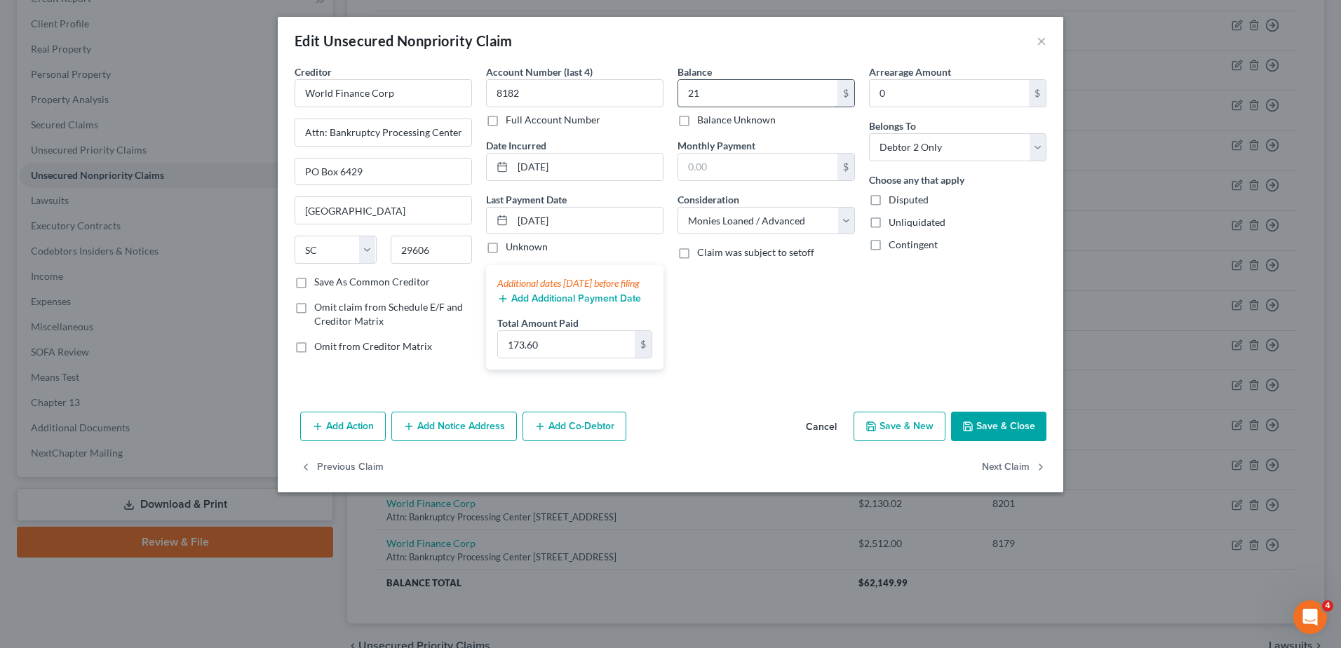
type input "2"
type input "3,645.60"
click at [1029, 441] on button "Save & Close" at bounding box center [998, 426] width 95 height 29
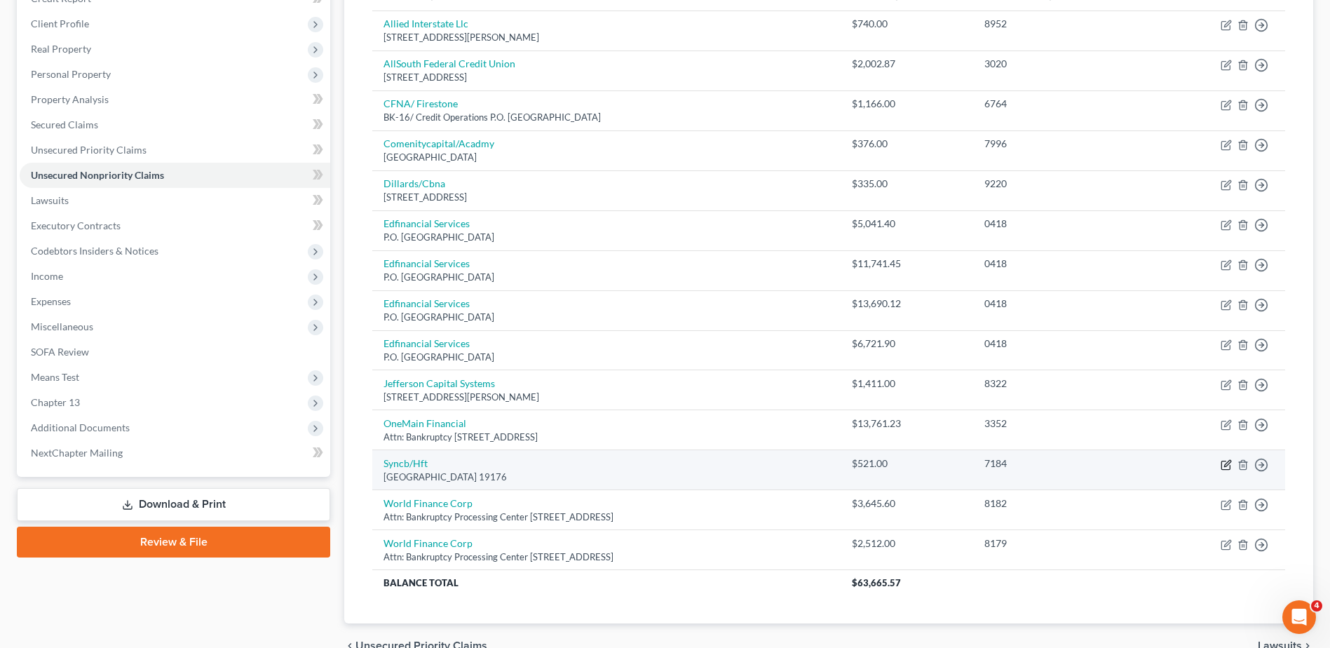
click at [1229, 463] on icon "button" at bounding box center [1227, 463] width 6 height 6
select select "39"
select select "2"
select select "0"
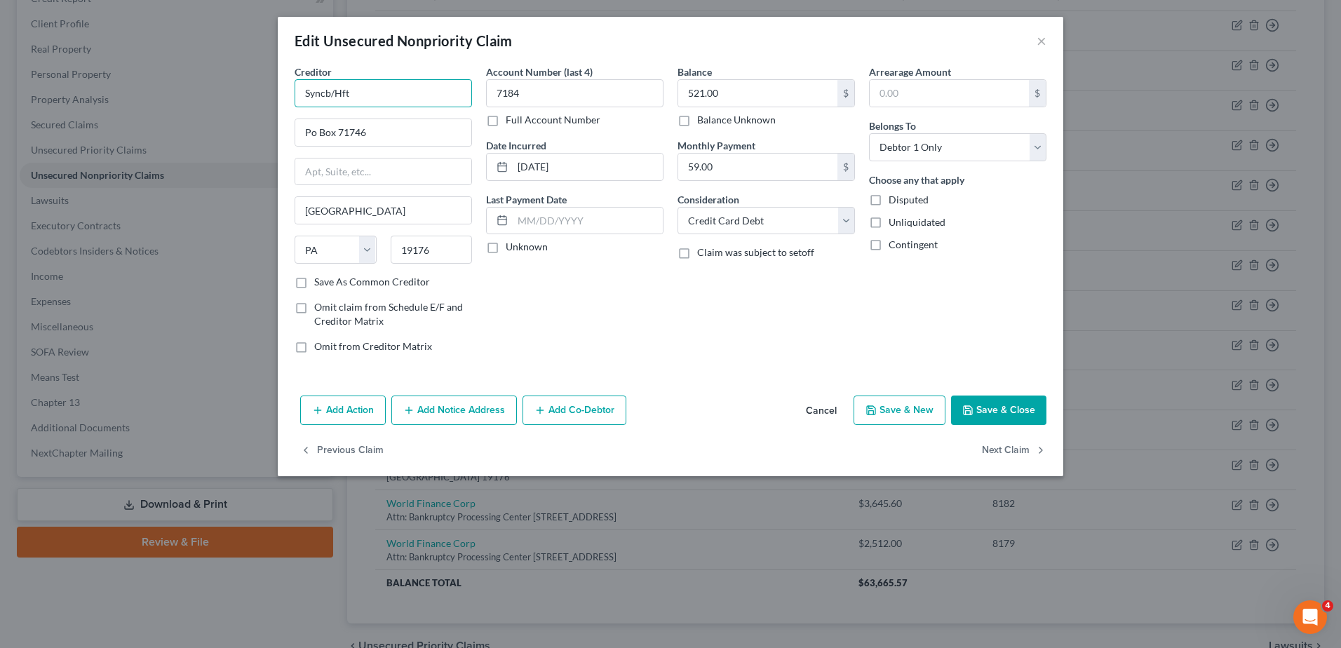
click at [382, 94] on input "Syncb/Hft" at bounding box center [382, 93] width 177 height 28
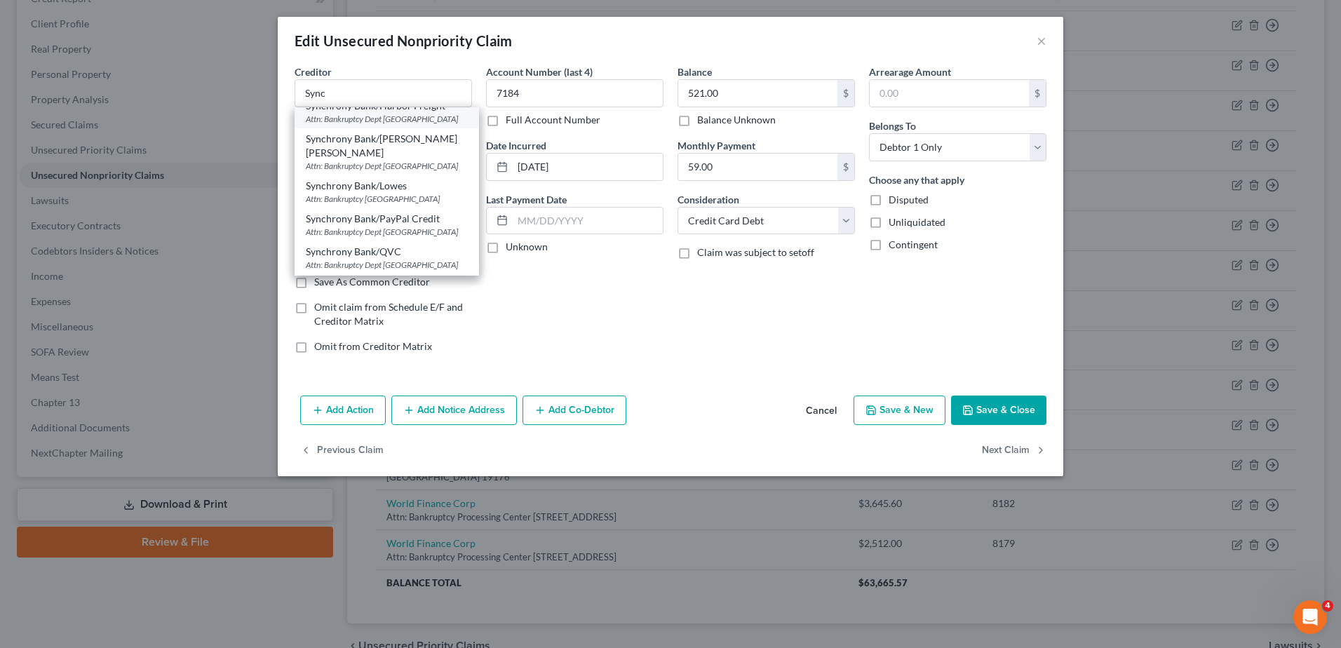
click at [400, 125] on div "Attn: Bankruptcy Dept [GEOGRAPHIC_DATA]" at bounding box center [387, 119] width 162 height 12
type input "Synchrony Bank/Harbor Freight"
type input "Attn: Bankruptcy Dept"
type input "Po Box 71783"
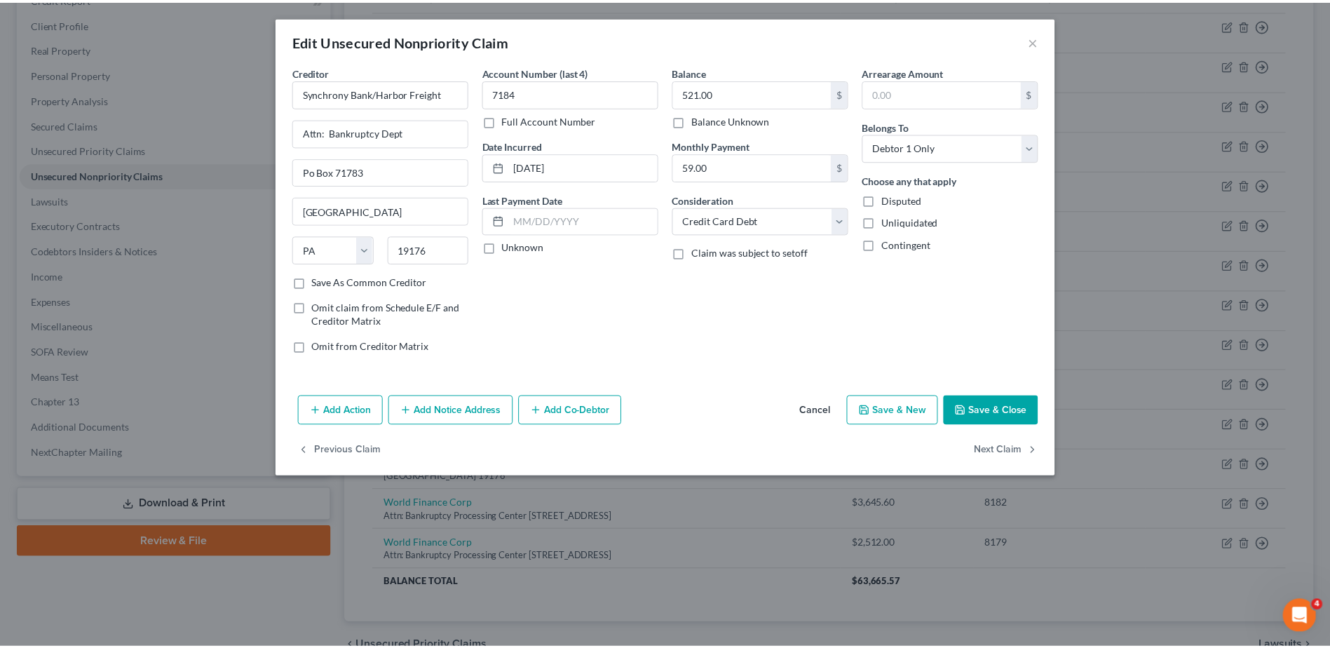
scroll to position [0, 0]
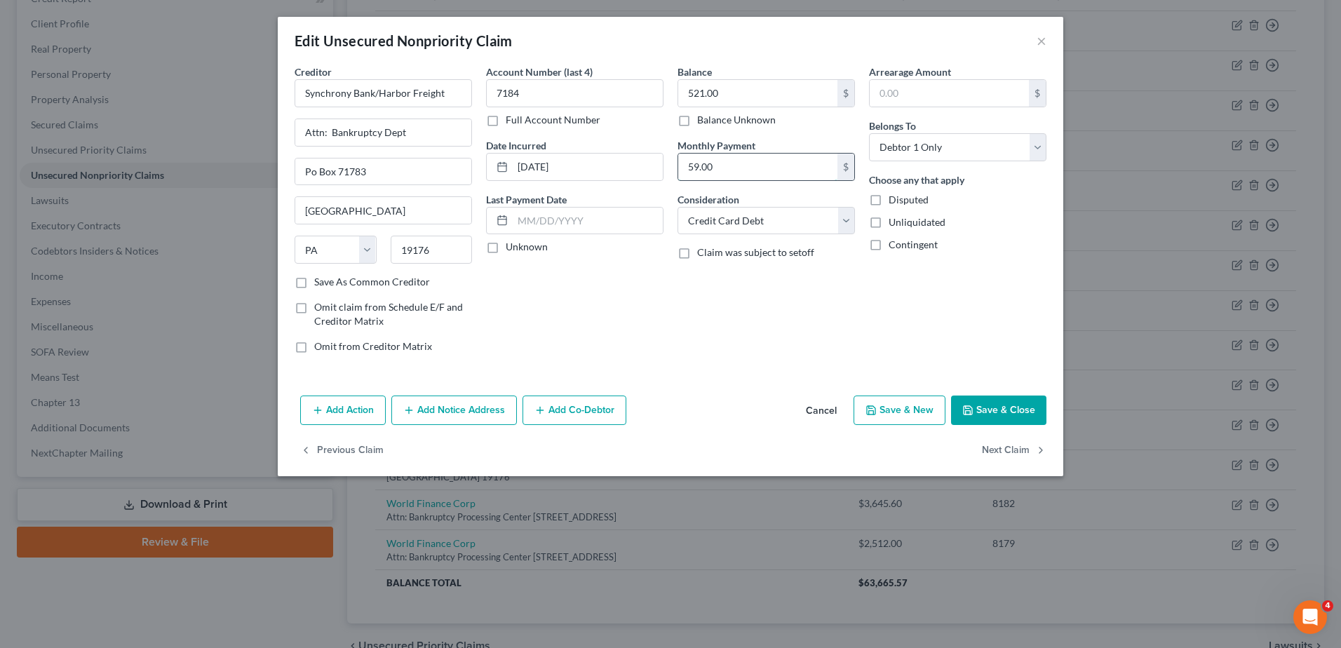
click at [737, 170] on input "59.00" at bounding box center [757, 167] width 159 height 27
click at [1003, 405] on button "Save & Close" at bounding box center [998, 409] width 95 height 29
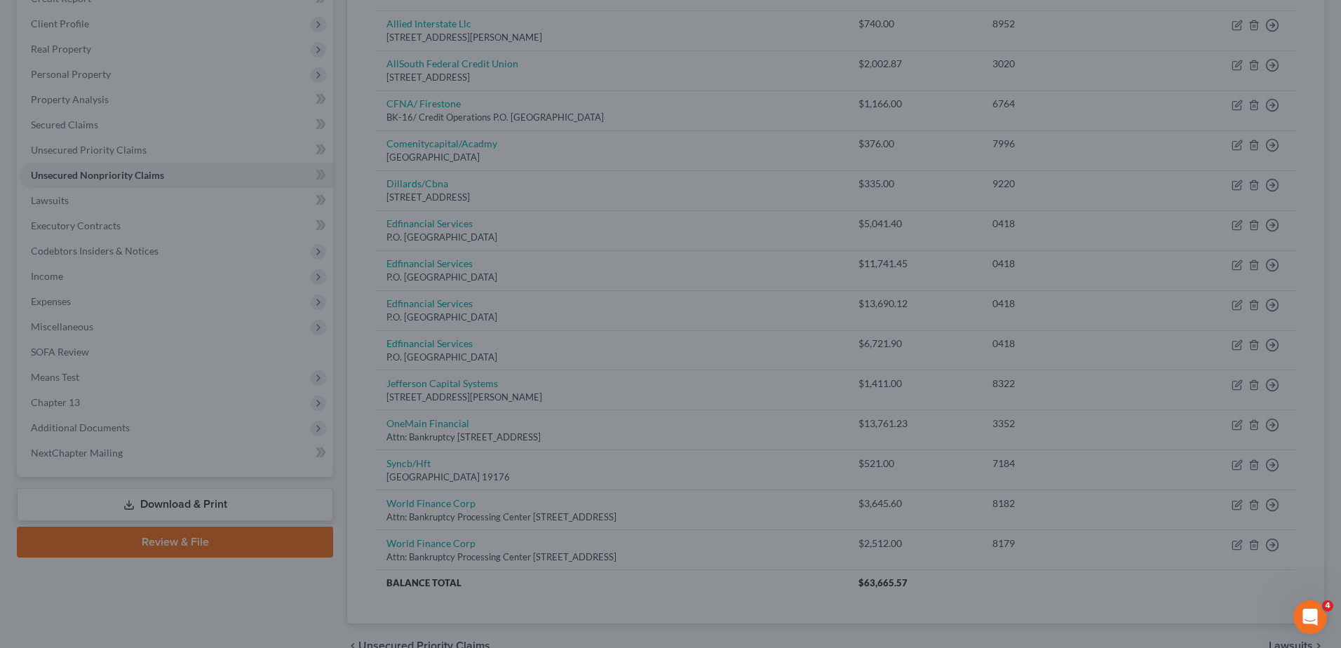
type input "0"
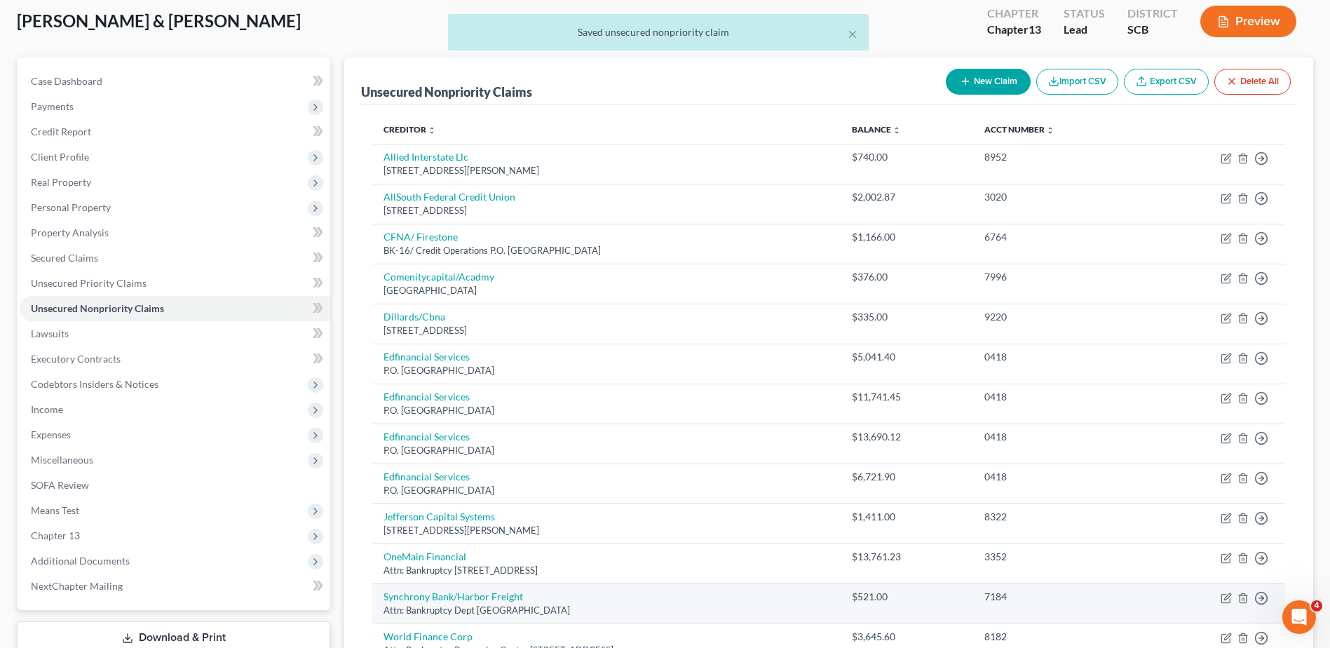
scroll to position [70, 0]
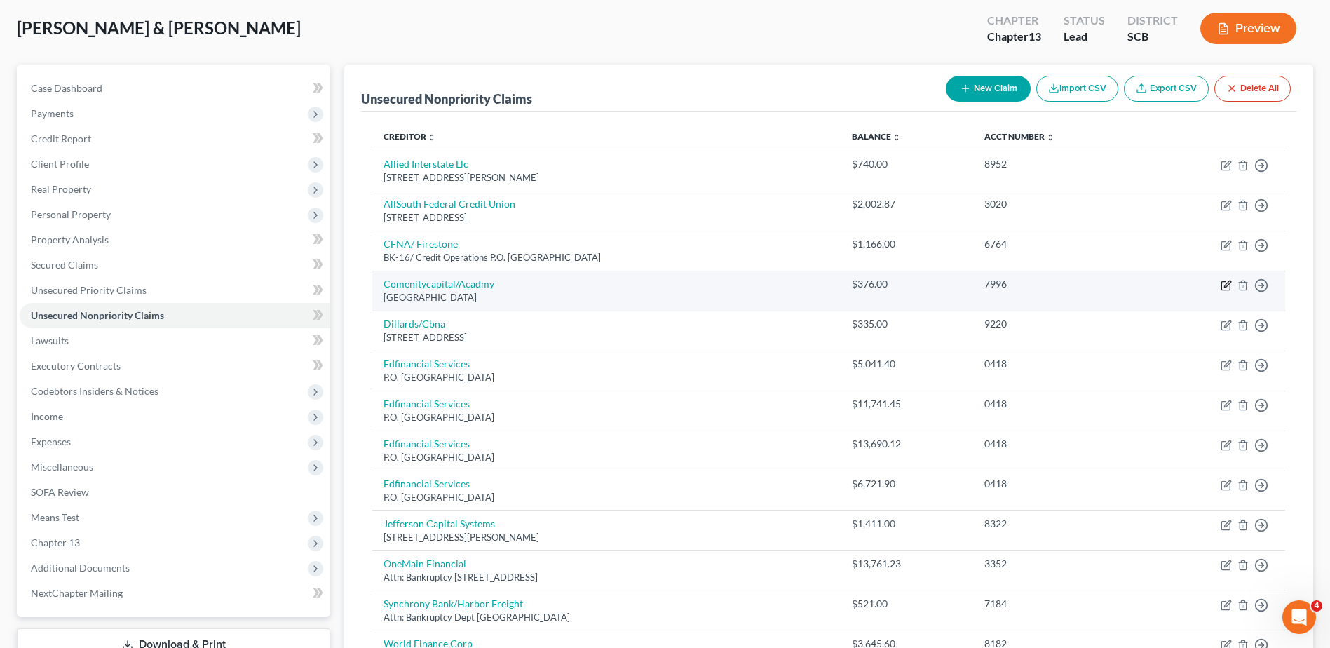
click at [1226, 287] on icon "button" at bounding box center [1226, 285] width 11 height 11
select select "36"
select select "2"
select select "0"
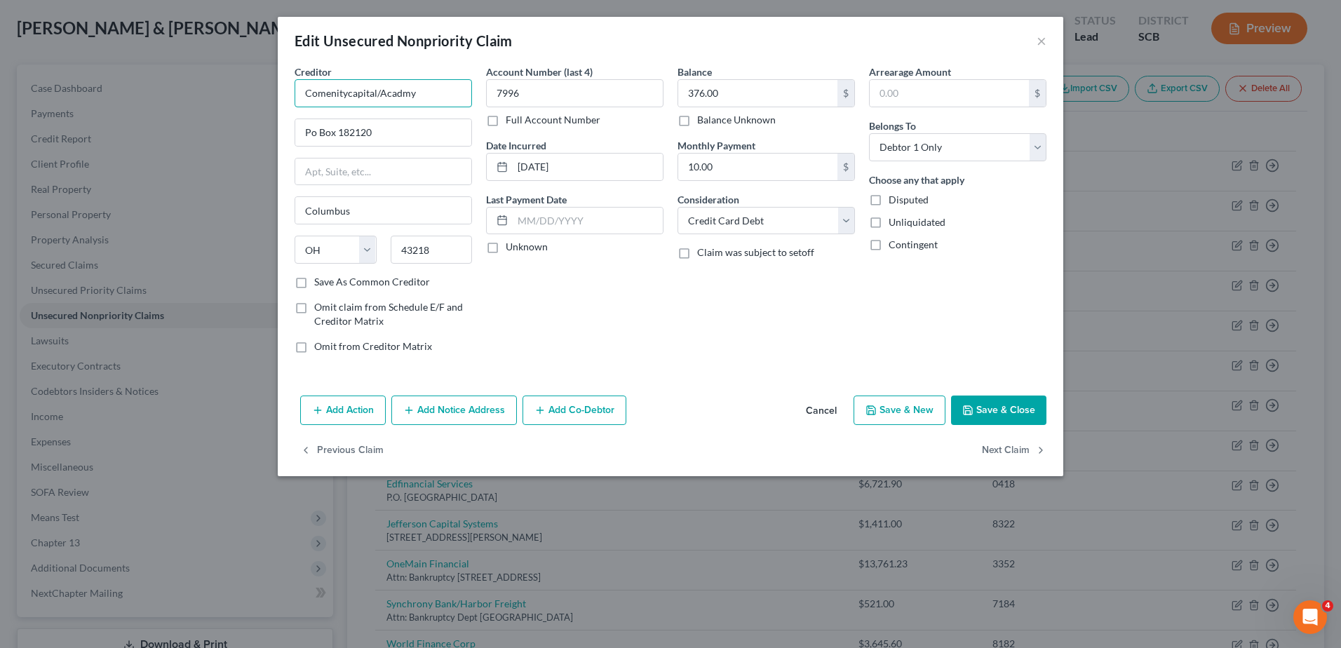
click at [417, 91] on input "Comenitycapital/Acadmy" at bounding box center [382, 93] width 177 height 28
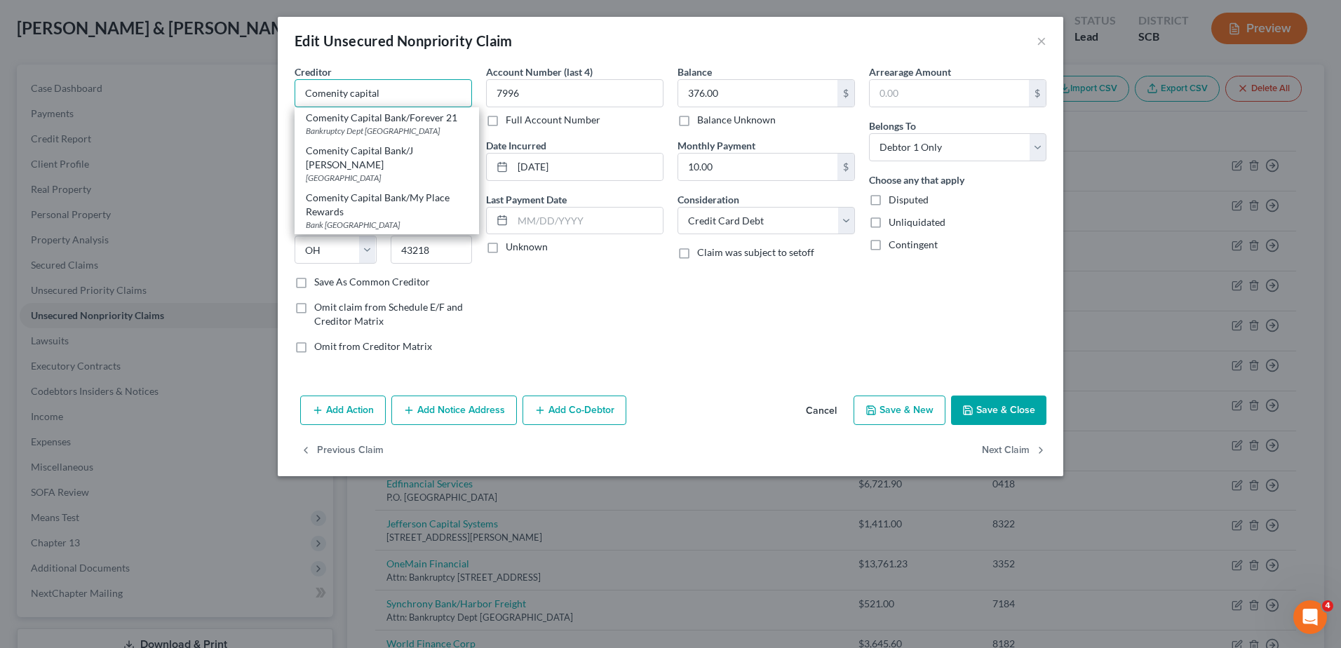
type input "Comenity capital"
click at [830, 410] on button "Cancel" at bounding box center [820, 411] width 53 height 28
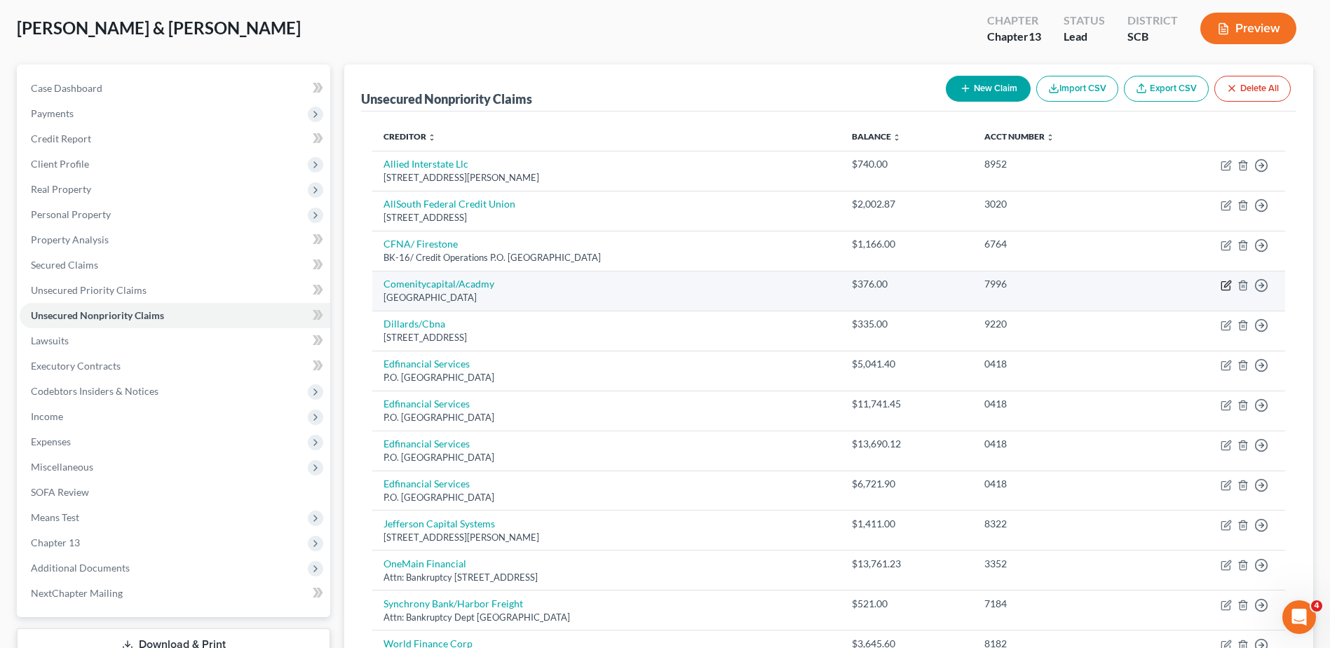
click at [1226, 285] on icon "button" at bounding box center [1226, 285] width 11 height 11
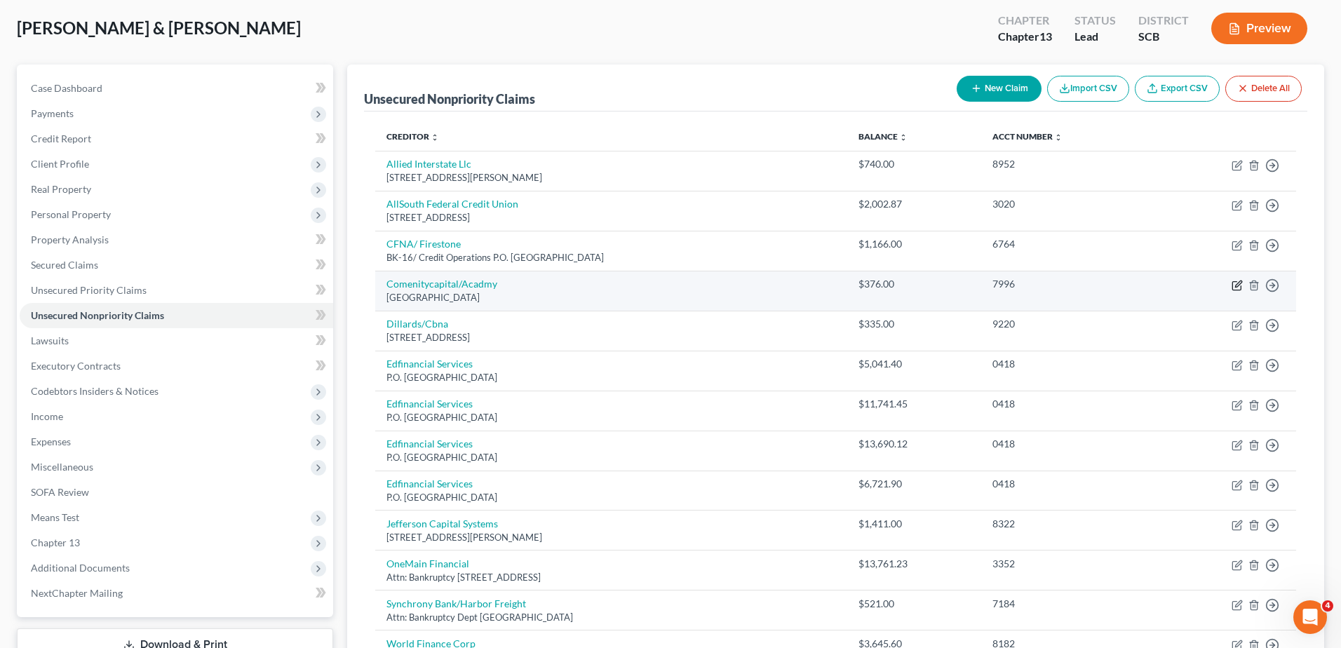
select select "36"
select select "2"
select select "0"
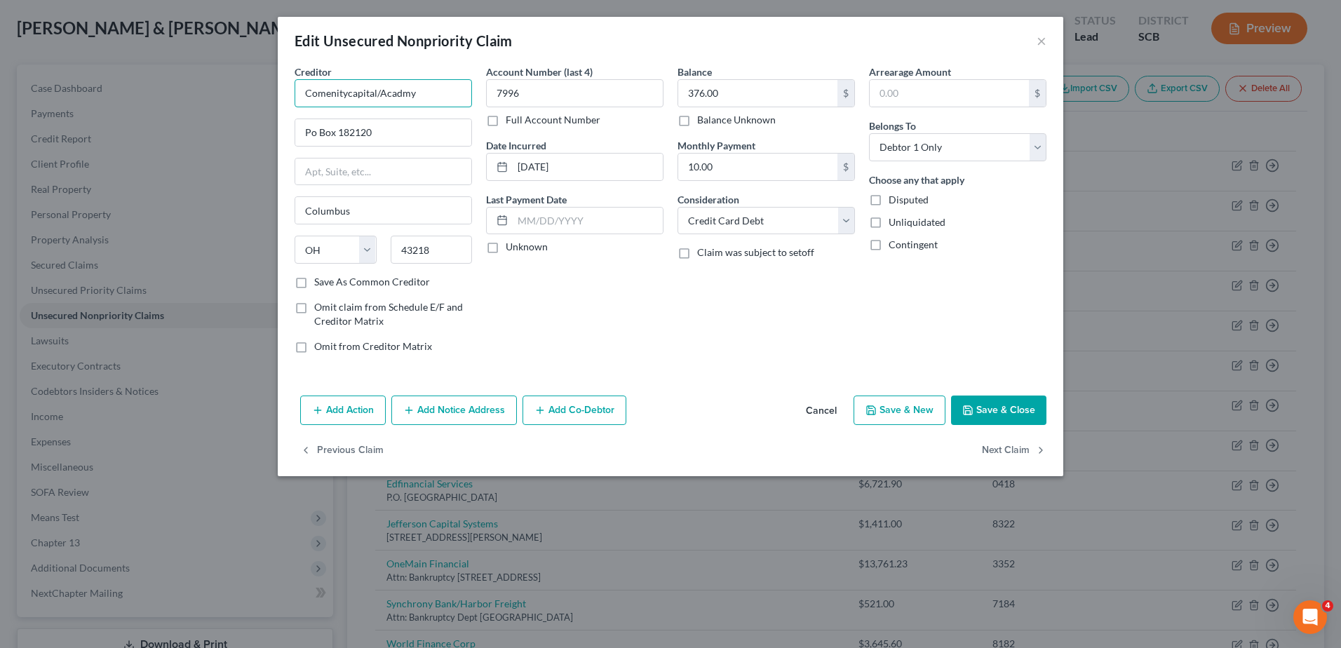
click at [417, 90] on input "Comenitycapital/Acadmy" at bounding box center [382, 93] width 177 height 28
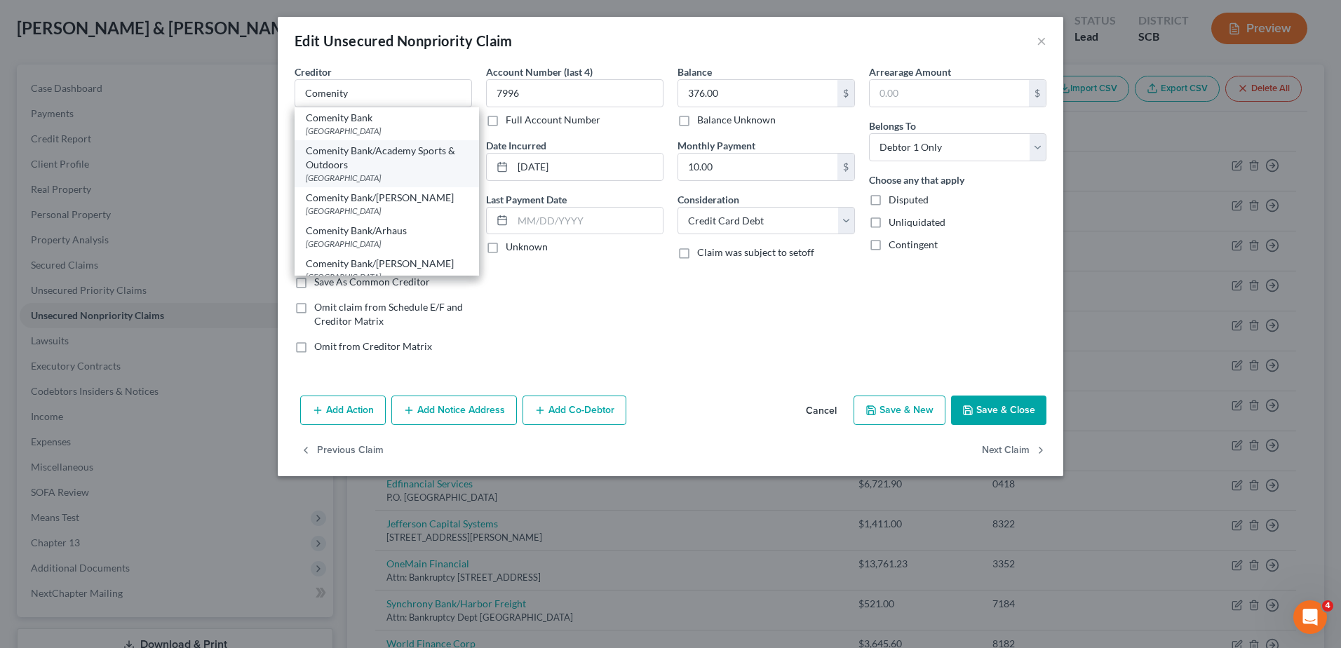
click at [416, 159] on div "Comenity Bank/Academy Sports & Outdoors" at bounding box center [387, 158] width 162 height 28
type input "Comenity Bank/Academy Sports & Outdoors"
type input "Po Box 183043"
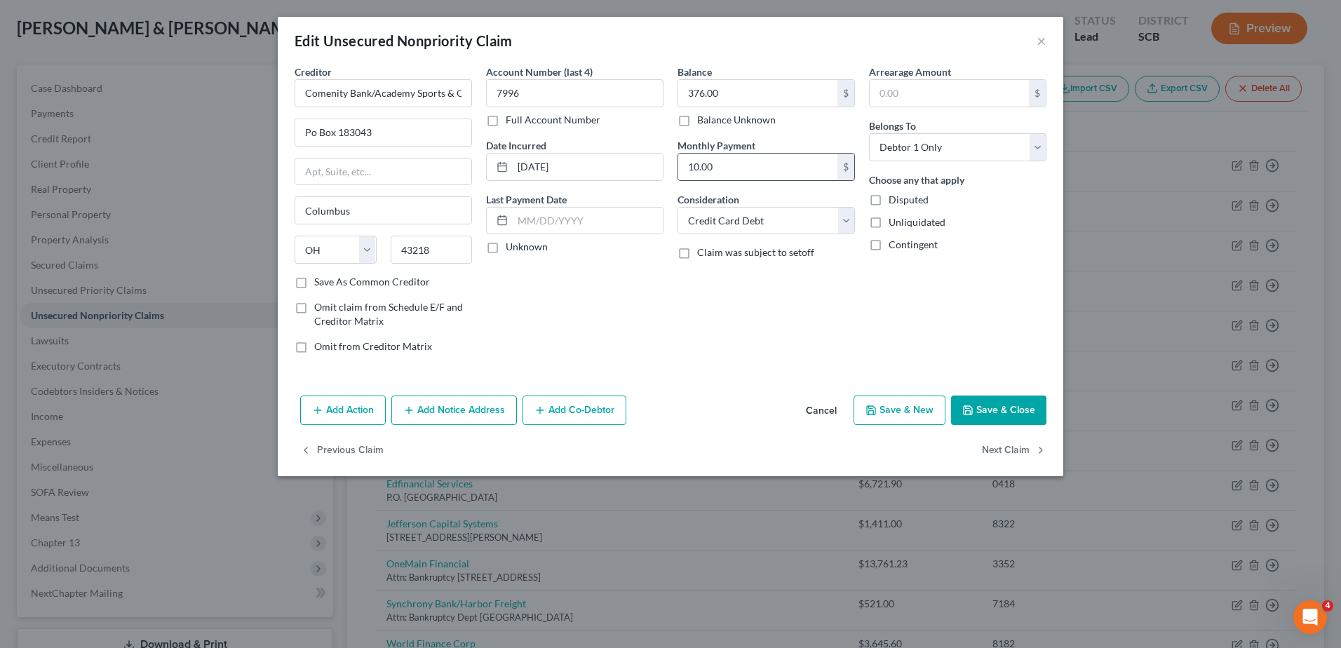
click at [726, 171] on input "10.00" at bounding box center [757, 167] width 159 height 27
click at [991, 414] on button "Save & Close" at bounding box center [998, 409] width 95 height 29
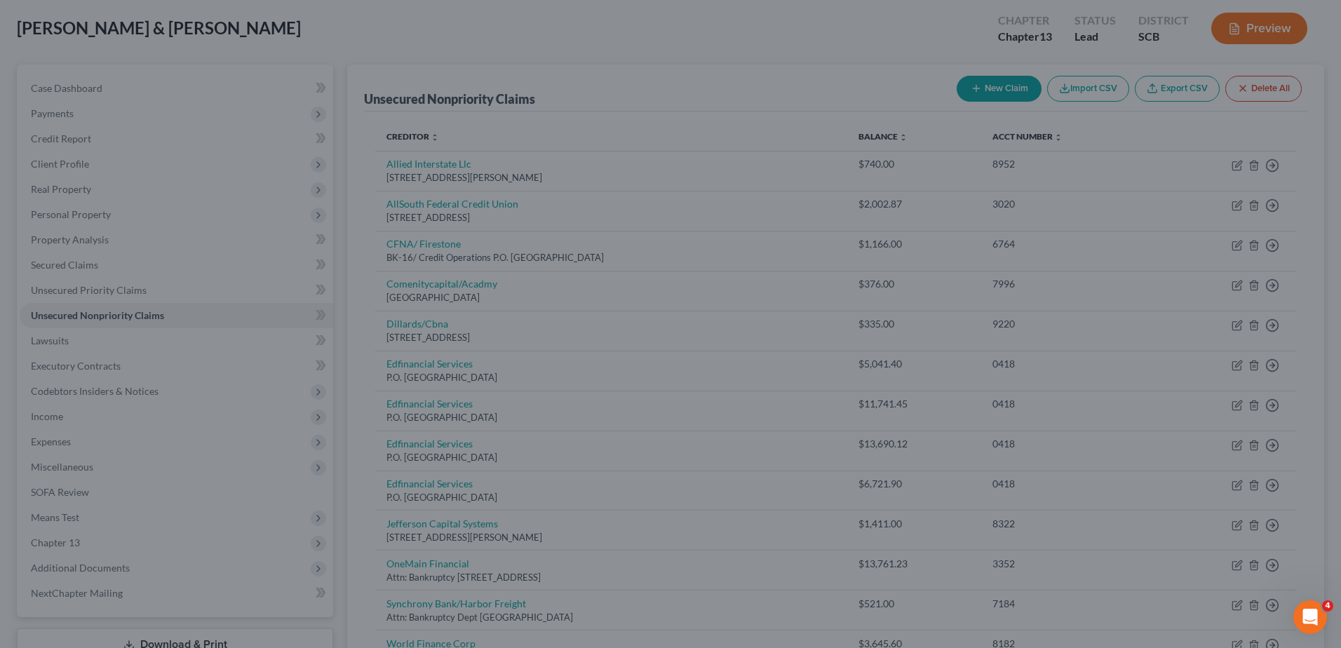
type input "0"
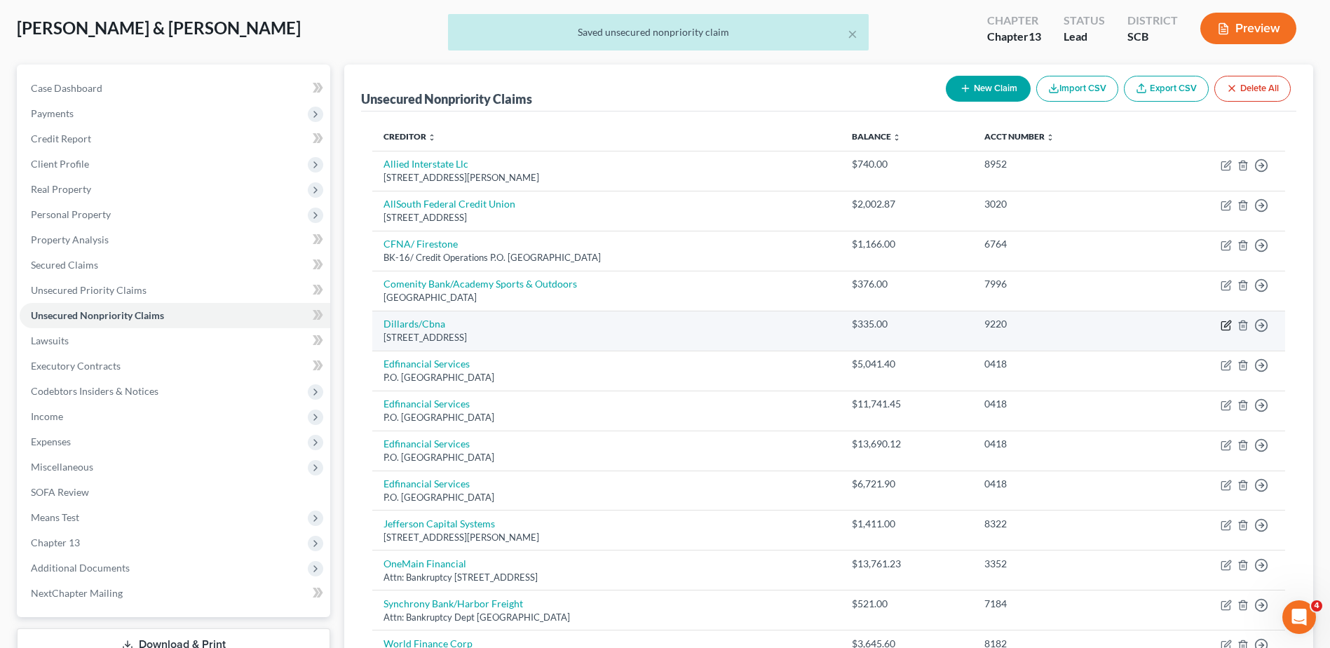
click at [1225, 327] on icon "button" at bounding box center [1227, 323] width 6 height 6
select select "43"
select select "2"
select select "0"
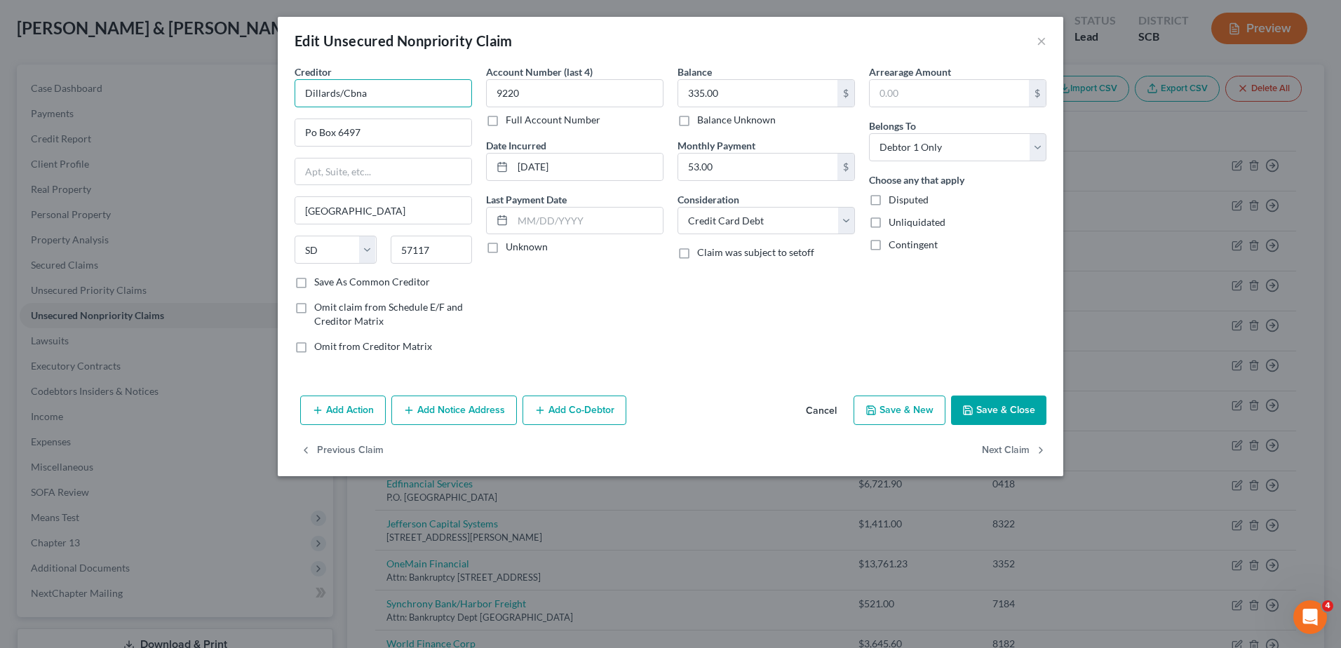
click at [431, 83] on input "Dillards/Cbna" at bounding box center [382, 93] width 177 height 28
click at [407, 127] on div "[STREET_ADDRESS]" at bounding box center [379, 131] width 146 height 12
type input "Dillards Credit Card"
type input "PO Box 6403"
click at [733, 166] on input "53.00" at bounding box center [757, 167] width 159 height 27
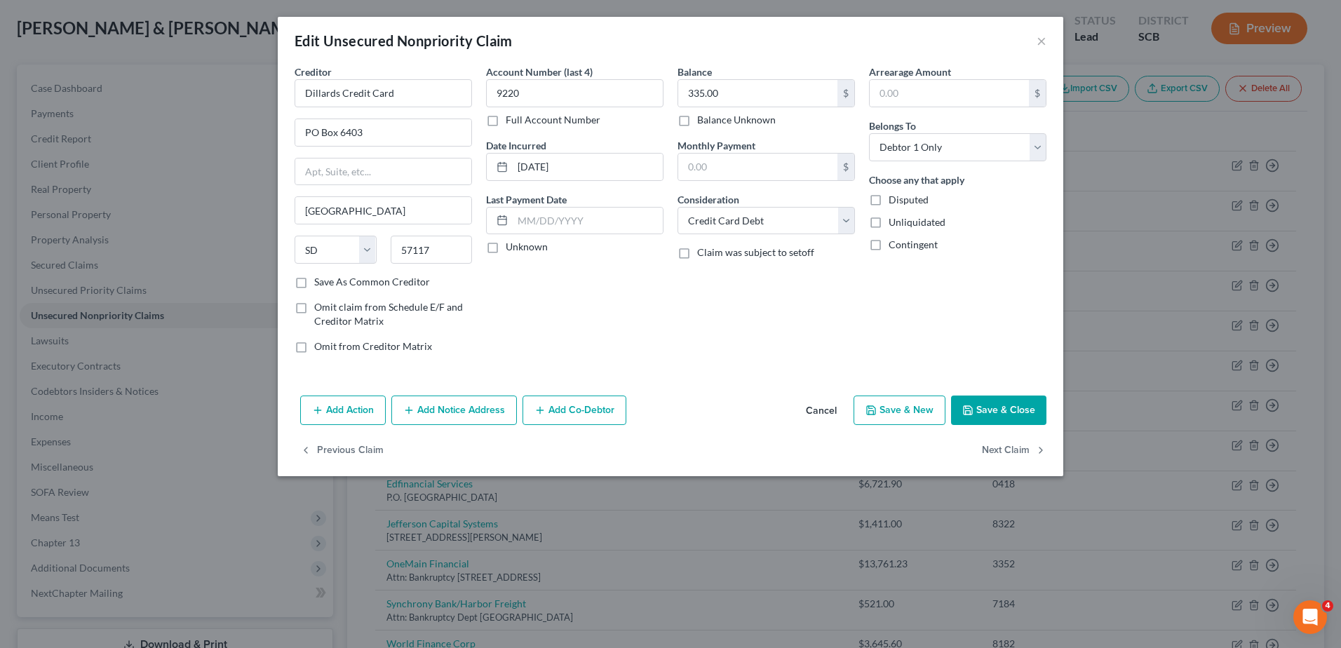
click at [993, 405] on button "Save & Close" at bounding box center [998, 409] width 95 height 29
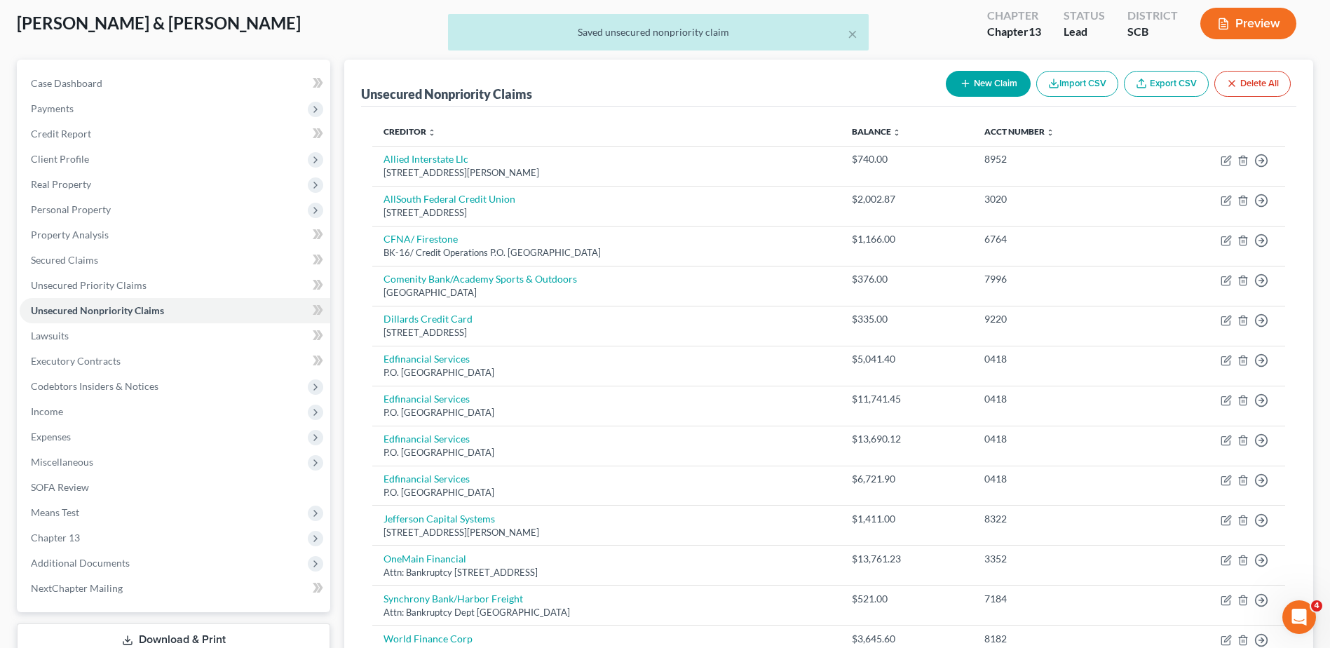
scroll to position [74, 0]
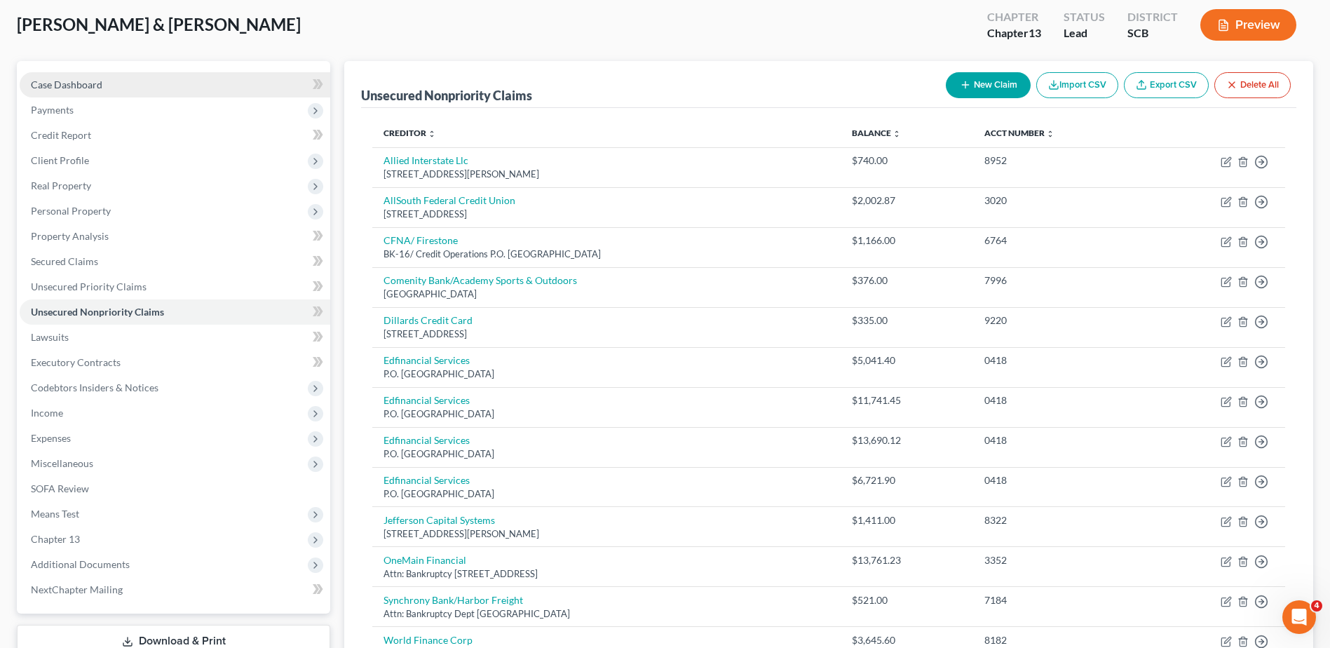
click at [72, 86] on span "Case Dashboard" at bounding box center [67, 85] width 72 height 12
select select "1"
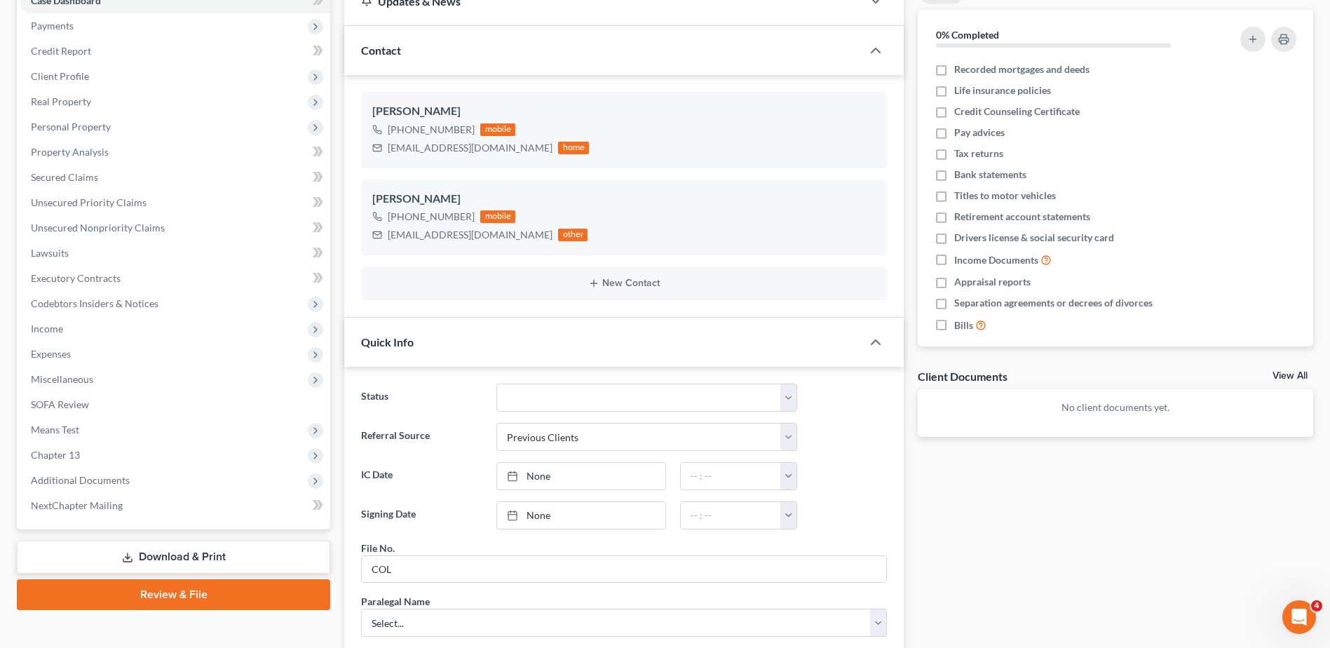
scroll to position [561, 0]
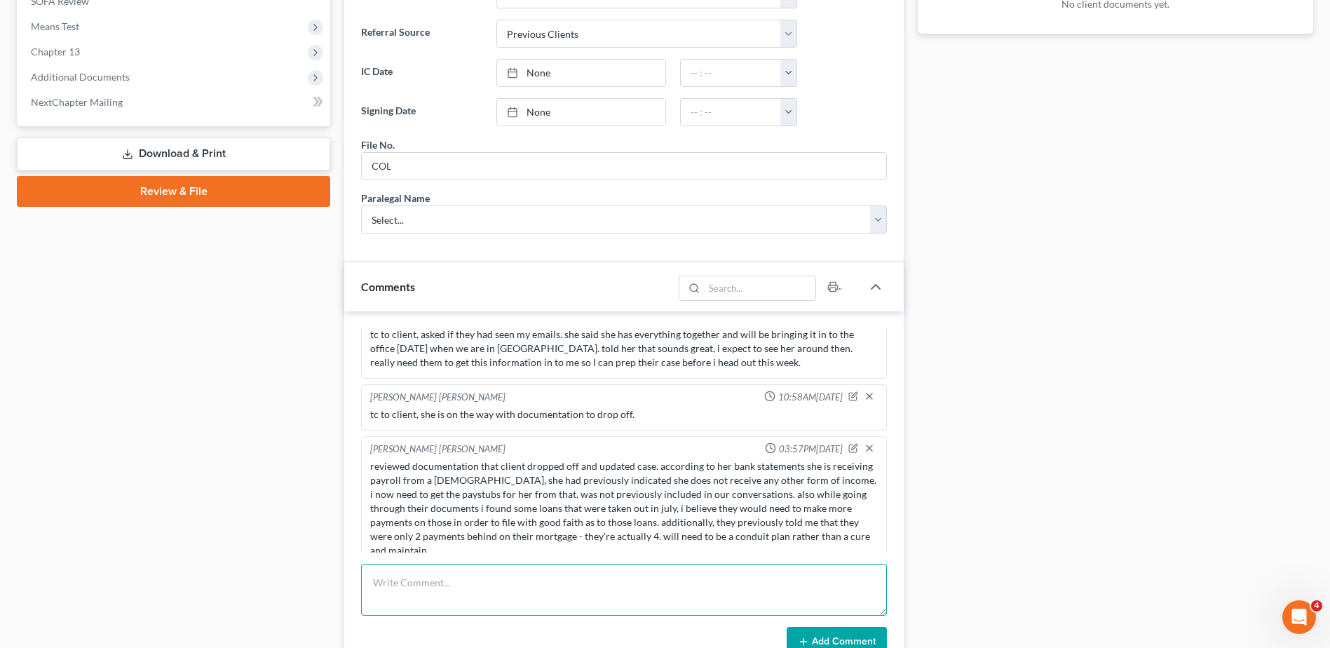
click at [497, 594] on textarea at bounding box center [624, 590] width 526 height 52
type textarea "tc with client - she worked at the [DEMOGRAPHIC_DATA] until march, requested pa…"
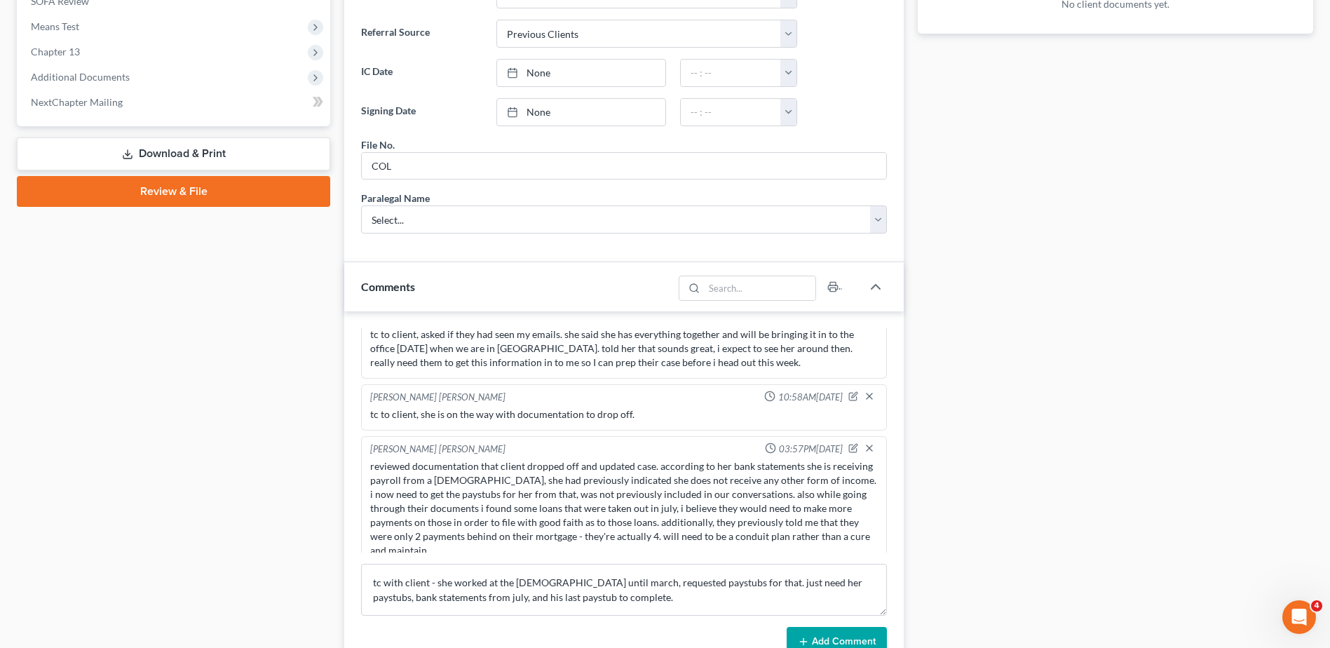
click at [844, 637] on button "Add Comment" at bounding box center [837, 641] width 100 height 29
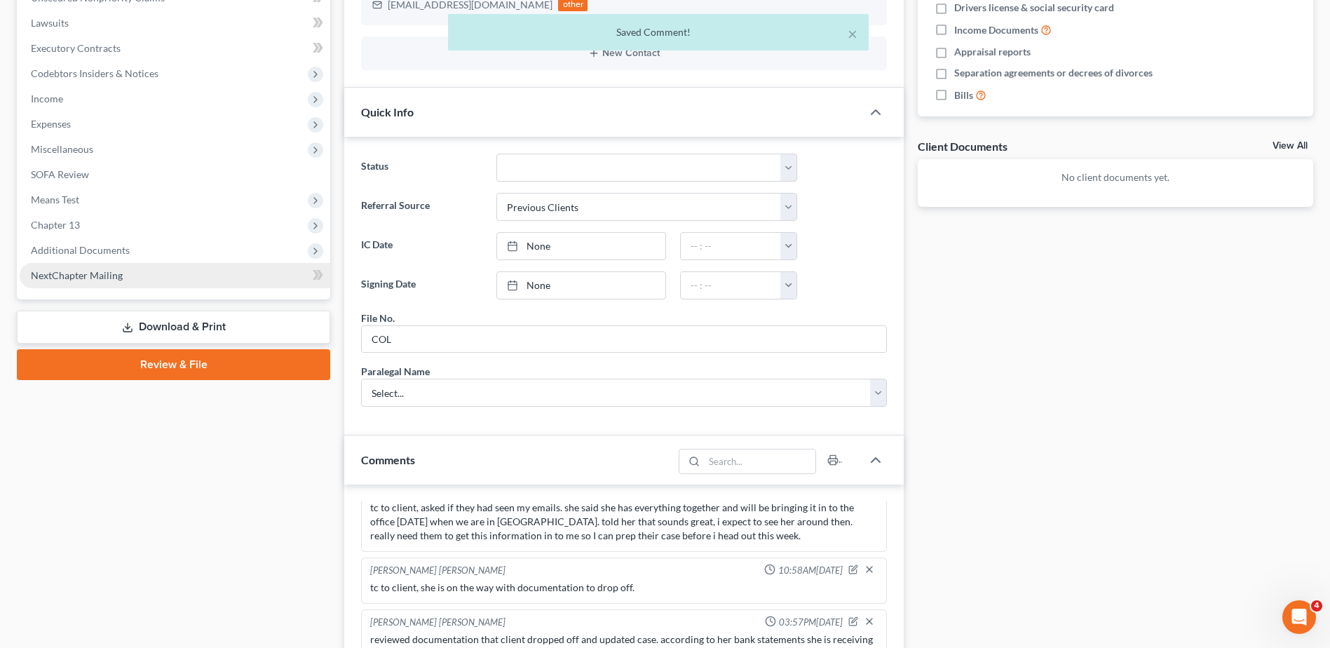
scroll to position [273, 0]
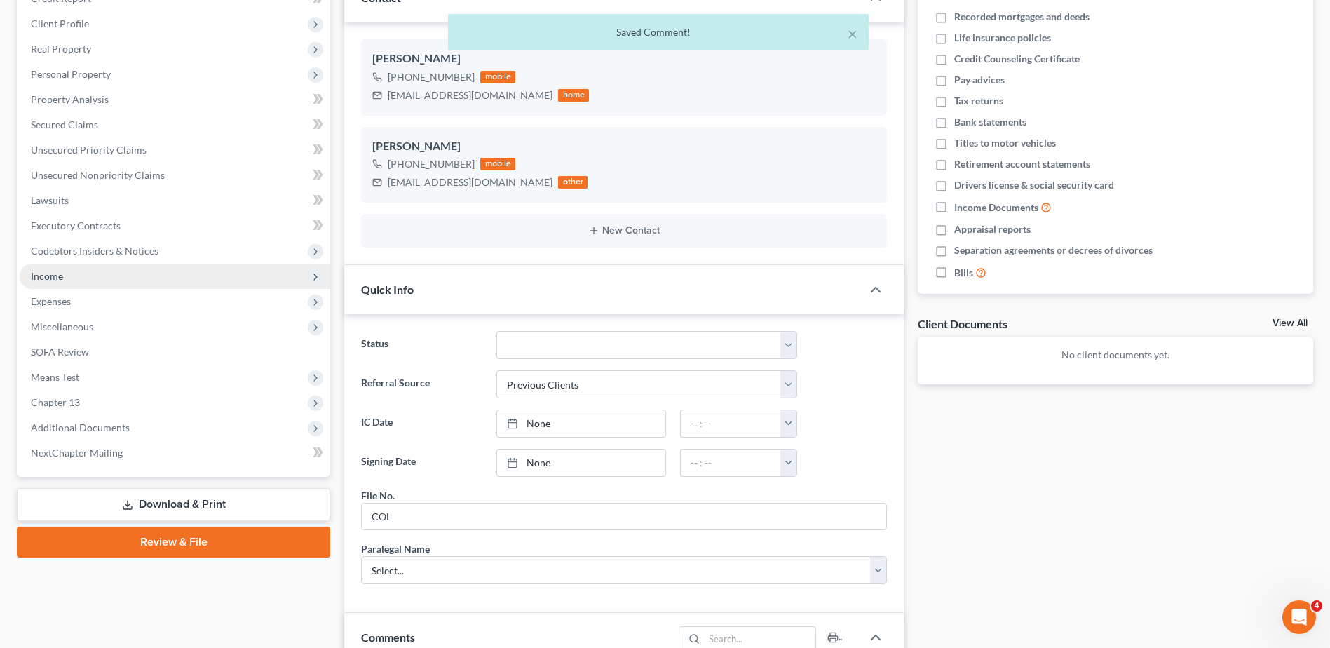
click at [89, 278] on span "Income" at bounding box center [175, 276] width 311 height 25
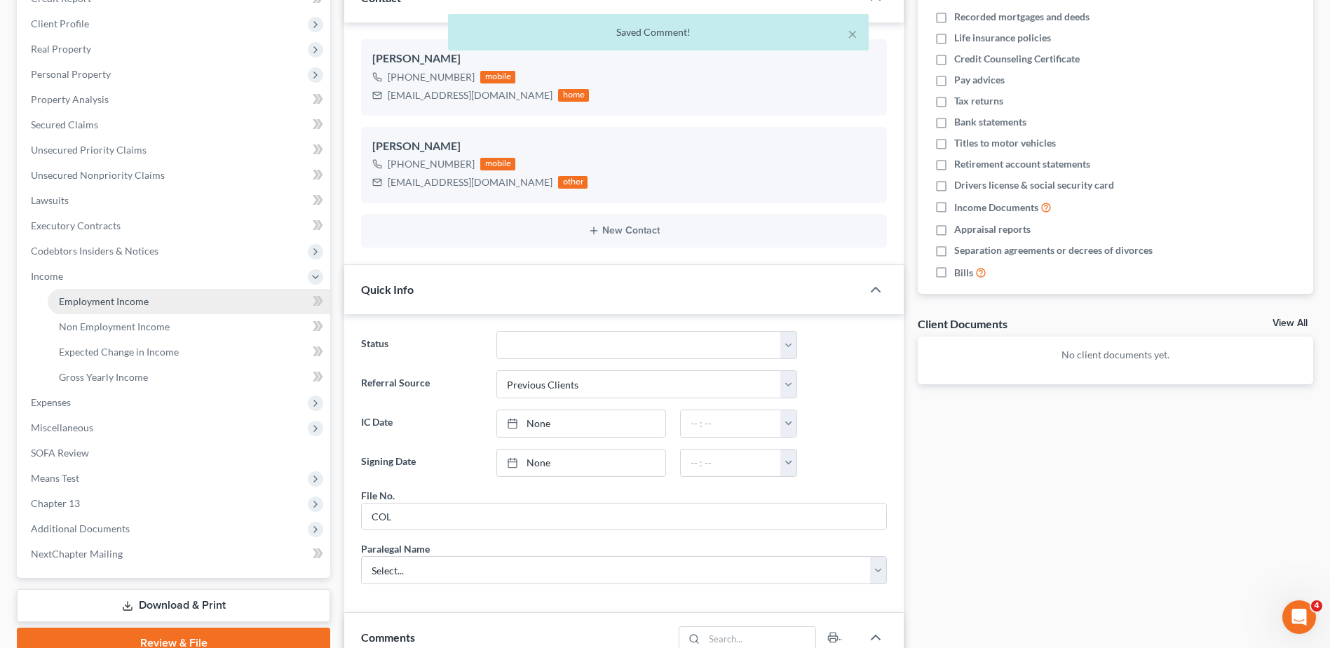
click at [95, 306] on span "Employment Income" at bounding box center [104, 301] width 90 height 12
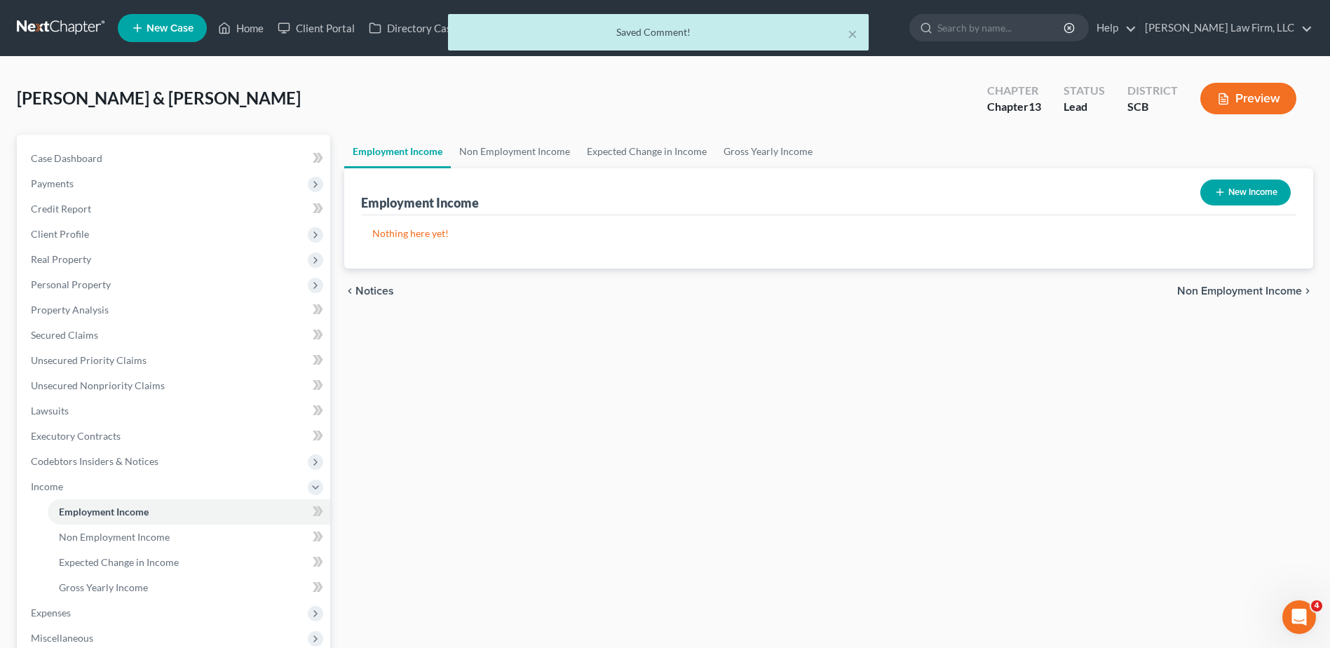
click at [1238, 194] on button "New Income" at bounding box center [1245, 193] width 90 height 26
select select "0"
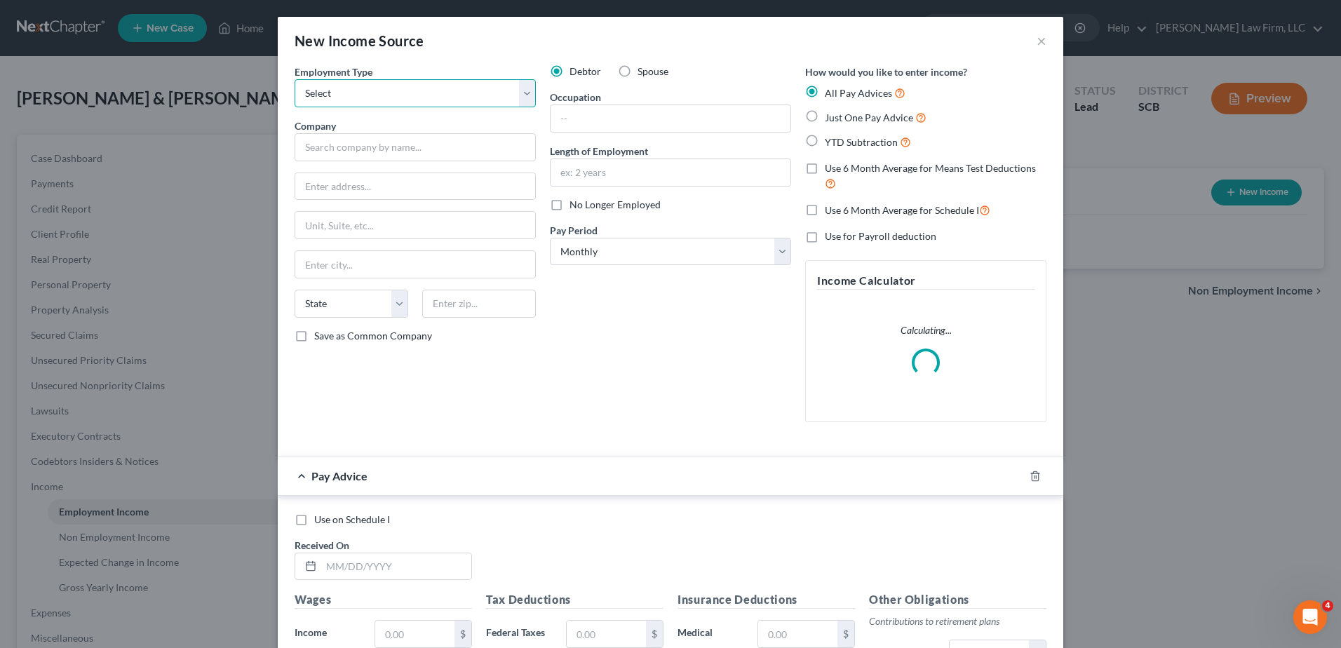
click at [420, 89] on select "Select Full or [DEMOGRAPHIC_DATA] Employment Self Employment" at bounding box center [414, 93] width 241 height 28
select select "0"
click at [294, 79] on select "Select Full or [DEMOGRAPHIC_DATA] Employment Self Employment" at bounding box center [414, 93] width 241 height 28
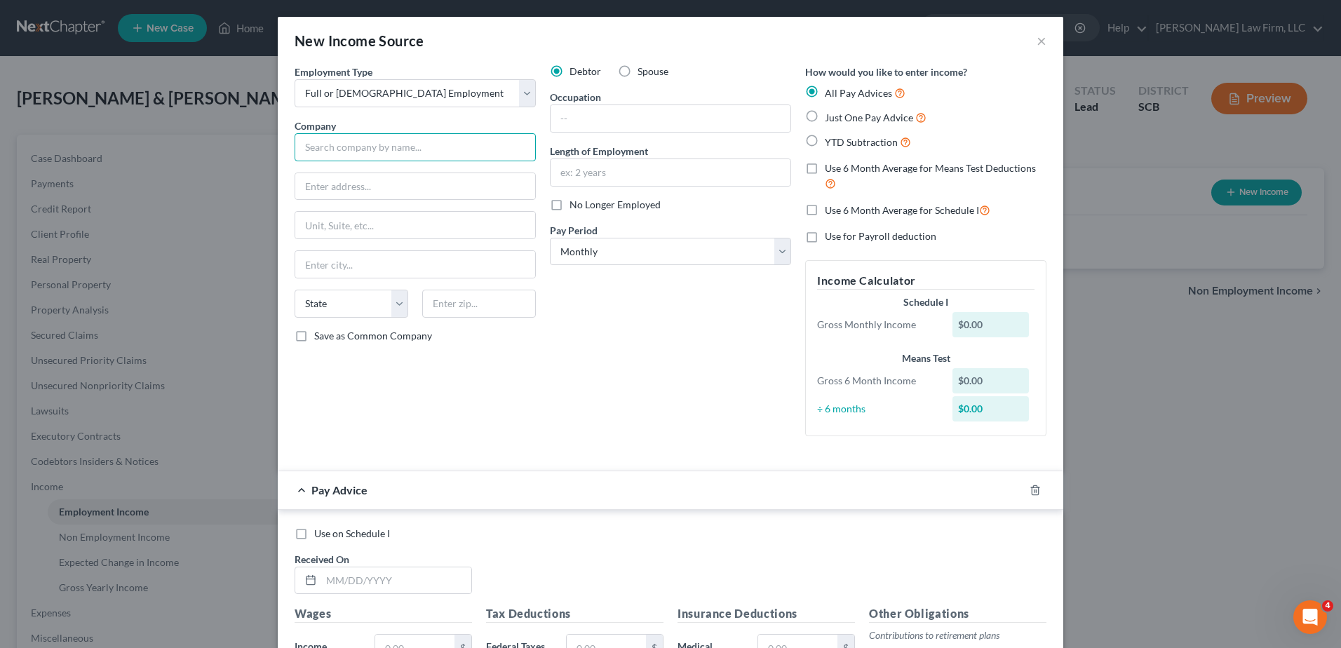
click at [447, 151] on input "text" at bounding box center [414, 147] width 241 height 28
type input "[PERSON_NAME] Electric Steel Company of SC"
type input "[STREET_ADDRESS]"
type input "[PERSON_NAME]"
select select "42"
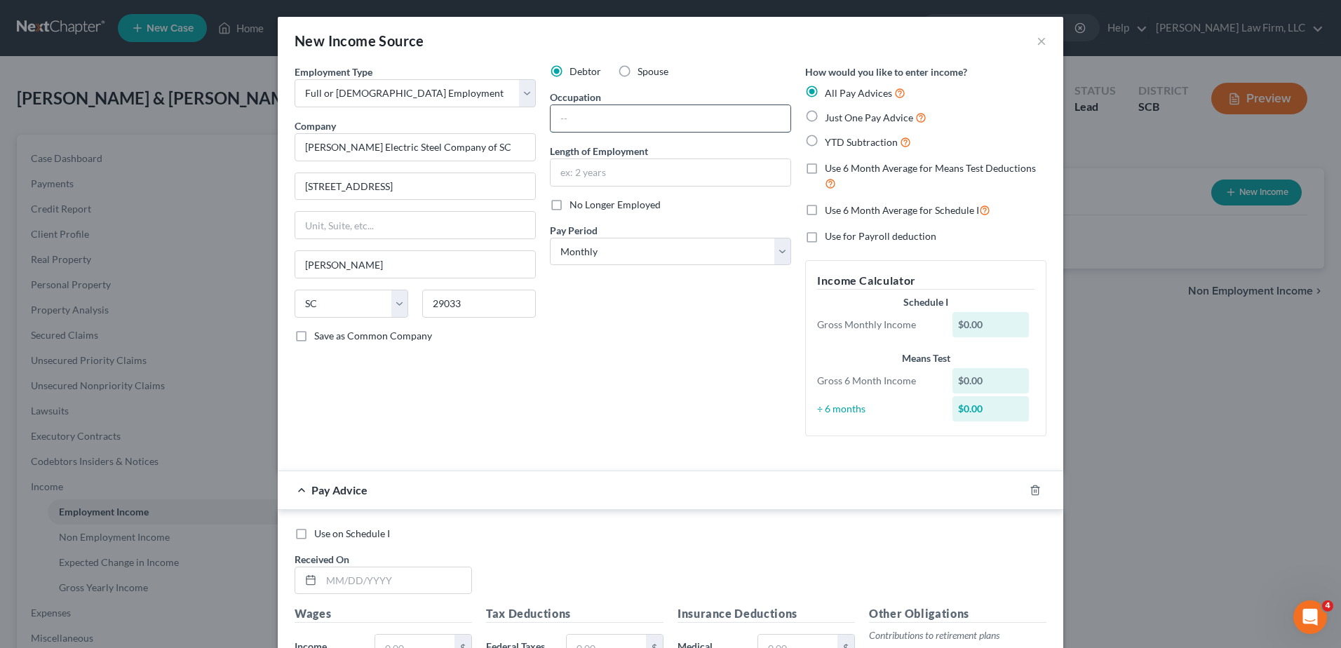
click at [635, 122] on input "text" at bounding box center [670, 118] width 240 height 27
click at [569, 169] on input "1 8years" at bounding box center [670, 172] width 240 height 27
click at [688, 252] on select "Select Monthly Twice Monthly Every Other Week Weekly" at bounding box center [670, 252] width 241 height 28
click at [550, 238] on select "Select Monthly Twice Monthly Every Other Week Weekly" at bounding box center [670, 252] width 241 height 28
click at [634, 352] on div "Debtor Spouse Occupation Truck Driver Length of Employment 18 years No Longer E…" at bounding box center [670, 256] width 255 height 383
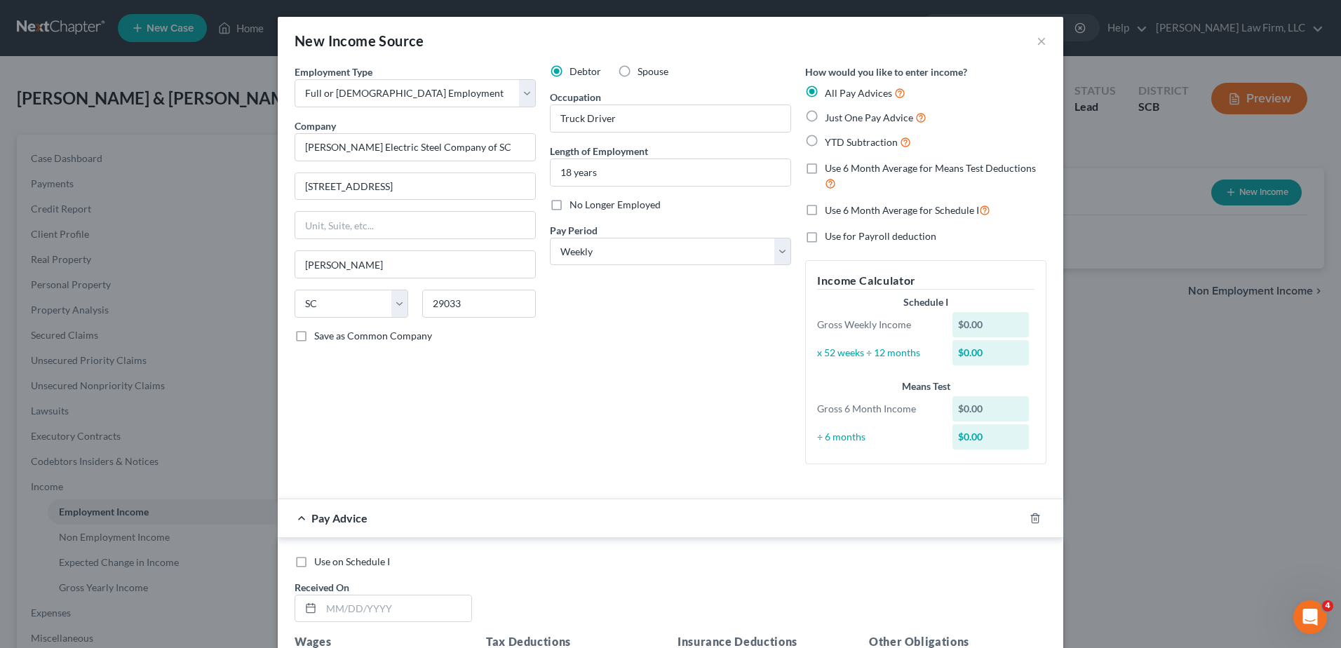
click at [848, 170] on span "Use 6 Month Average for Means Test Deductions" at bounding box center [930, 168] width 211 height 12
click at [839, 170] on input "Use 6 Month Average for Means Test Deductions" at bounding box center [834, 165] width 9 height 9
click at [825, 212] on span "Use 6 Month Average for Schedule I" at bounding box center [902, 210] width 154 height 12
click at [830, 211] on input "Use 6 Month Average for Schedule I" at bounding box center [834, 206] width 9 height 9
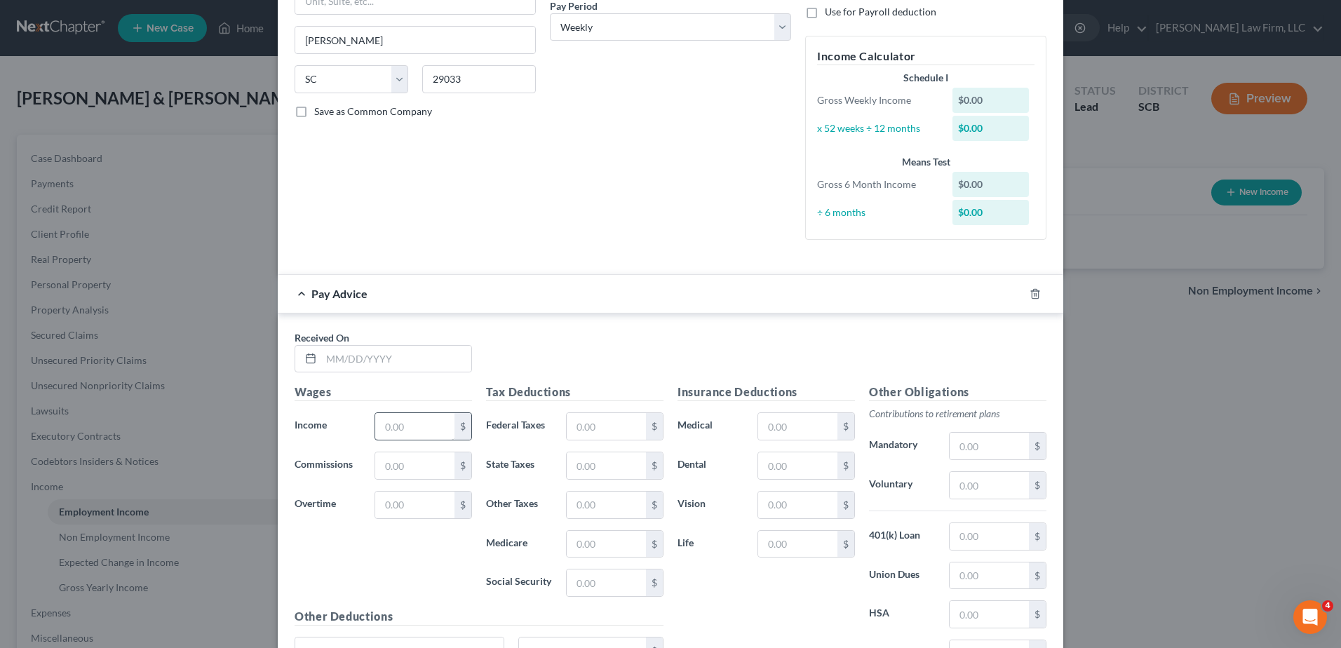
scroll to position [280, 0]
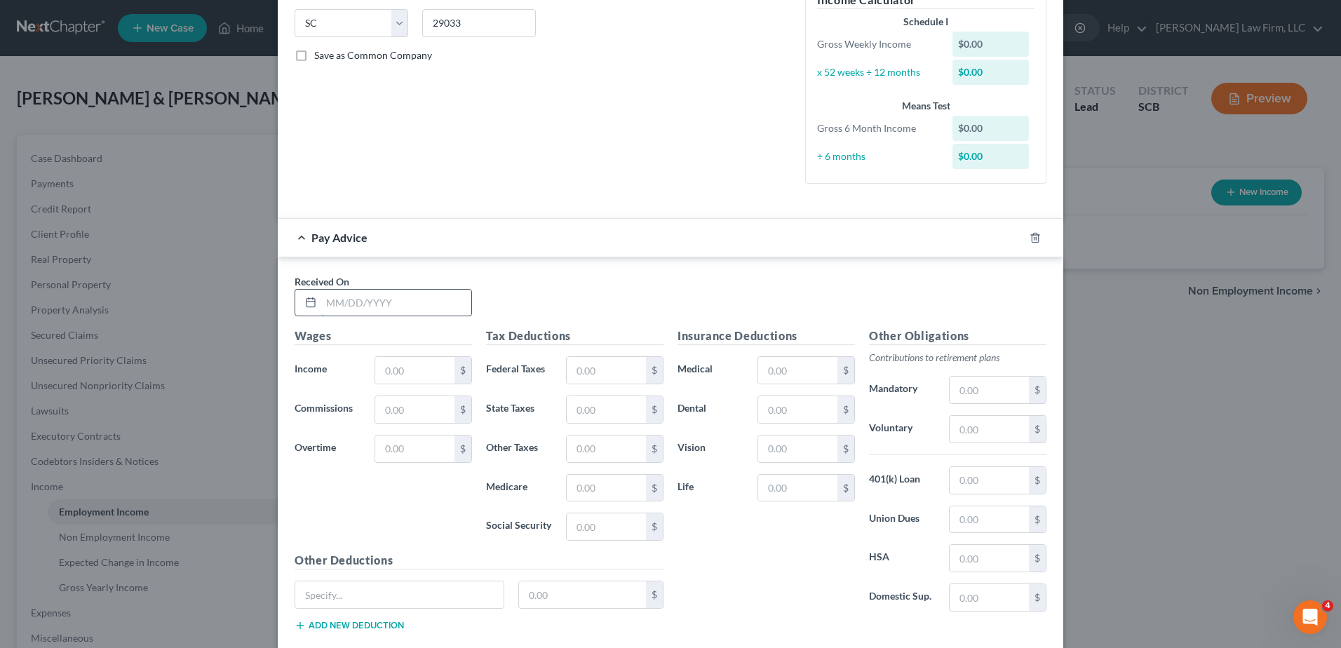
click at [372, 309] on input "text" at bounding box center [396, 303] width 150 height 27
click at [804, 483] on input "text" at bounding box center [797, 488] width 79 height 27
click at [994, 475] on input "text" at bounding box center [988, 480] width 79 height 27
click at [982, 430] on input "31.35" at bounding box center [988, 429] width 79 height 27
click at [1005, 430] on input "31.35" at bounding box center [988, 429] width 79 height 27
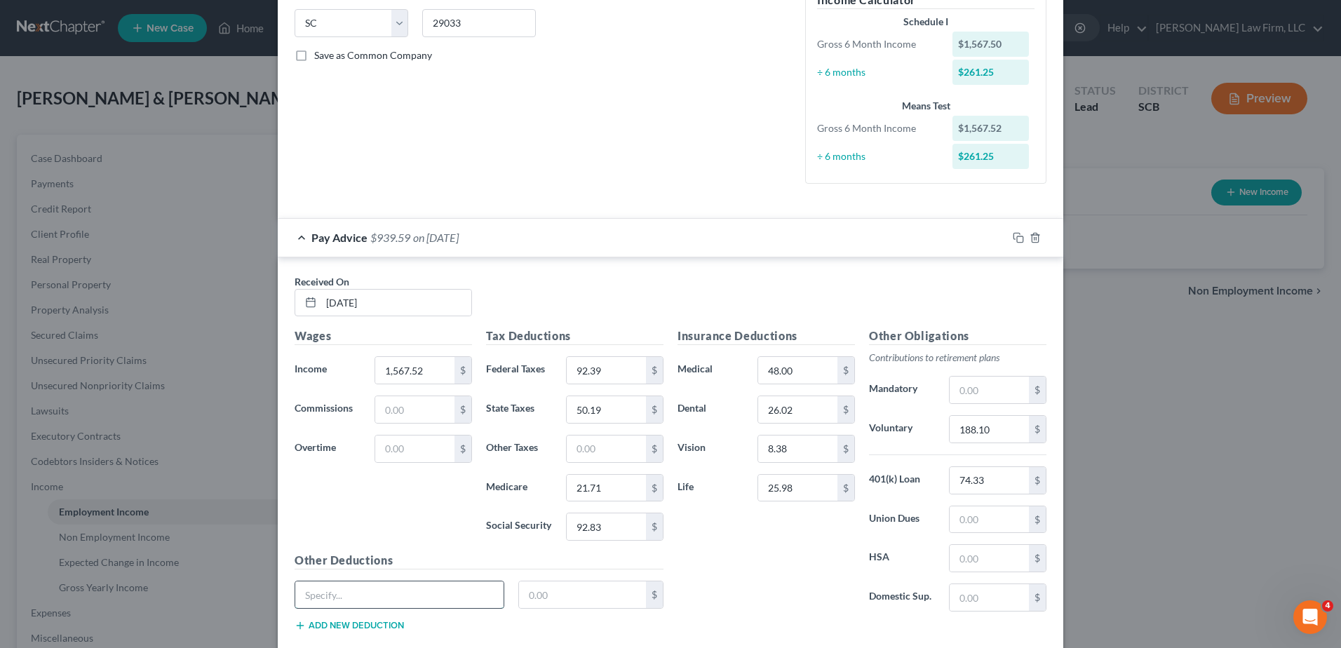
click at [409, 590] on input "text" at bounding box center [399, 594] width 208 height 27
click at [826, 306] on div "Received On * [DATE]" at bounding box center [670, 301] width 766 height 54
click at [1015, 239] on icon "button" at bounding box center [1018, 237] width 11 height 11
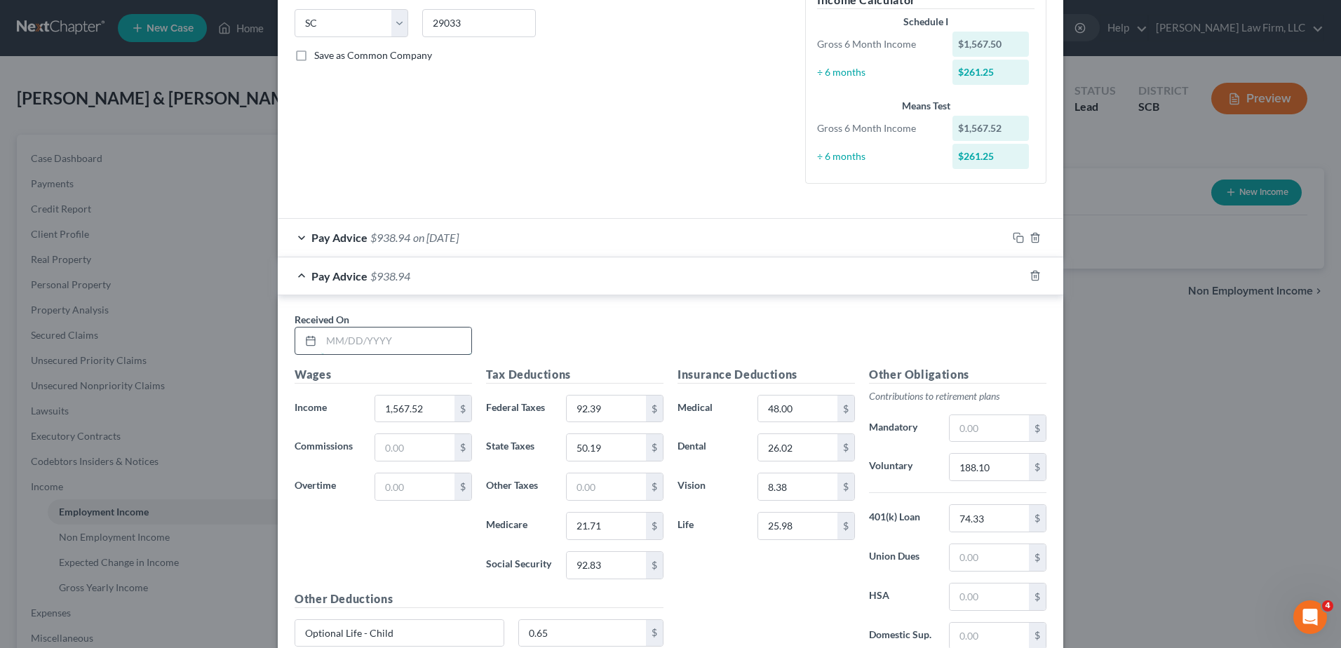
click at [433, 334] on input "text" at bounding box center [396, 340] width 150 height 27
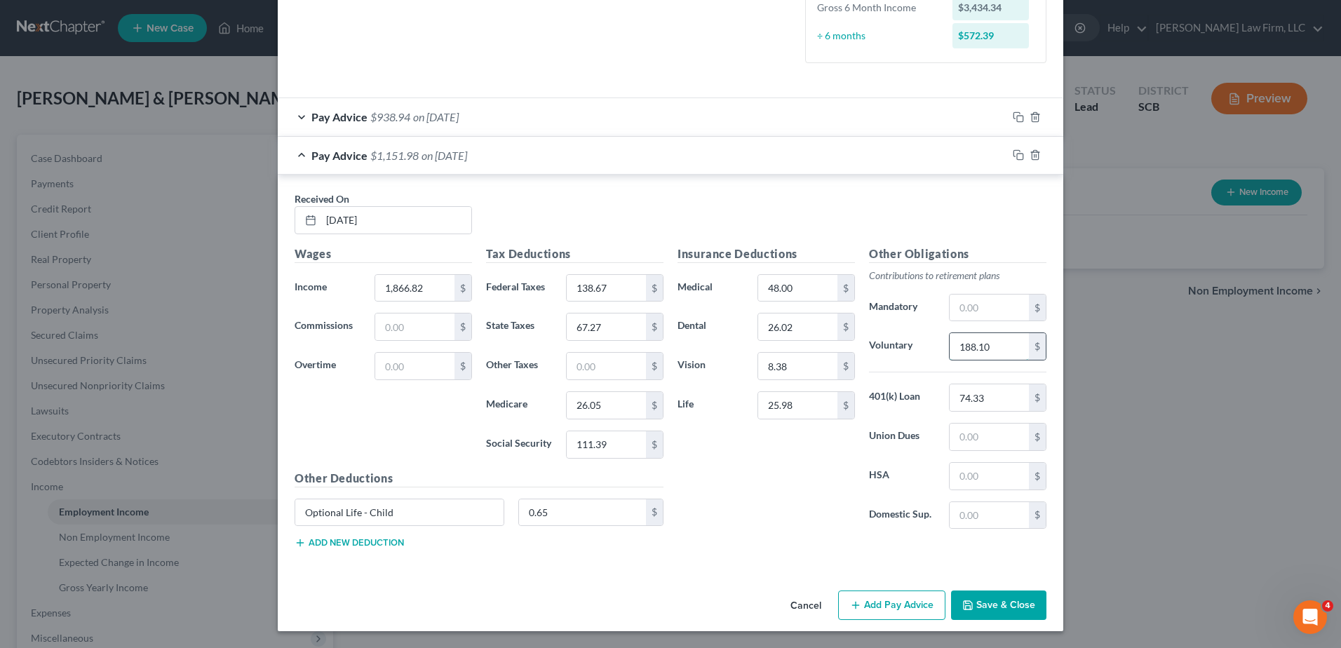
click at [1000, 349] on input "188.10" at bounding box center [988, 346] width 79 height 27
click at [997, 346] on input "188.10" at bounding box center [988, 346] width 79 height 27
click at [830, 227] on div "Received On * [DATE]" at bounding box center [670, 218] width 766 height 54
click at [423, 285] on input "1,866.82" at bounding box center [414, 288] width 79 height 27
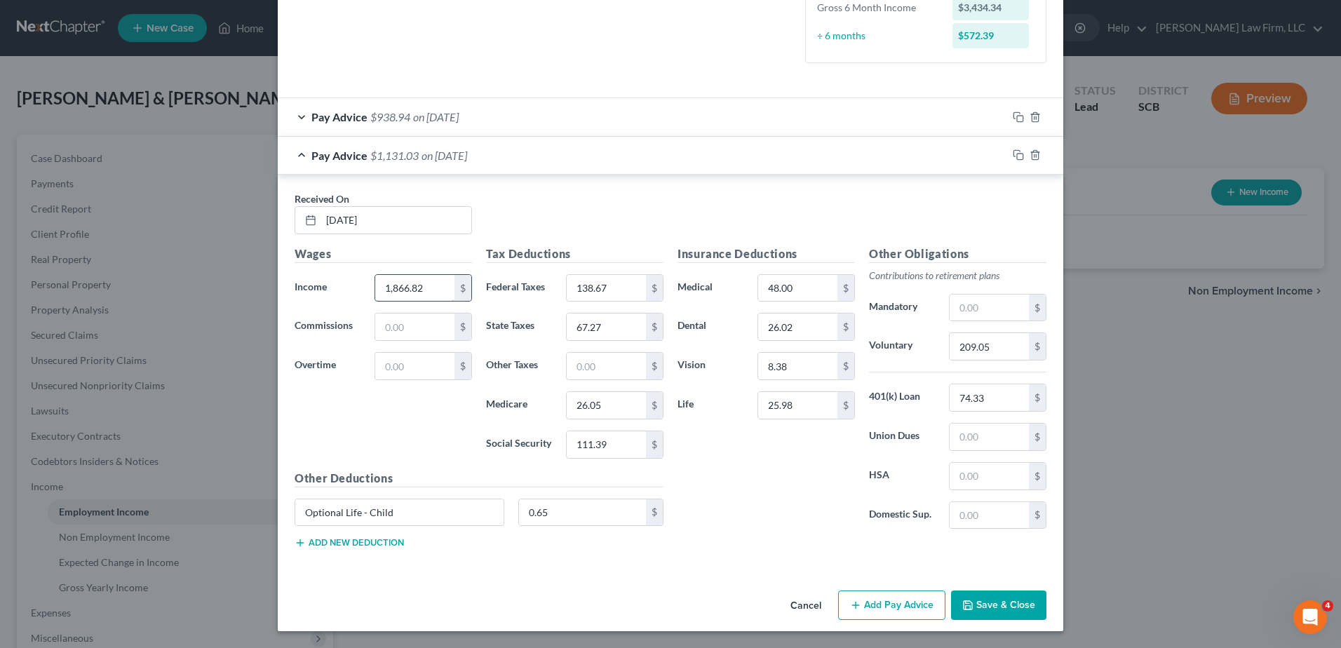
click at [421, 284] on input "1,866.82" at bounding box center [414, 288] width 79 height 27
click at [386, 546] on button "Add new deduction" at bounding box center [348, 542] width 109 height 11
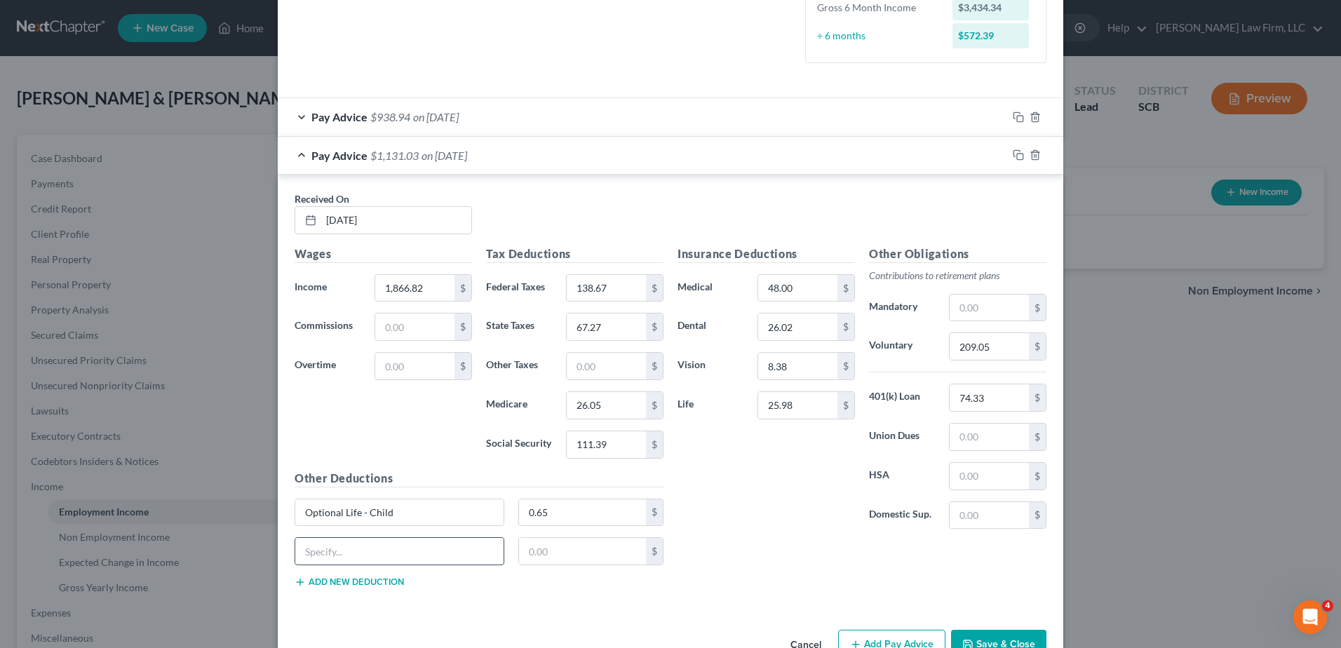
click at [384, 554] on input "text" at bounding box center [399, 551] width 208 height 27
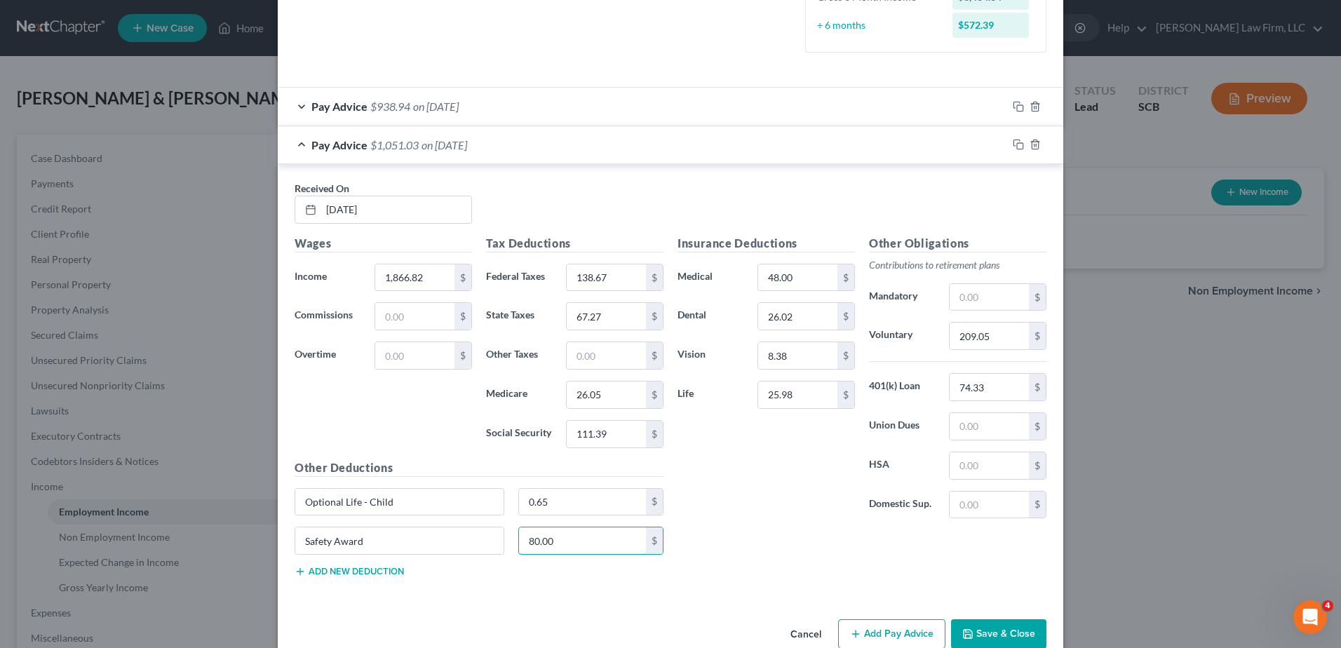
scroll to position [440, 0]
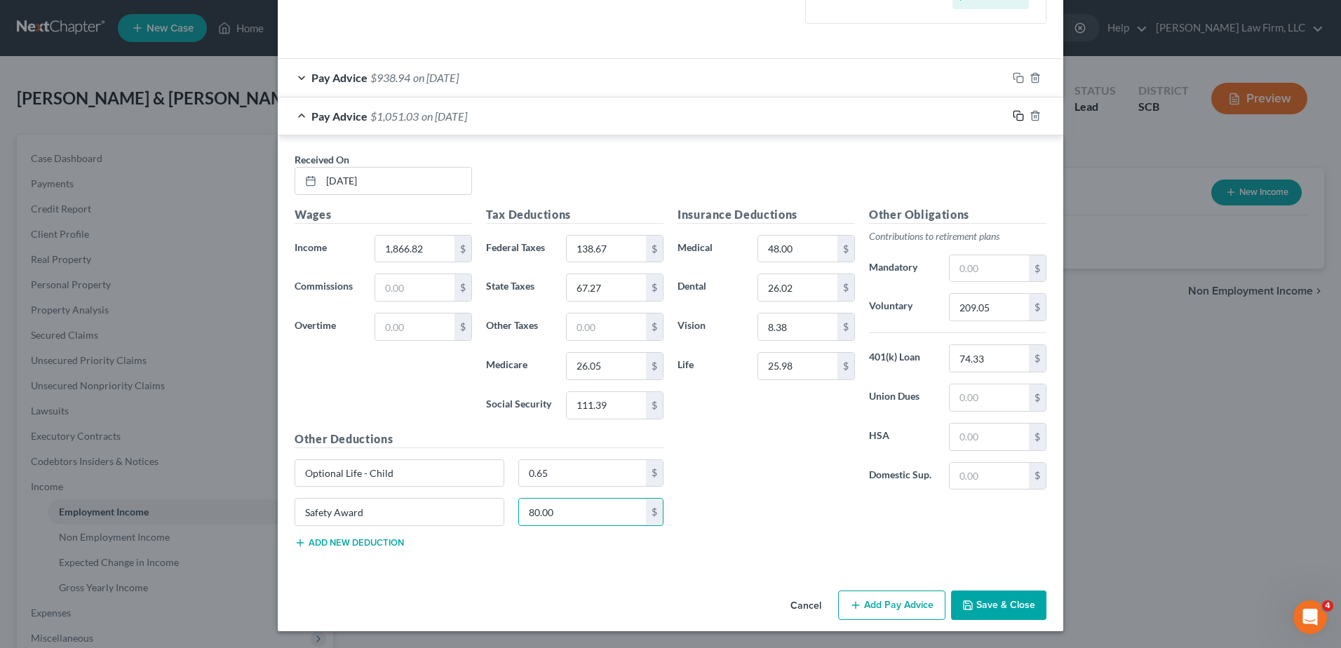
click at [1017, 116] on rect "button" at bounding box center [1020, 117] width 6 height 6
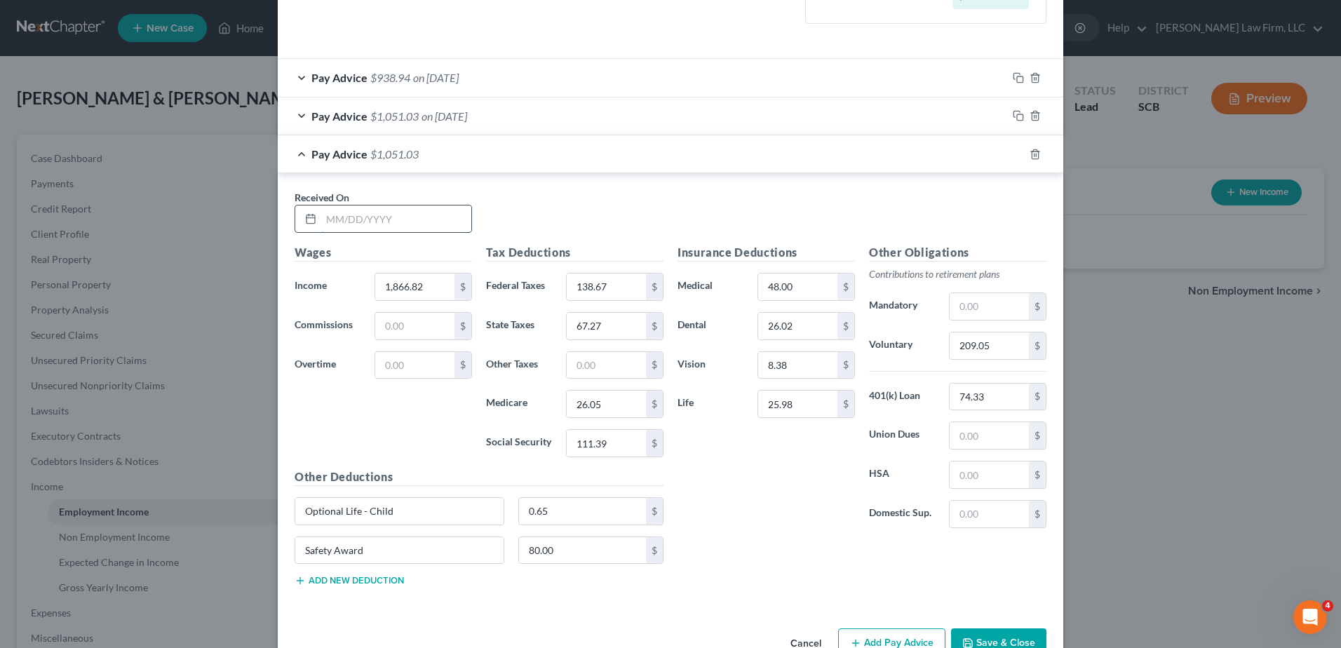
click at [456, 223] on input "text" at bounding box center [396, 218] width 150 height 27
click at [982, 347] on input "209.05" at bounding box center [988, 345] width 79 height 27
click at [674, 197] on div "Received On * [DATE]" at bounding box center [670, 217] width 766 height 54
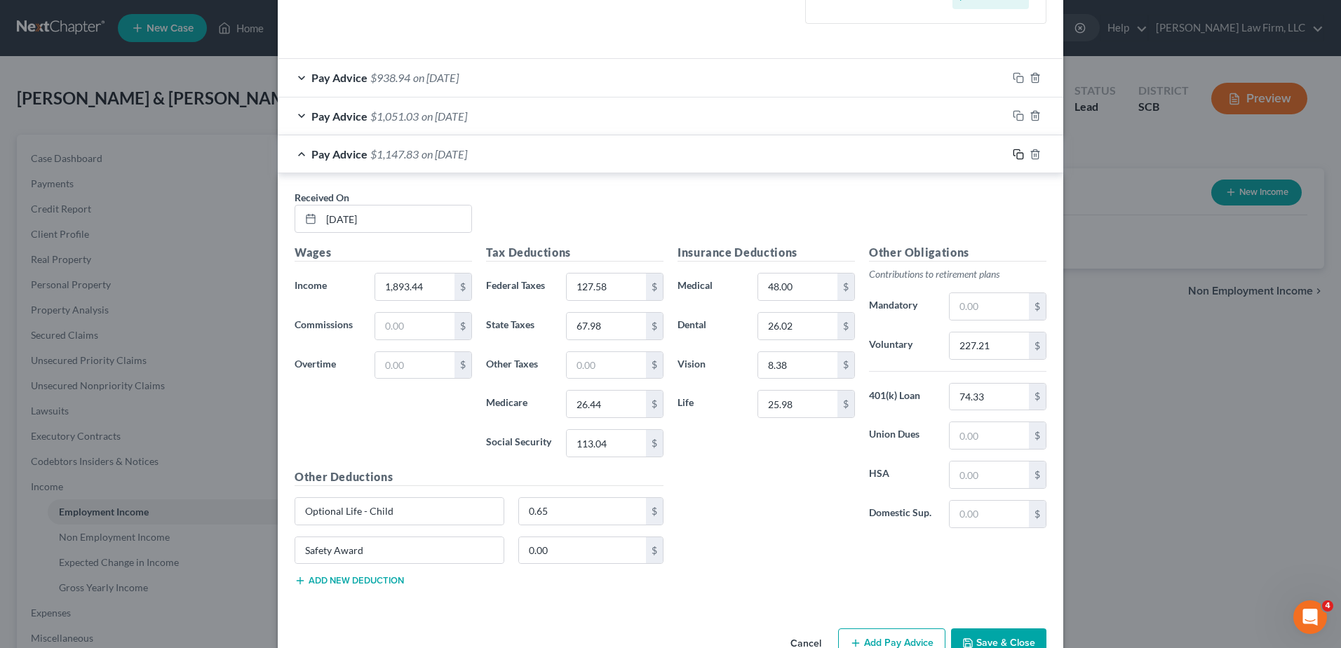
click at [1013, 156] on icon "button" at bounding box center [1018, 154] width 11 height 11
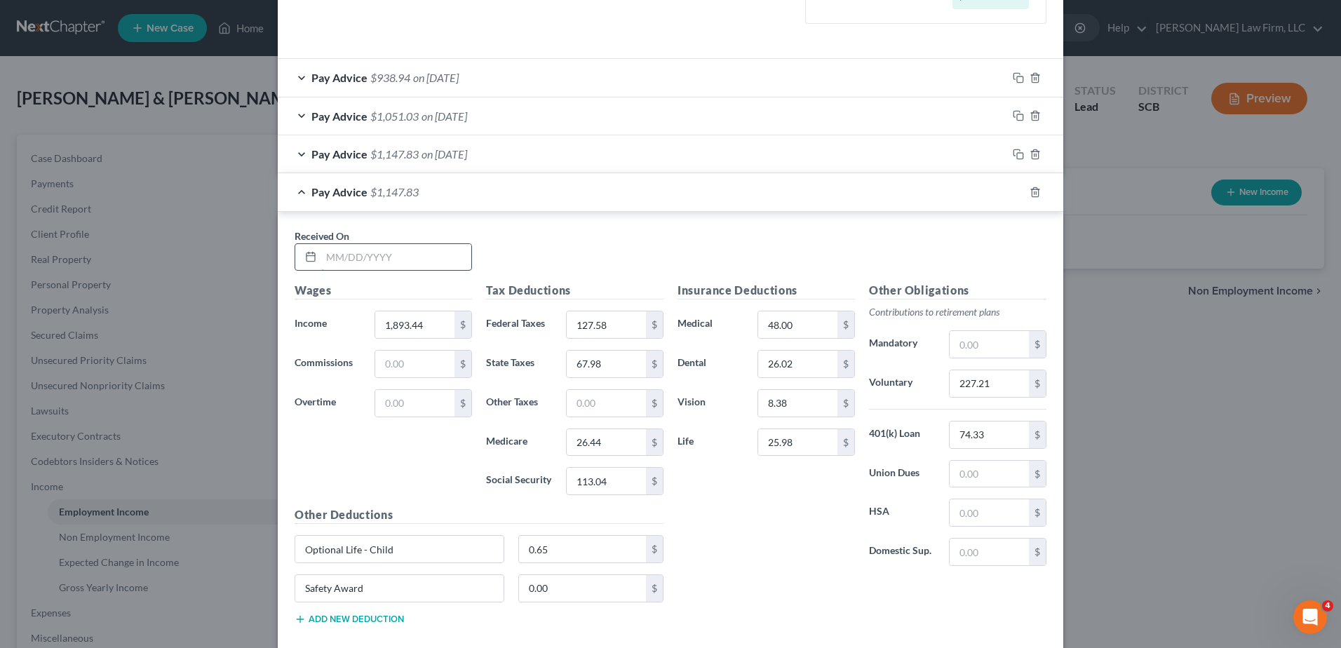
click at [437, 262] on input "text" at bounding box center [396, 257] width 150 height 27
click at [438, 318] on input "1,893.44" at bounding box center [414, 324] width 79 height 27
click at [990, 382] on input "227.21" at bounding box center [988, 383] width 79 height 27
click at [991, 382] on input "227.21" at bounding box center [988, 383] width 79 height 27
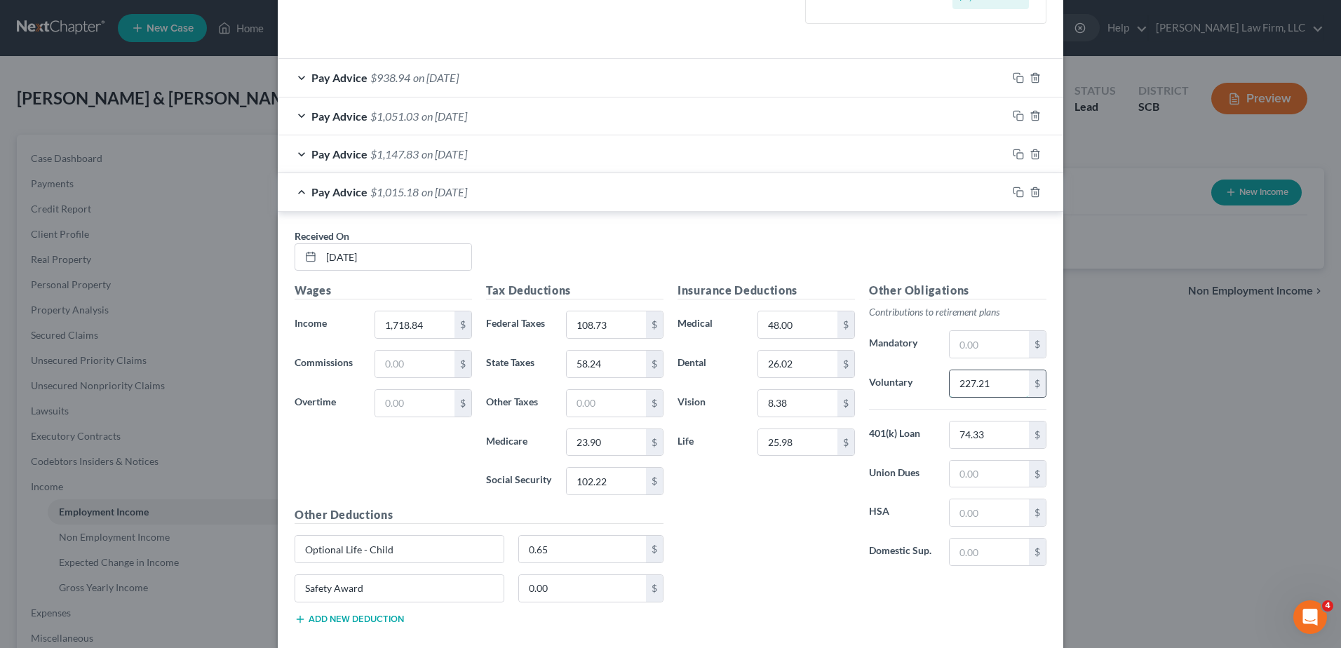
click at [991, 382] on input "227.21" at bounding box center [988, 383] width 79 height 27
click at [1013, 191] on icon "button" at bounding box center [1018, 192] width 11 height 11
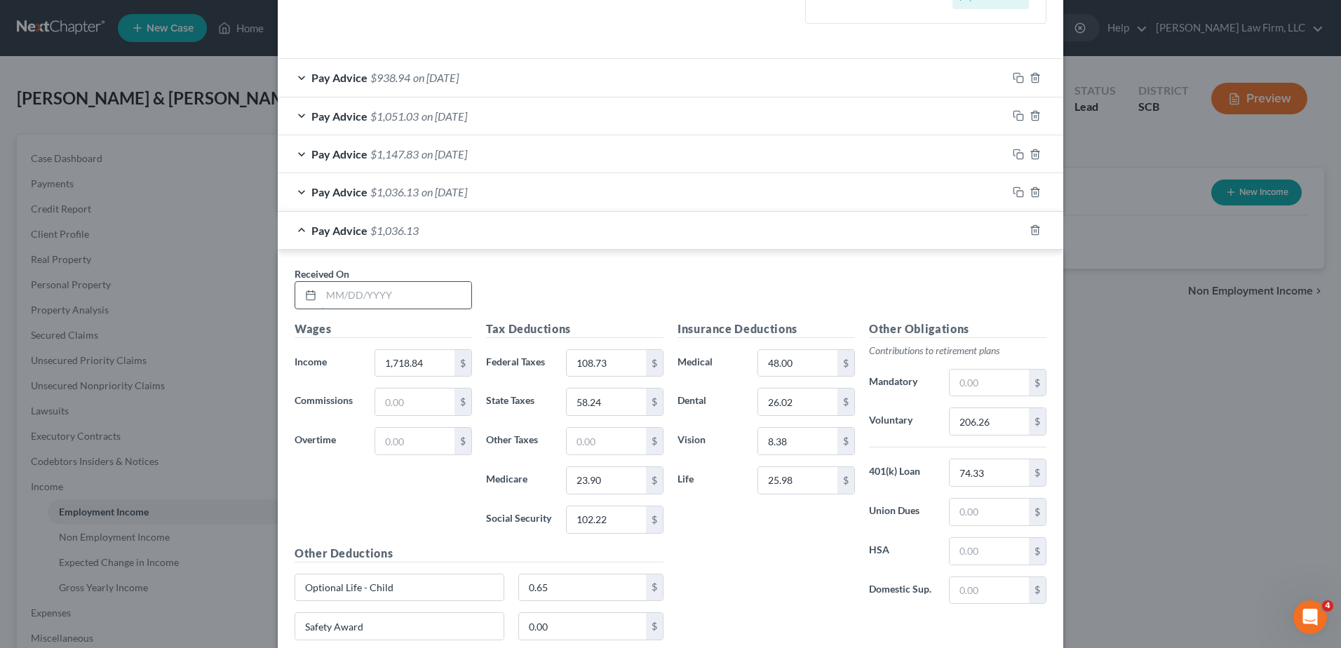
click at [377, 295] on input "text" at bounding box center [396, 295] width 150 height 27
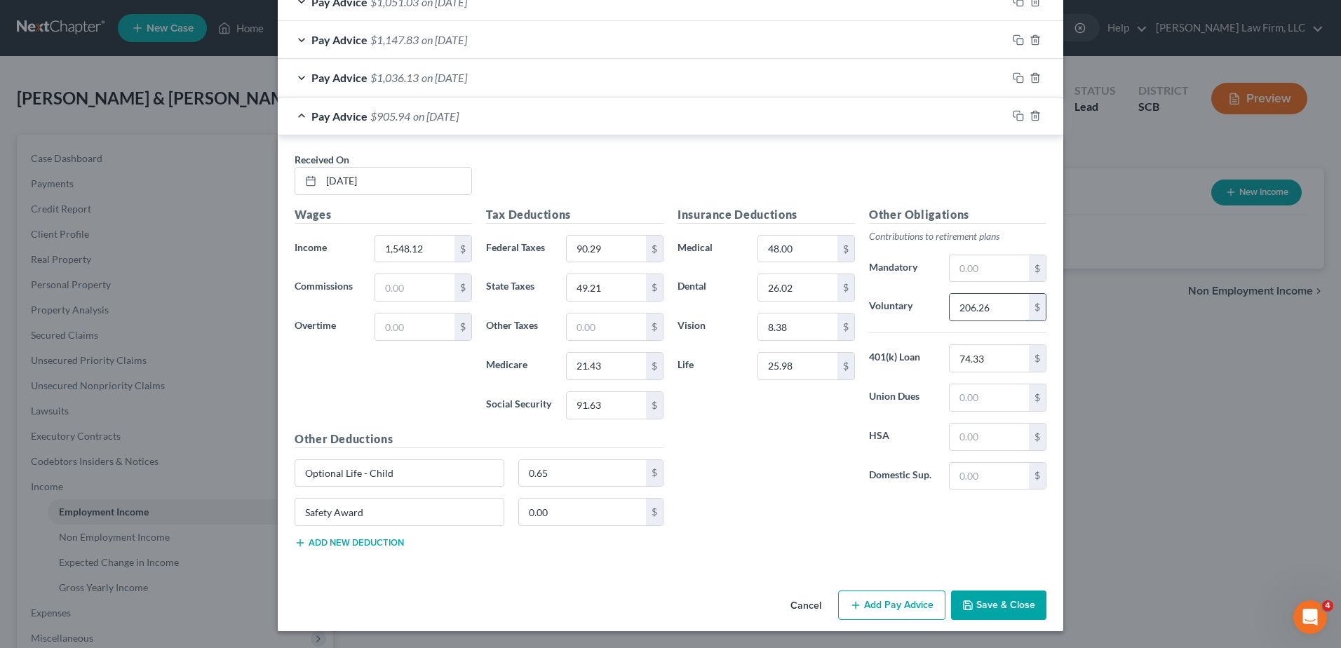
click at [968, 313] on input "206.26" at bounding box center [988, 307] width 79 height 27
click at [1013, 115] on icon "button" at bounding box center [1016, 114] width 6 height 6
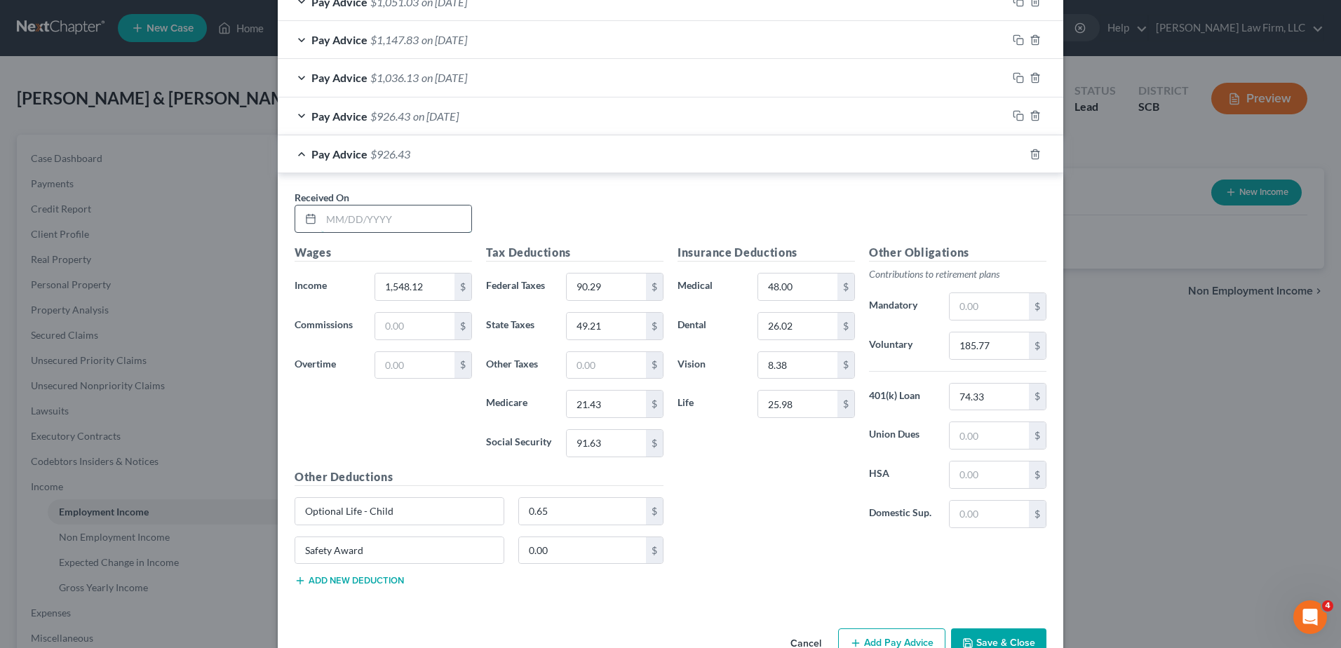
click at [379, 224] on input "text" at bounding box center [396, 218] width 150 height 27
click at [612, 325] on input "49.21" at bounding box center [606, 326] width 79 height 27
click at [1002, 353] on input "185.77" at bounding box center [988, 345] width 79 height 27
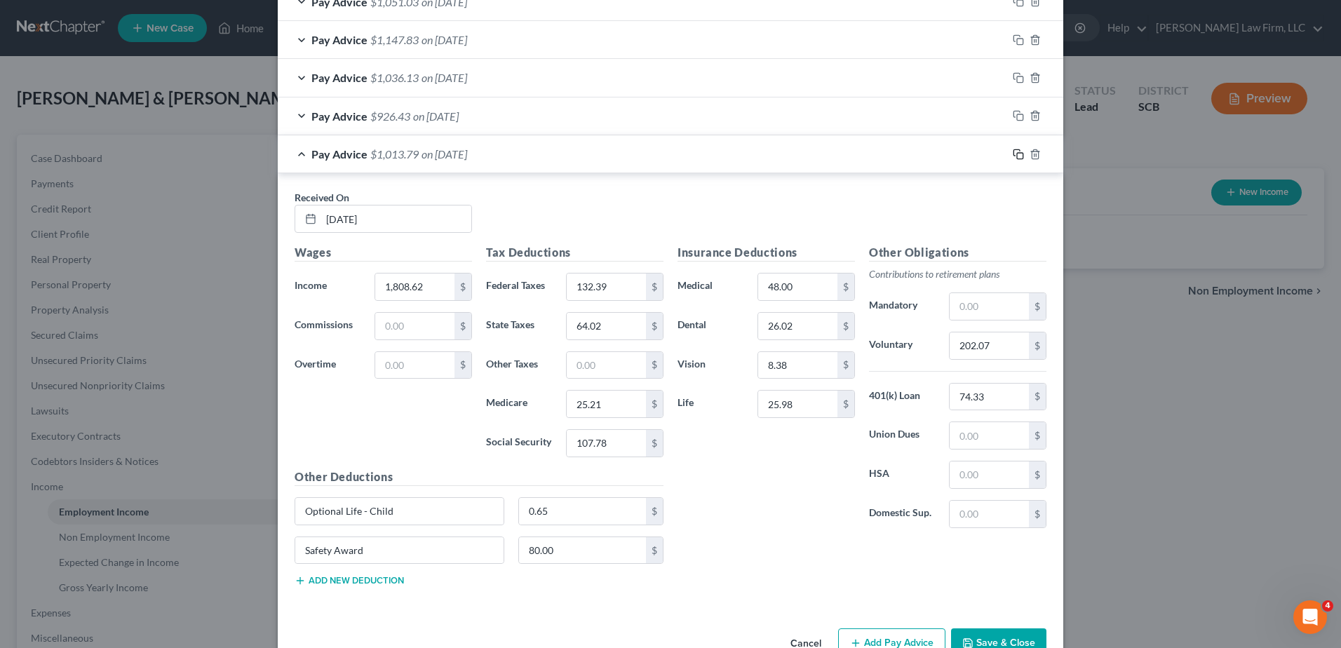
click at [1015, 156] on icon "button" at bounding box center [1018, 154] width 11 height 11
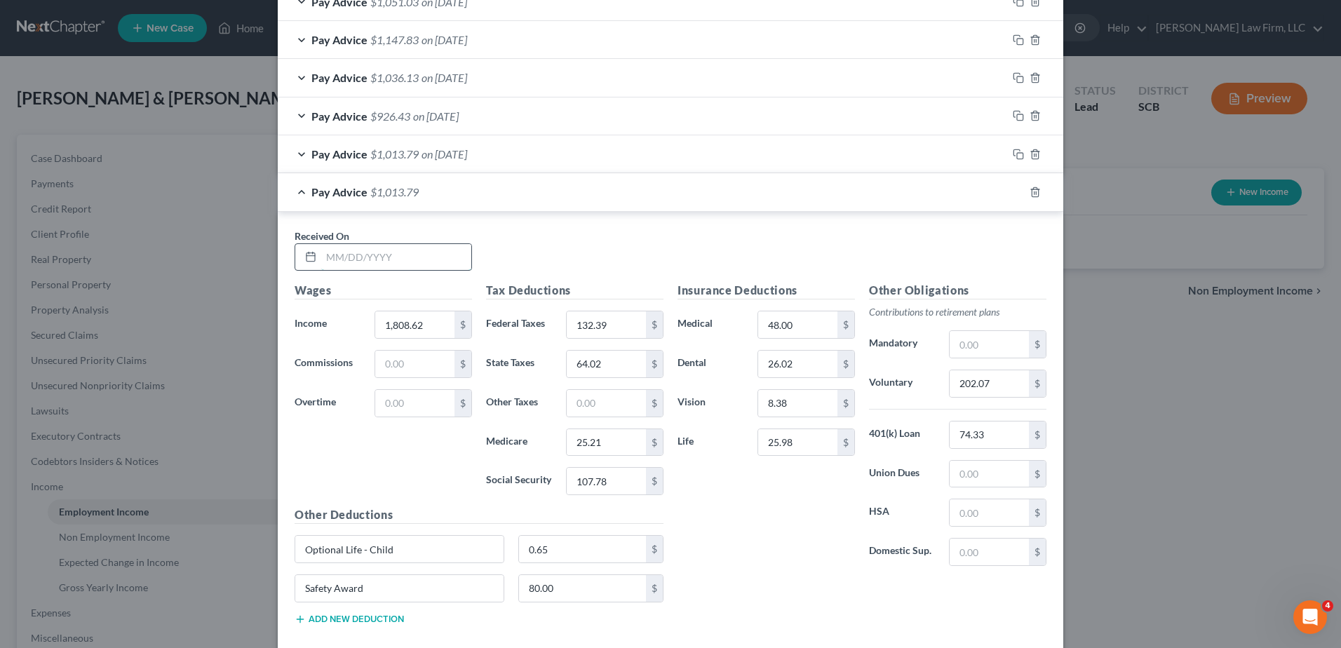
click at [393, 259] on input "text" at bounding box center [396, 257] width 150 height 27
click at [977, 393] on input "202.07" at bounding box center [988, 383] width 79 height 27
click at [1013, 189] on icon "button" at bounding box center [1018, 192] width 11 height 11
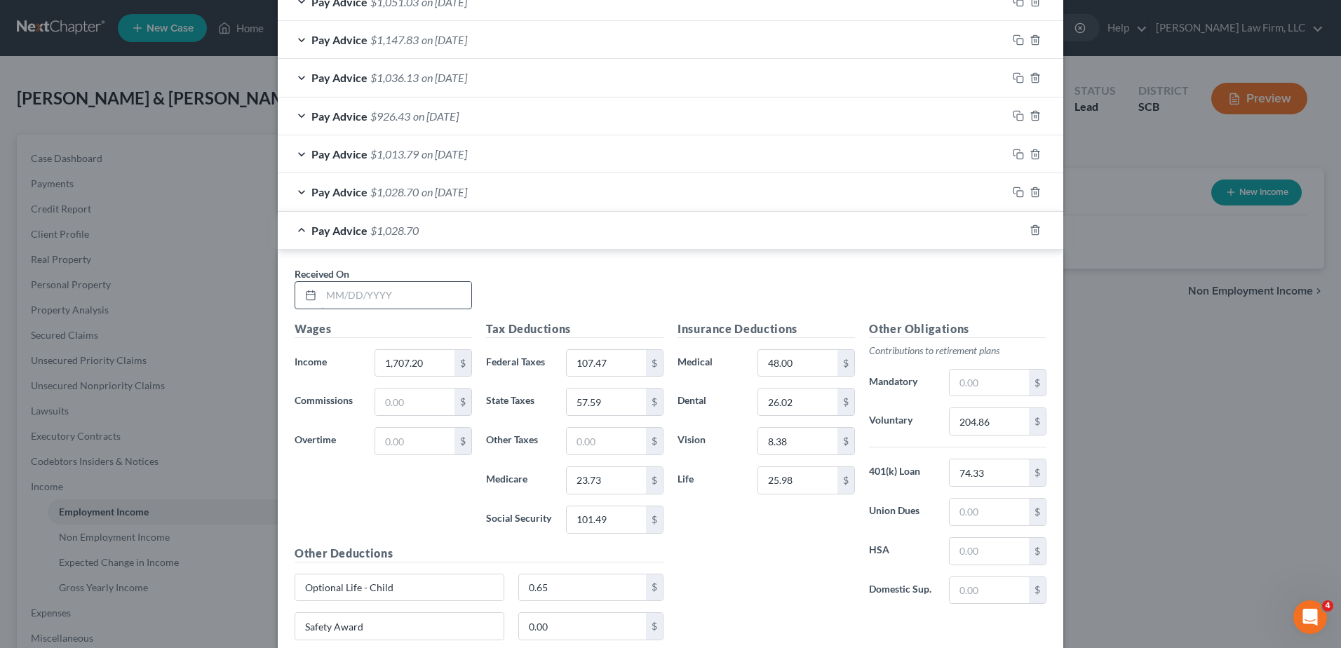
click at [406, 294] on input "text" at bounding box center [396, 295] width 150 height 27
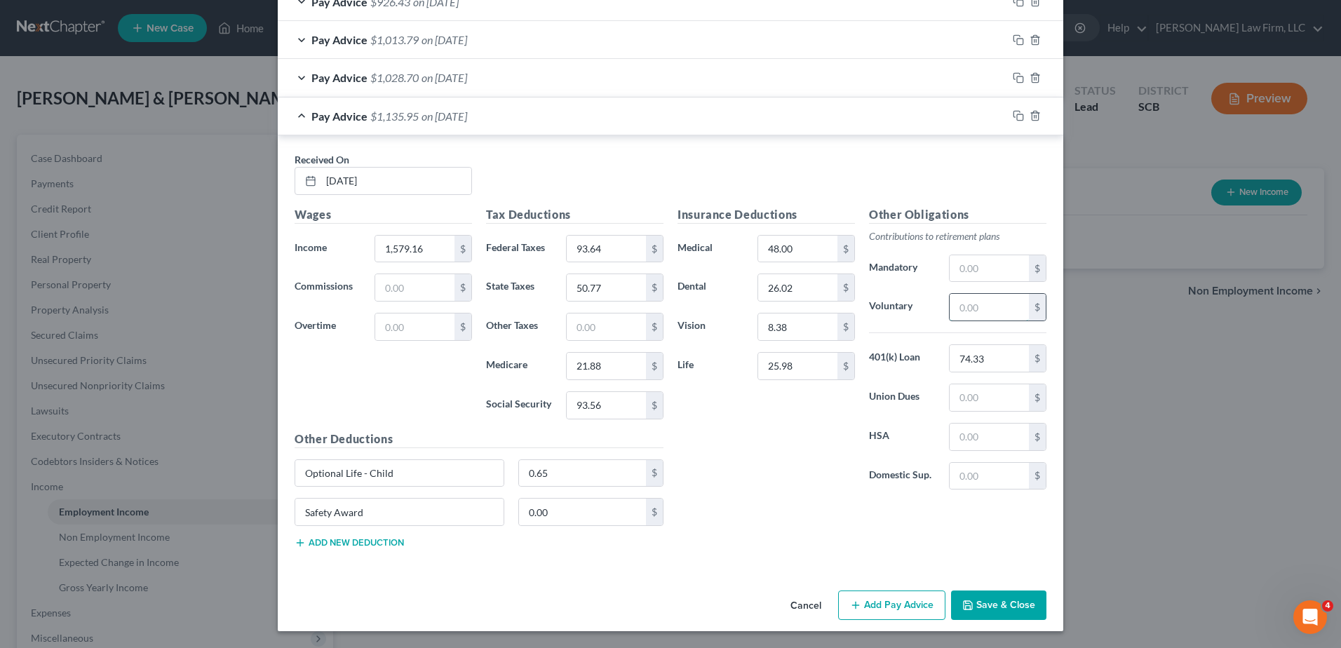
click at [956, 309] on input "text" at bounding box center [988, 307] width 79 height 27
click at [1017, 116] on icon "button" at bounding box center [1018, 115] width 11 height 11
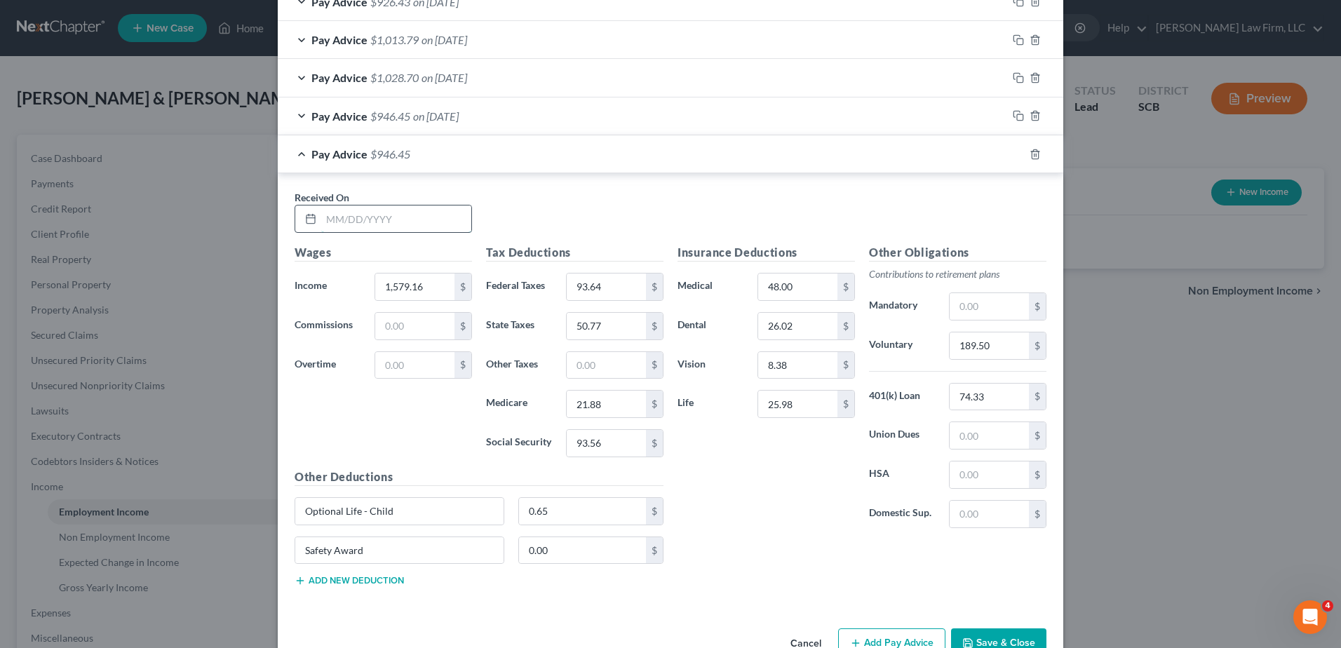
click at [414, 215] on input "text" at bounding box center [396, 218] width 150 height 27
click at [987, 357] on input "text" at bounding box center [988, 345] width 79 height 27
click at [813, 466] on div "Insurance Deductions Medical 48.00 $ Dental 26.02 $ Vision 8.38 $ Life 25.98 $" at bounding box center [765, 391] width 191 height 295
click at [727, 222] on div "Received On * [DATE]" at bounding box center [670, 217] width 766 height 54
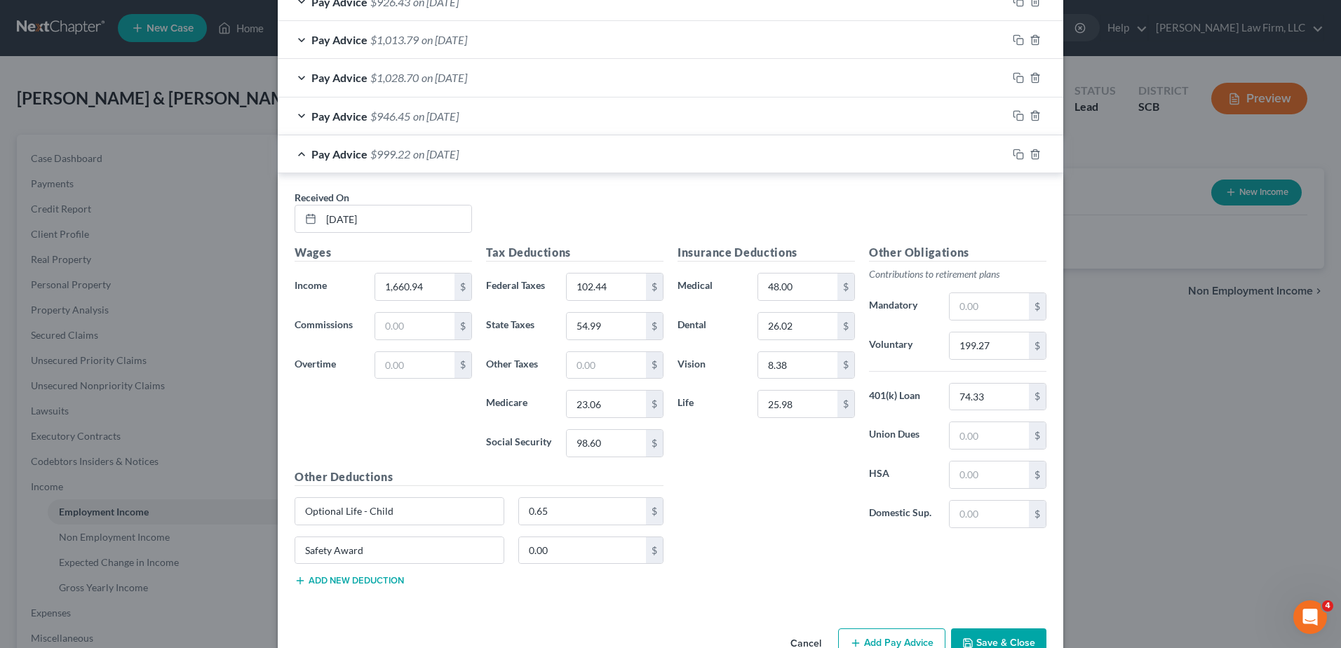
click at [718, 513] on div "Insurance Deductions Medical 48.00 $ Dental 26.02 $ Vision 8.38 $ Life 25.98 $" at bounding box center [765, 391] width 191 height 295
click at [414, 289] on input "1,660.94" at bounding box center [414, 286] width 79 height 27
click at [411, 287] on input "1,660.94" at bounding box center [414, 286] width 79 height 27
click at [878, 205] on div "Received On * [DATE]" at bounding box center [670, 217] width 766 height 54
click at [1015, 151] on icon "button" at bounding box center [1018, 154] width 11 height 11
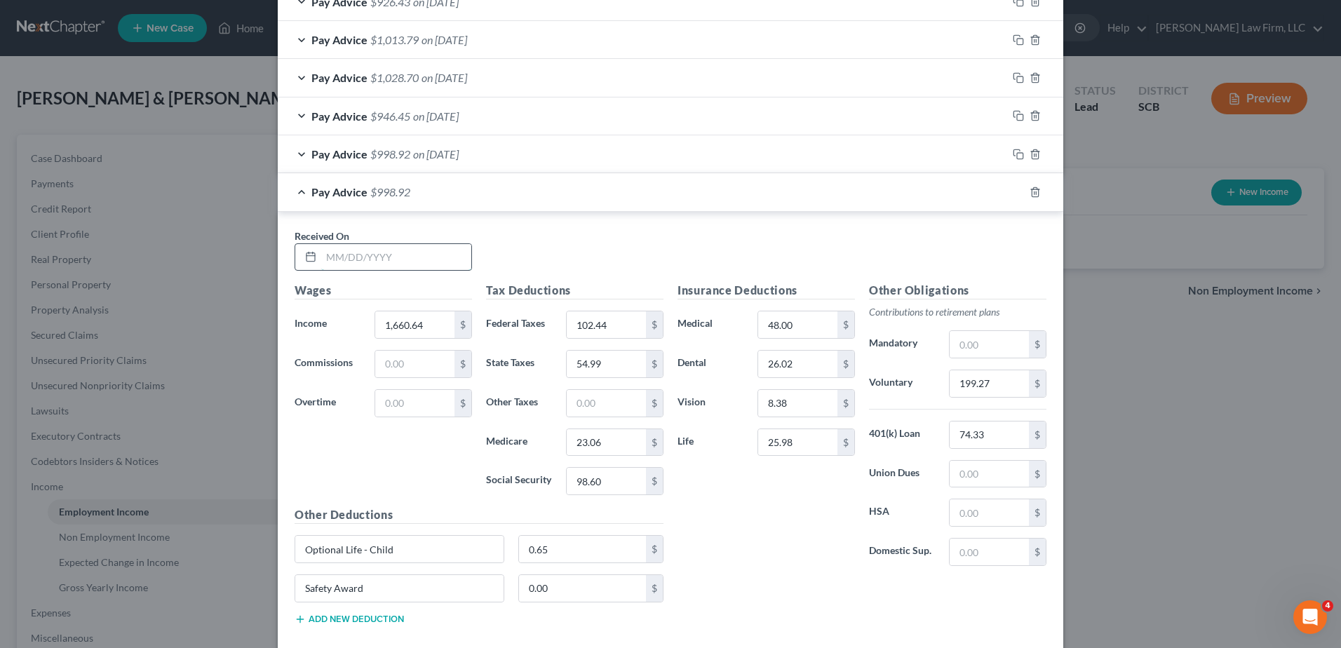
click at [431, 267] on input "text" at bounding box center [396, 257] width 150 height 27
click at [966, 380] on input "text" at bounding box center [988, 383] width 79 height 27
click at [1017, 197] on rect "button" at bounding box center [1020, 194] width 6 height 6
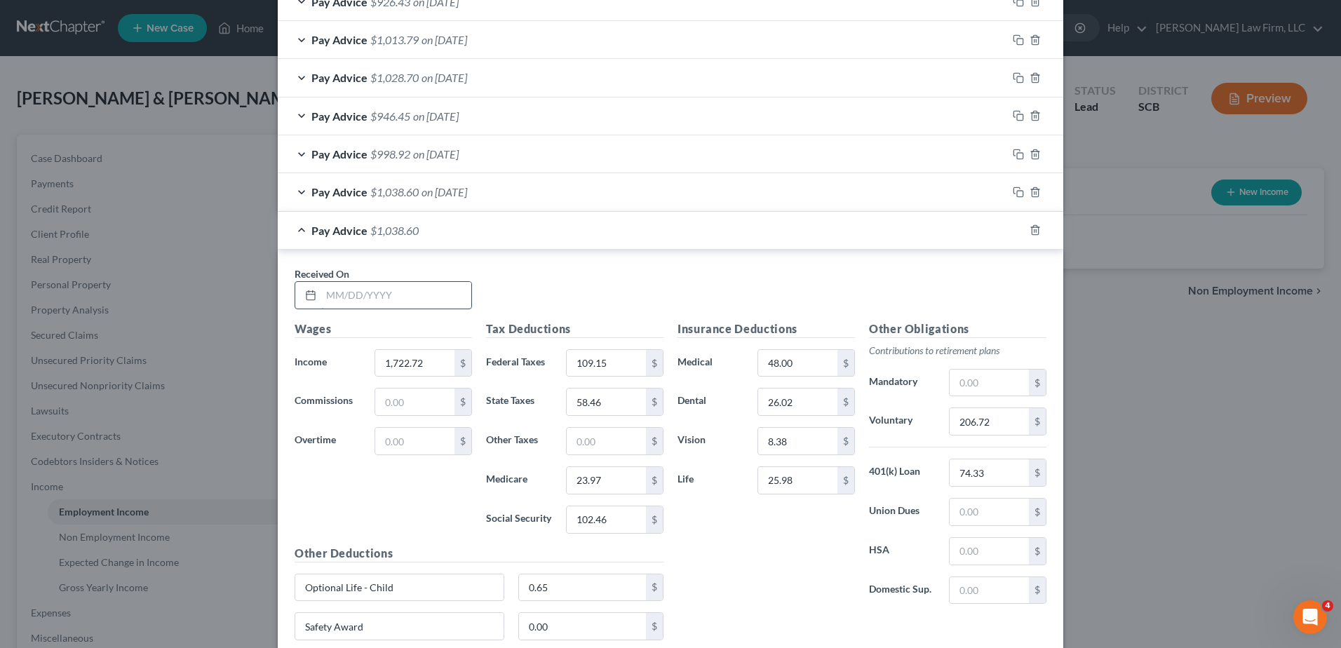
click at [364, 289] on input "text" at bounding box center [396, 295] width 150 height 27
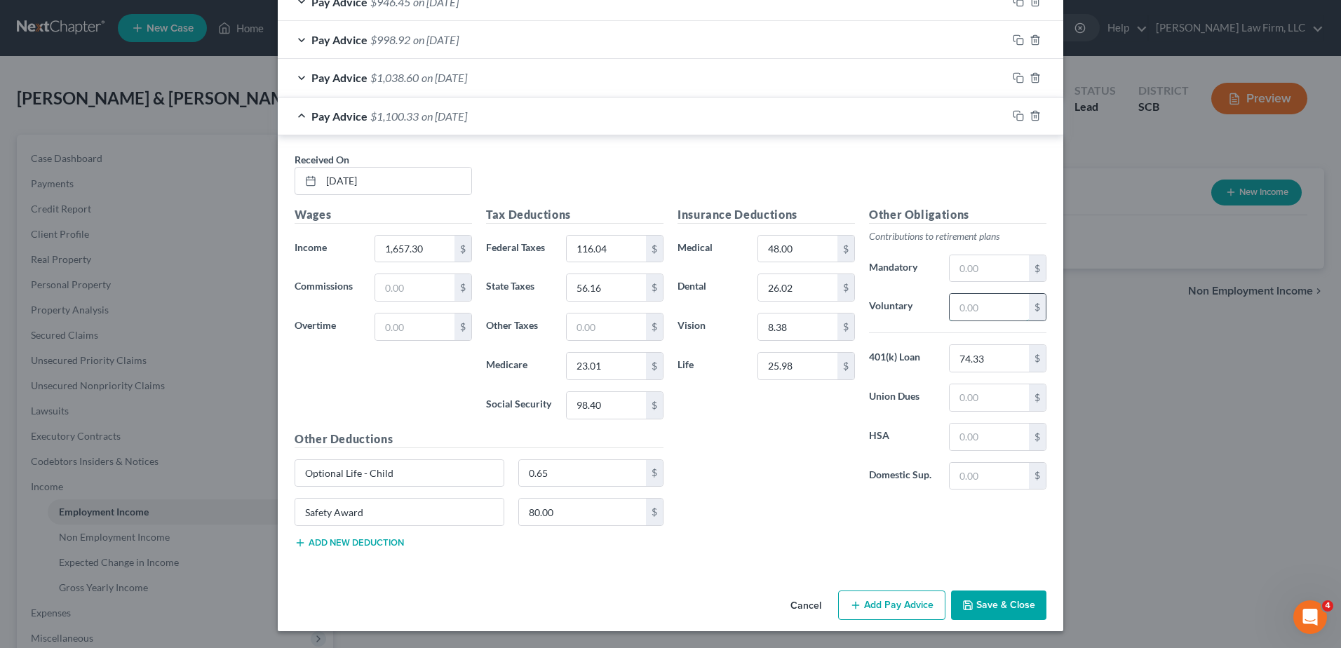
click at [950, 311] on input "text" at bounding box center [988, 307] width 79 height 27
click at [762, 439] on div "Insurance Deductions Medical 48.00 $ Dental 26.02 $ Vision 8.38 $ Life 25.98 $" at bounding box center [765, 353] width 191 height 295
click at [1016, 116] on icon "button" at bounding box center [1018, 115] width 11 height 11
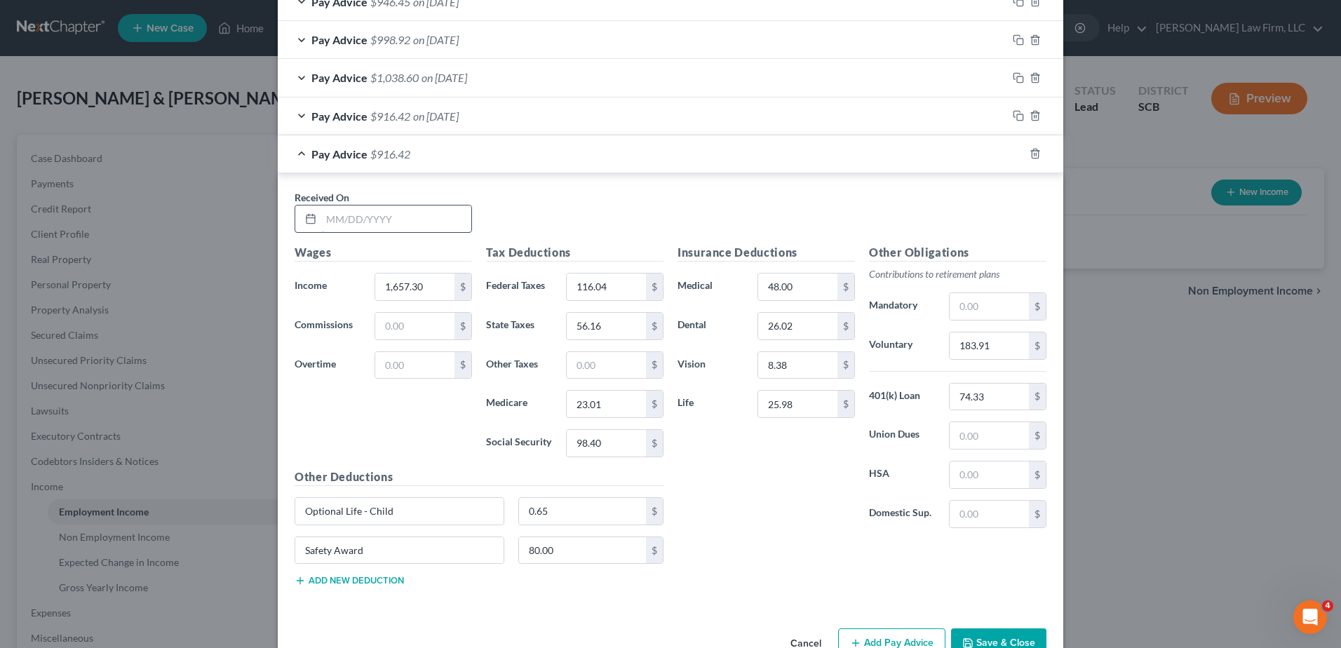
click at [404, 210] on input "text" at bounding box center [396, 218] width 150 height 27
click at [987, 341] on input "text" at bounding box center [988, 345] width 79 height 27
click at [1015, 155] on icon "button" at bounding box center [1018, 153] width 11 height 11
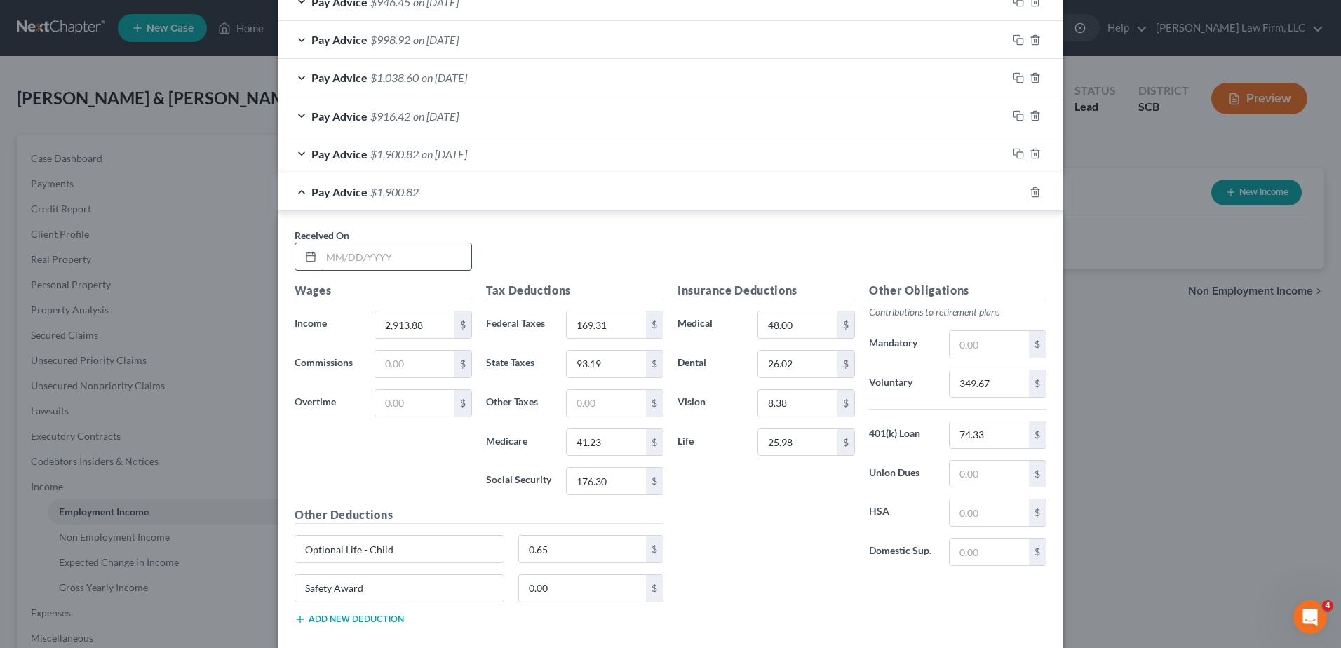
click at [391, 248] on input "text" at bounding box center [396, 256] width 150 height 27
click at [980, 390] on input "text" at bounding box center [988, 383] width 79 height 27
drag, startPoint x: 1009, startPoint y: 191, endPoint x: 984, endPoint y: 199, distance: 26.4
click at [1013, 191] on icon "button" at bounding box center [1018, 192] width 11 height 11
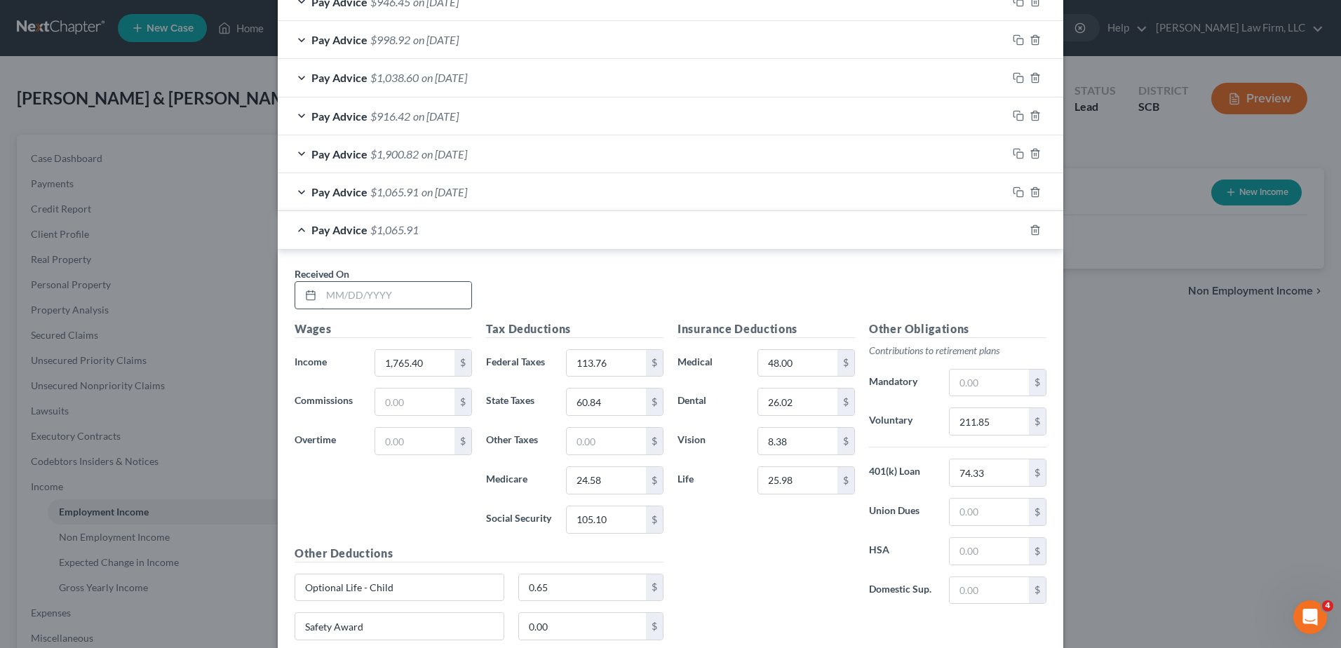
click at [419, 304] on input "text" at bounding box center [396, 295] width 150 height 27
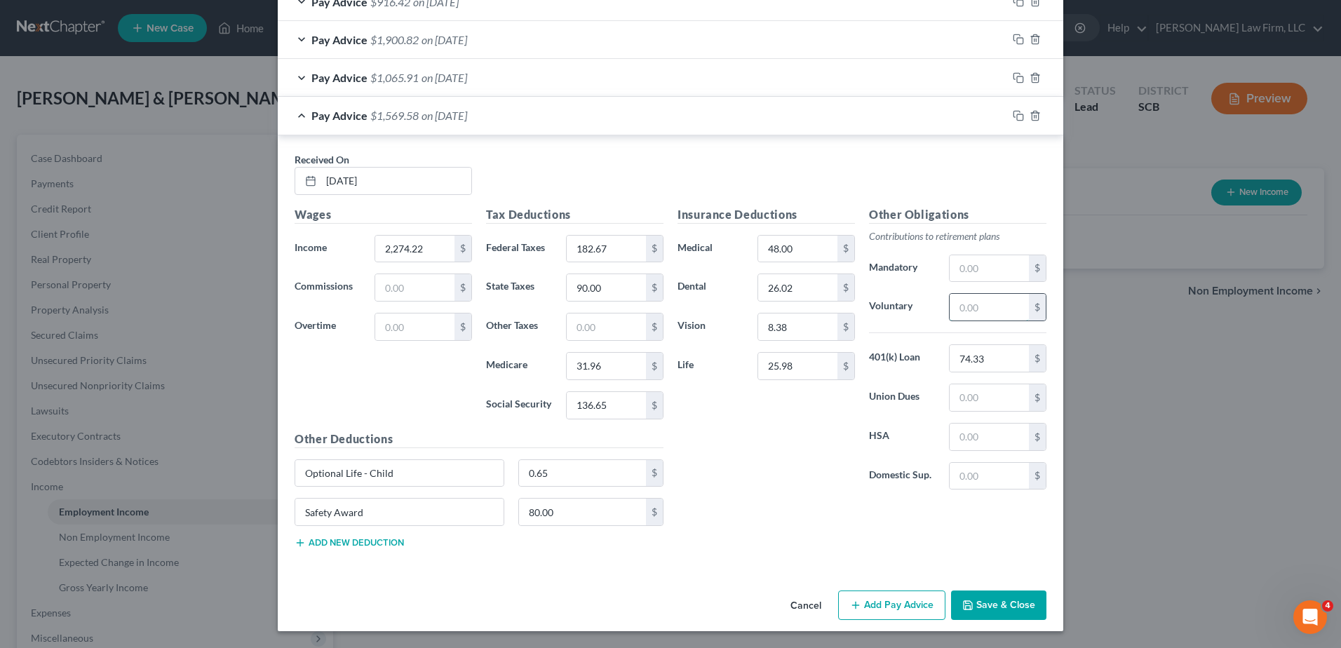
click at [969, 305] on input "text" at bounding box center [988, 307] width 79 height 27
click at [1017, 115] on rect "button" at bounding box center [1020, 117] width 6 height 6
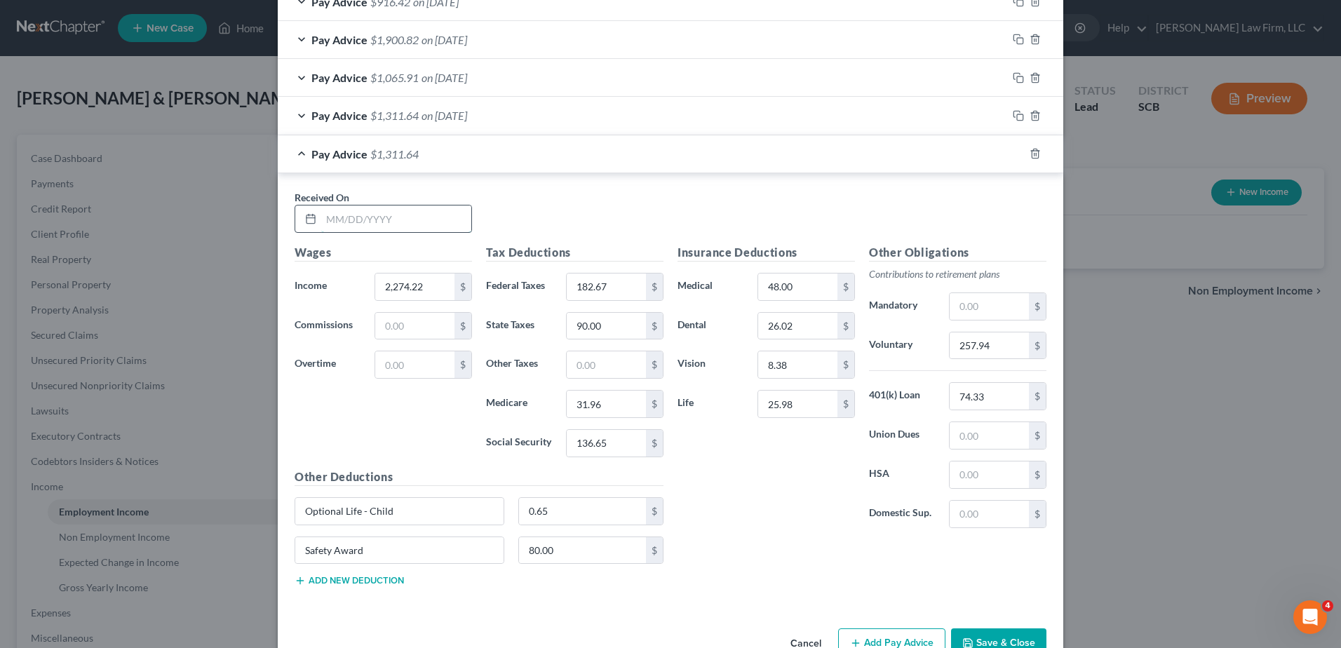
click at [433, 210] on input "text" at bounding box center [396, 218] width 150 height 27
click at [417, 290] on input "2,274.22" at bounding box center [414, 286] width 79 height 27
click at [998, 351] on input "257.94" at bounding box center [988, 345] width 79 height 27
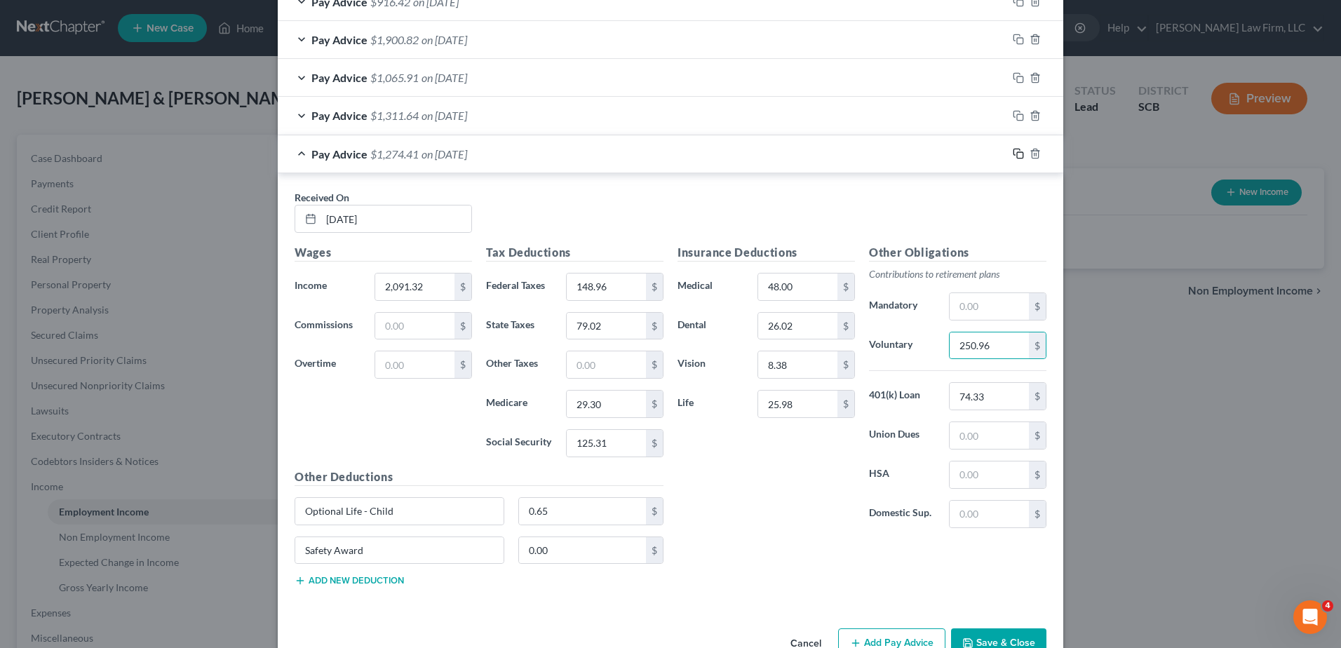
click at [1013, 151] on icon "button" at bounding box center [1016, 152] width 6 height 6
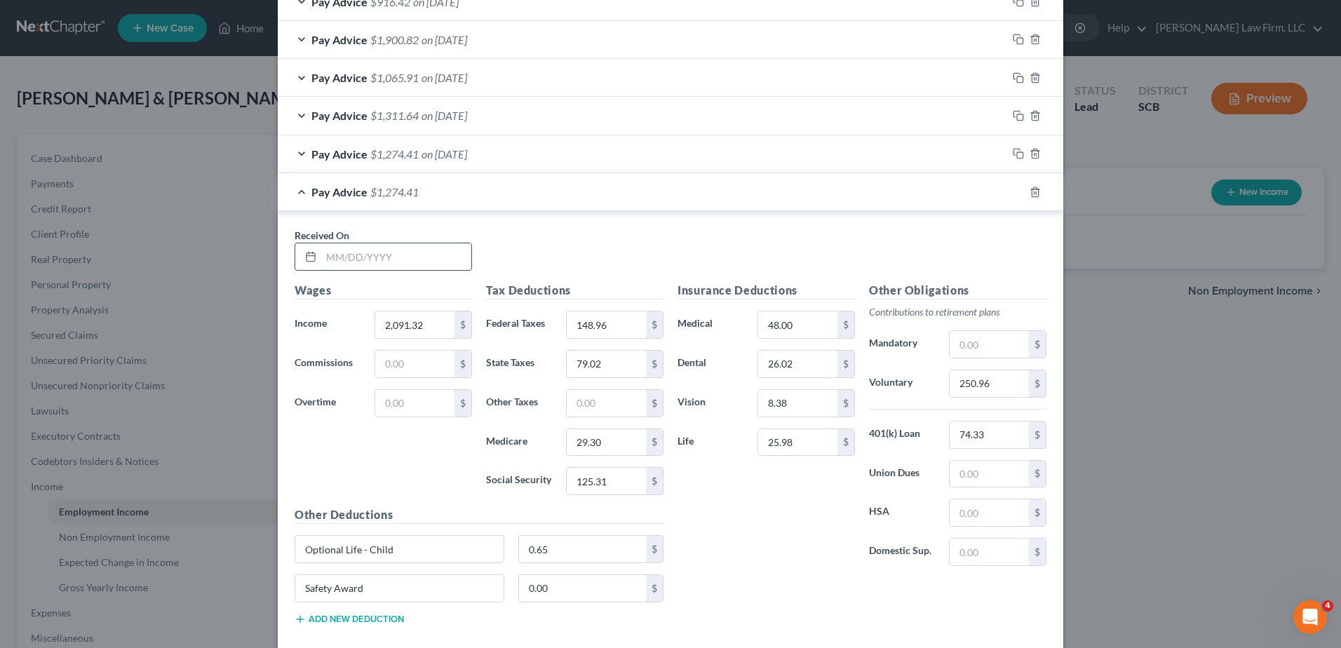
click at [434, 256] on input "text" at bounding box center [396, 256] width 150 height 27
click at [957, 392] on input "text" at bounding box center [988, 383] width 79 height 27
click at [1013, 191] on icon "button" at bounding box center [1018, 192] width 11 height 11
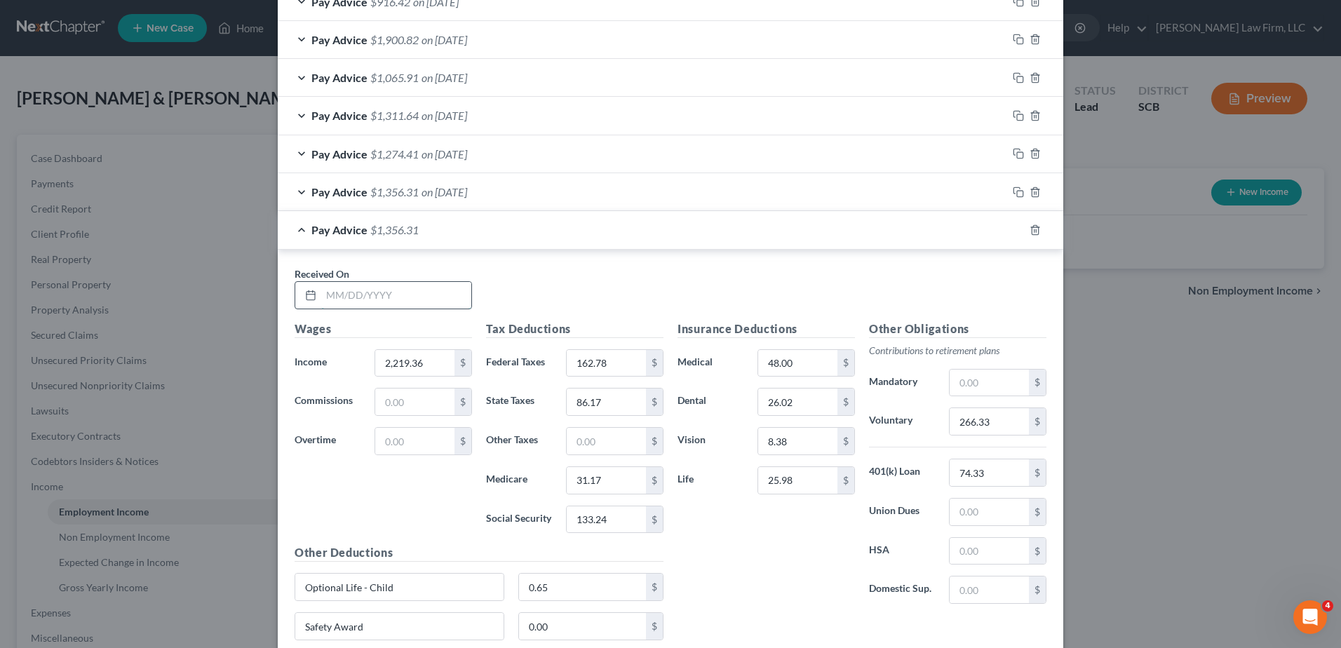
click at [422, 290] on input "text" at bounding box center [396, 295] width 150 height 27
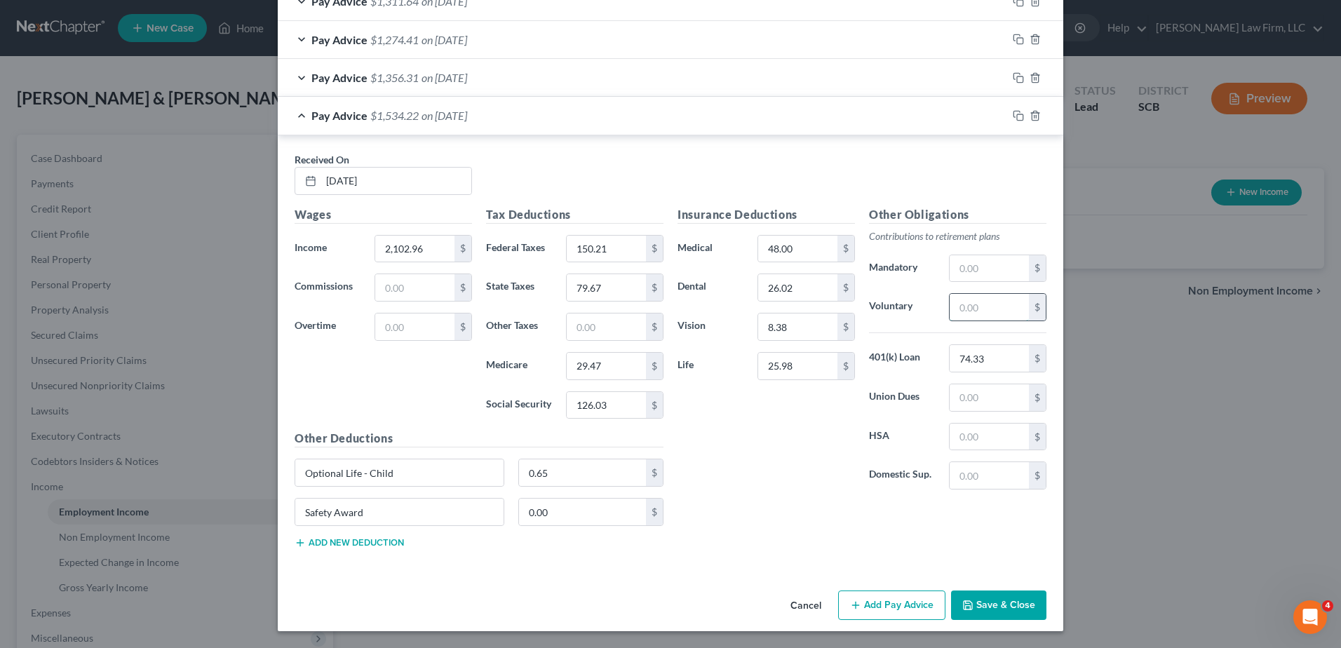
click at [962, 316] on input "text" at bounding box center [988, 307] width 79 height 27
click at [1013, 117] on icon "button" at bounding box center [1018, 115] width 11 height 11
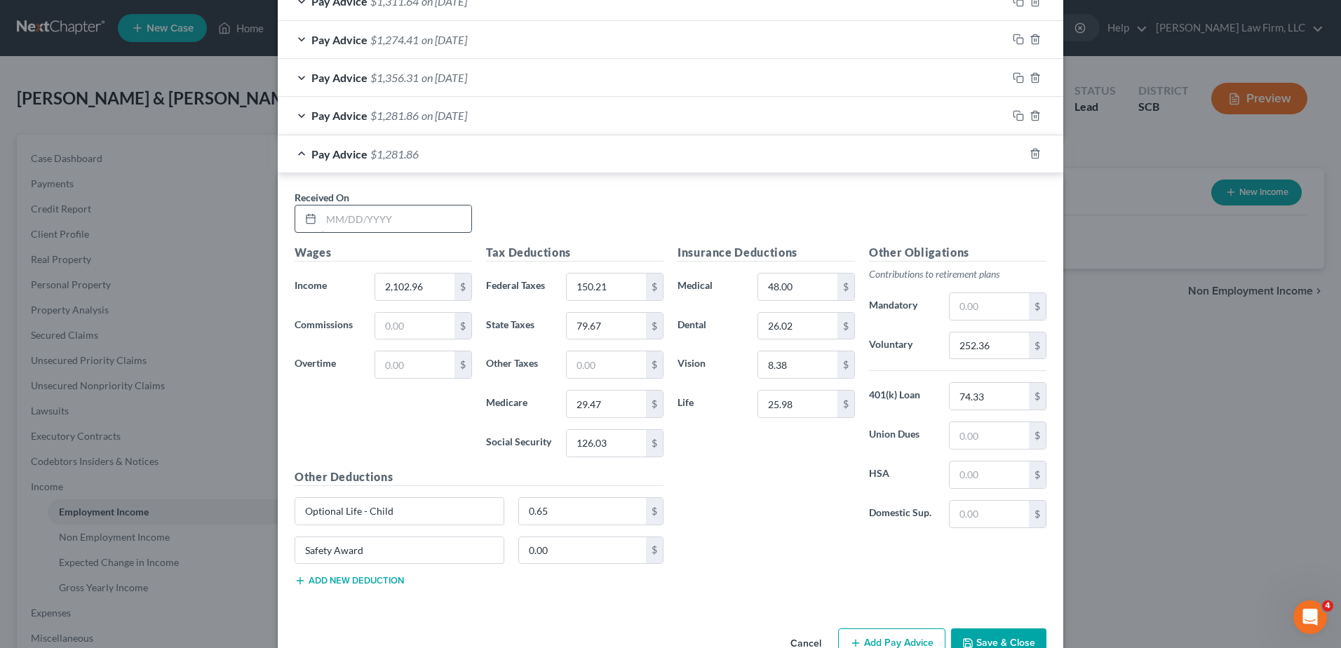
click at [419, 210] on input "text" at bounding box center [396, 218] width 150 height 27
click at [599, 544] on input "0.00" at bounding box center [583, 550] width 128 height 27
click at [982, 343] on input "text" at bounding box center [988, 345] width 79 height 27
click at [1013, 158] on icon "button" at bounding box center [1018, 153] width 11 height 11
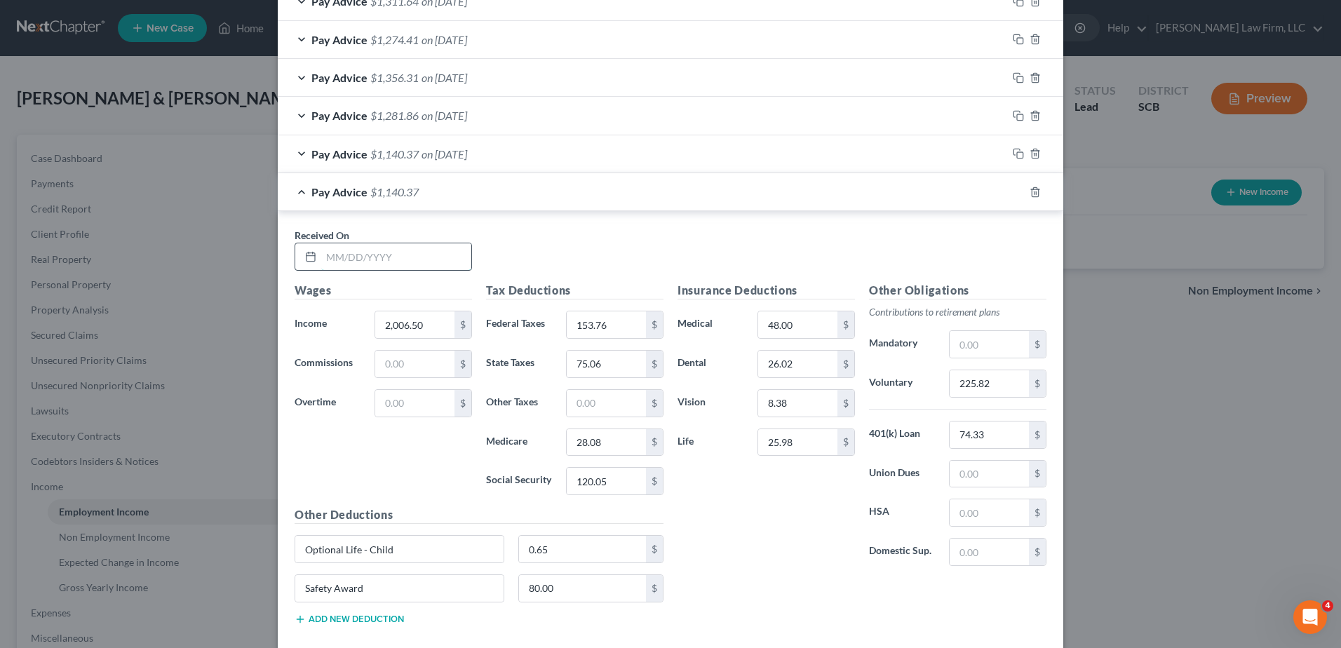
click at [386, 252] on input "text" at bounding box center [396, 256] width 150 height 27
click at [958, 250] on div "Received On * [DATE]" at bounding box center [670, 255] width 766 height 54
click at [976, 389] on input "225.82" at bounding box center [988, 383] width 79 height 27
click at [965, 379] on input "text" at bounding box center [988, 383] width 79 height 27
click at [1013, 190] on icon "button" at bounding box center [1018, 192] width 11 height 11
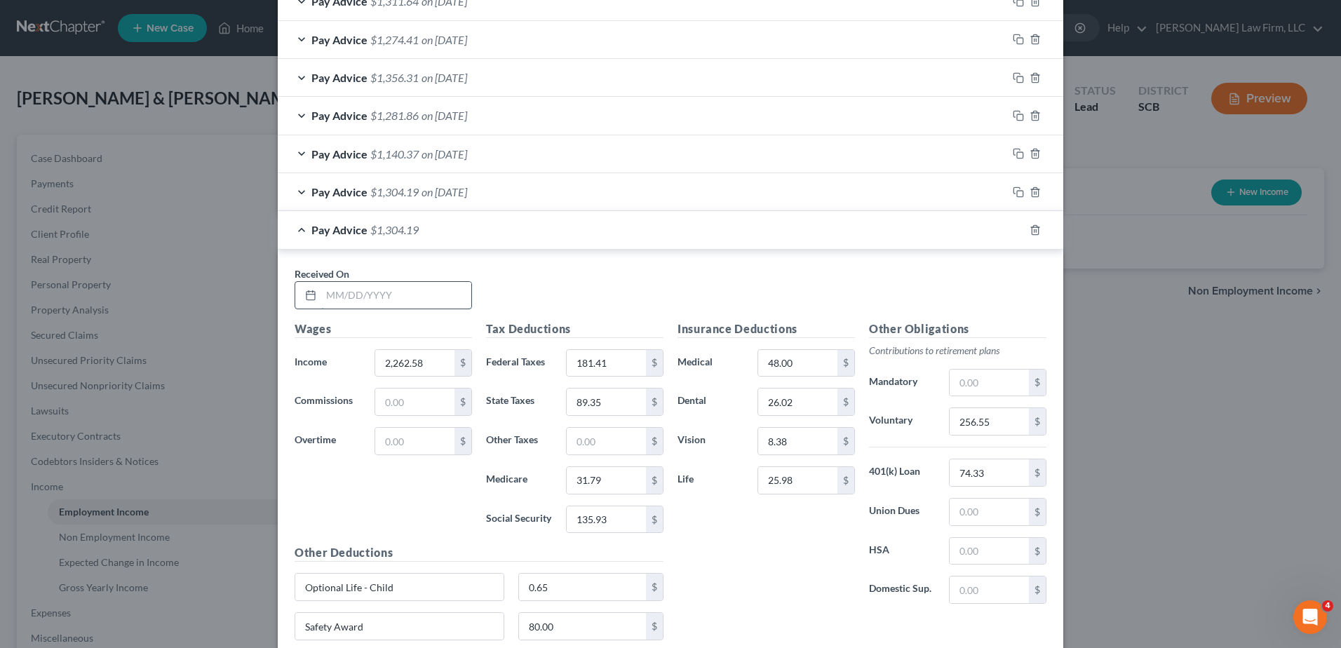
click at [420, 299] on input "text" at bounding box center [396, 295] width 150 height 27
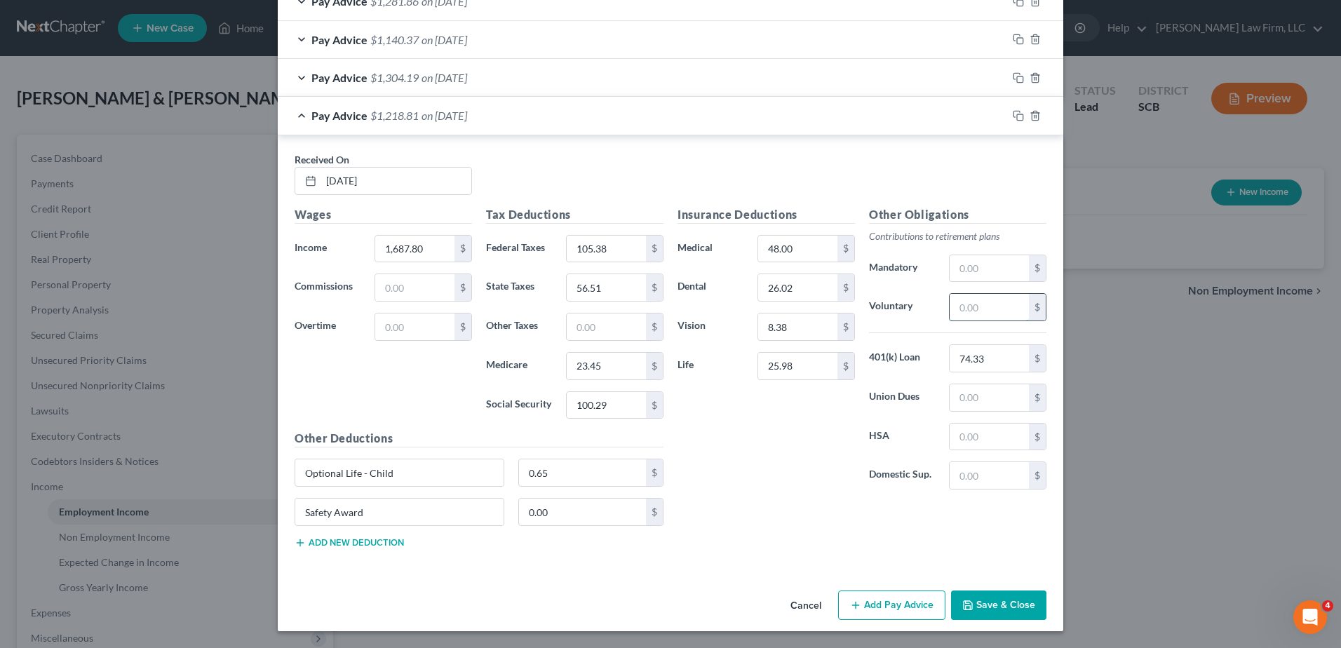
click at [992, 312] on input "text" at bounding box center [988, 307] width 79 height 27
click at [1013, 110] on icon "button" at bounding box center [1018, 115] width 11 height 11
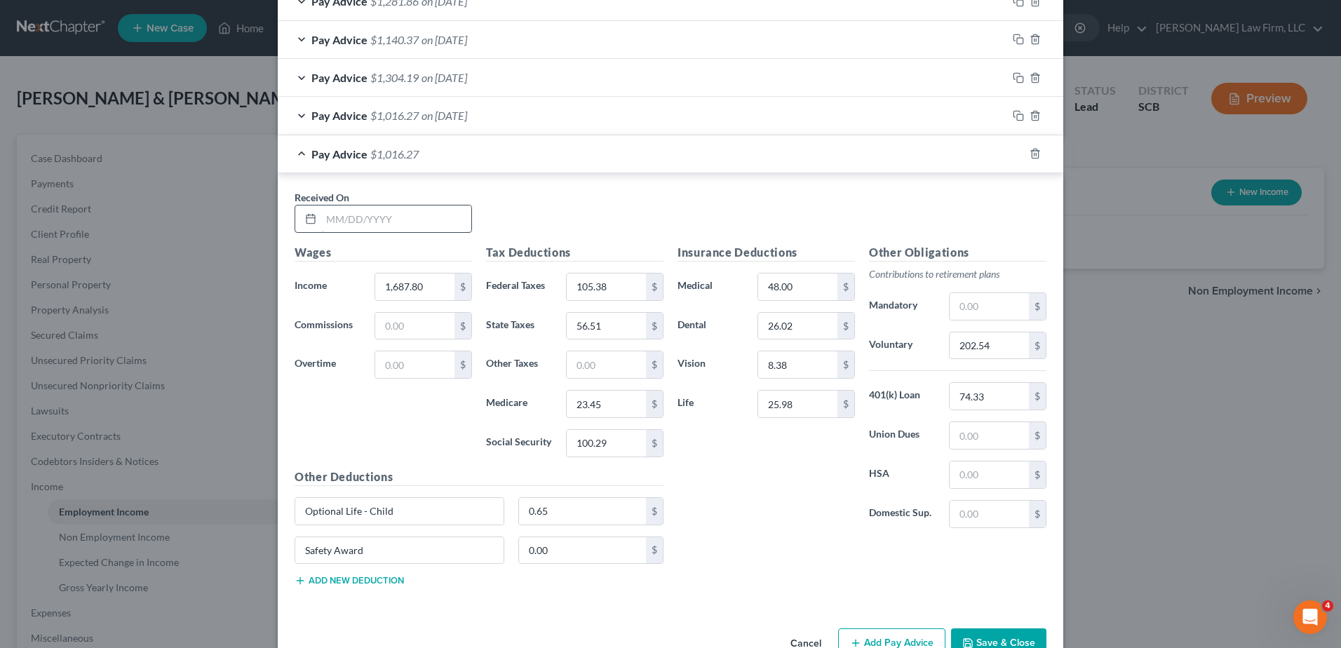
click at [388, 223] on input "text" at bounding box center [396, 218] width 150 height 27
click at [983, 344] on input "202.54" at bounding box center [988, 345] width 79 height 27
click at [995, 348] on input "text" at bounding box center [988, 345] width 79 height 27
click at [1013, 151] on icon "button" at bounding box center [1018, 153] width 11 height 11
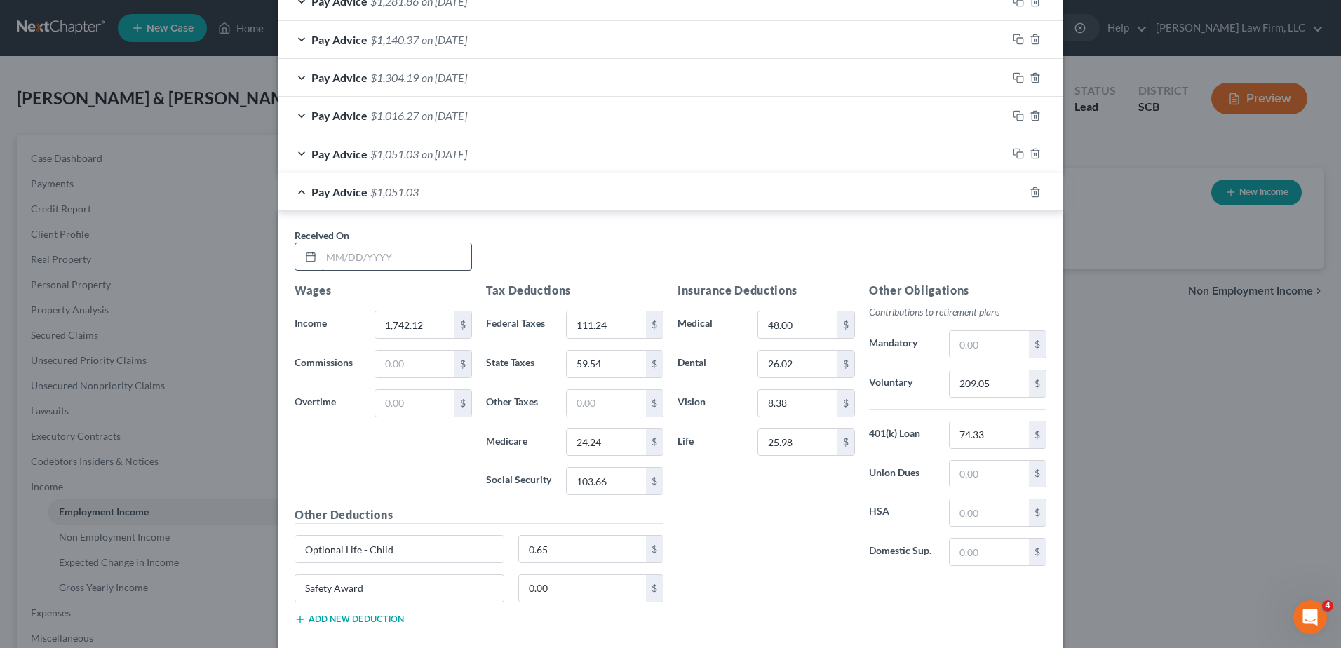
click at [451, 264] on input "text" at bounding box center [396, 256] width 150 height 27
click at [999, 384] on input "text" at bounding box center [988, 383] width 79 height 27
click at [1013, 191] on icon "button" at bounding box center [1018, 192] width 11 height 11
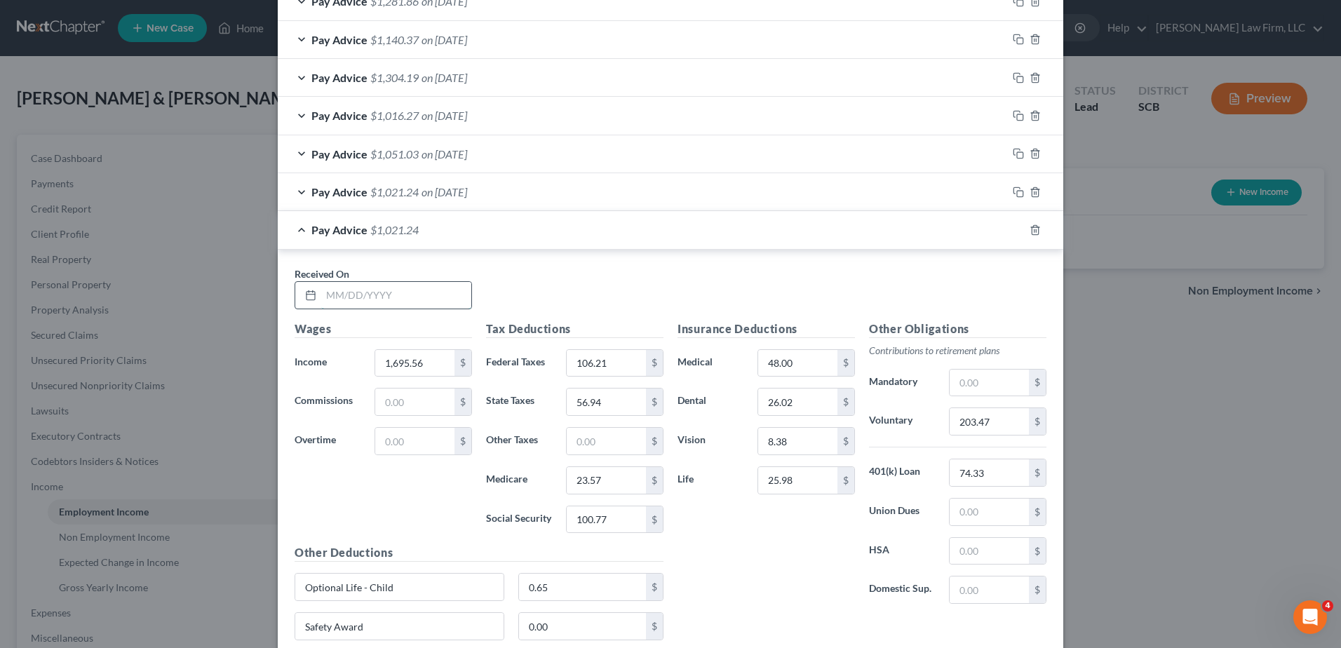
click at [461, 299] on input "text" at bounding box center [396, 295] width 150 height 27
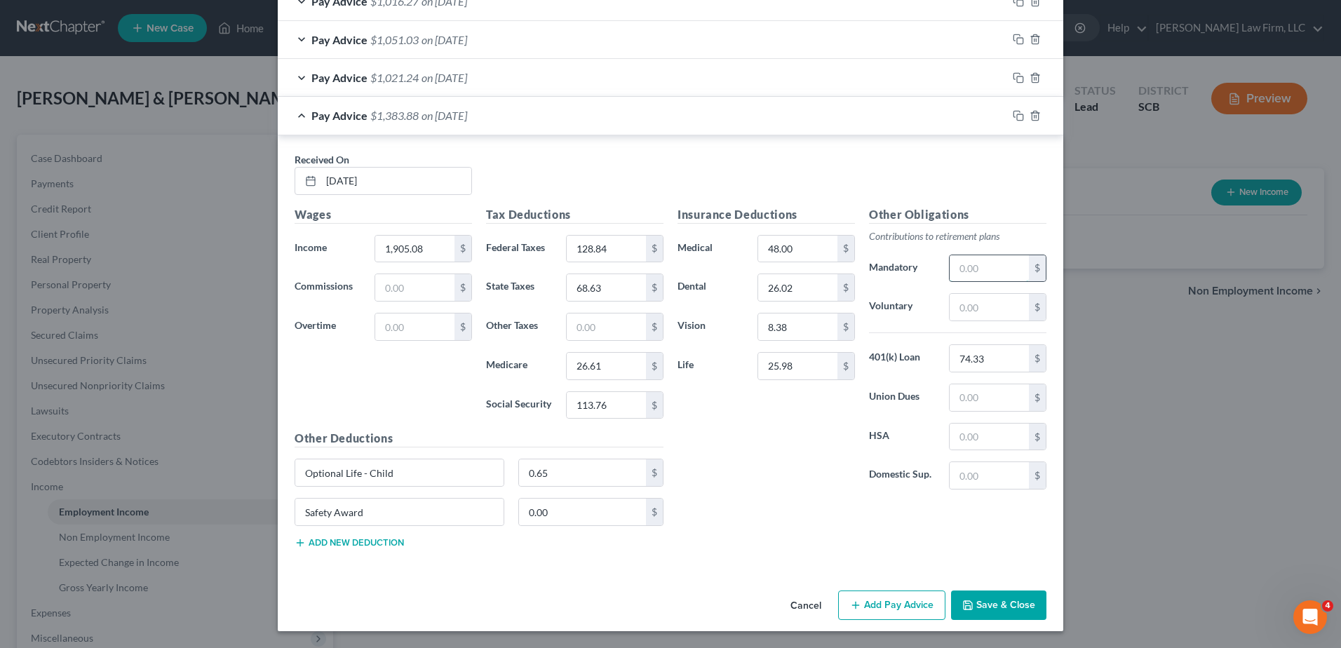
click at [982, 269] on input "text" at bounding box center [988, 268] width 79 height 27
click at [961, 309] on input "text" at bounding box center [988, 307] width 79 height 27
click at [1013, 118] on icon "button" at bounding box center [1018, 115] width 11 height 11
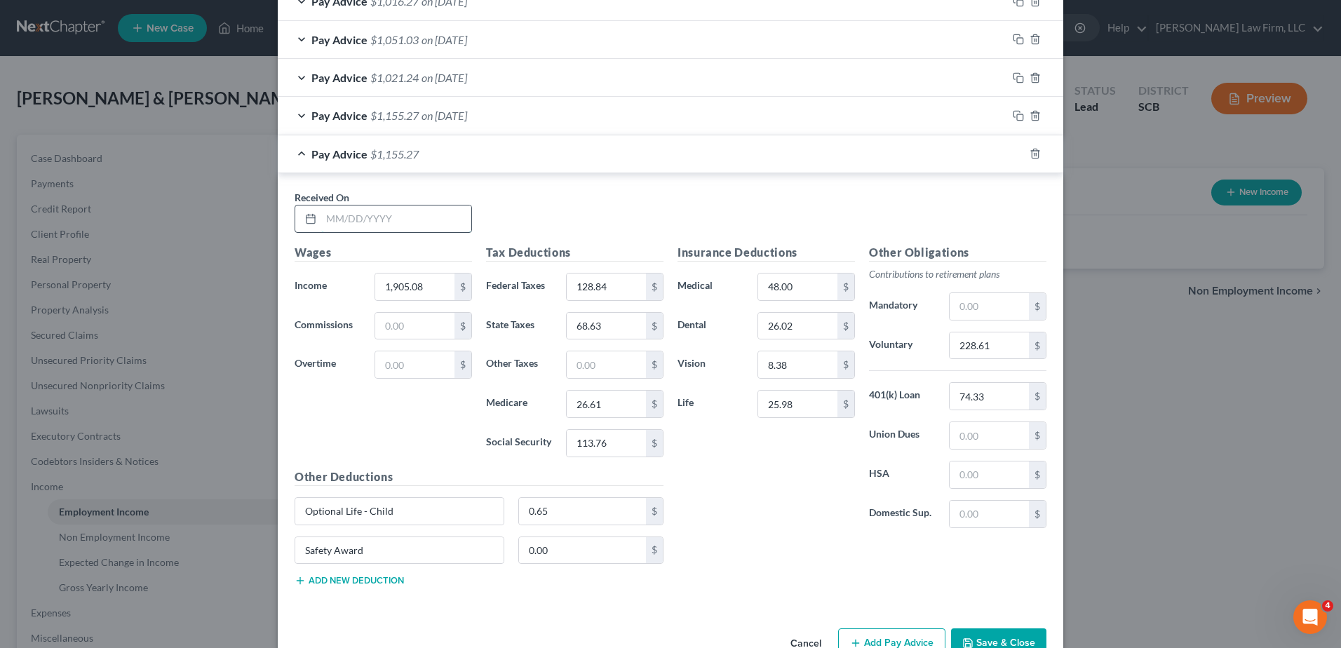
click at [415, 219] on input "text" at bounding box center [396, 218] width 150 height 27
click at [968, 343] on input "text" at bounding box center [988, 345] width 79 height 27
click at [1017, 154] on rect "button" at bounding box center [1020, 155] width 6 height 6
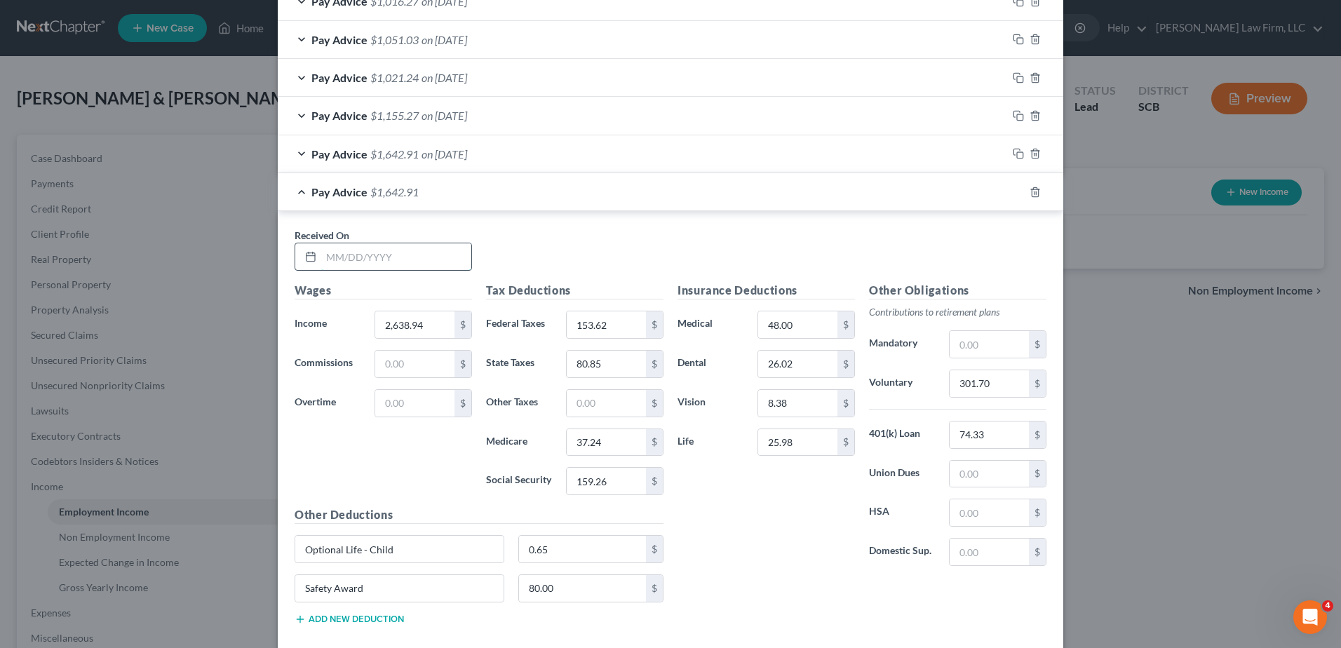
click at [410, 252] on input "text" at bounding box center [396, 256] width 150 height 27
click at [957, 385] on input "text" at bounding box center [988, 383] width 79 height 27
click at [574, 482] on input "11.60" at bounding box center [606, 481] width 79 height 27
click at [1017, 194] on icon "button" at bounding box center [1018, 192] width 11 height 11
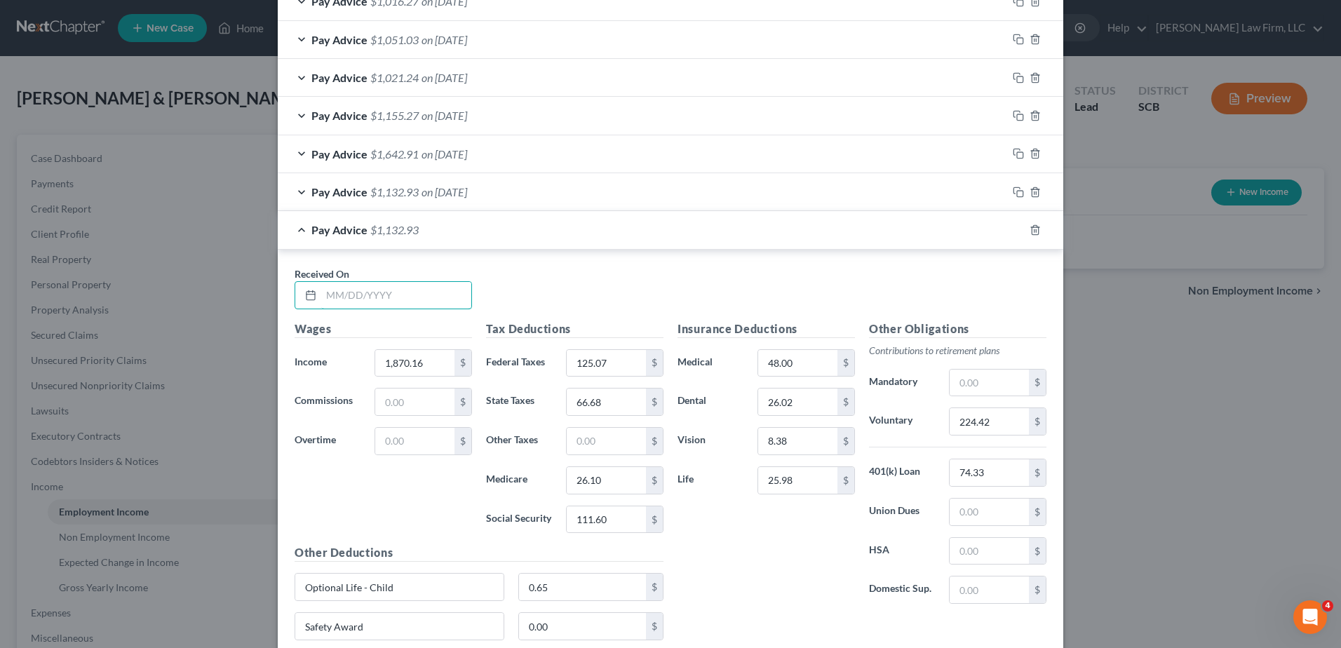
click at [371, 284] on input "text" at bounding box center [396, 295] width 150 height 27
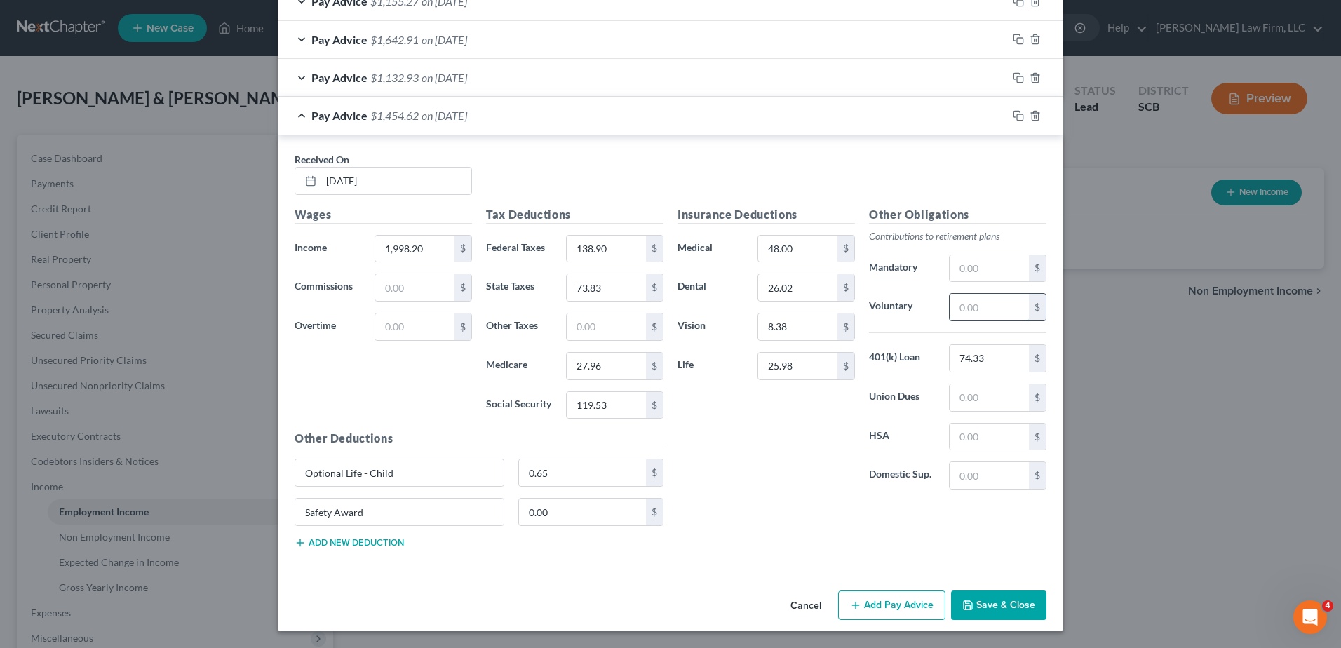
click at [959, 299] on input "text" at bounding box center [988, 307] width 79 height 27
click at [1013, 112] on icon "button" at bounding box center [1018, 115] width 11 height 11
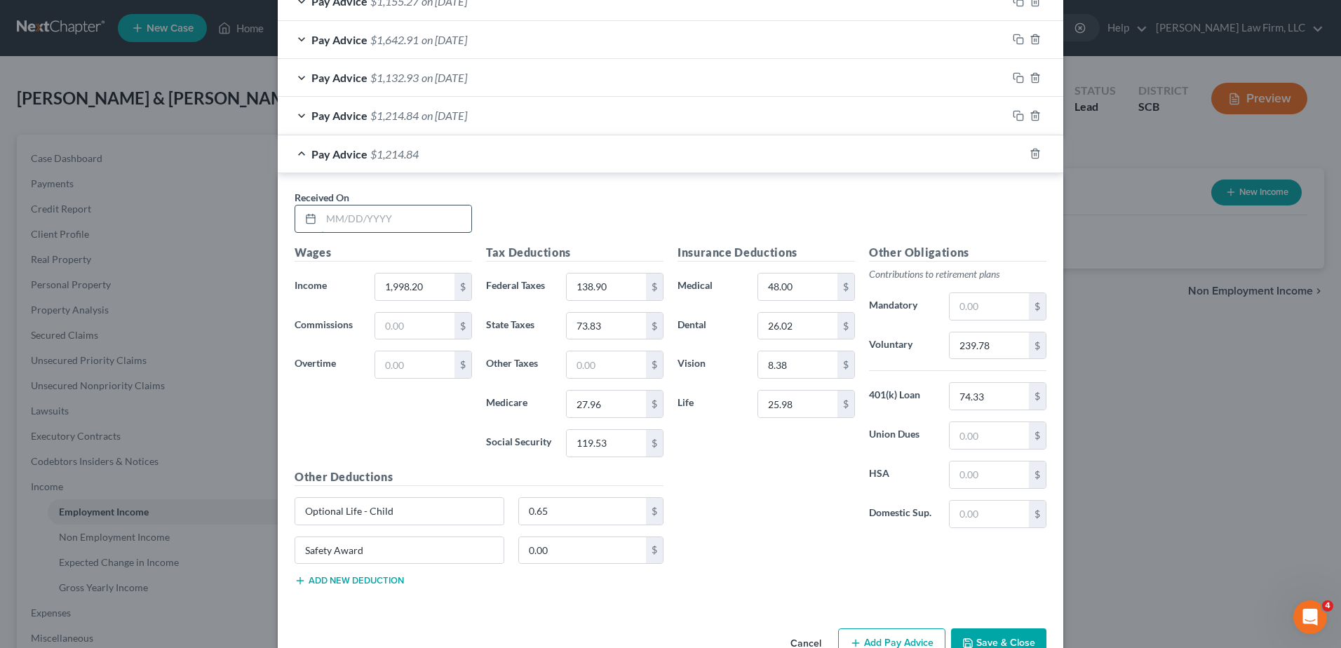
click at [402, 217] on input "text" at bounding box center [396, 218] width 150 height 27
click at [980, 353] on input "text" at bounding box center [988, 345] width 79 height 27
click at [1017, 156] on rect "button" at bounding box center [1020, 155] width 6 height 6
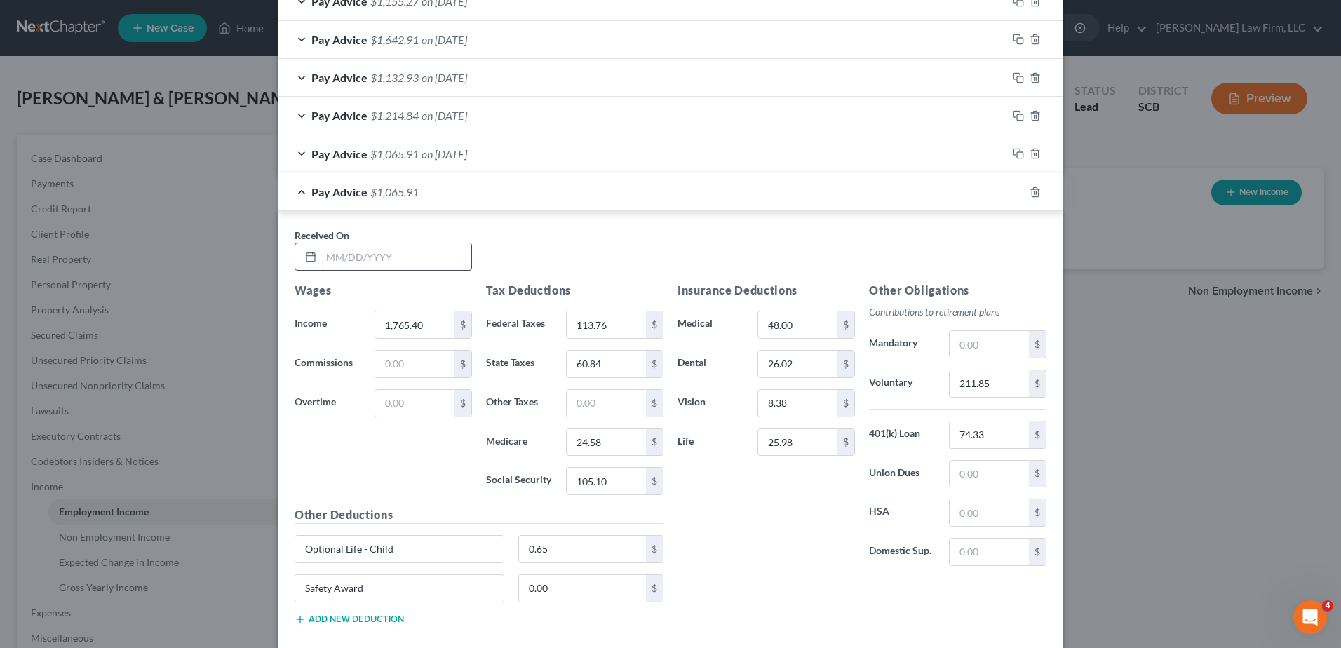
click at [445, 253] on input "text" at bounding box center [396, 256] width 150 height 27
click at [1030, 194] on icon "button" at bounding box center [1034, 192] width 11 height 11
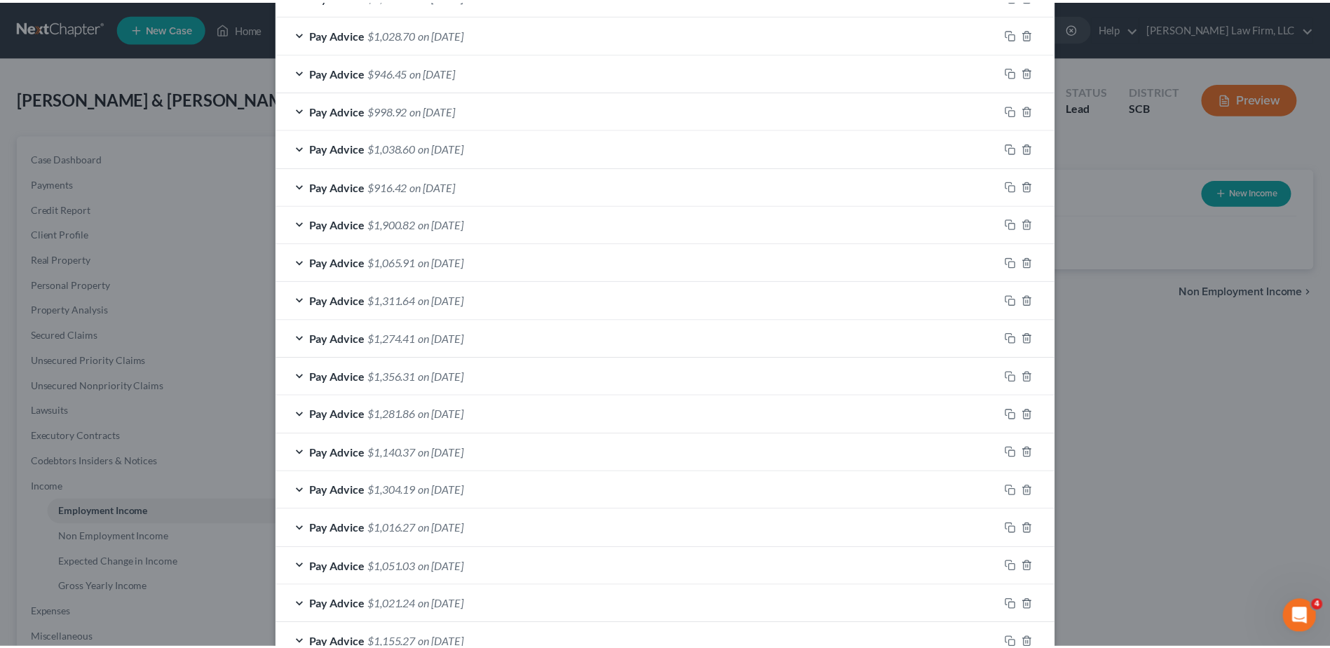
scroll to position [957, 0]
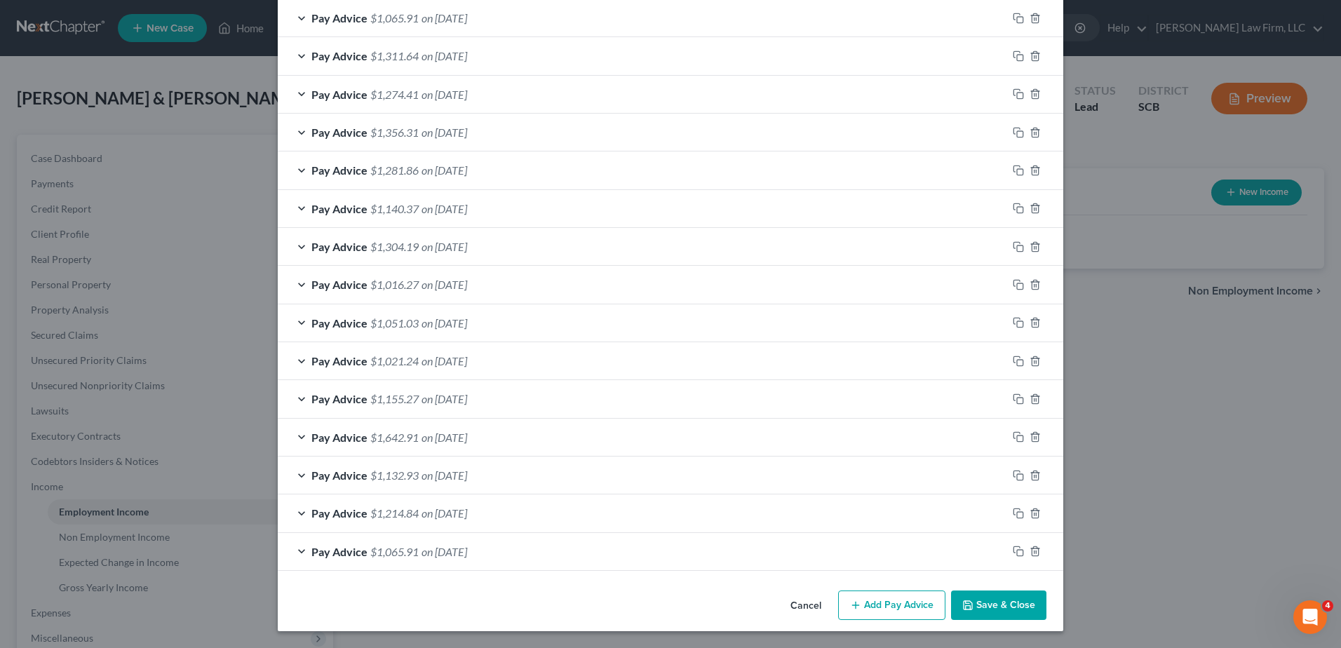
click at [991, 598] on button "Save & Close" at bounding box center [998, 604] width 95 height 29
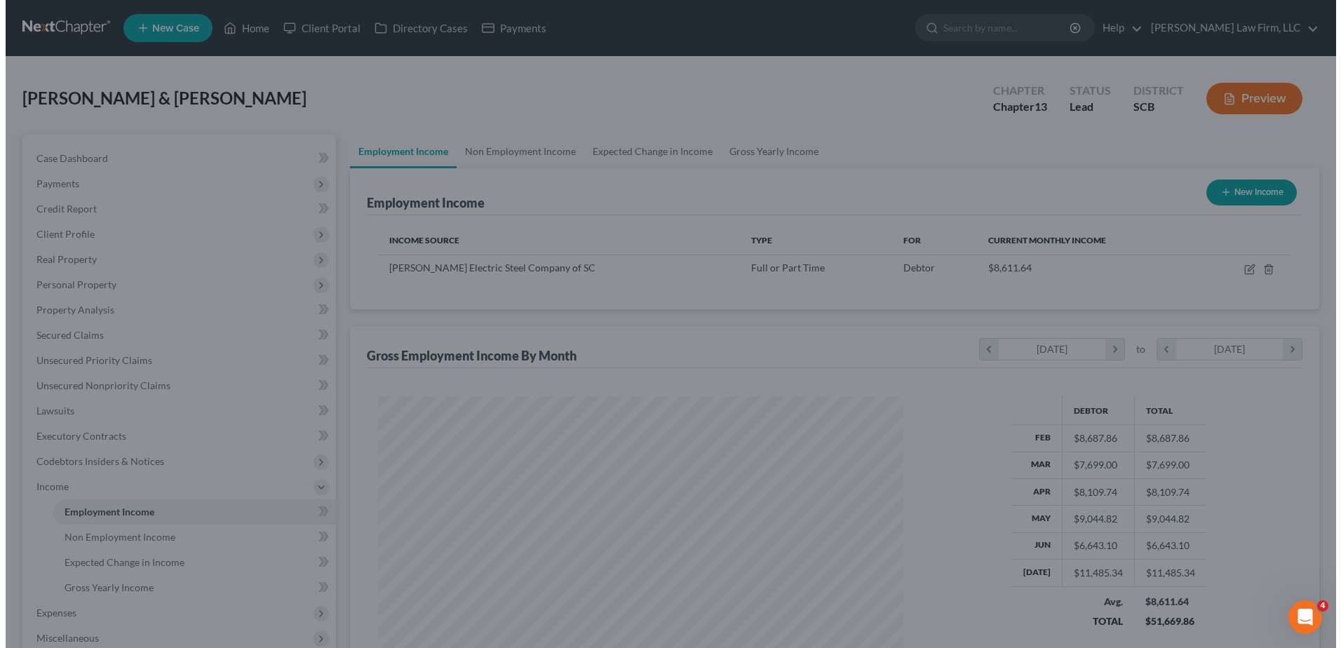
scroll to position [700919, 700630]
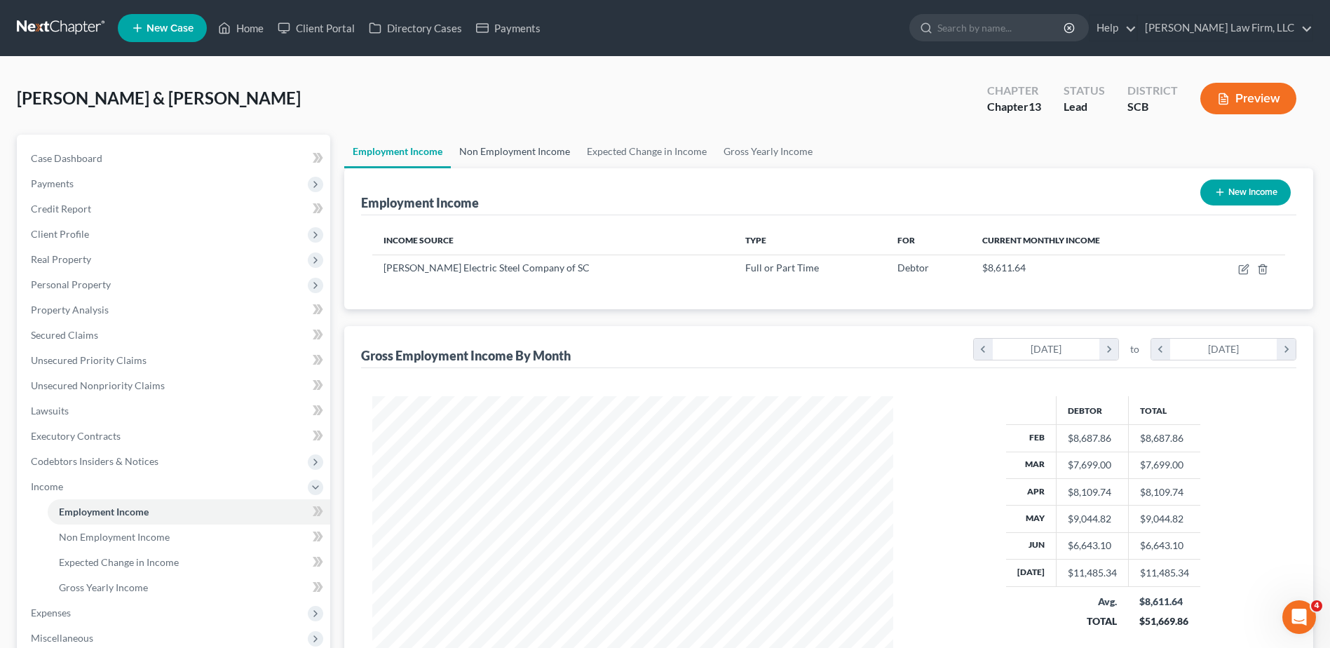
click at [530, 151] on link "Non Employment Income" at bounding box center [515, 152] width 128 height 34
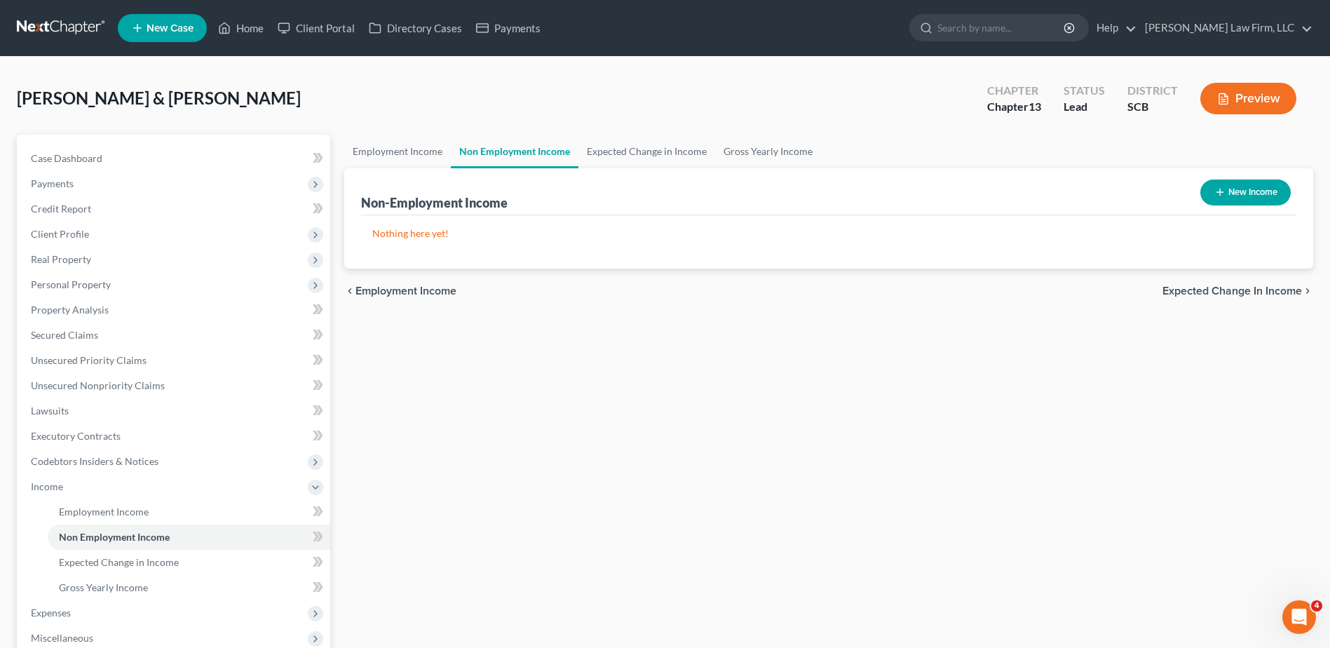
click at [1238, 196] on button "New Income" at bounding box center [1245, 193] width 90 height 26
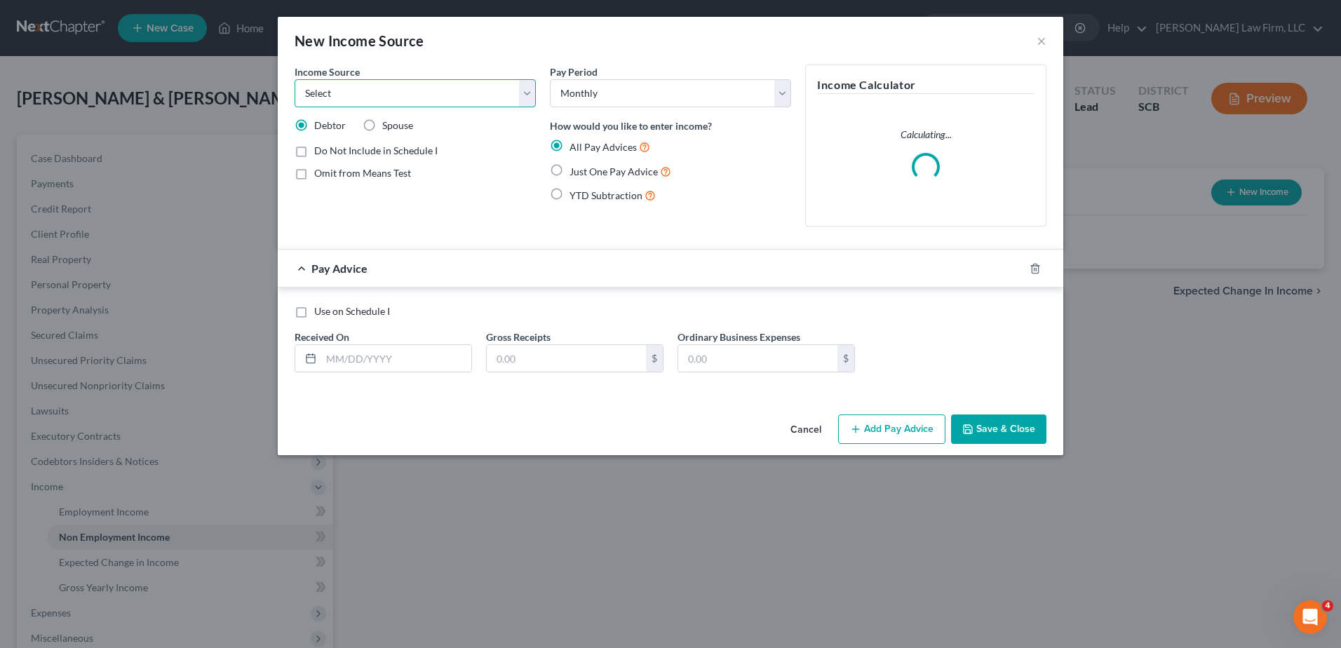
click at [389, 93] on select "Select Unemployment Disability (from employer) Pension Retirement Social Securi…" at bounding box center [414, 93] width 241 height 28
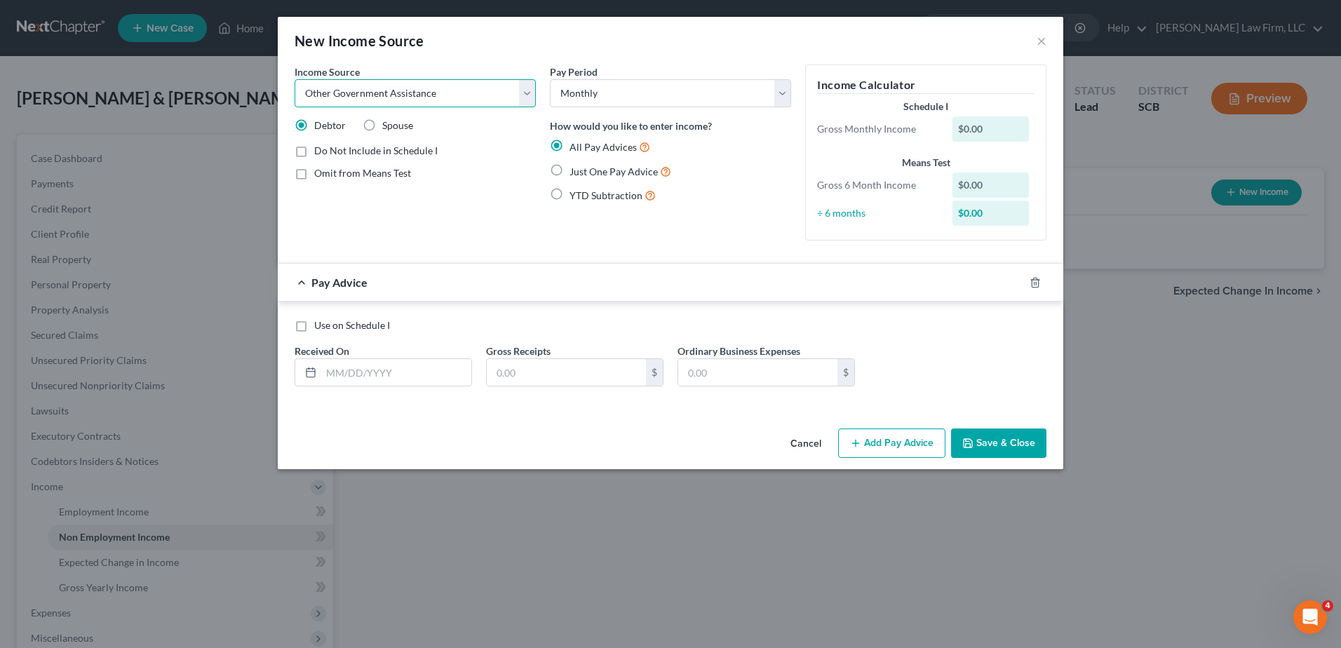
click at [294, 79] on select "Select Unemployment Disability (from employer) Pension Retirement Social Securi…" at bounding box center [414, 93] width 241 height 28
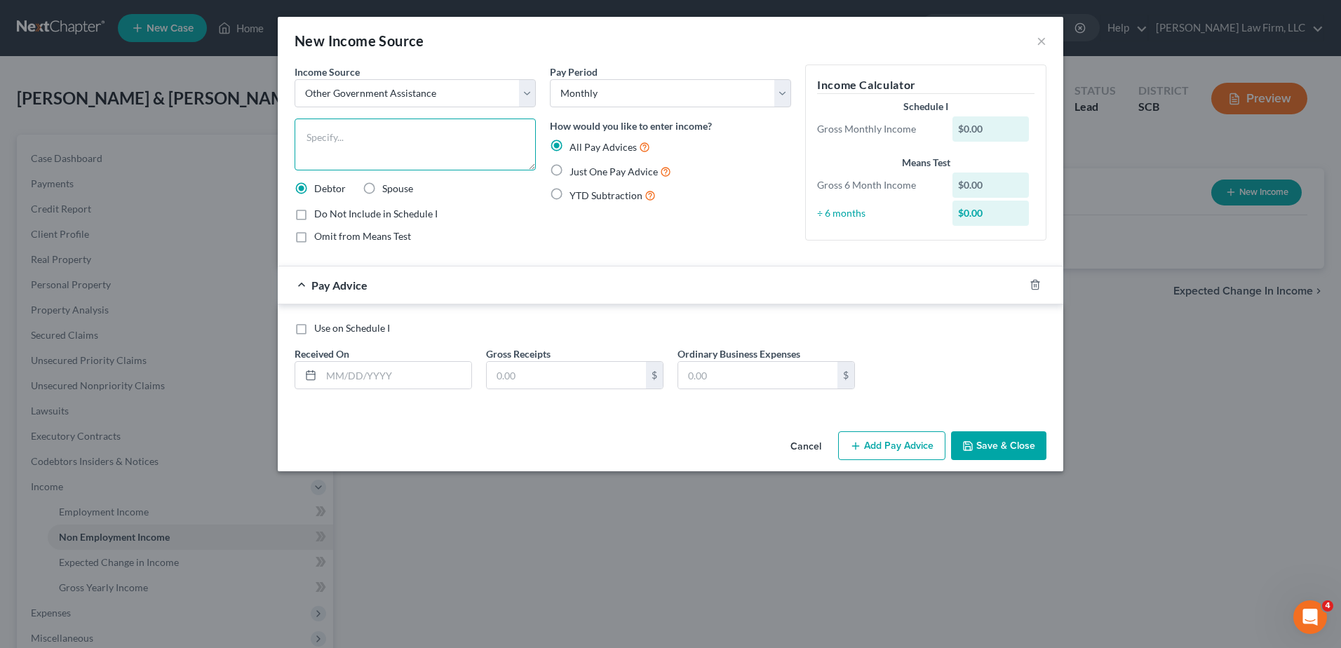
click at [412, 162] on textarea at bounding box center [414, 144] width 241 height 52
click at [575, 173] on span "Just One Pay Advice" at bounding box center [613, 171] width 88 height 12
click at [575, 172] on input "Just One Pay Advice" at bounding box center [579, 167] width 9 height 9
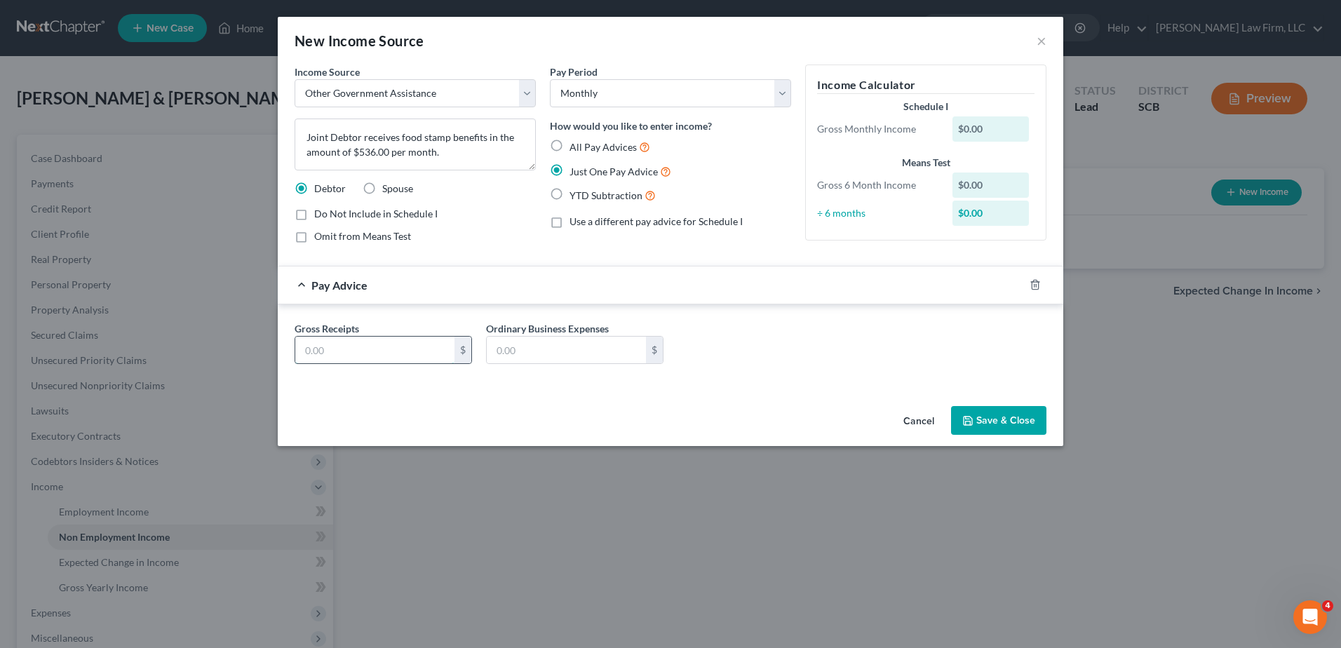
click at [374, 346] on input "text" at bounding box center [374, 350] width 159 height 27
click at [982, 421] on button "Save & Close" at bounding box center [998, 420] width 95 height 29
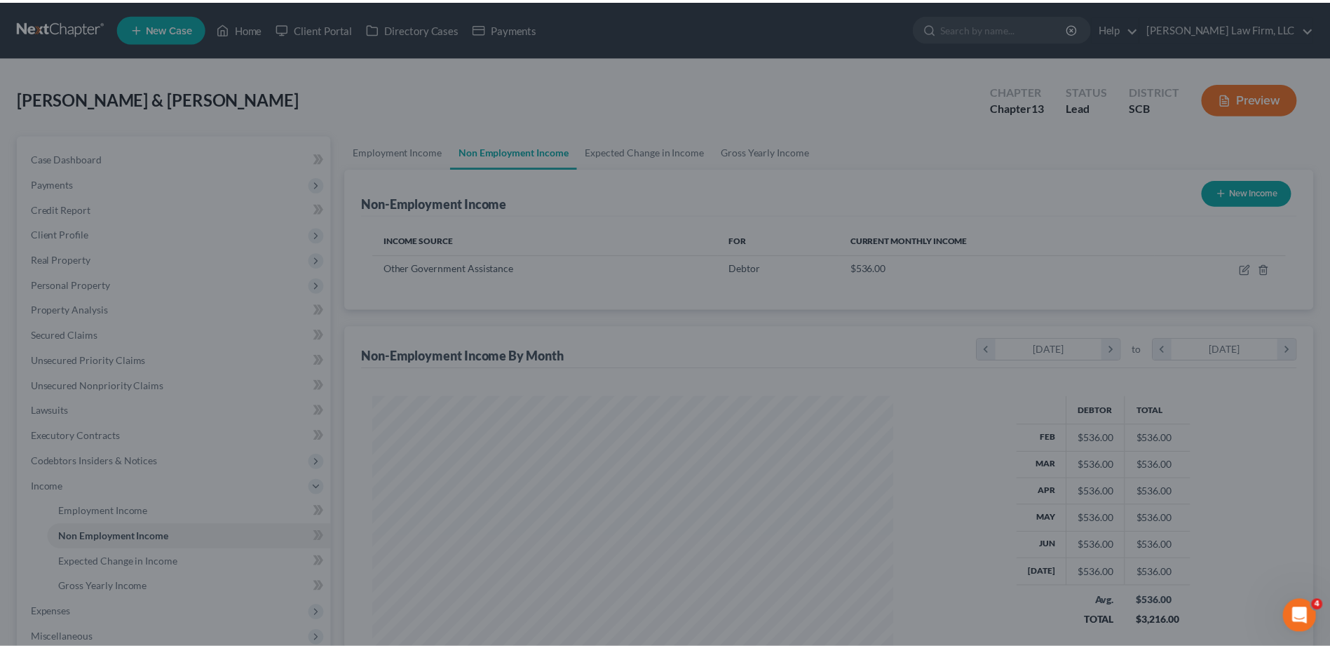
scroll to position [260, 548]
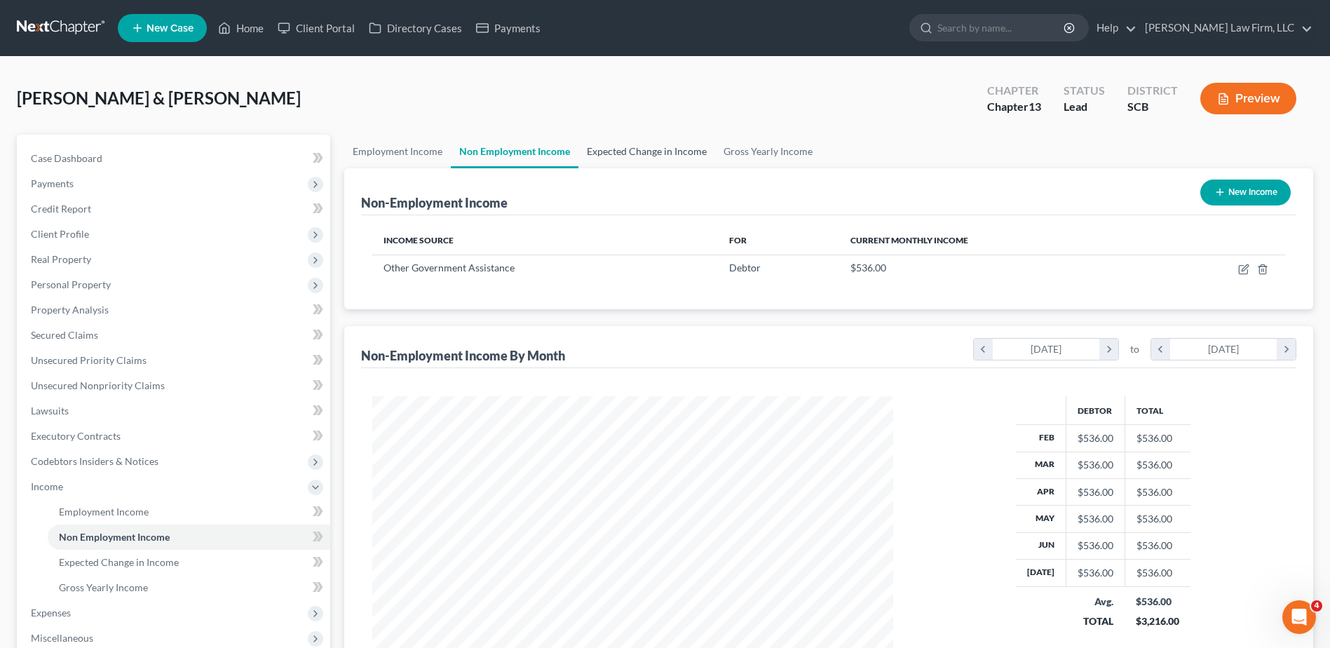
click at [668, 154] on link "Expected Change in Income" at bounding box center [646, 152] width 137 height 34
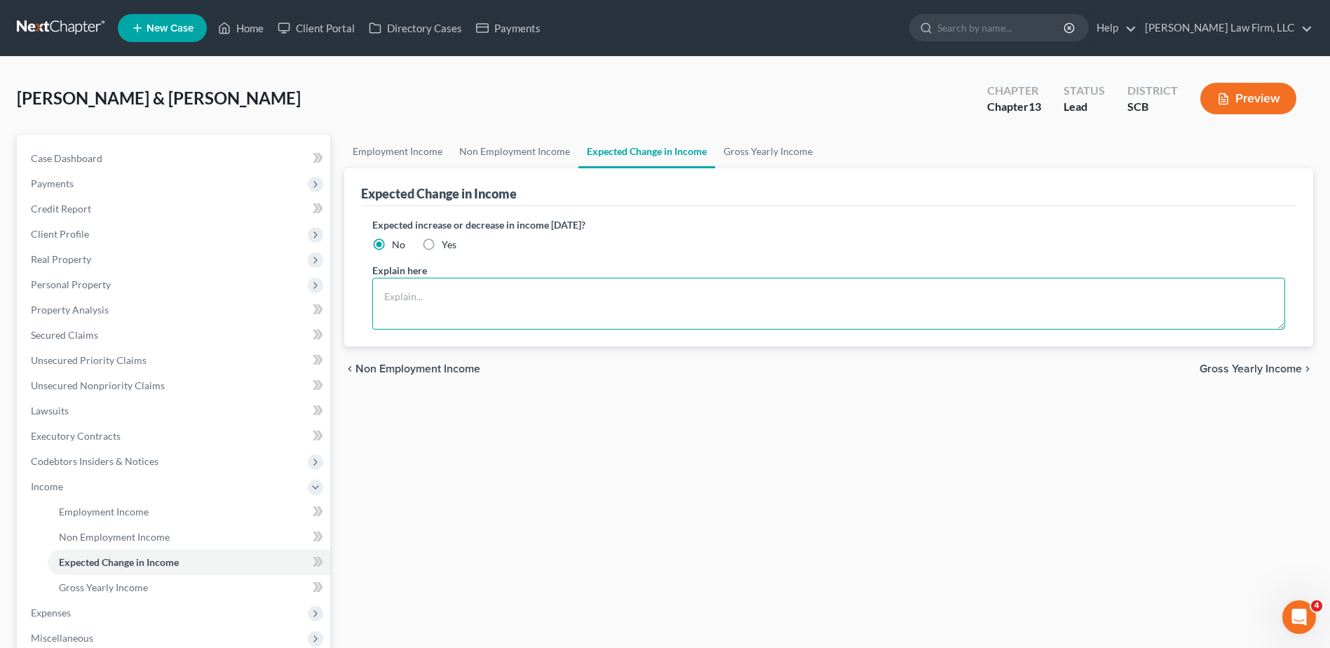
click at [569, 304] on textarea at bounding box center [828, 304] width 913 height 52
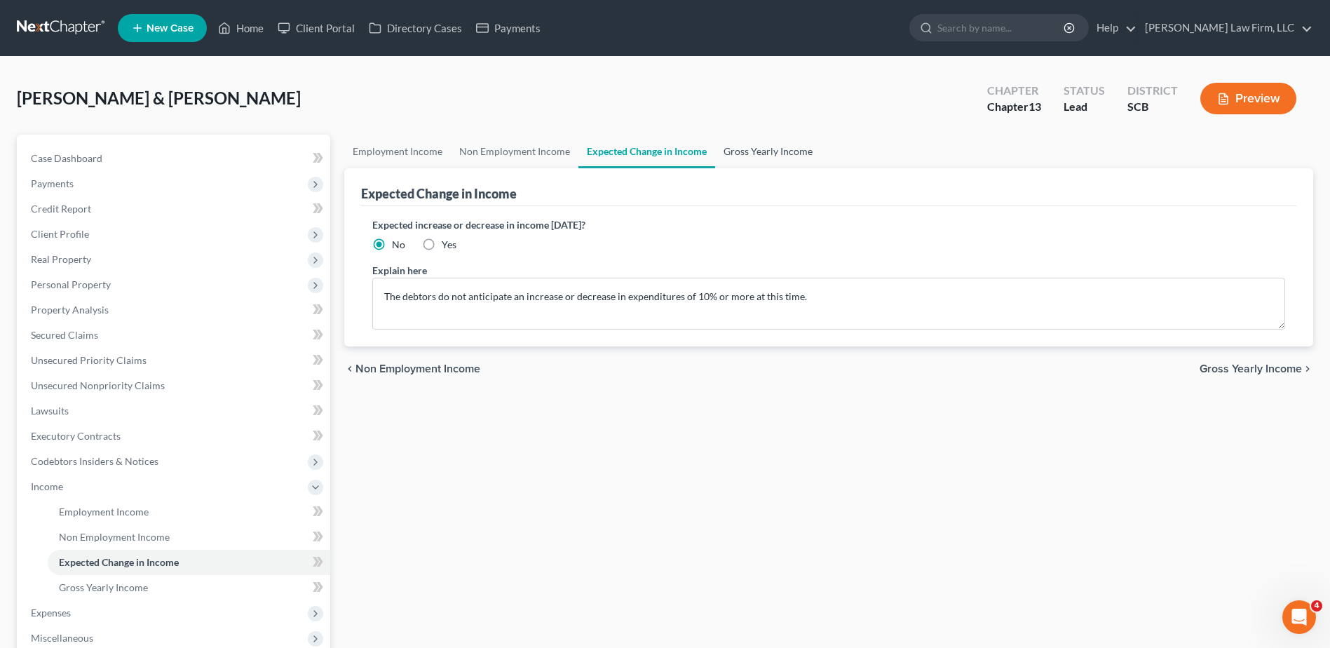
click at [755, 156] on link "Gross Yearly Income" at bounding box center [768, 152] width 106 height 34
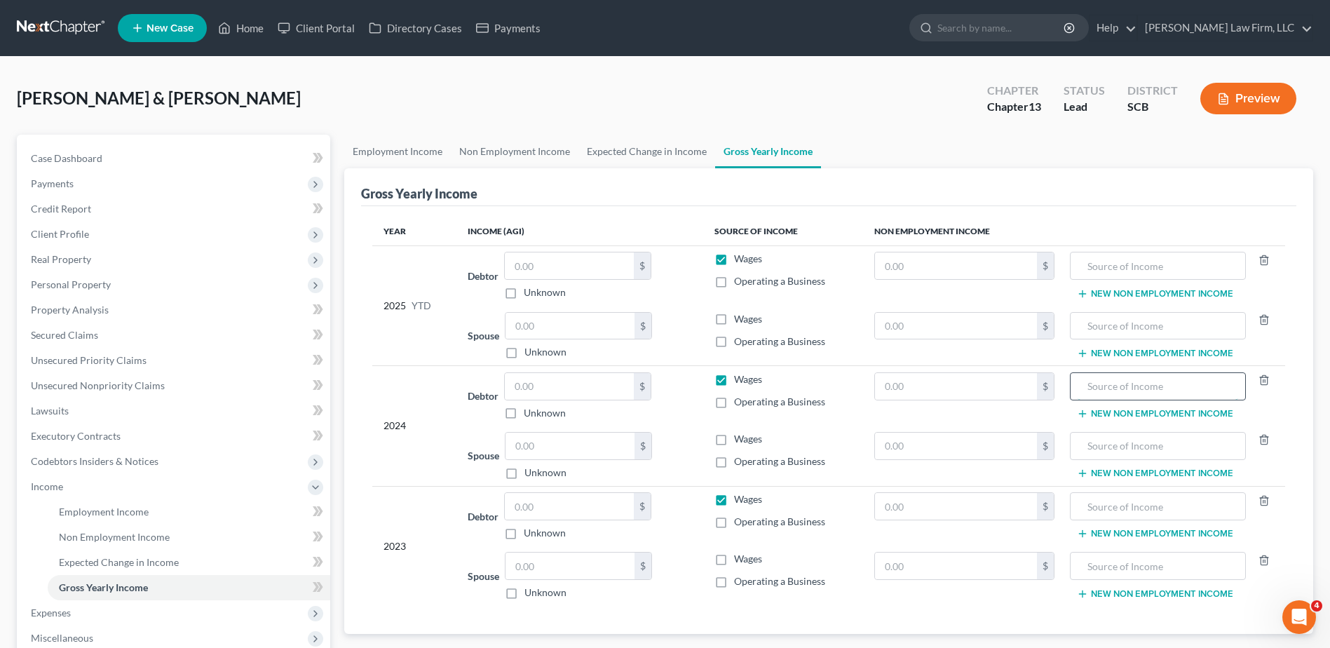
click at [1123, 380] on input "text" at bounding box center [1158, 386] width 161 height 27
click at [1128, 273] on input "text" at bounding box center [1158, 265] width 161 height 27
click at [541, 269] on input "text" at bounding box center [569, 265] width 129 height 27
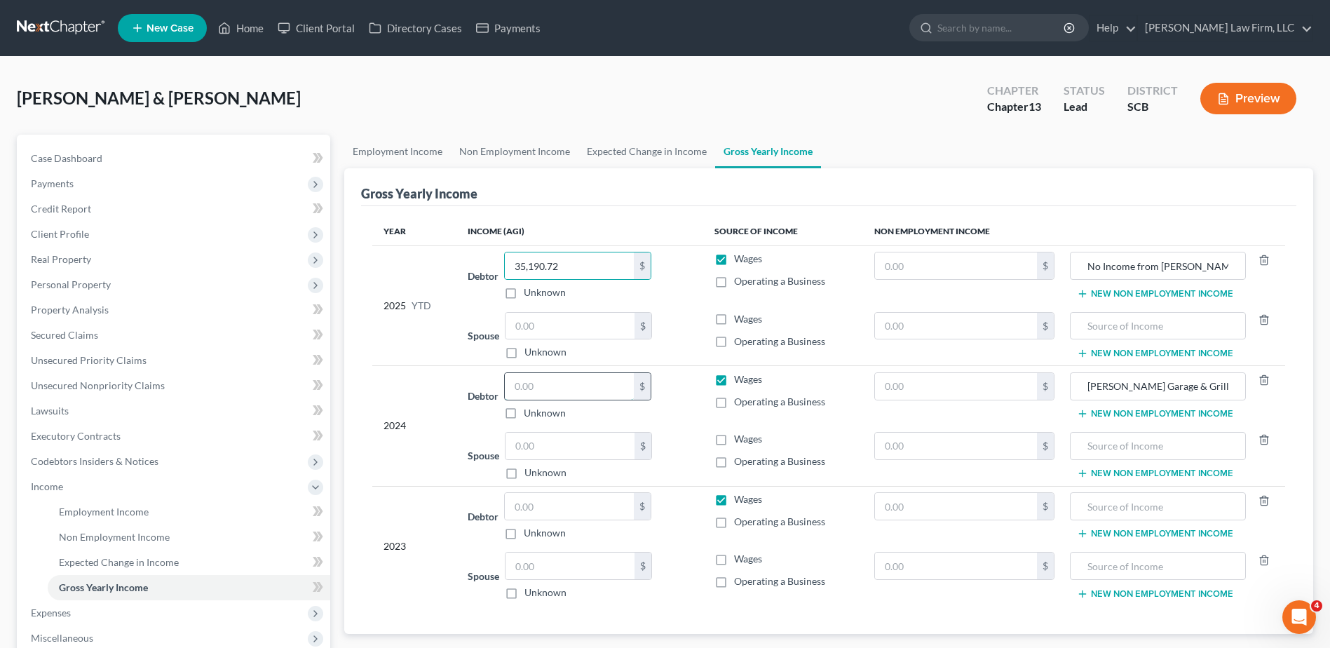
click at [544, 393] on input "text" at bounding box center [569, 386] width 129 height 27
click at [552, 510] on input "text" at bounding box center [569, 506] width 129 height 27
click at [1118, 510] on input "text" at bounding box center [1158, 506] width 161 height 27
click at [550, 508] on input "text" at bounding box center [569, 506] width 129 height 27
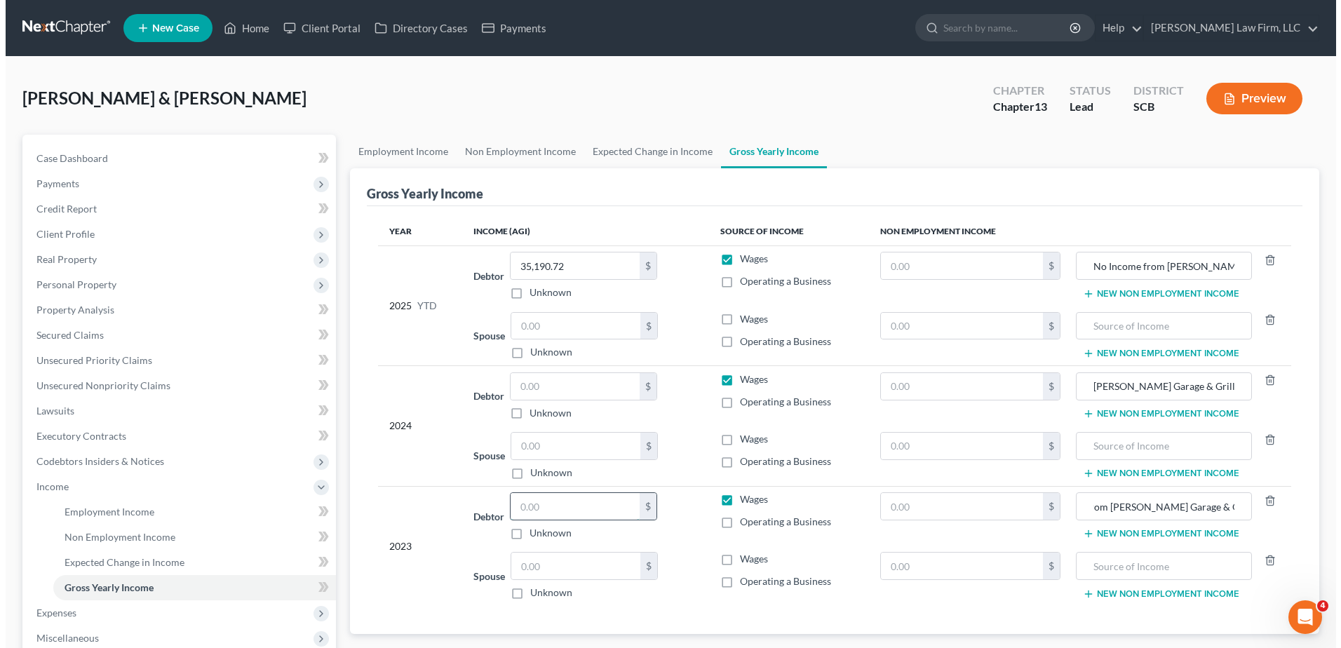
scroll to position [0, 0]
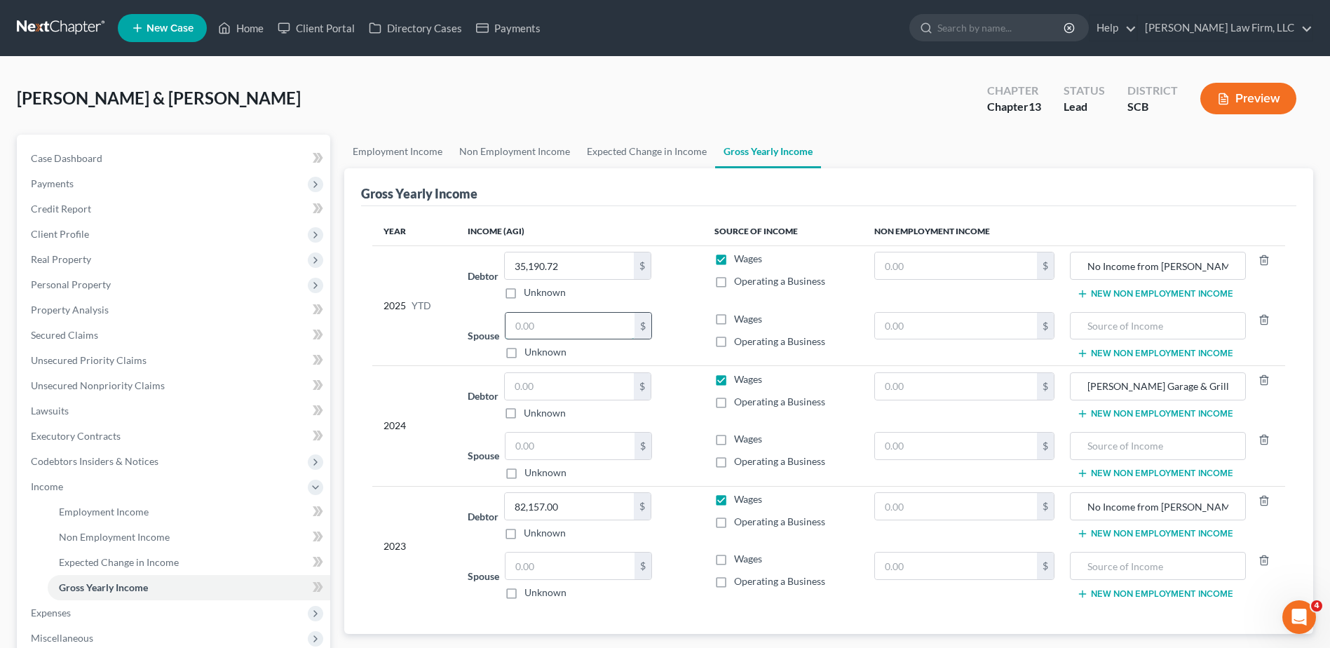
click at [602, 326] on input "text" at bounding box center [570, 326] width 129 height 27
click at [590, 380] on input "text" at bounding box center [569, 386] width 129 height 27
click at [238, 30] on link "Home" at bounding box center [241, 27] width 60 height 25
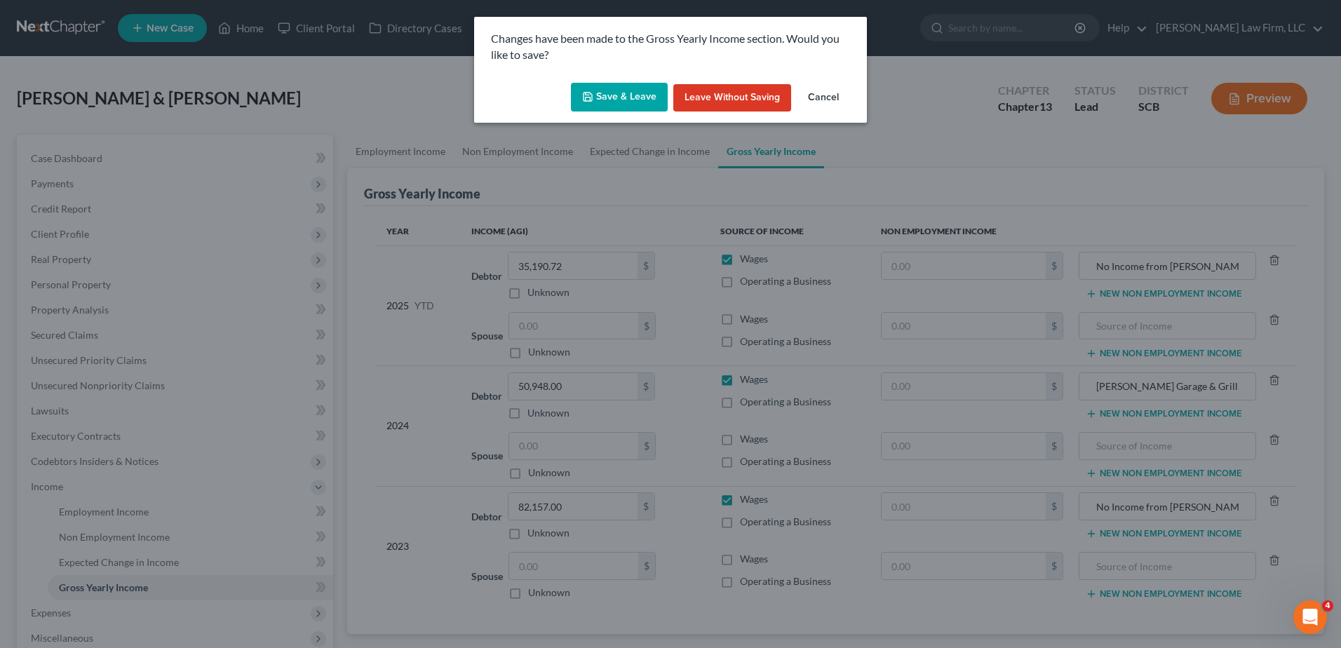
click at [589, 97] on polyline "button" at bounding box center [587, 99] width 5 height 4
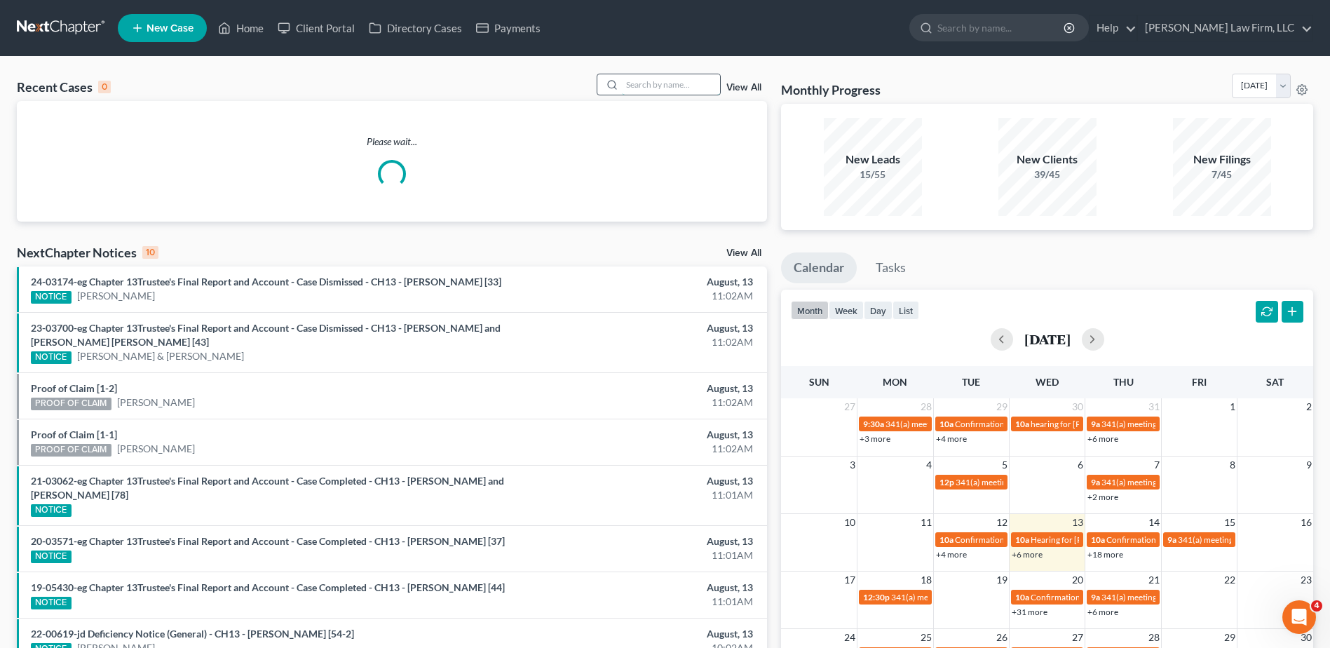
click at [669, 91] on input "search" at bounding box center [671, 84] width 98 height 20
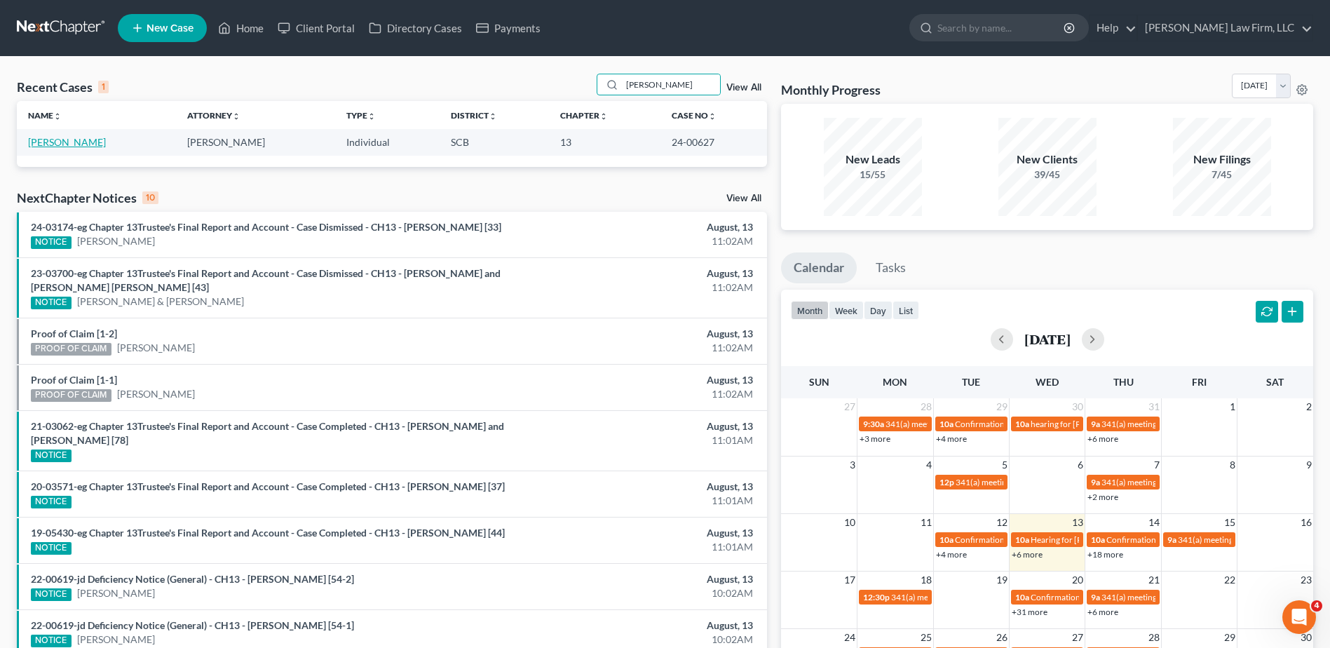
click at [46, 147] on link "[PERSON_NAME]" at bounding box center [67, 142] width 78 height 12
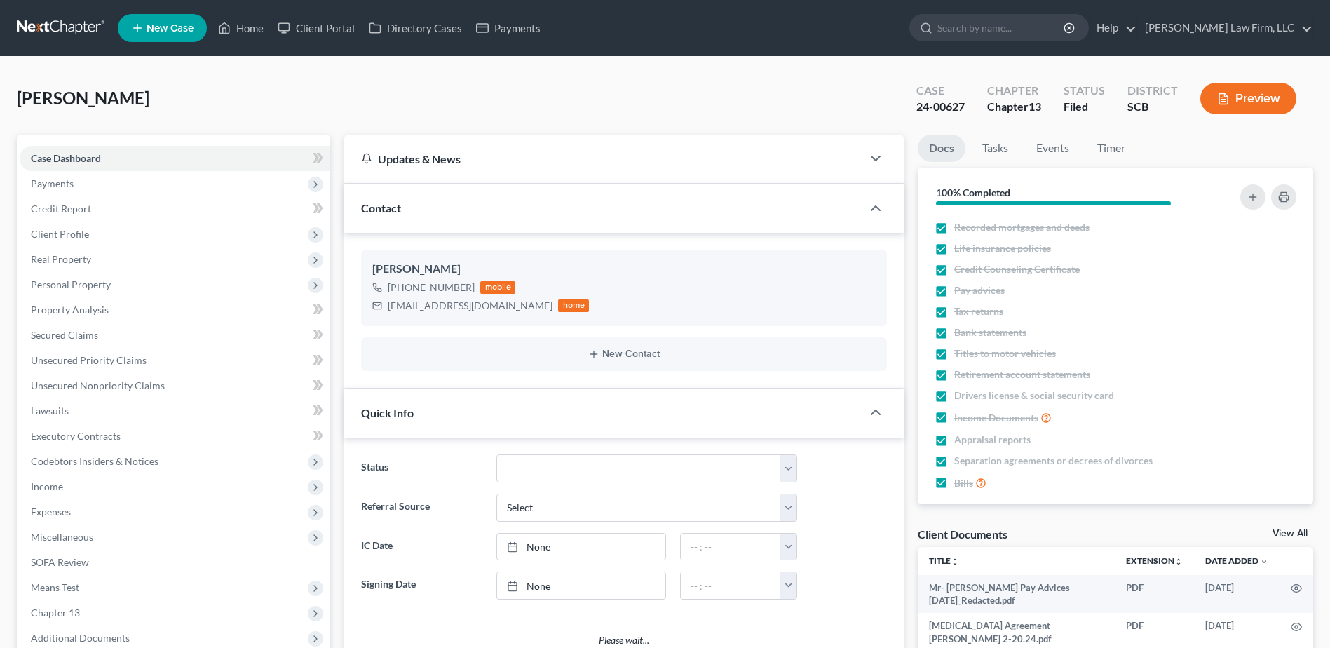
select select "3"
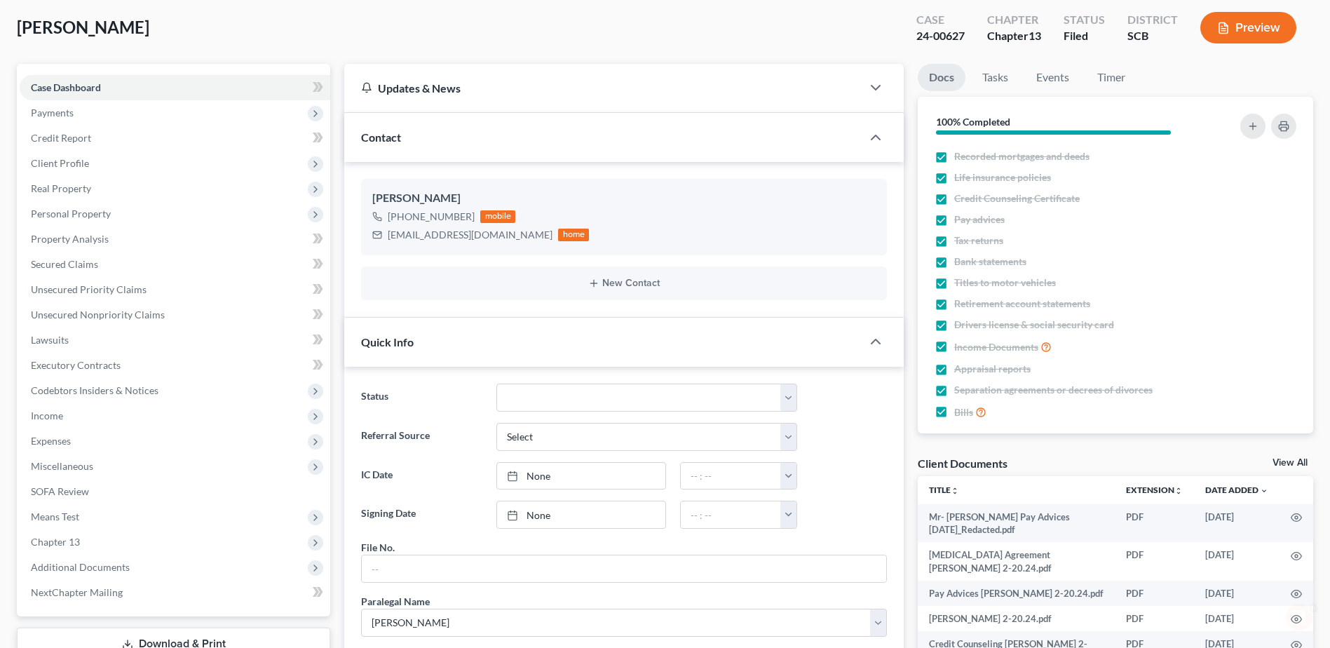
scroll to position [491, 0]
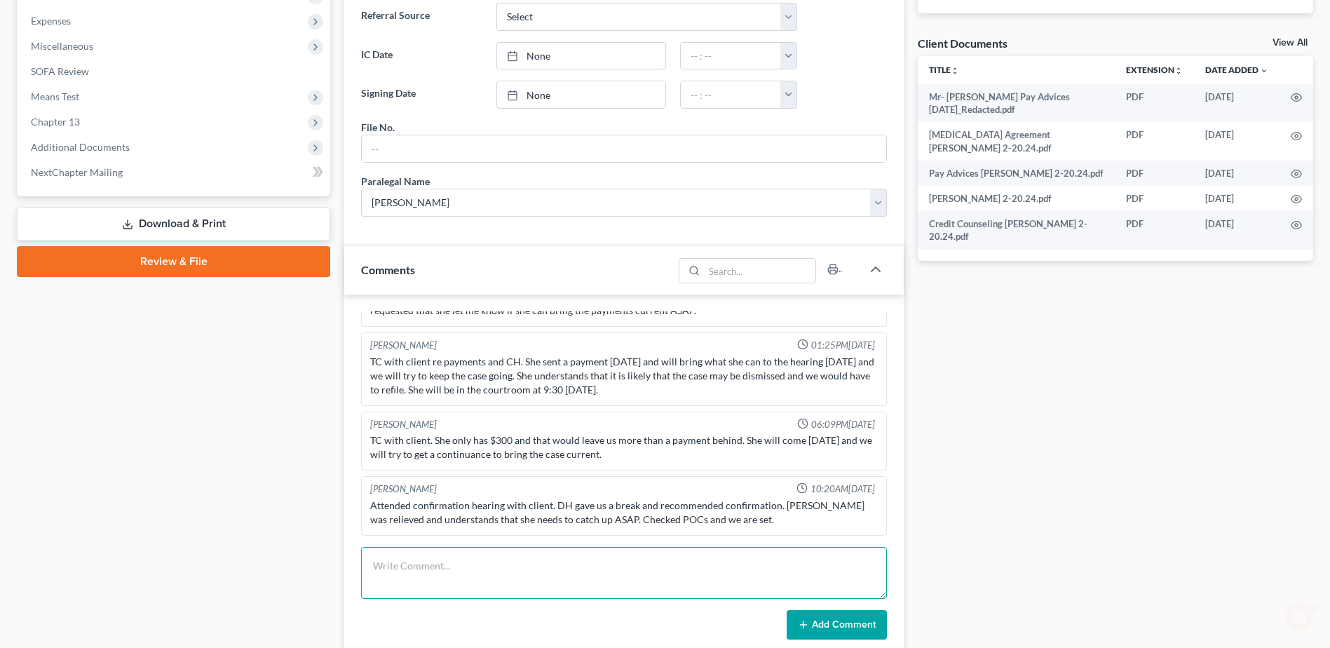
click at [496, 575] on textarea at bounding box center [624, 573] width 526 height 52
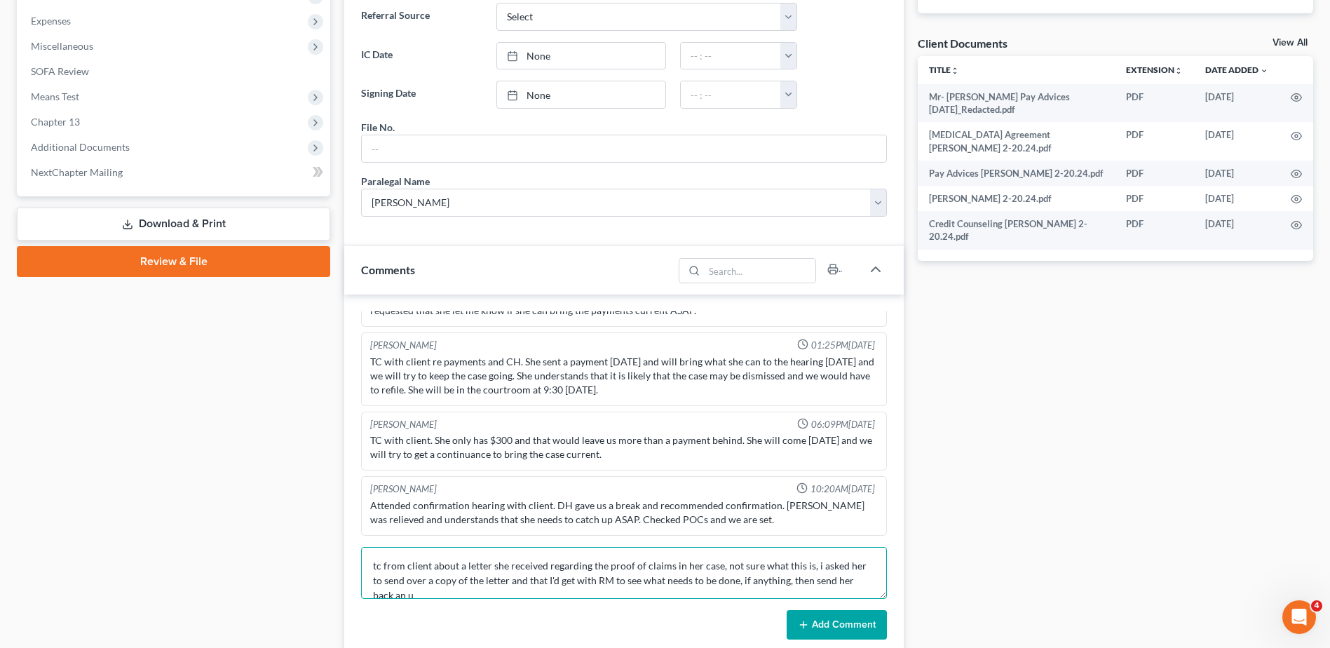
scroll to position [4, 0]
type textarea "tc from client about a letter she received regarding the proof of claims in her…"
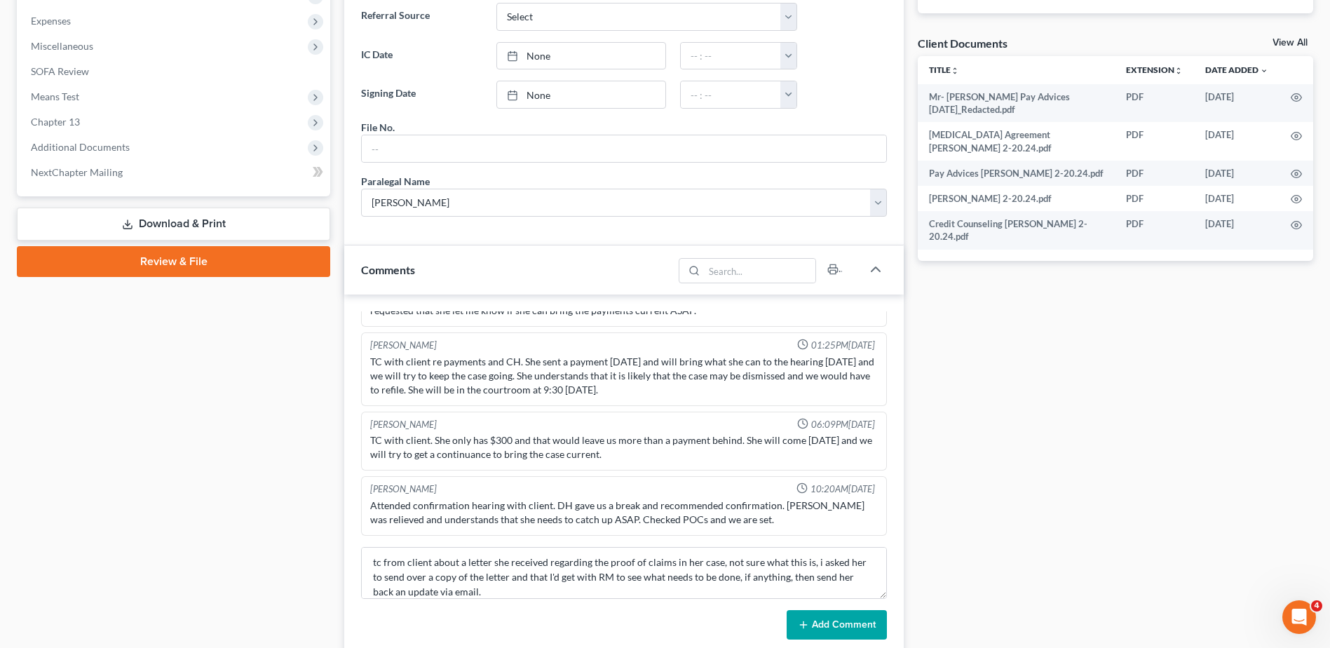
click at [822, 626] on button "Add Comment" at bounding box center [837, 624] width 100 height 29
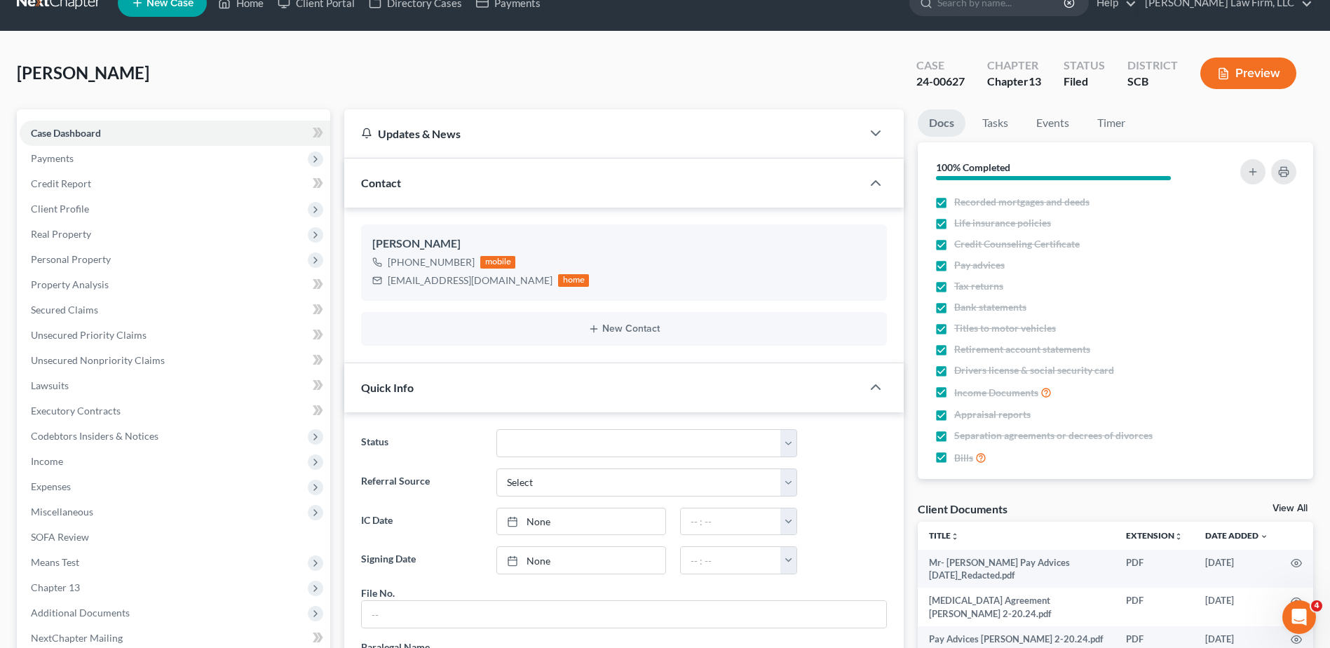
scroll to position [0, 0]
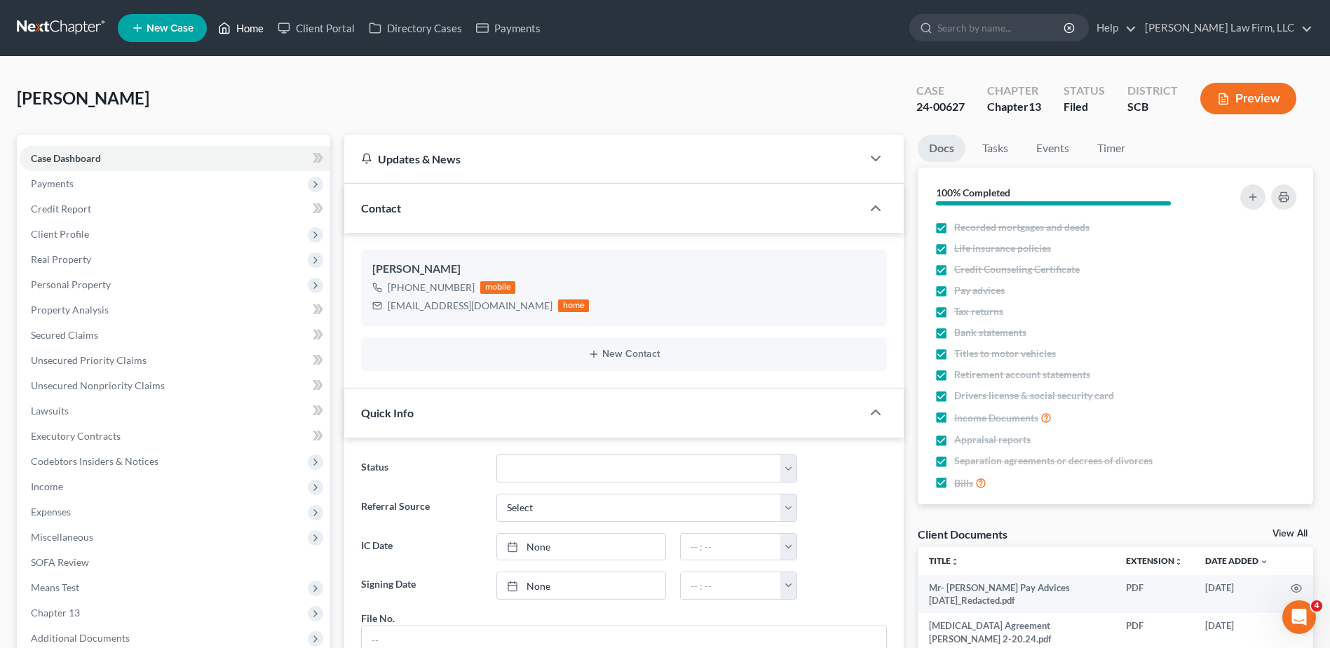
click at [229, 30] on icon at bounding box center [224, 28] width 13 height 17
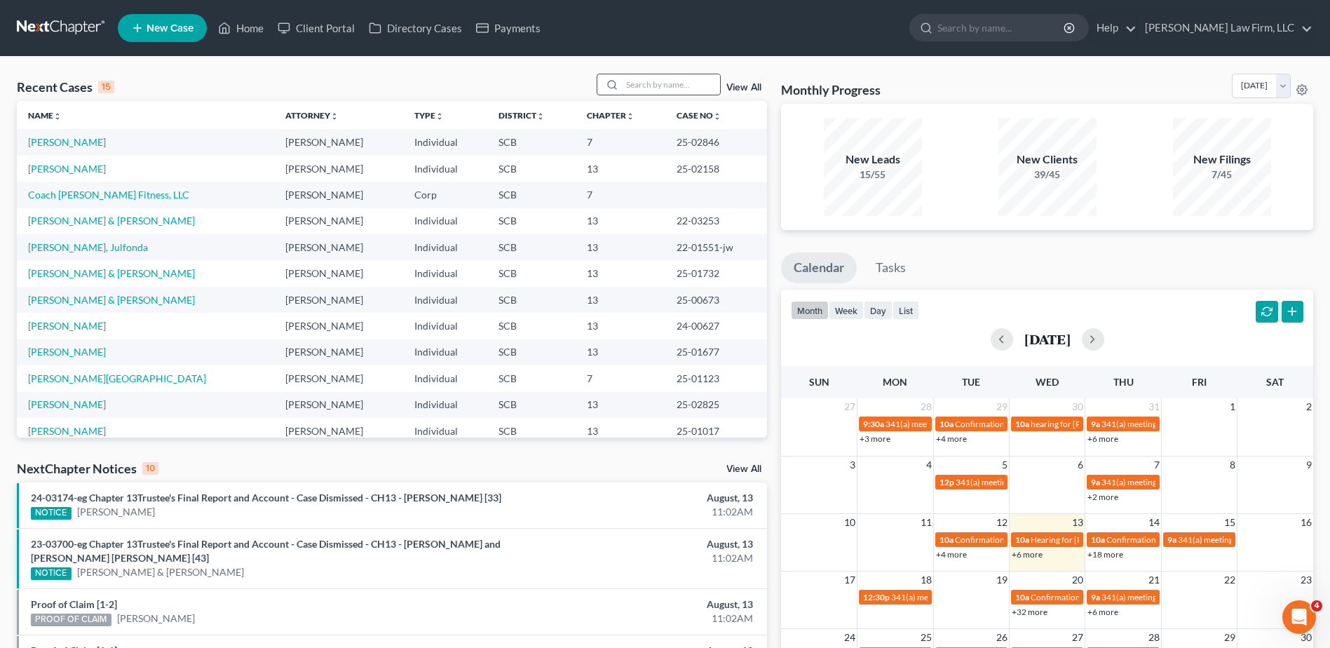
click at [656, 84] on input "search" at bounding box center [671, 84] width 98 height 20
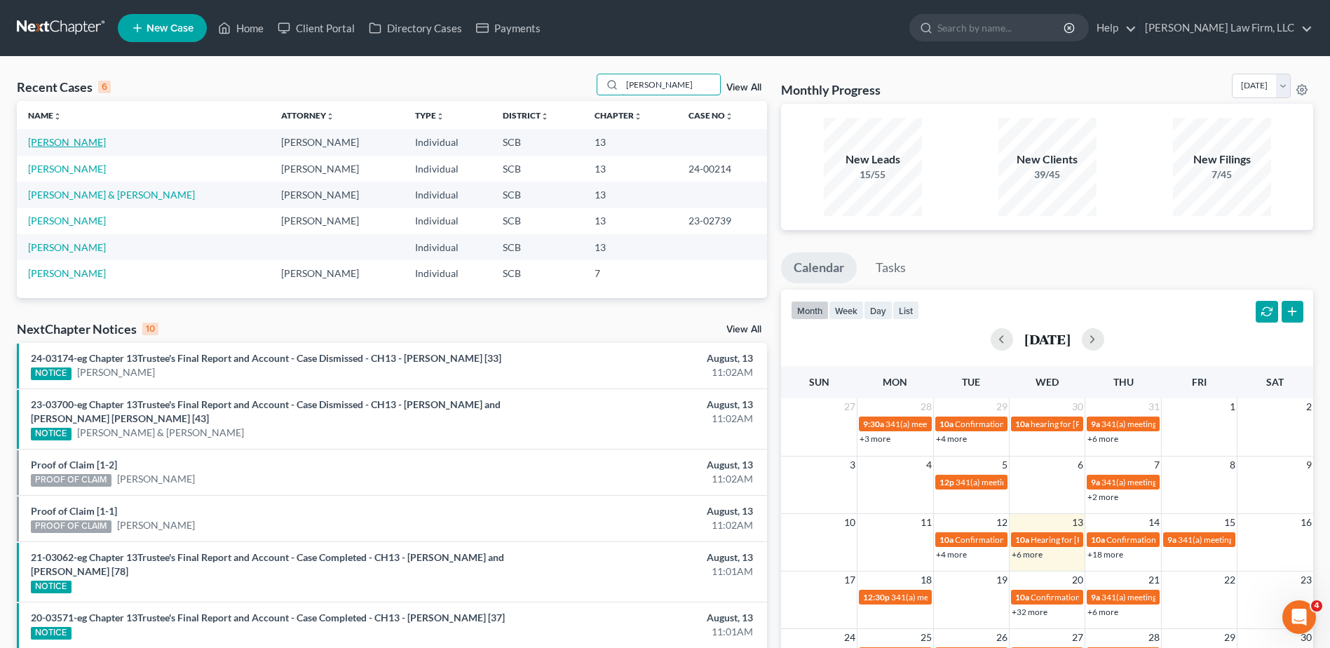
type input "nelson"
click at [63, 145] on link "Nelson, David" at bounding box center [67, 142] width 78 height 12
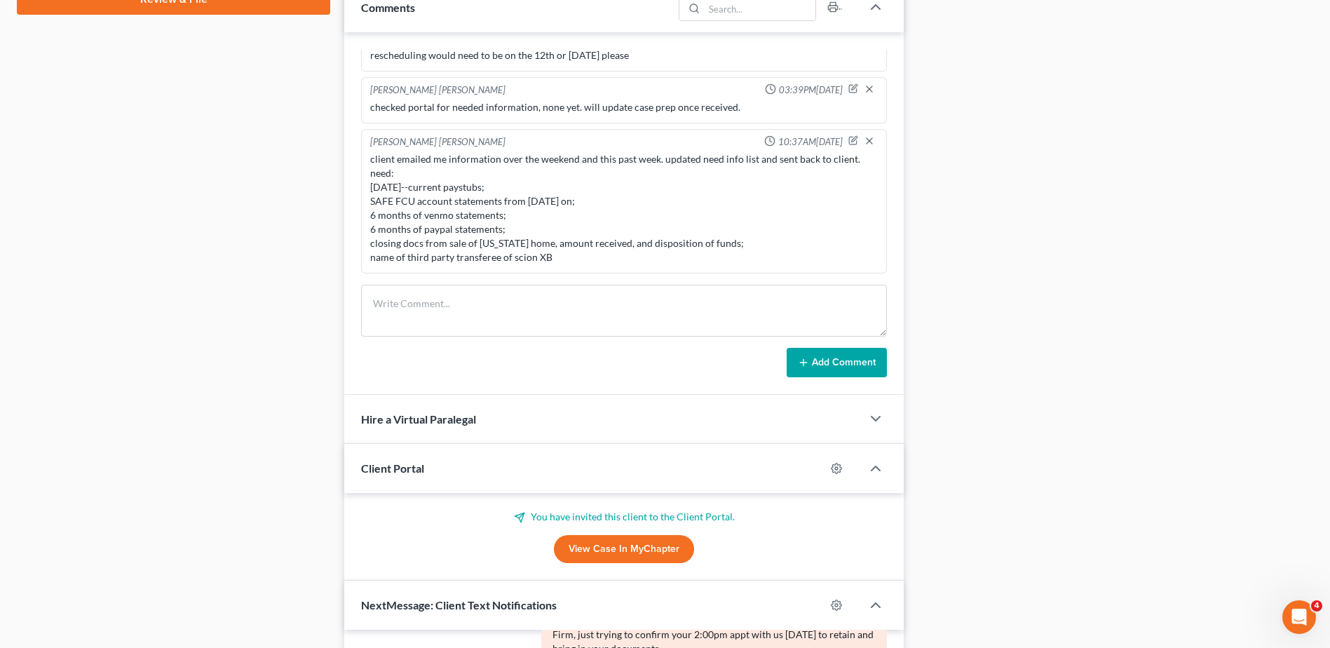
scroll to position [804, 0]
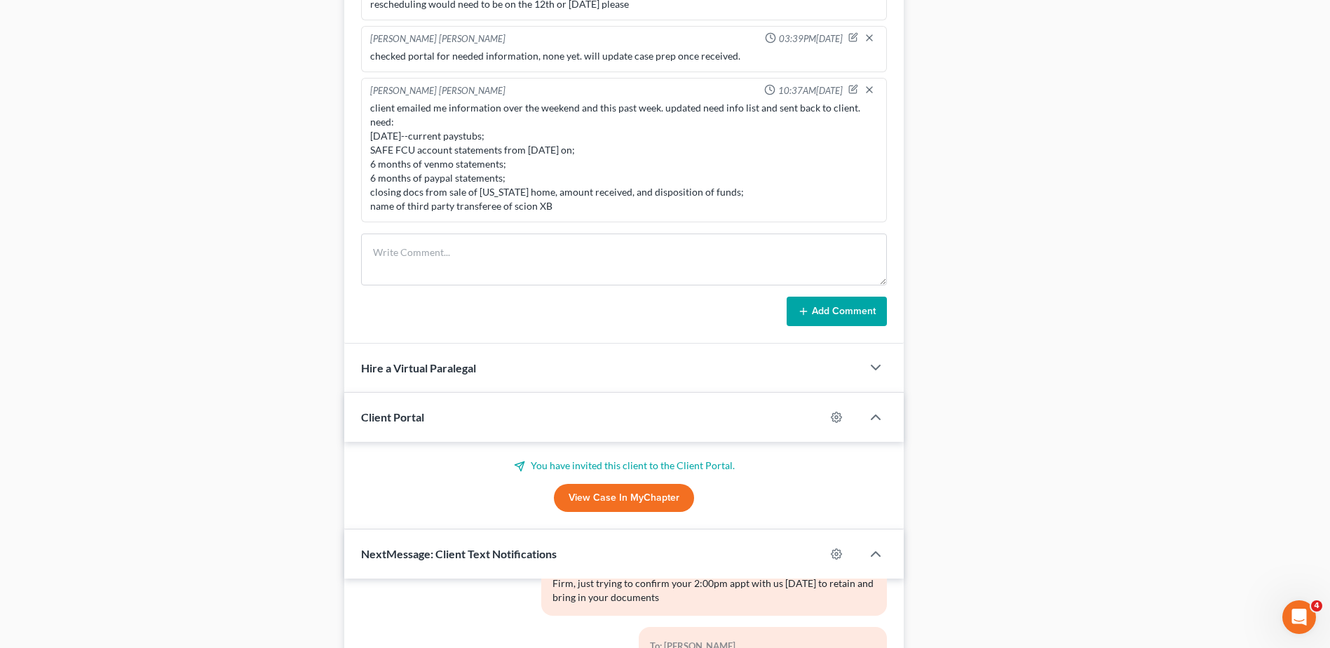
click at [594, 501] on link "View Case in MyChapter" at bounding box center [624, 498] width 140 height 28
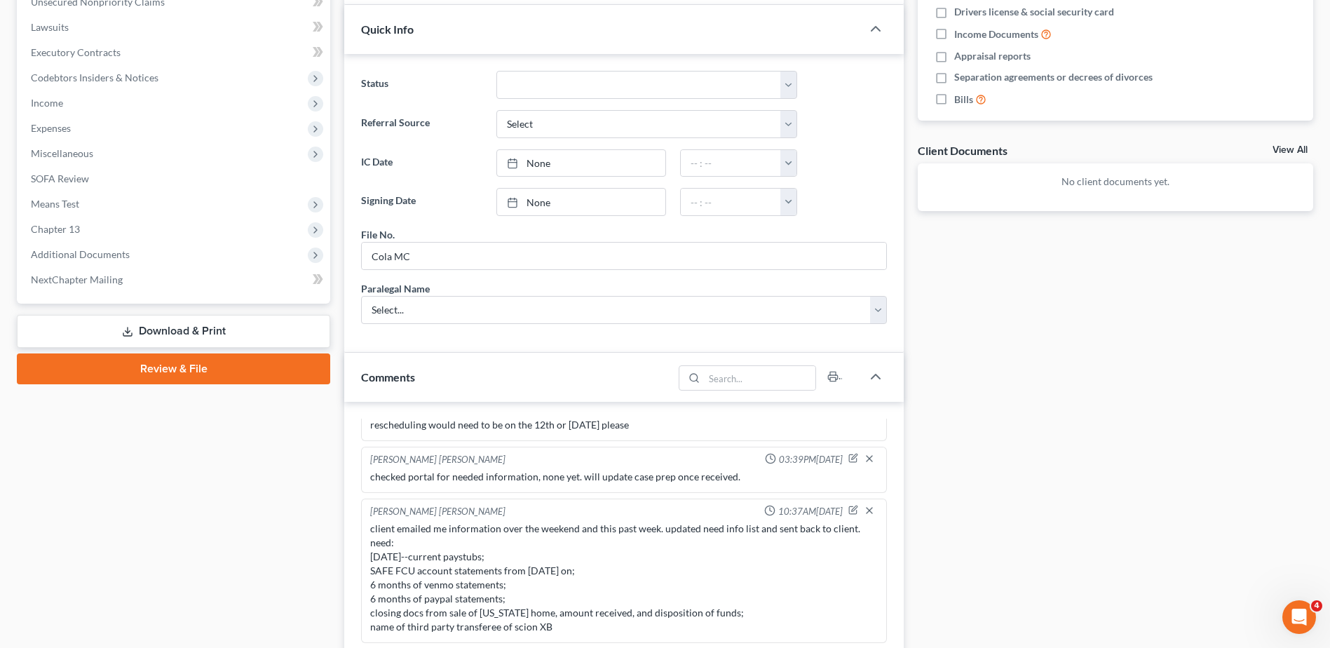
scroll to position [0, 0]
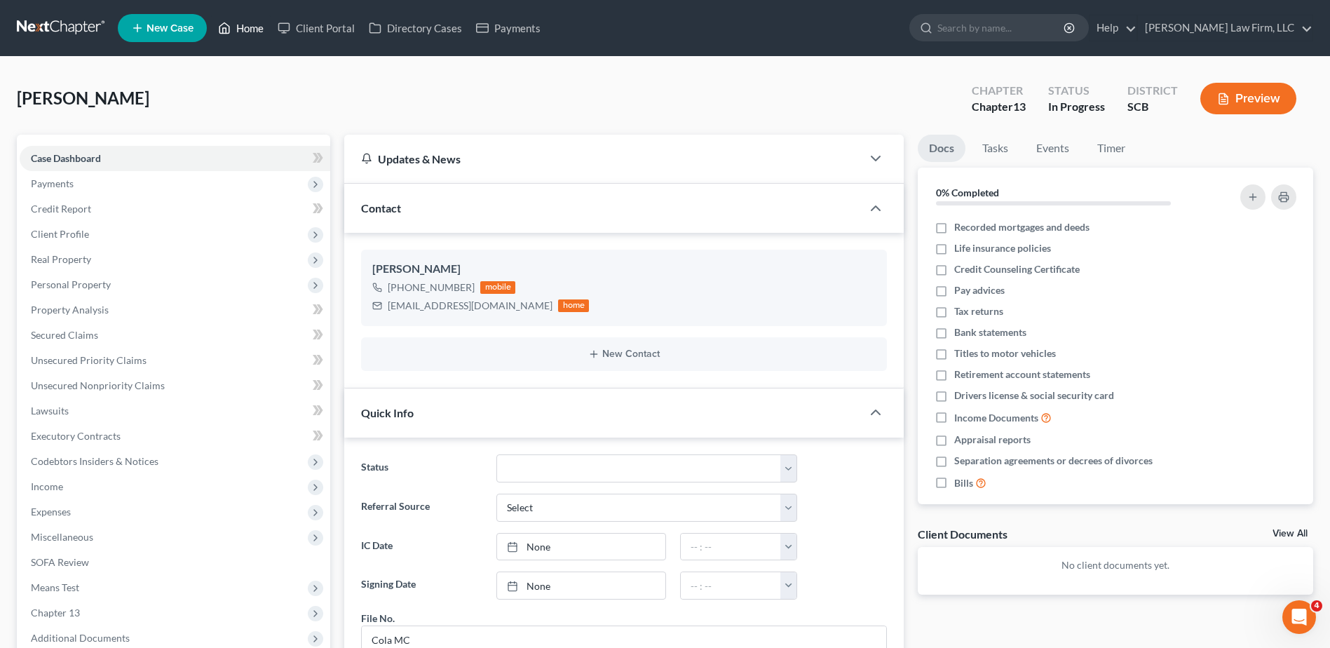
click at [253, 32] on link "Home" at bounding box center [241, 27] width 60 height 25
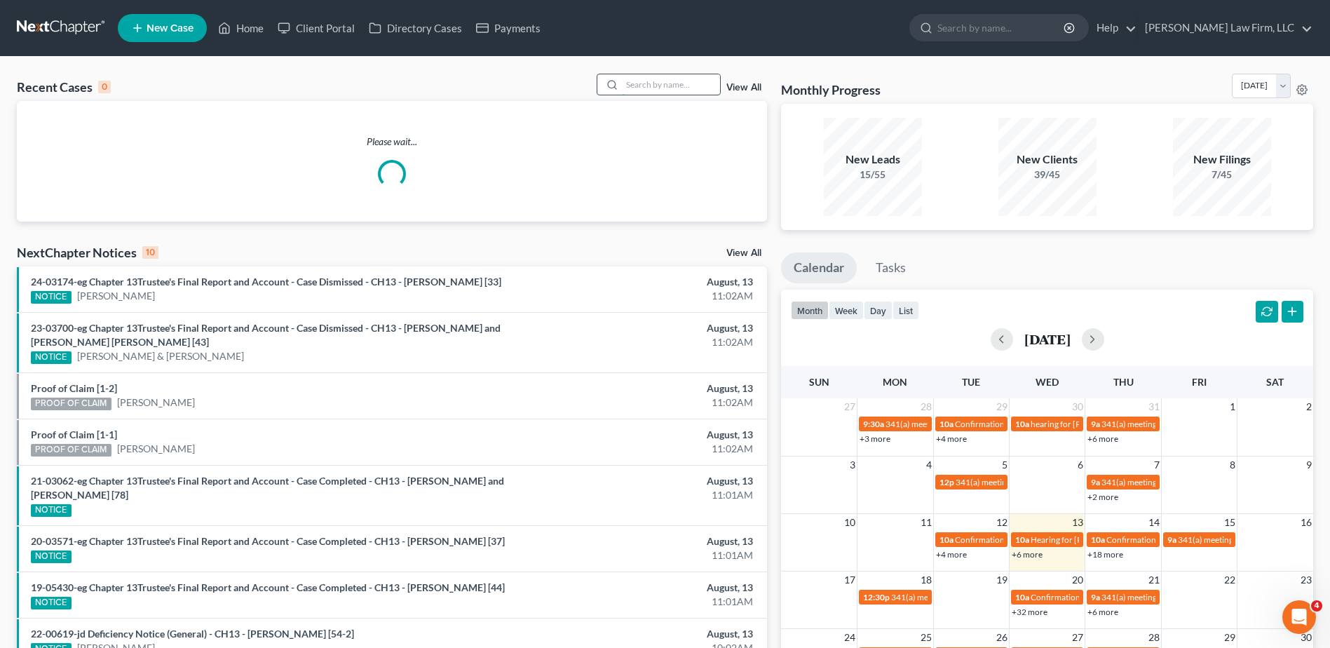
click at [658, 85] on input "search" at bounding box center [671, 84] width 98 height 20
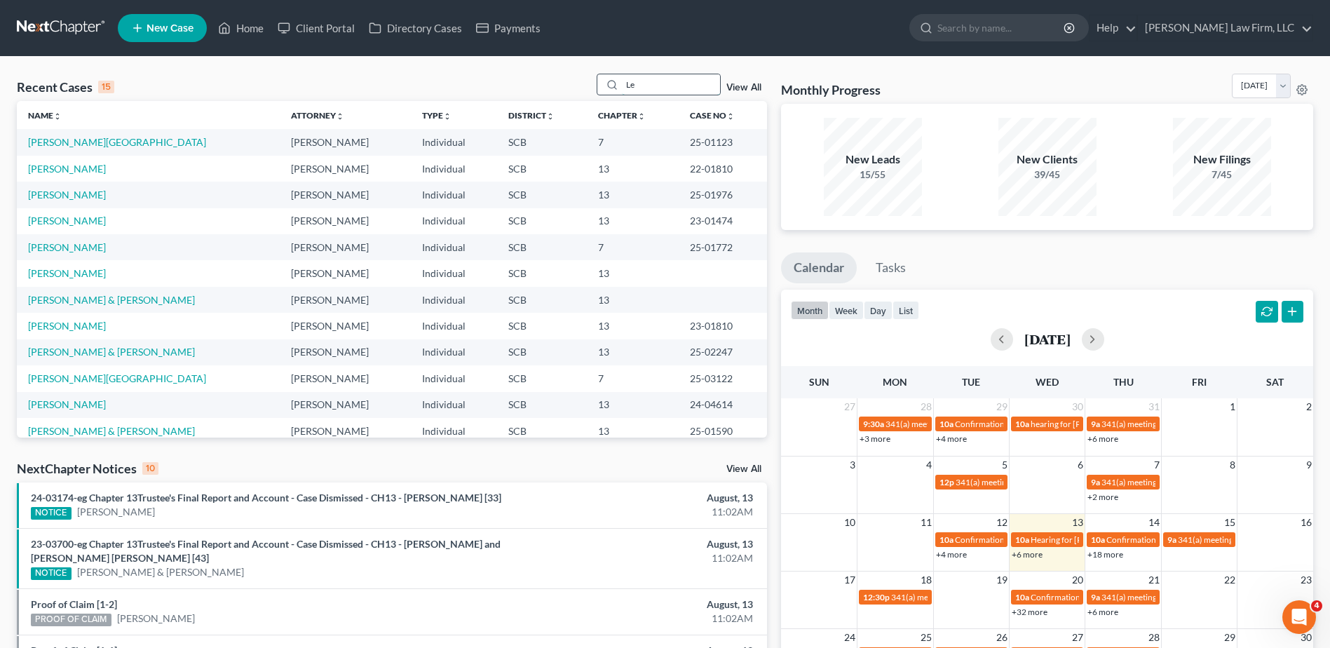
click at [637, 79] on input "Le" at bounding box center [671, 84] width 98 height 20
click at [637, 78] on input "Le" at bounding box center [671, 84] width 98 height 20
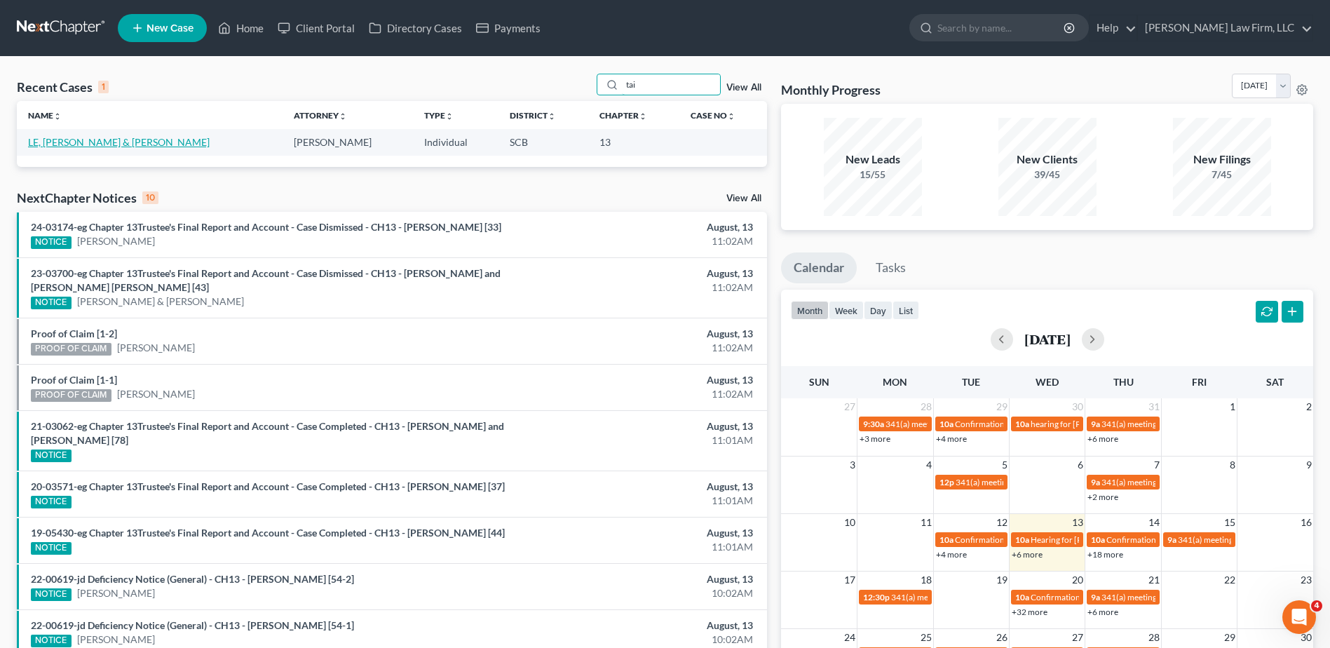
type input "tai"
click at [67, 142] on link "LE, TAI & VERA" at bounding box center [119, 142] width 182 height 12
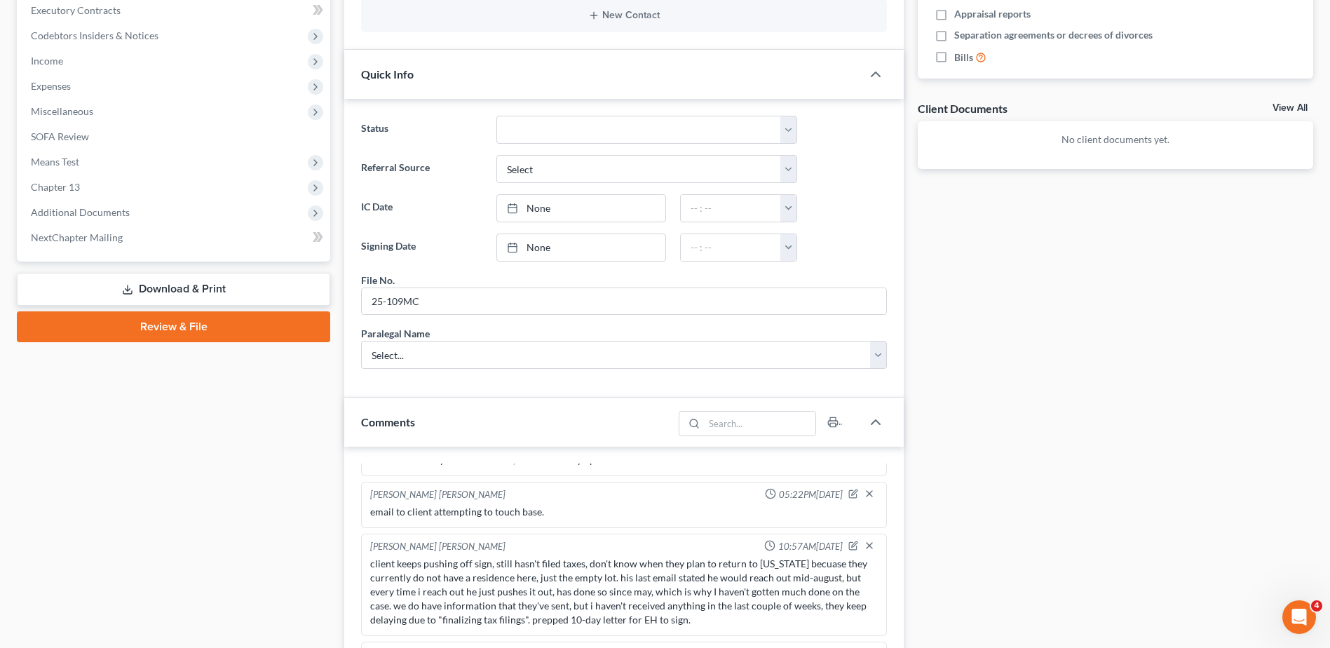
scroll to position [421, 0]
